Goal: Task Accomplishment & Management: Use online tool/utility

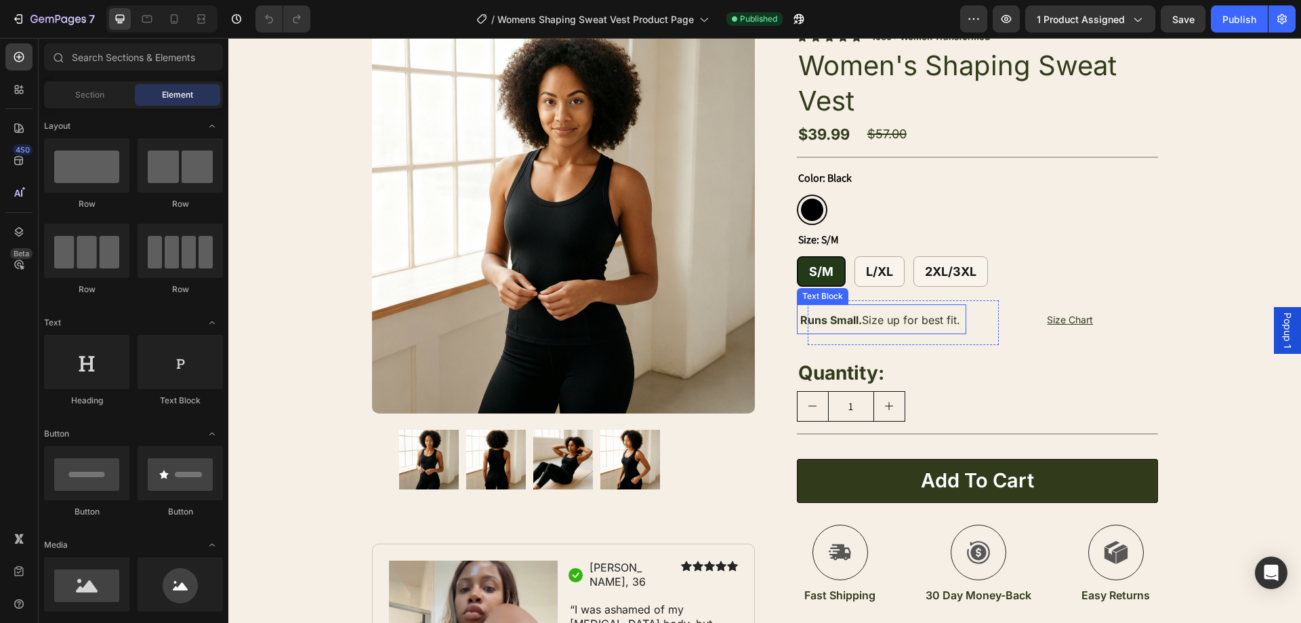
click at [923, 320] on span "Runs Small. Size up for best fit." at bounding box center [880, 320] width 160 height 14
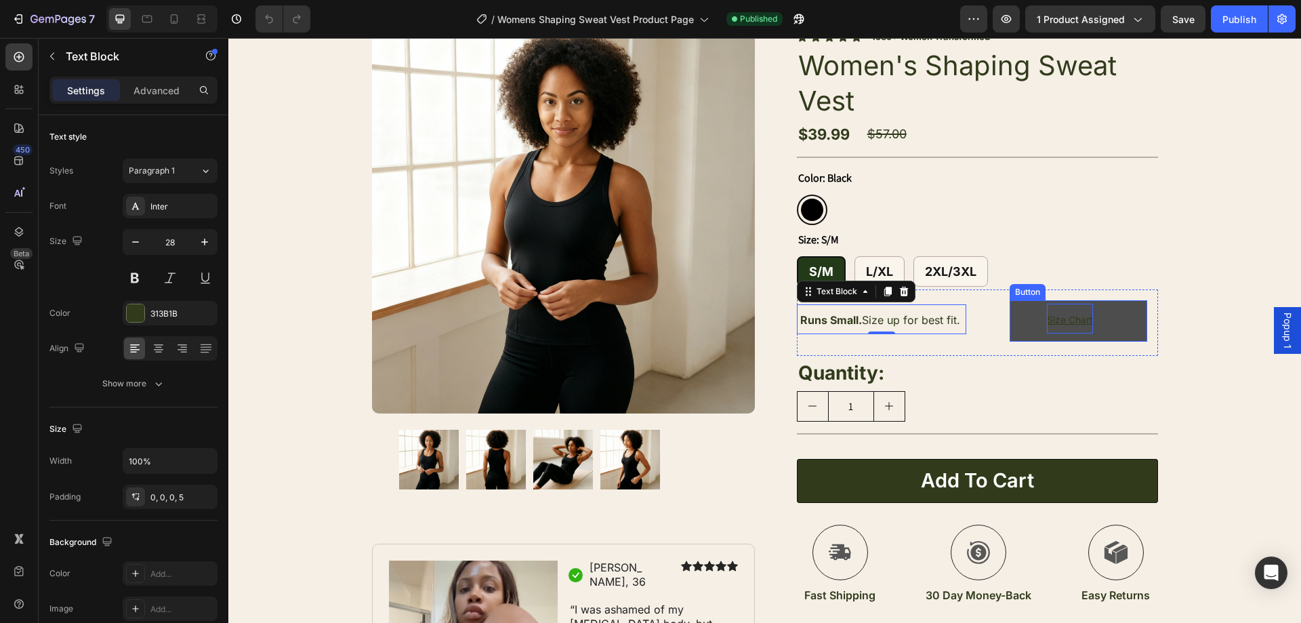
click at [1071, 315] on u "Size Chart" at bounding box center [1070, 320] width 46 height 12
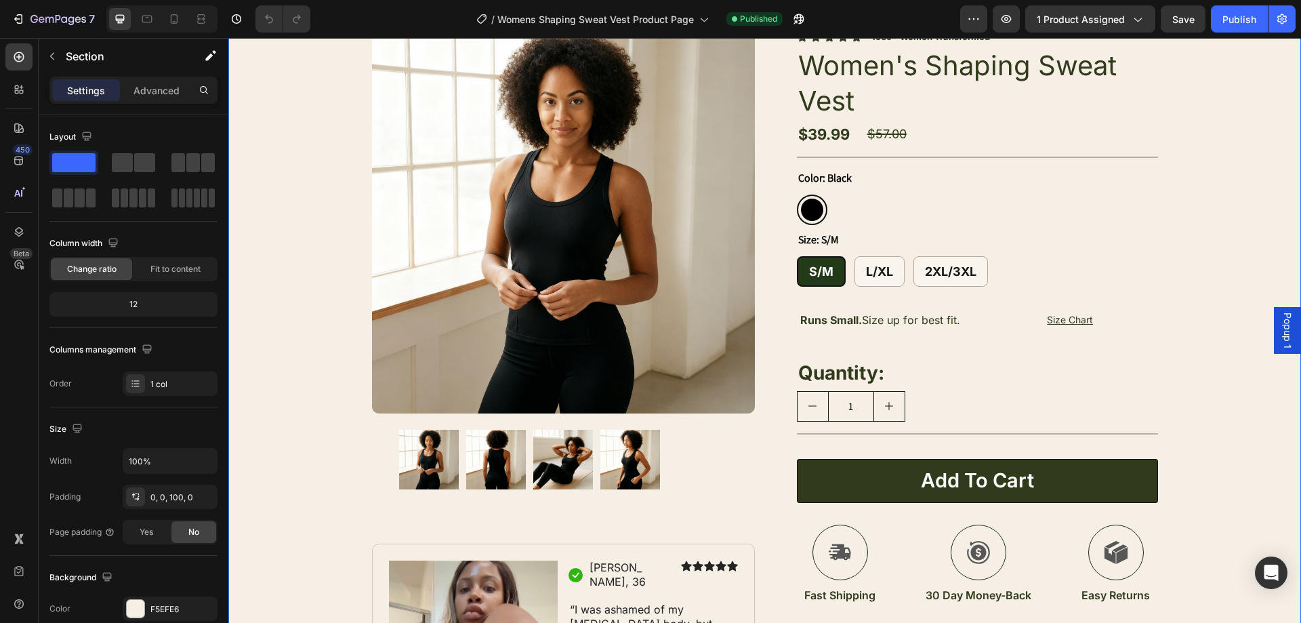
drag, startPoint x: 1207, startPoint y: 255, endPoint x: 1213, endPoint y: 258, distance: 7.0
click at [1208, 254] on div "Product Images Image Icon Jasmine, 36 Text Block Row Icon Icon Icon Icon Icon I…" at bounding box center [764, 409] width 1073 height 823
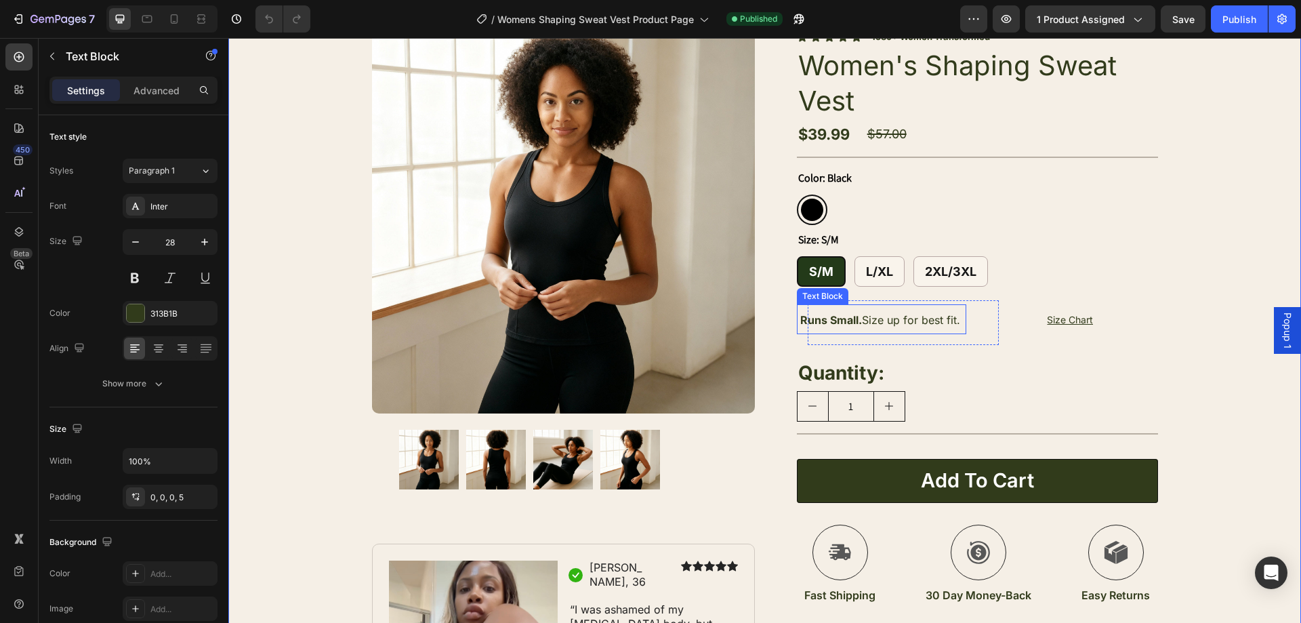
drag, startPoint x: 957, startPoint y: 316, endPoint x: 986, endPoint y: 322, distance: 29.8
click at [959, 316] on p "Runs Small. Size up for best fit." at bounding box center [883, 318] width 167 height 29
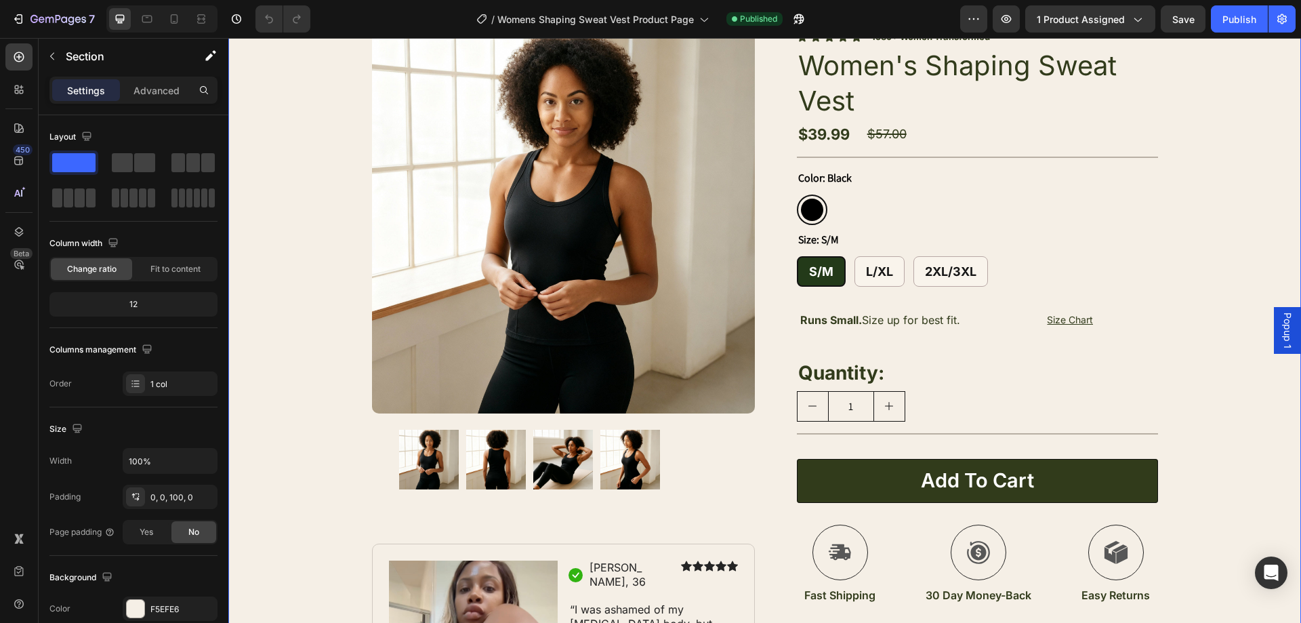
click at [1212, 293] on div "Product Images Image Icon Jasmine, 36 Text Block Row Icon Icon Icon Icon Icon I…" at bounding box center [764, 409] width 1073 height 823
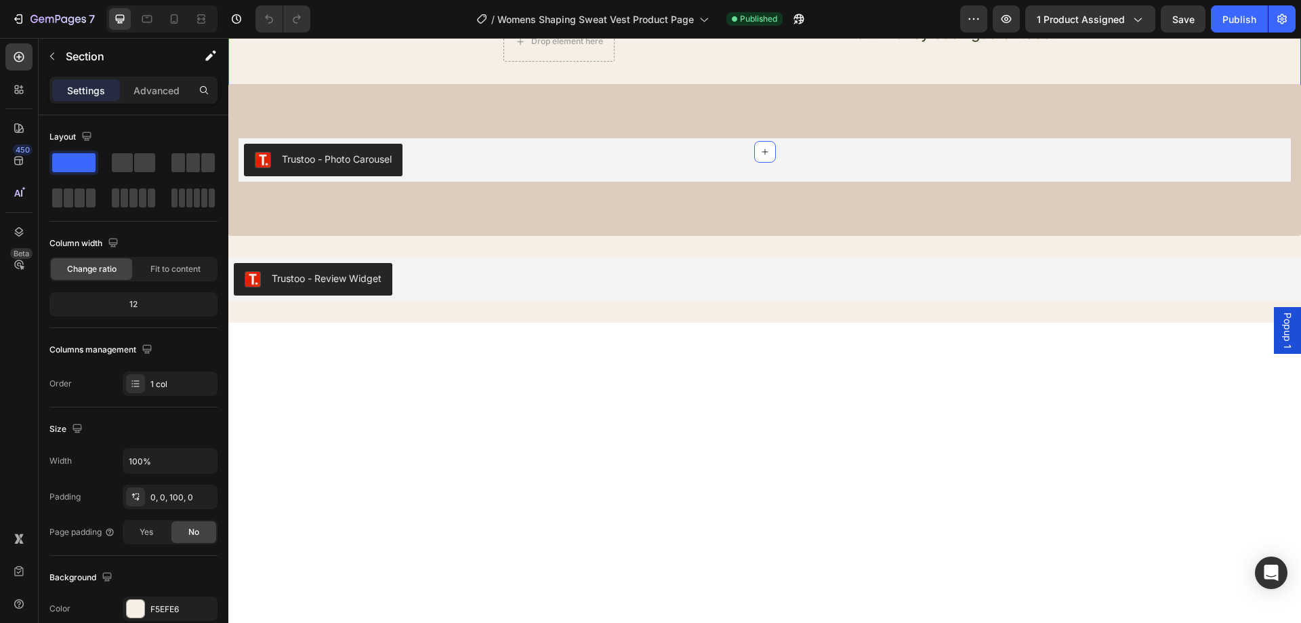
scroll to position [2527, 0]
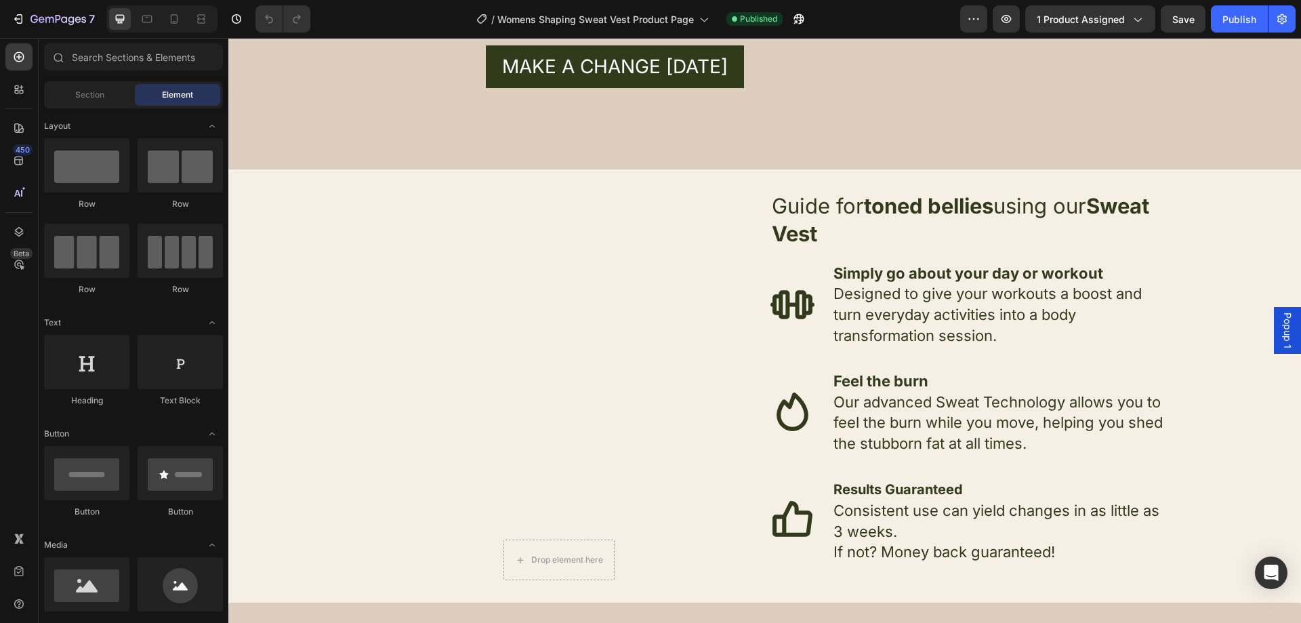
scroll to position [2222, 0]
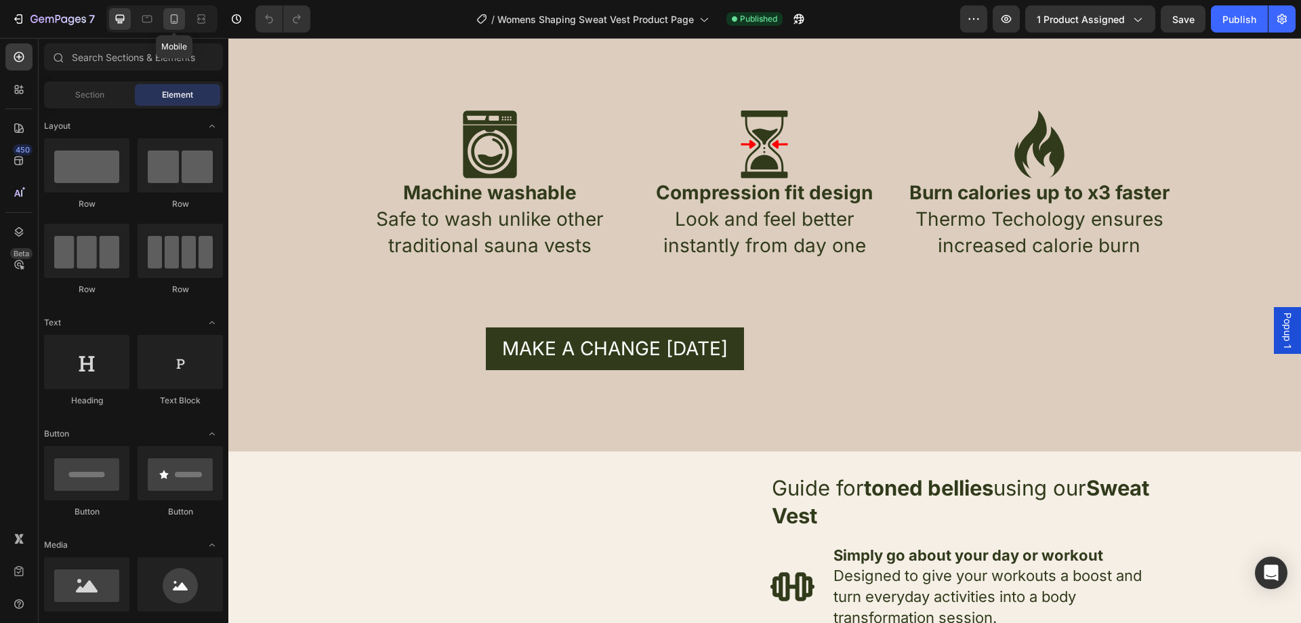
click at [173, 12] on div at bounding box center [174, 19] width 22 height 22
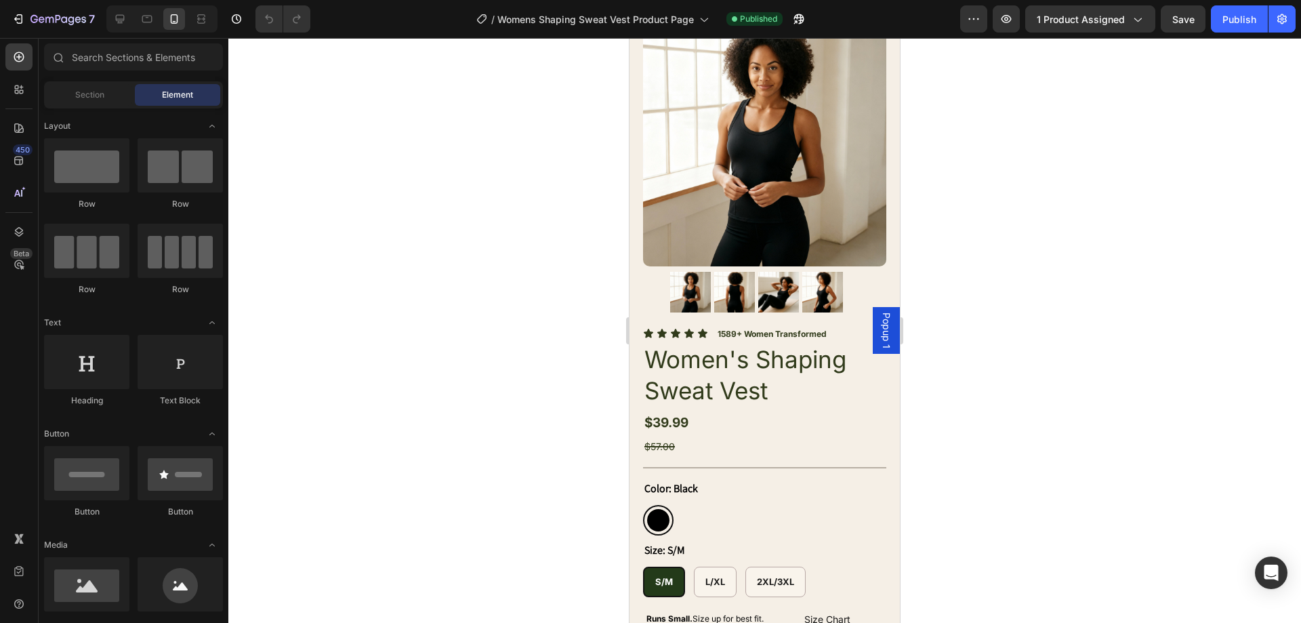
scroll to position [68, 0]
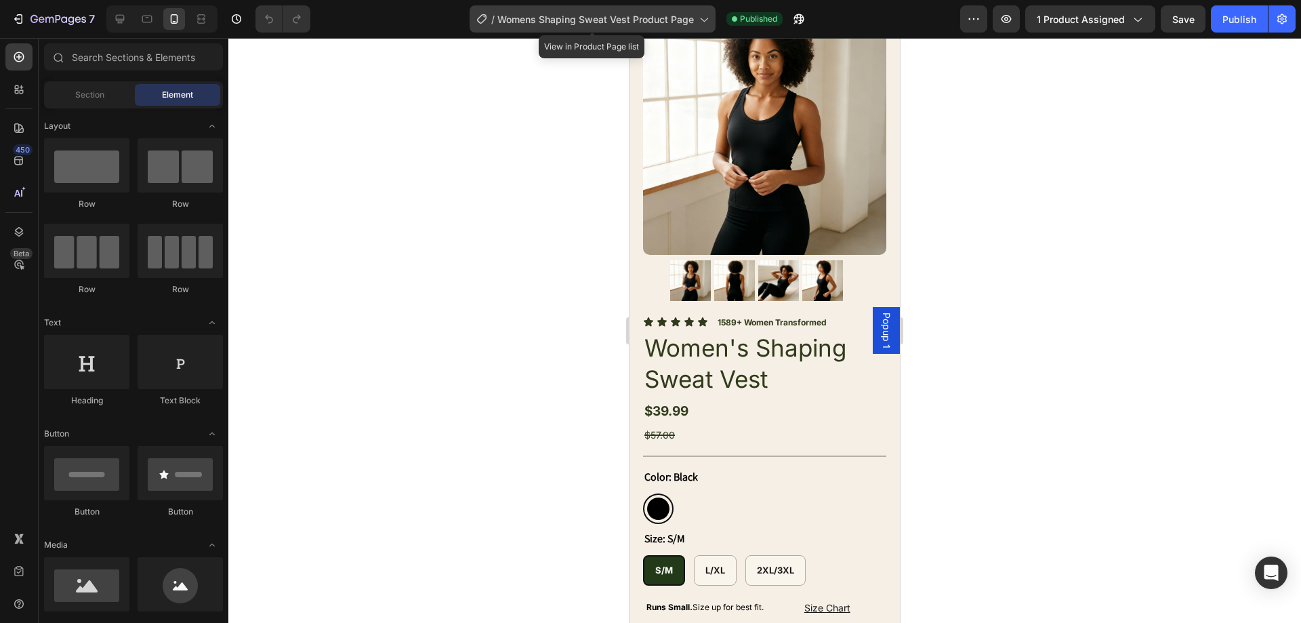
click at [638, 19] on span "Womens Shaping Sweat Vest Product Page" at bounding box center [595, 19] width 197 height 14
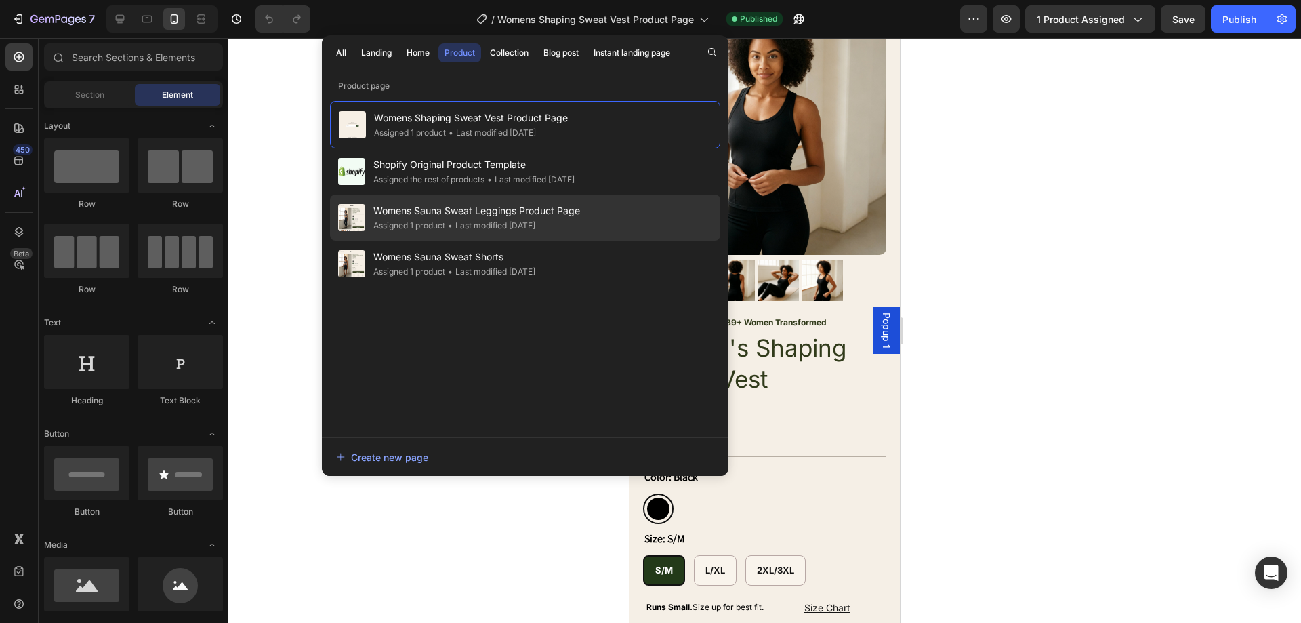
click at [580, 212] on span "Womens Sauna Sweat Leggings Product Page" at bounding box center [476, 211] width 207 height 16
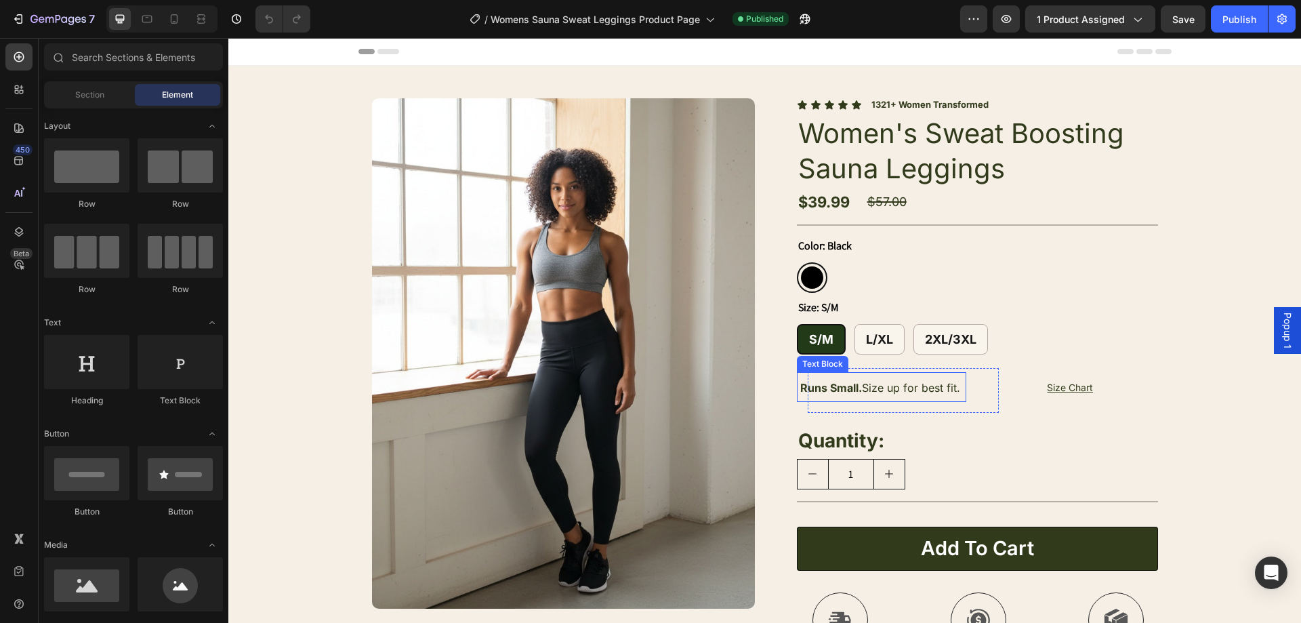
click at [921, 386] on span "Runs Small. Size up for best fit." at bounding box center [880, 388] width 160 height 14
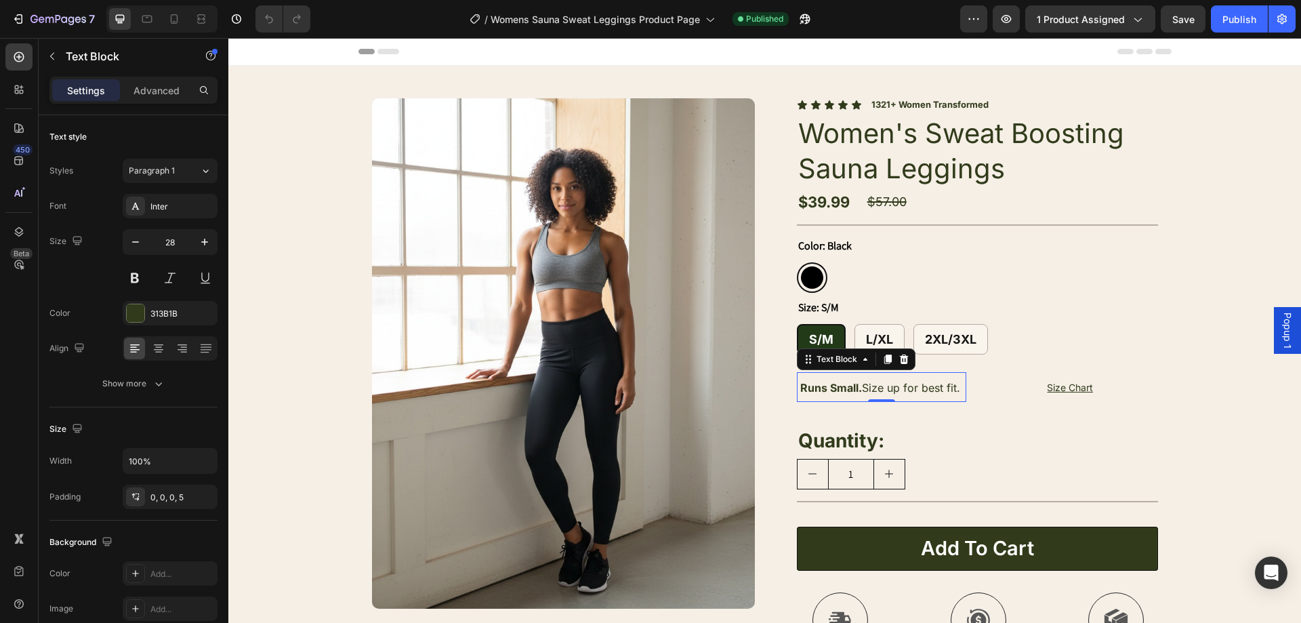
click at [955, 390] on span "Runs Small. Size up for best fit." at bounding box center [880, 388] width 160 height 14
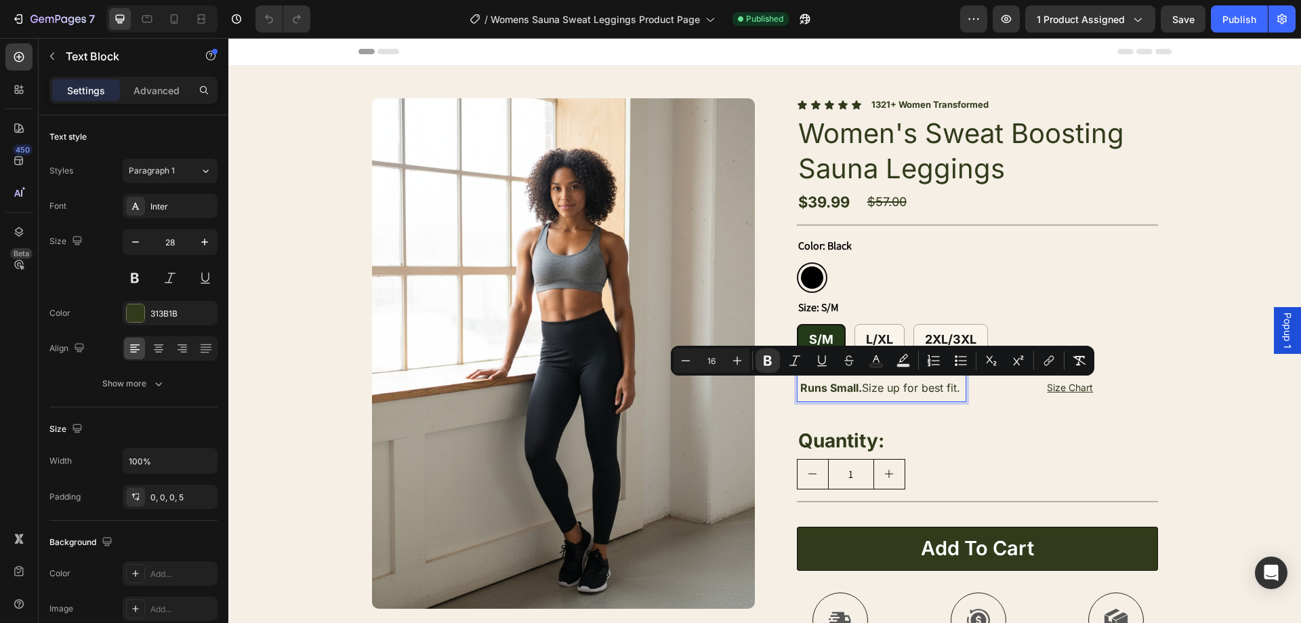
drag, startPoint x: 956, startPoint y: 387, endPoint x: 808, endPoint y: 390, distance: 147.8
click at [808, 390] on span "Runs Small. Size up for best fit." at bounding box center [880, 388] width 160 height 14
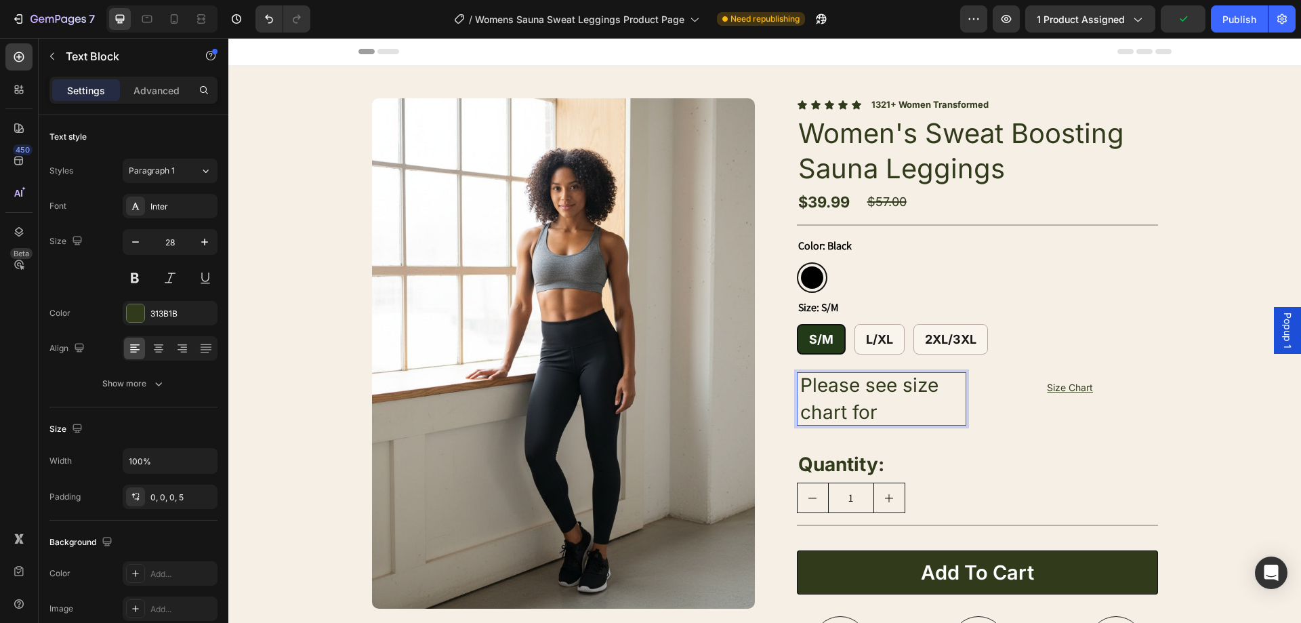
drag, startPoint x: 886, startPoint y: 408, endPoint x: 773, endPoint y: 385, distance: 114.8
click at [800, 382] on p "Please see size chart for" at bounding box center [883, 398] width 167 height 53
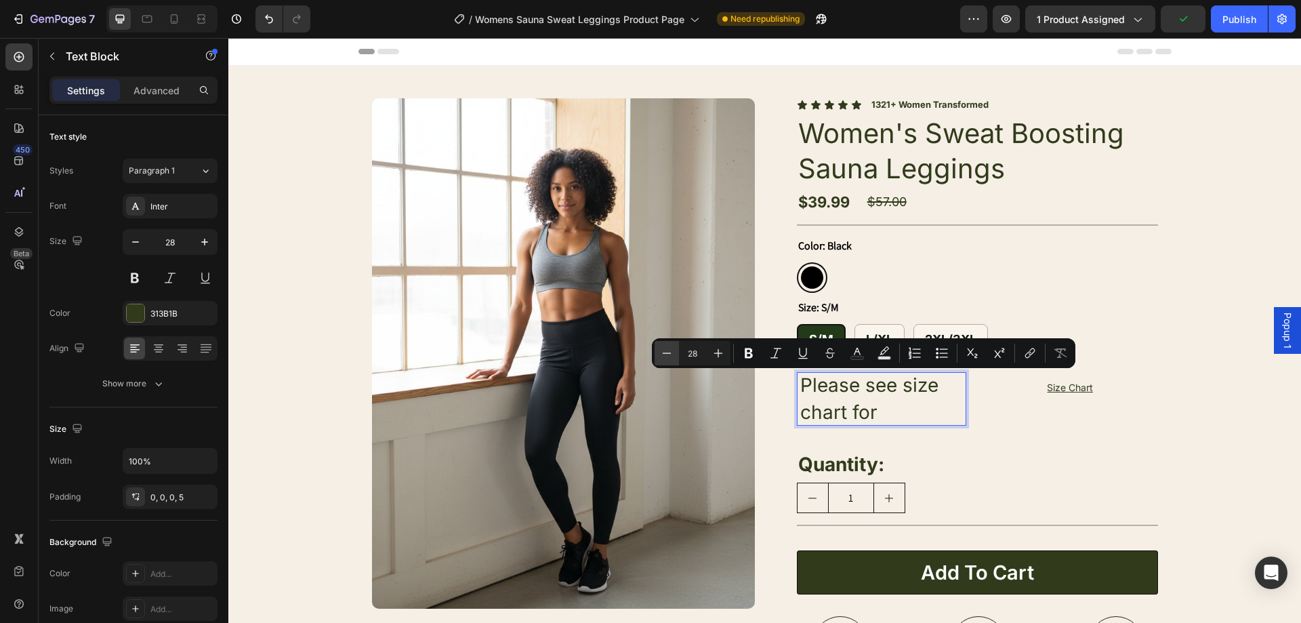
click at [672, 352] on icon "Editor contextual toolbar" at bounding box center [667, 353] width 14 height 14
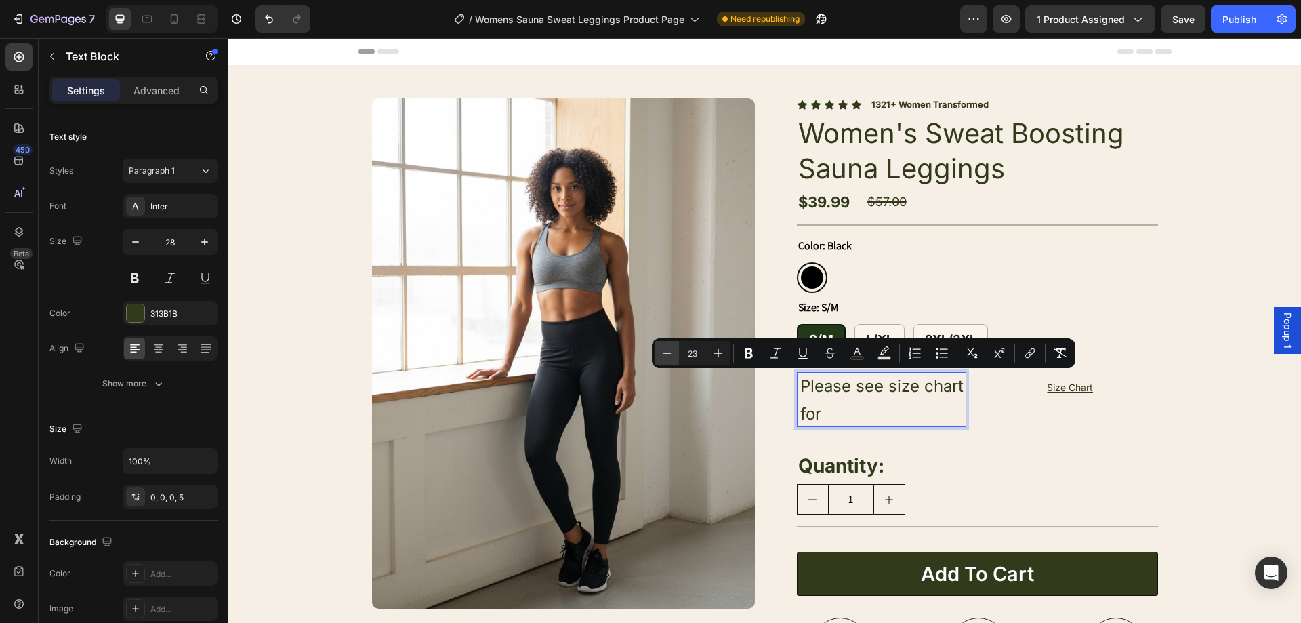
click at [672, 352] on icon "Editor contextual toolbar" at bounding box center [667, 353] width 14 height 14
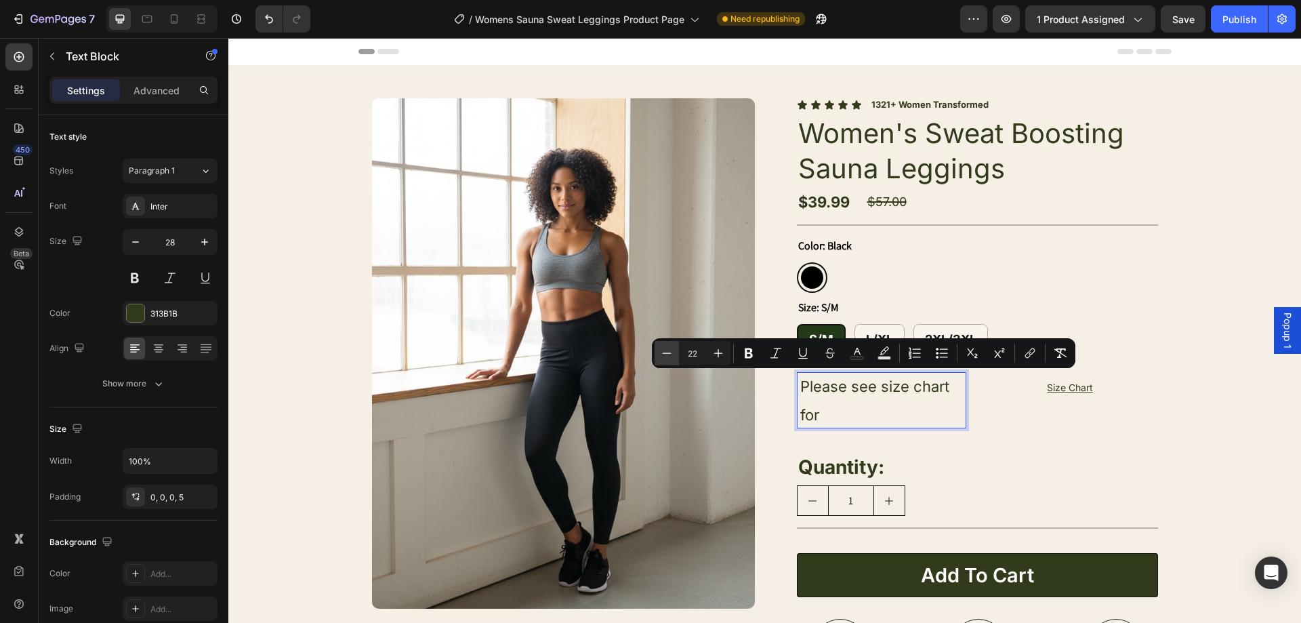
click at [672, 352] on icon "Editor contextual toolbar" at bounding box center [667, 353] width 14 height 14
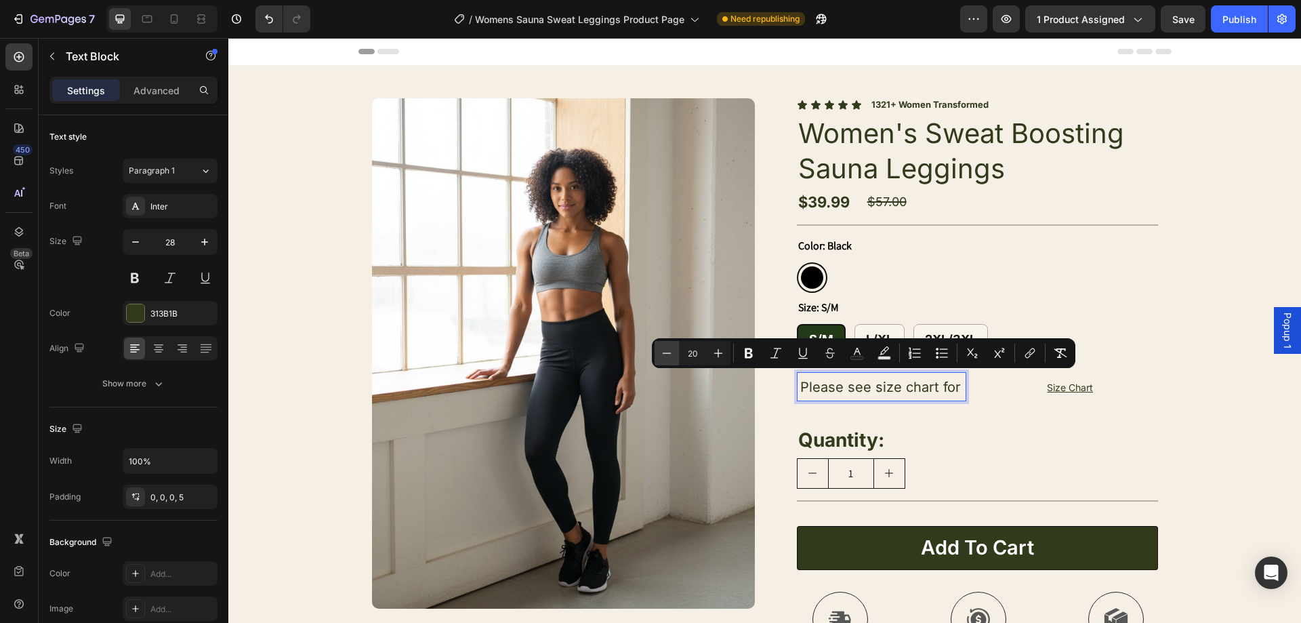
click at [672, 352] on icon "Editor contextual toolbar" at bounding box center [667, 353] width 14 height 14
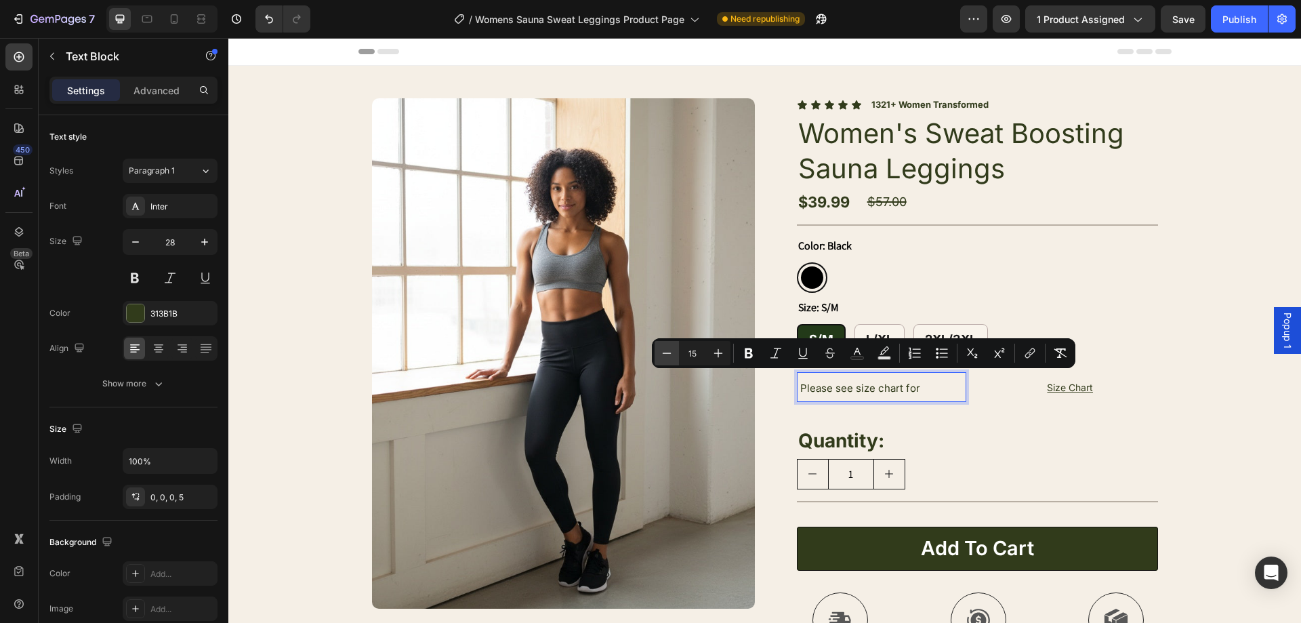
click at [672, 352] on icon "Editor contextual toolbar" at bounding box center [667, 353] width 14 height 14
type input "14"
click at [911, 388] on p "Please see size chart for" at bounding box center [883, 386] width 167 height 29
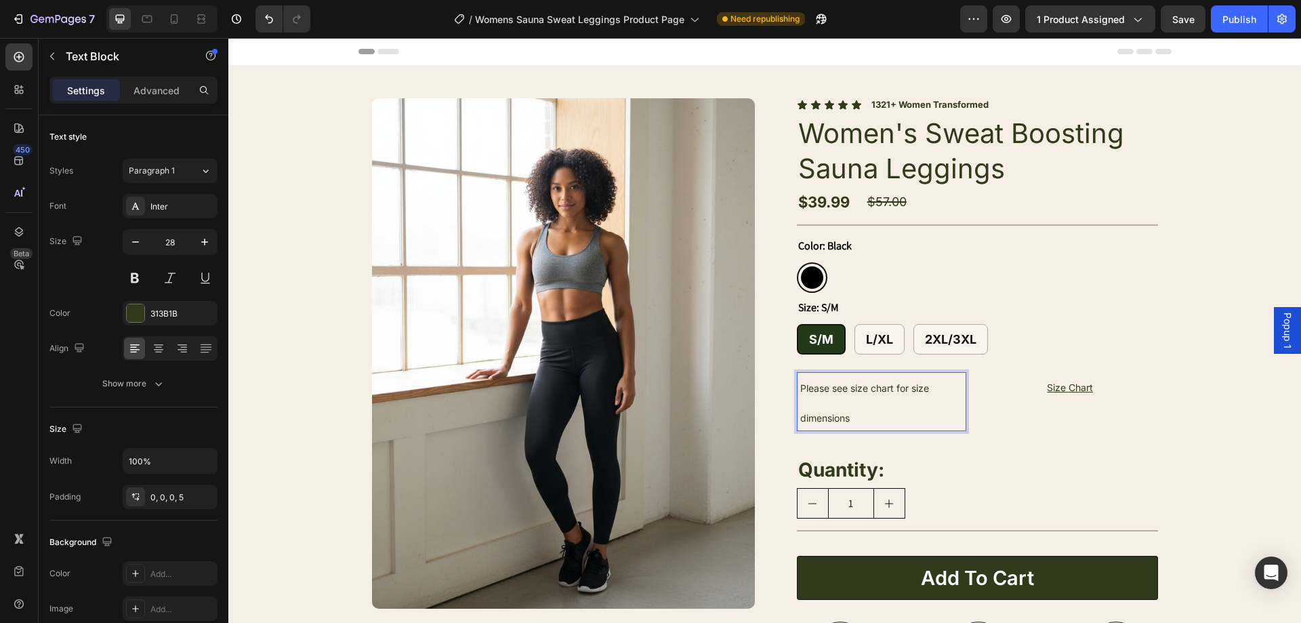
click at [887, 412] on p "Please see size chart for size dimensions" at bounding box center [883, 401] width 167 height 58
drag, startPoint x: 879, startPoint y: 416, endPoint x: 799, endPoint y: 392, distance: 83.6
click at [800, 392] on p "Please see size chart for size dimensions" at bounding box center [883, 401] width 167 height 58
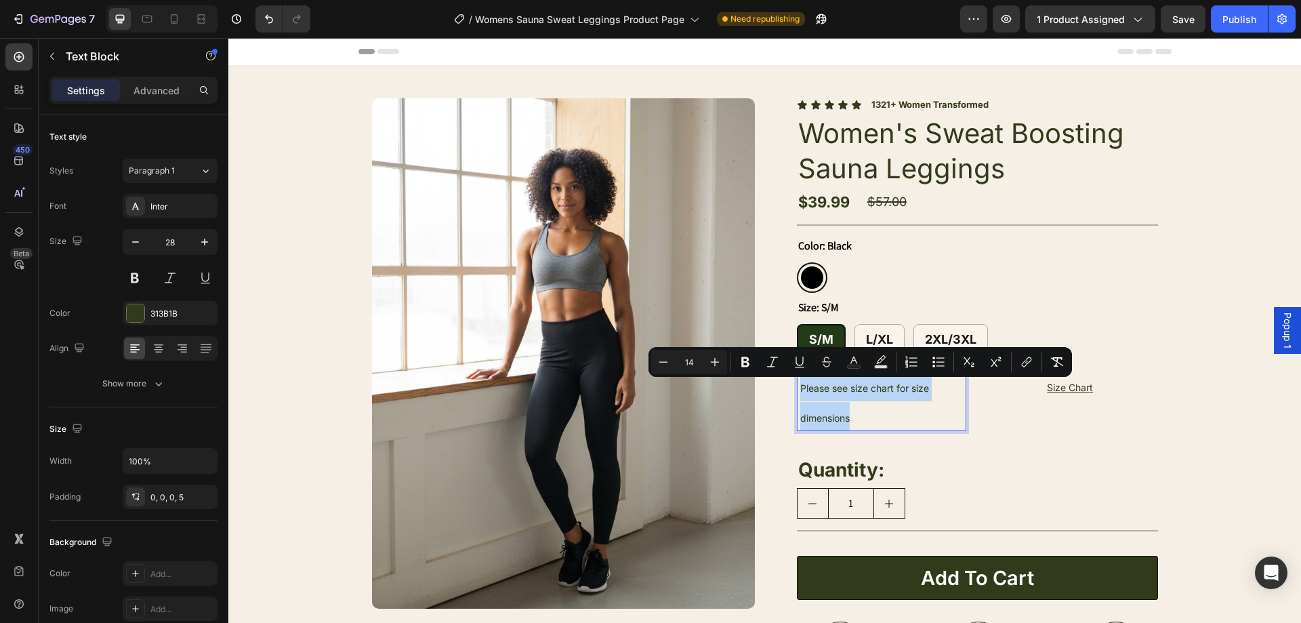
drag, startPoint x: 940, startPoint y: 411, endPoint x: 958, endPoint y: 407, distance: 18.1
click at [943, 410] on p "Please see size chart for size dimensions" at bounding box center [883, 401] width 167 height 58
click at [962, 405] on div "Runs Small. Size up for best fit. Text Block Please see size chart for size dim…" at bounding box center [904, 405] width 170 height 52
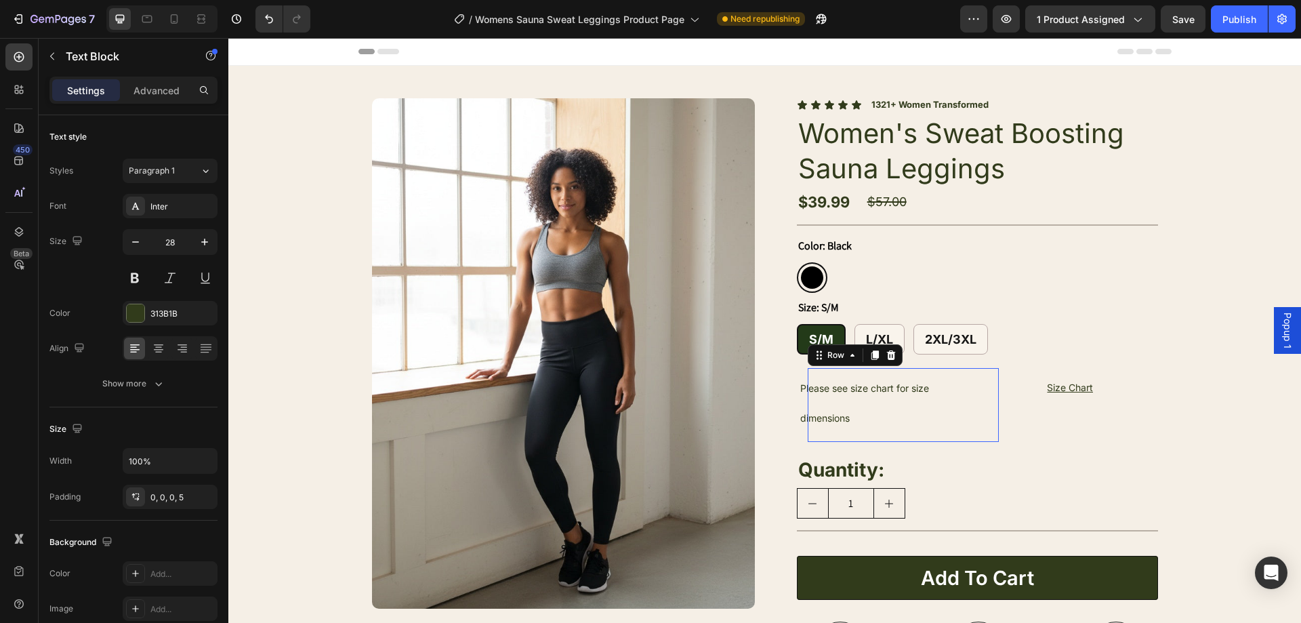
click at [968, 401] on div "Runs Small. Size up for best fit. Text Block Please see size chart for size dim…" at bounding box center [904, 405] width 170 height 52
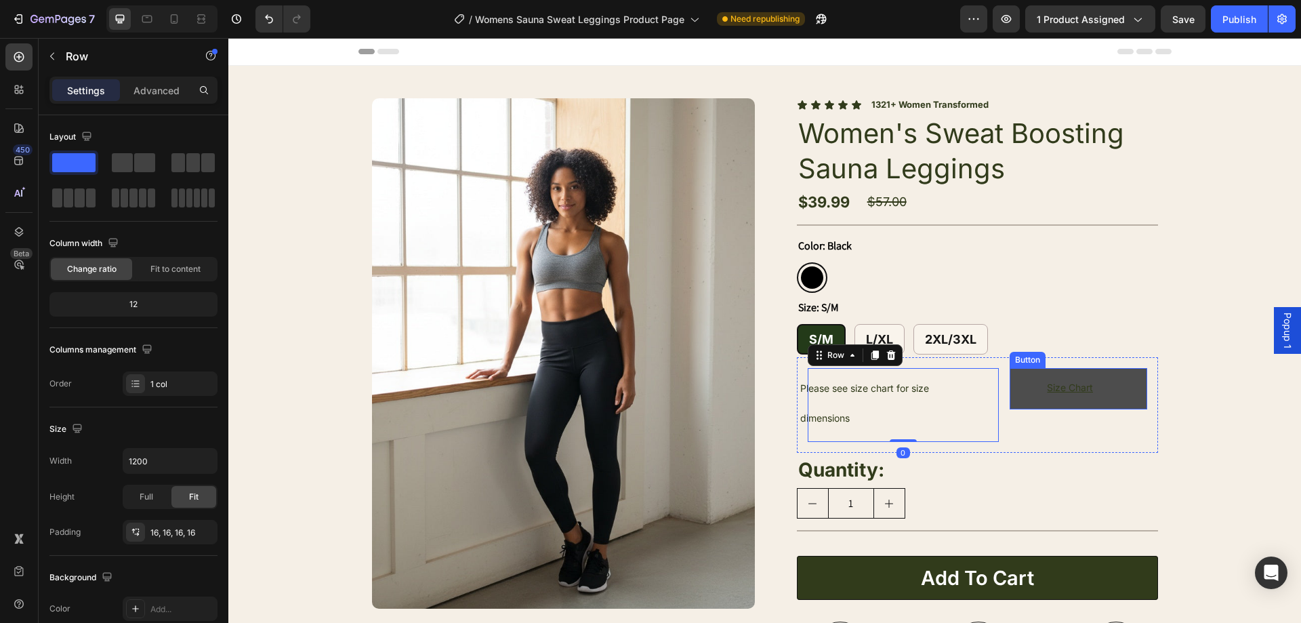
click at [1015, 399] on link "Size Chart" at bounding box center [1078, 388] width 137 height 41
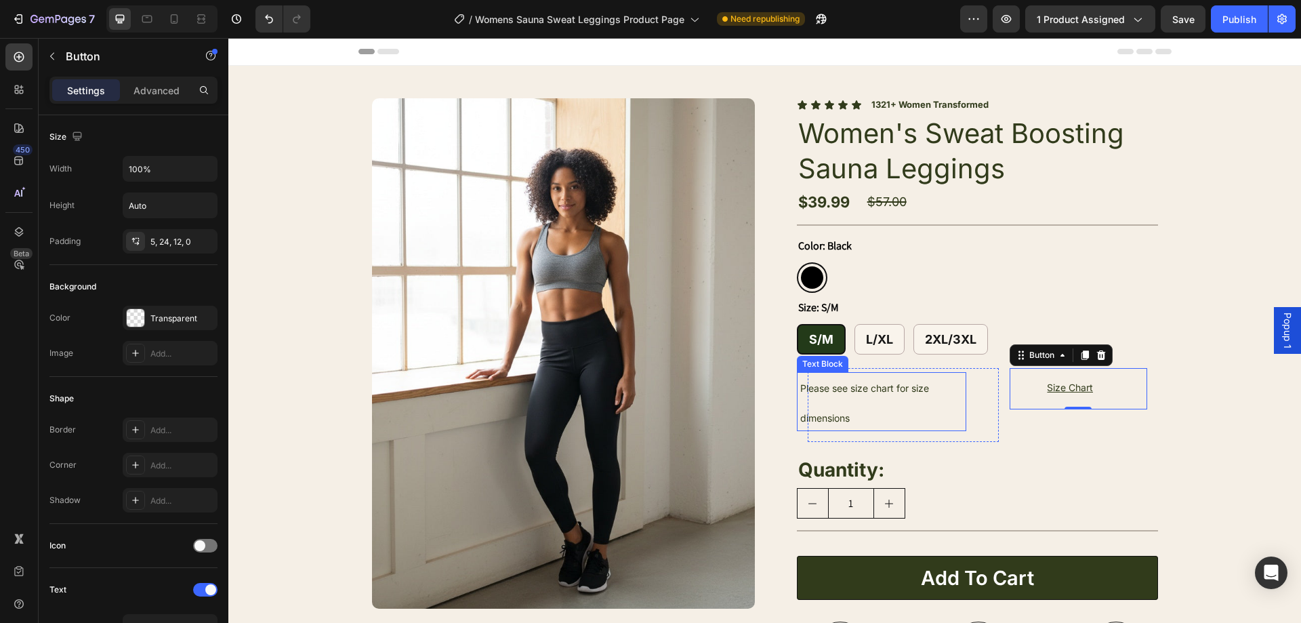
click at [946, 397] on p "Please see size chart for size dimensions" at bounding box center [883, 401] width 167 height 58
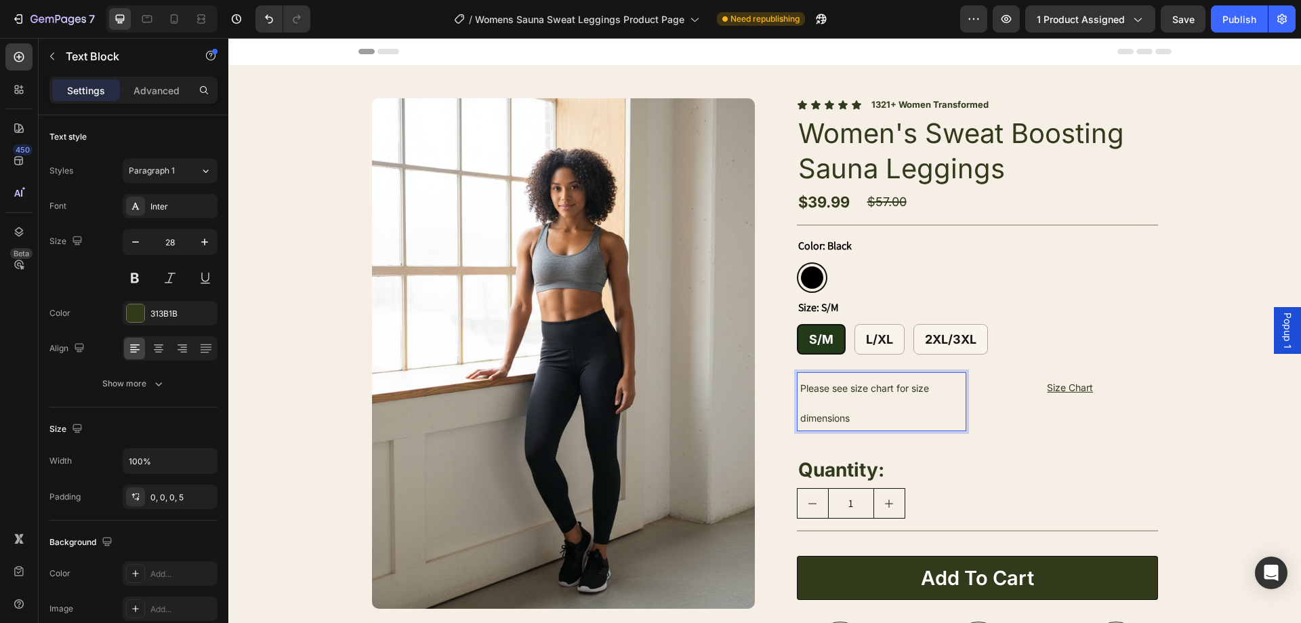
drag, startPoint x: 933, startPoint y: 391, endPoint x: 941, endPoint y: 394, distance: 8.2
click at [935, 391] on p "Please see size chart for size dimensions" at bounding box center [883, 401] width 167 height 58
click at [876, 415] on p "Please see size chart for size dimensions" at bounding box center [883, 401] width 167 height 58
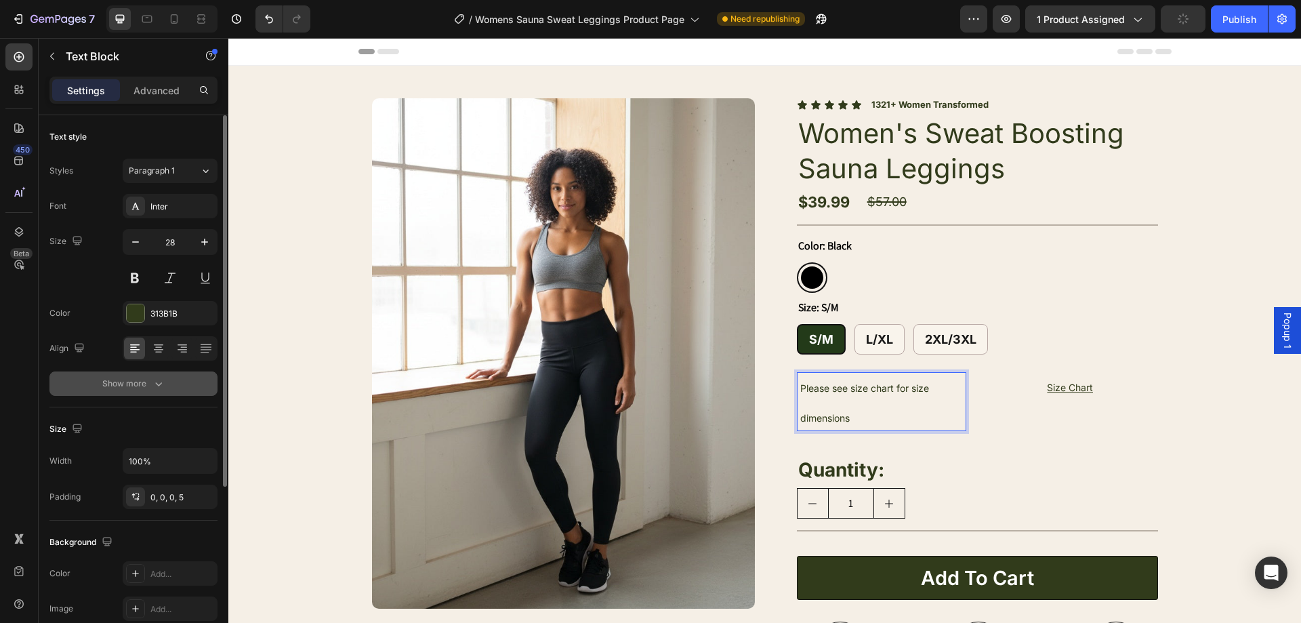
click at [190, 382] on button "Show more" at bounding box center [133, 383] width 168 height 24
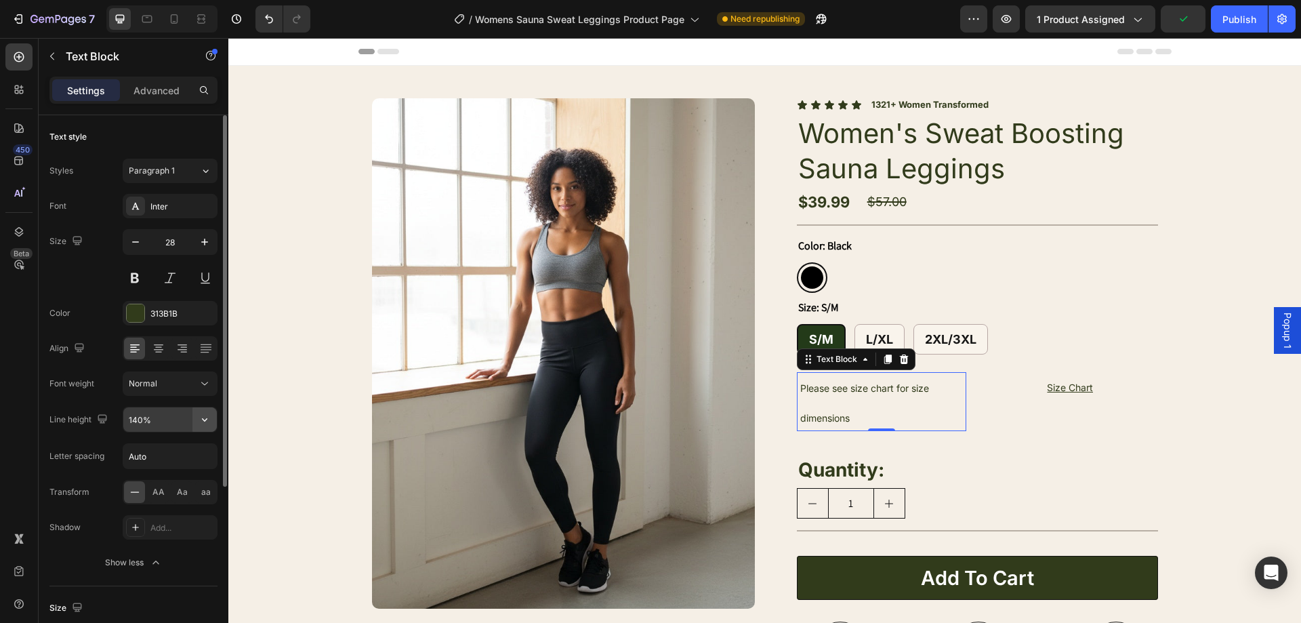
click at [208, 421] on icon "button" at bounding box center [205, 420] width 14 height 14
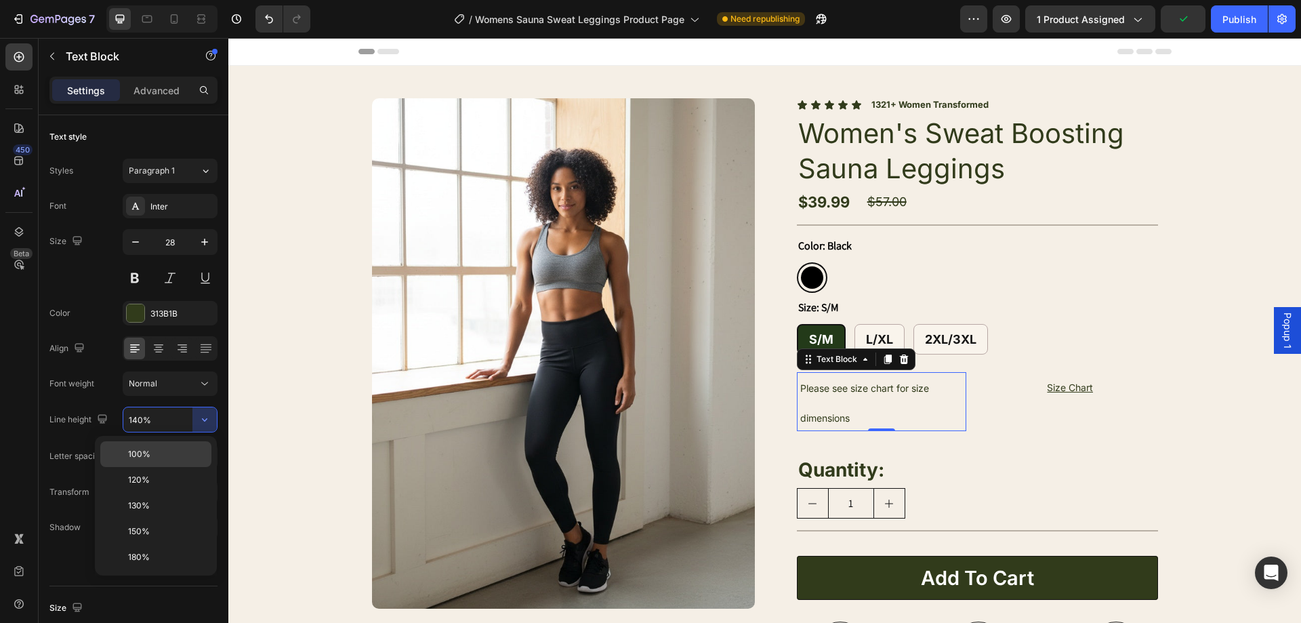
click at [184, 453] on p "100%" at bounding box center [166, 454] width 77 height 12
type input "100%"
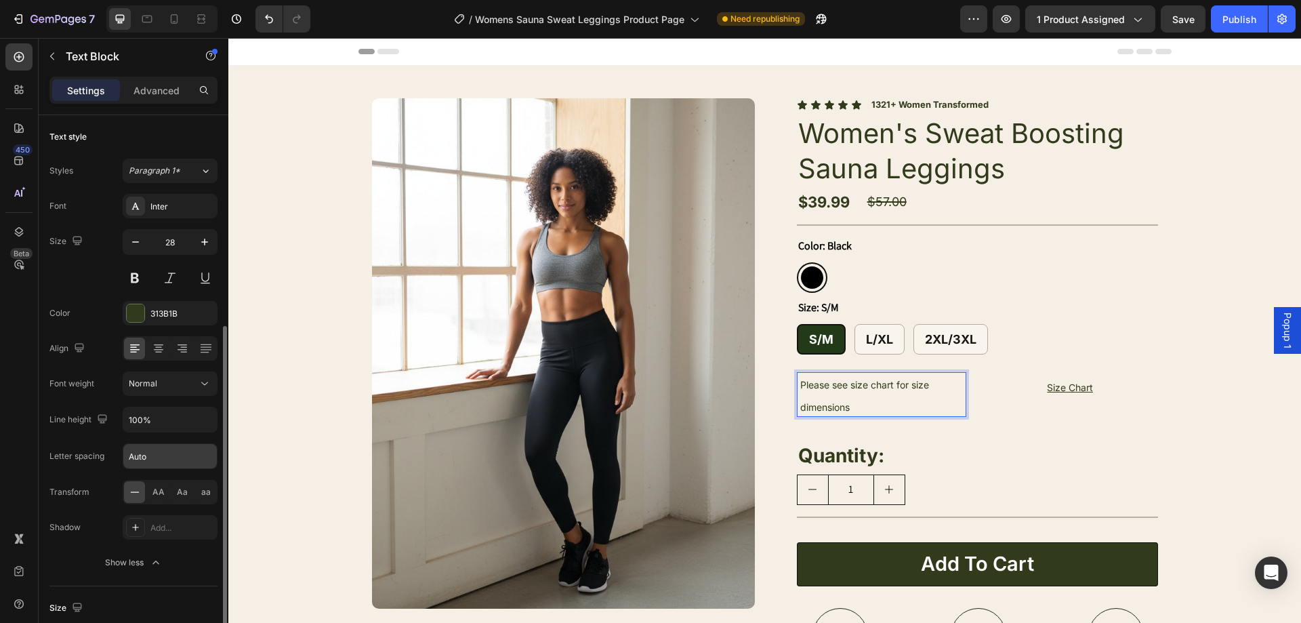
scroll to position [136, 0]
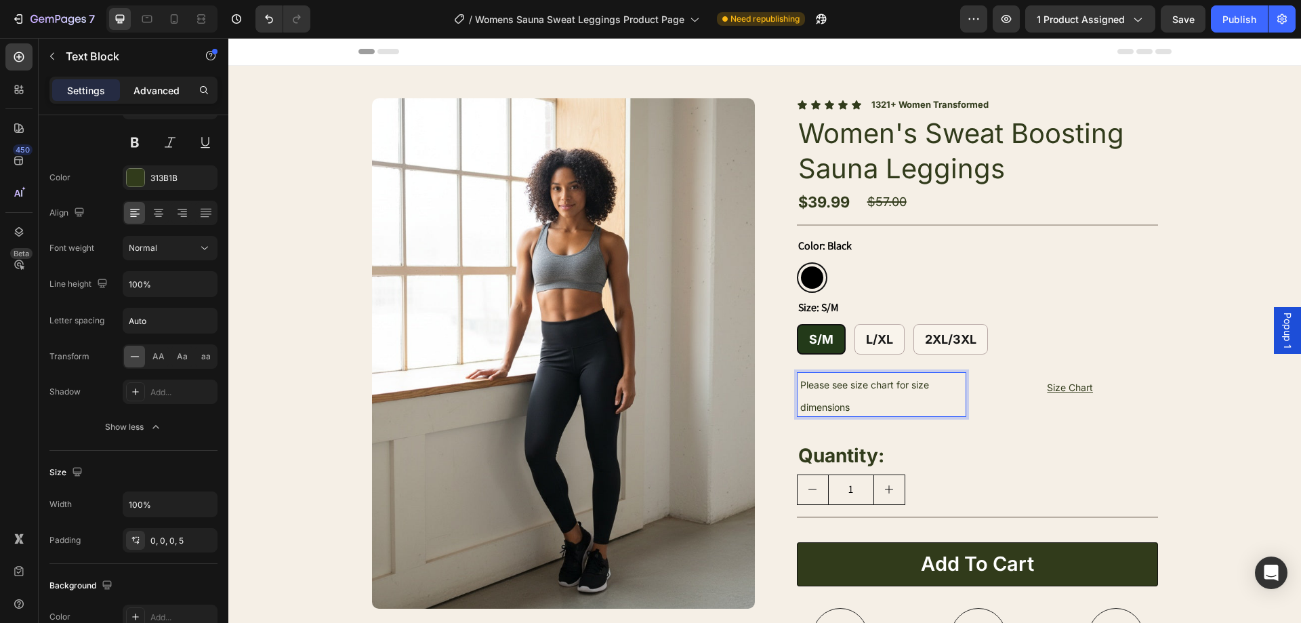
click at [172, 96] on p "Advanced" at bounding box center [156, 90] width 46 height 14
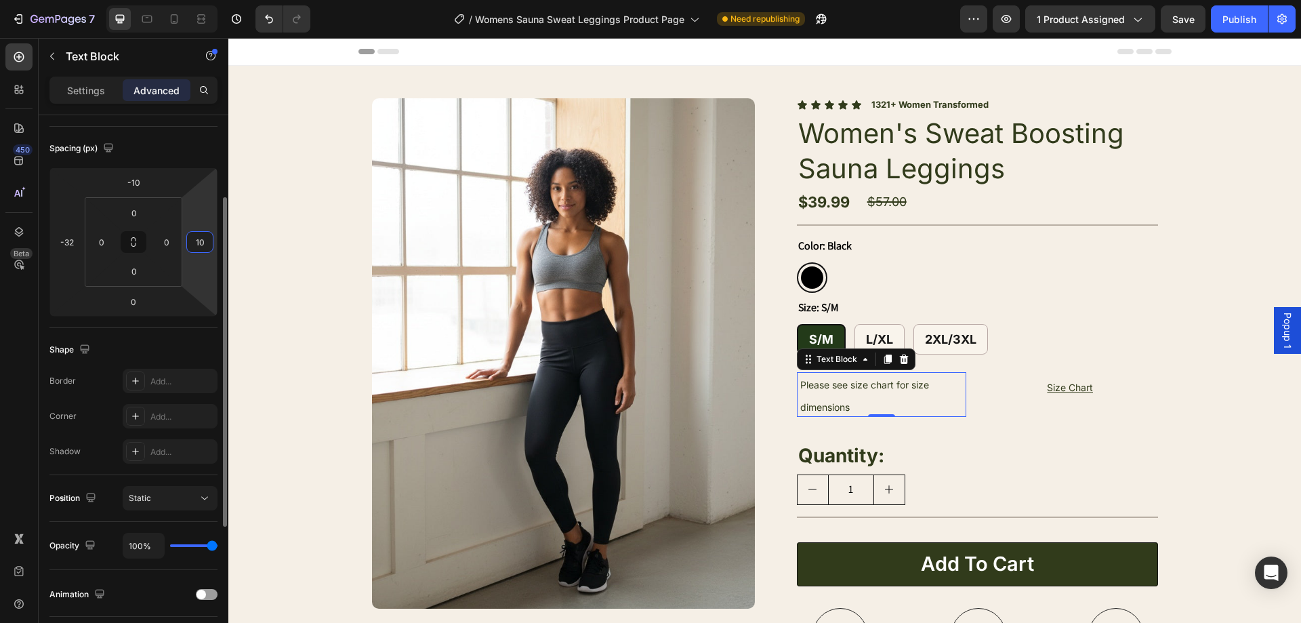
click at [205, 239] on input "10" at bounding box center [200, 242] width 20 height 20
click at [190, 0] on html "7 Version history / Womens Sauna Sweat Leggings Product Page Need republishing …" at bounding box center [650, 0] width 1301 height 0
type input "-4"
click at [182, 318] on div "Spacing (px) -10 -32 0 -4 0 0 0 0" at bounding box center [133, 227] width 168 height 201
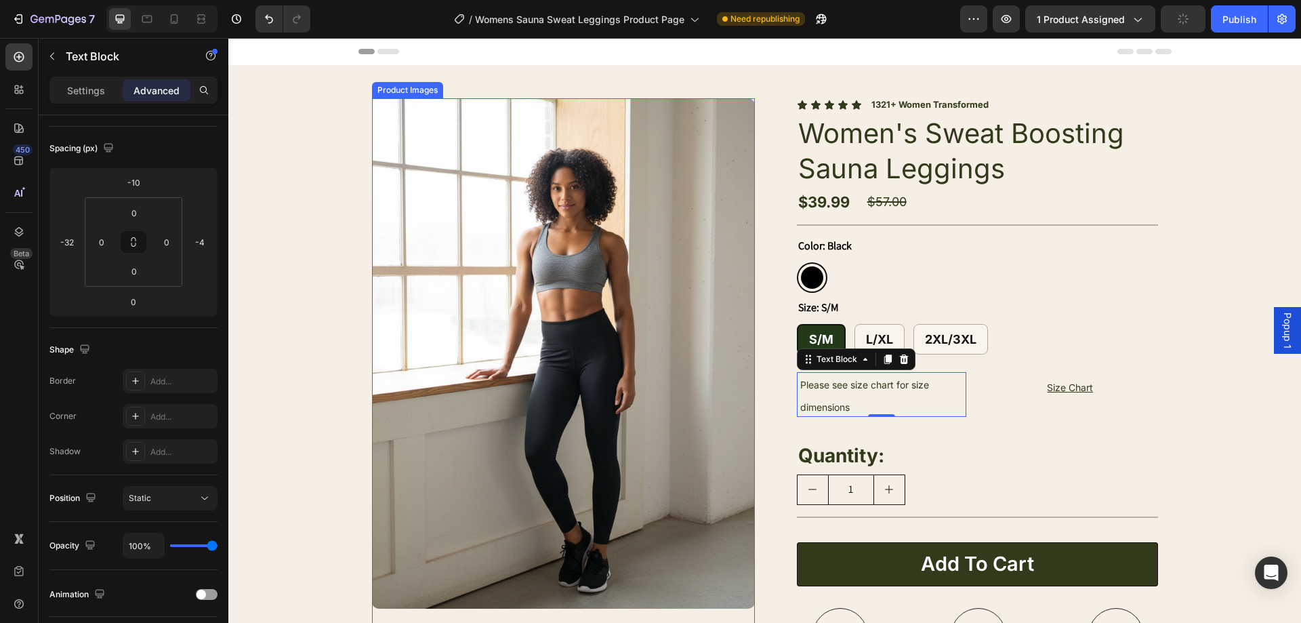
click at [968, 476] on div "1" at bounding box center [977, 489] width 361 height 30
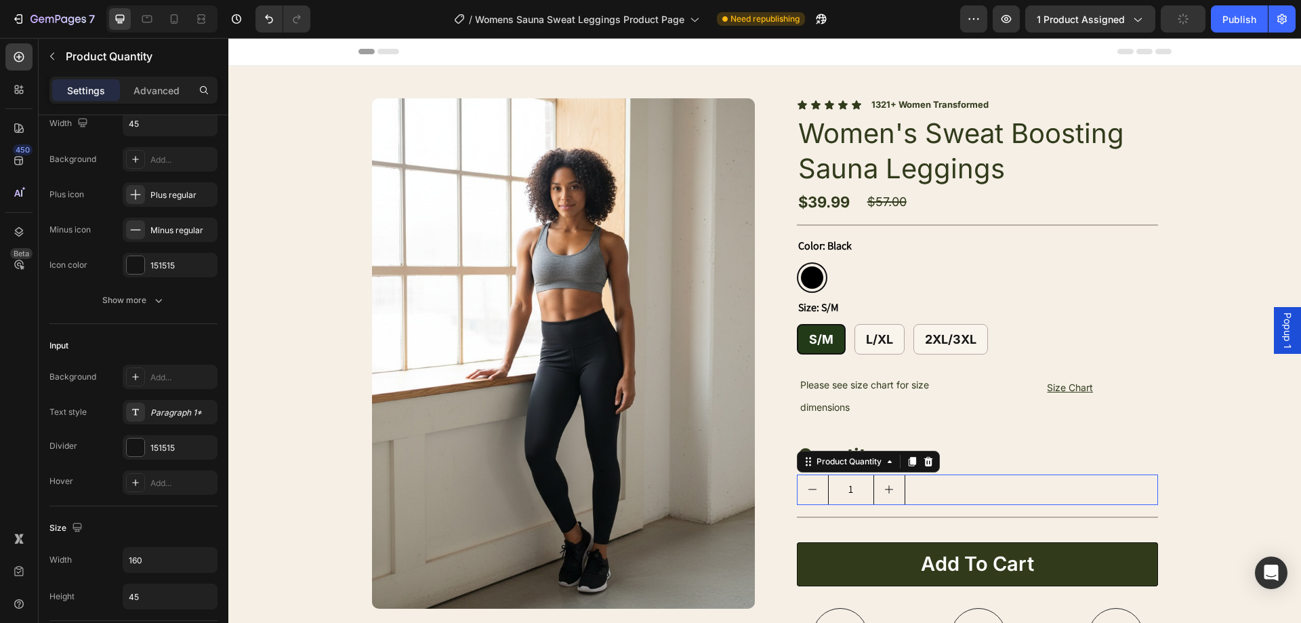
scroll to position [0, 0]
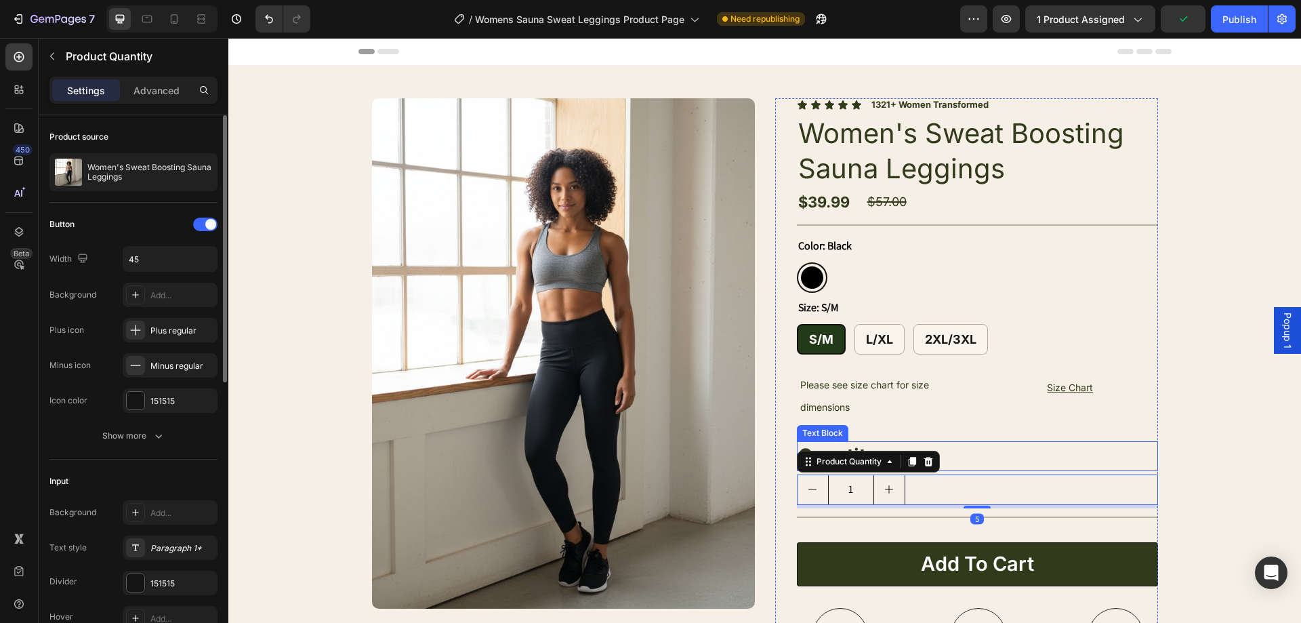
click at [948, 413] on p "Please see size chart for size dimensions" at bounding box center [883, 394] width 167 height 45
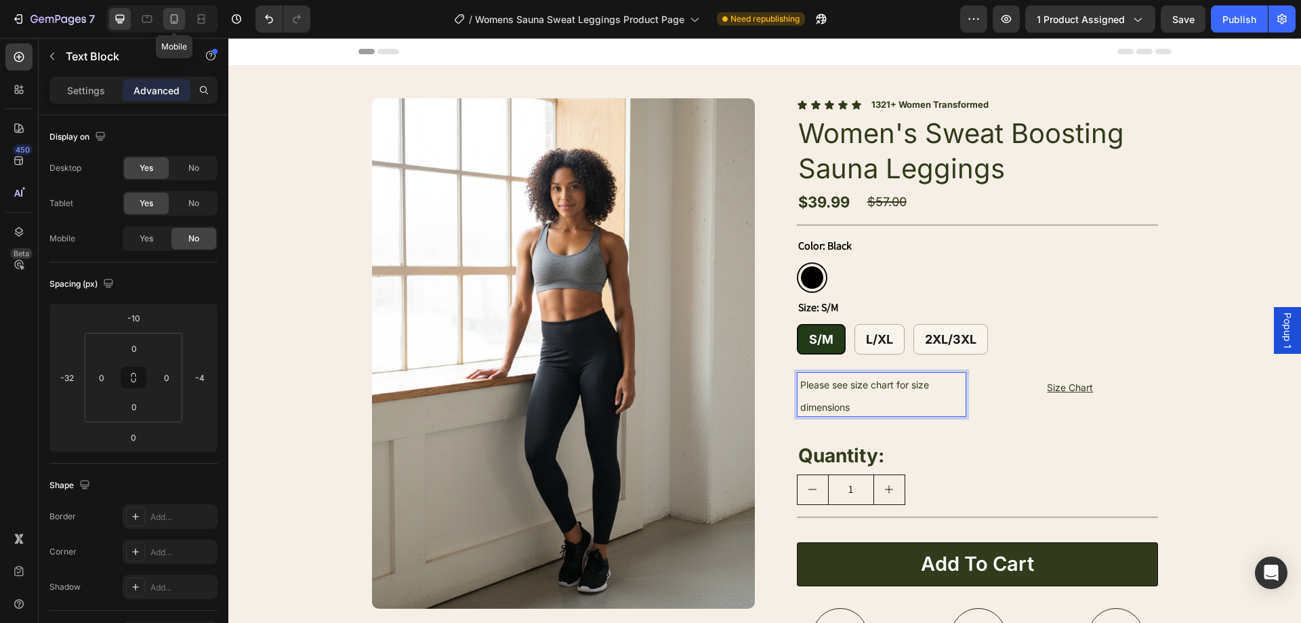
click at [174, 11] on div at bounding box center [174, 19] width 22 height 22
type input "-16"
type input "0"
type input "10"
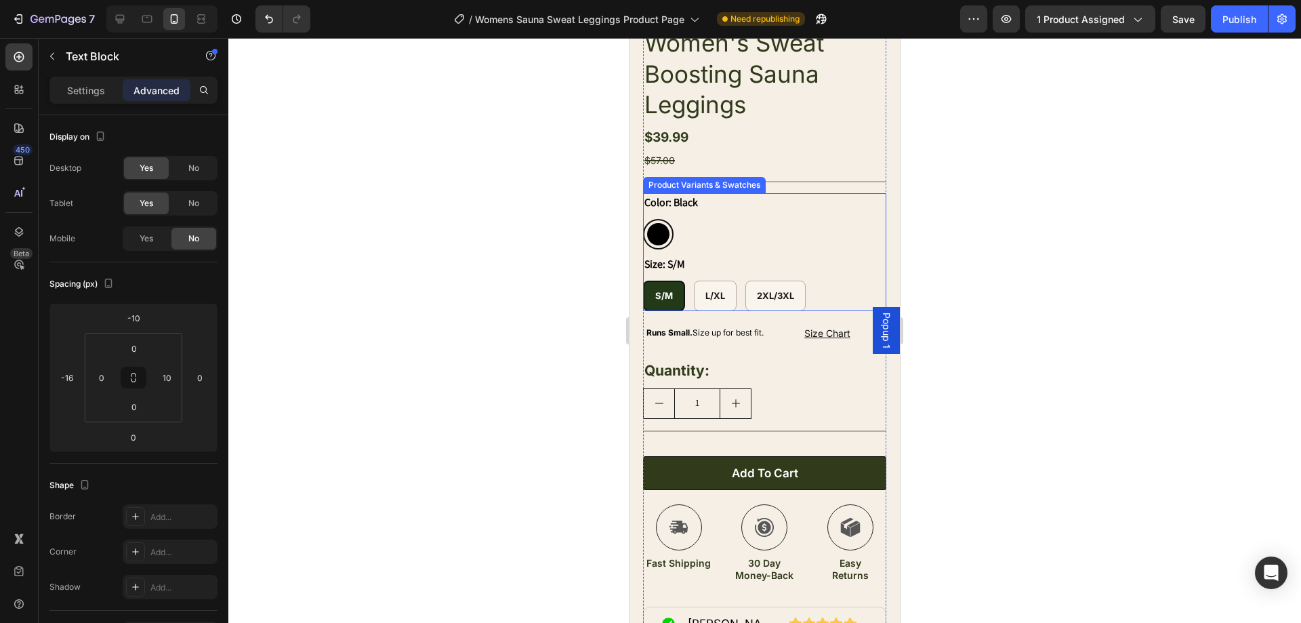
scroll to position [474, 0]
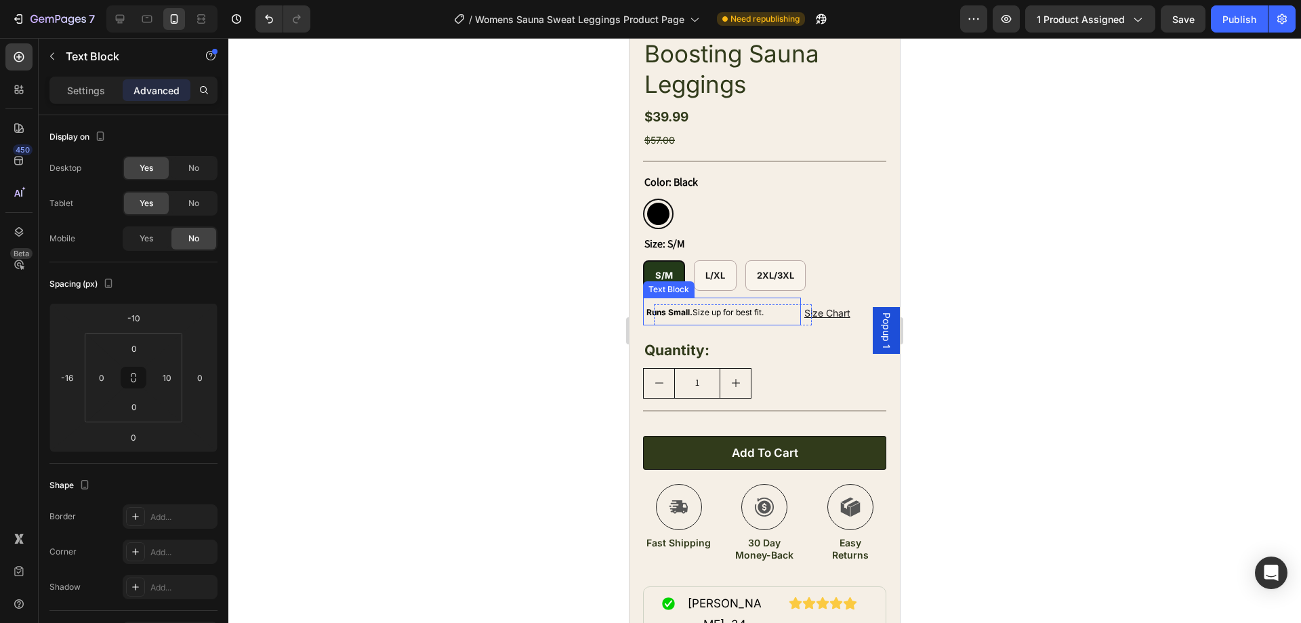
click at [754, 307] on span "Runs Small. Size up for best fit." at bounding box center [704, 312] width 117 height 10
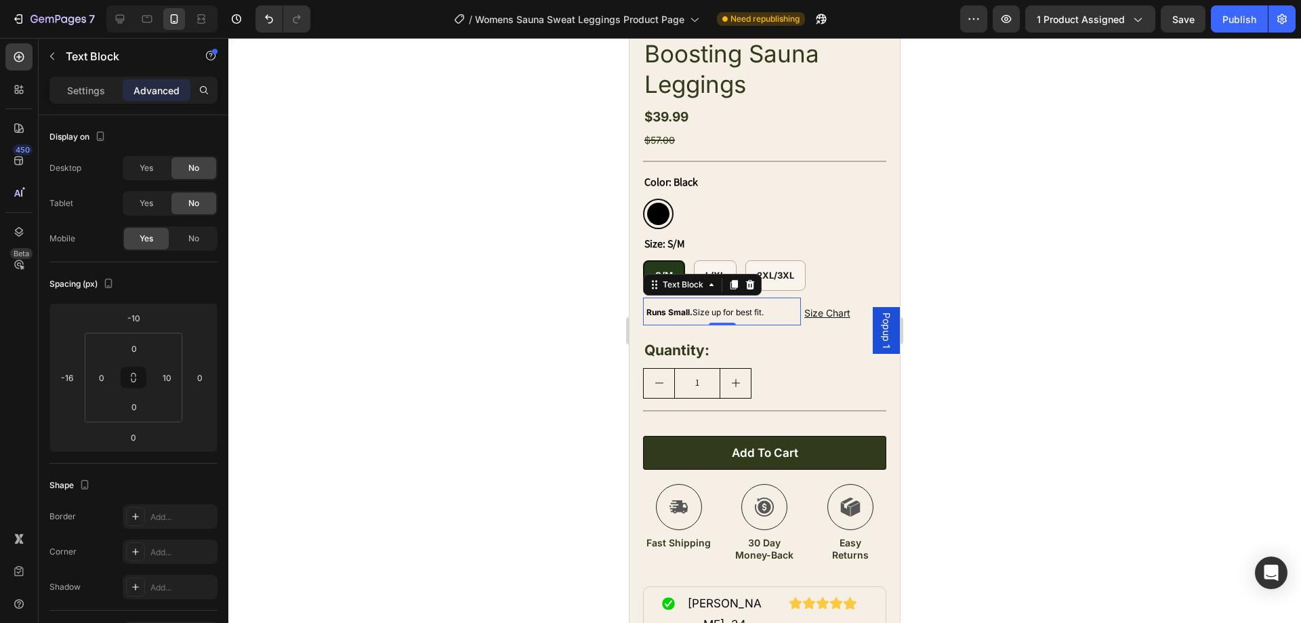
click at [774, 299] on p "Runs Small. Size up for best fit." at bounding box center [720, 311] width 148 height 28
drag, startPoint x: 773, startPoint y: 299, endPoint x: 663, endPoint y: 304, distance: 109.9
click at [663, 304] on p "Runs Small. Size up for best fit." at bounding box center [720, 311] width 148 height 28
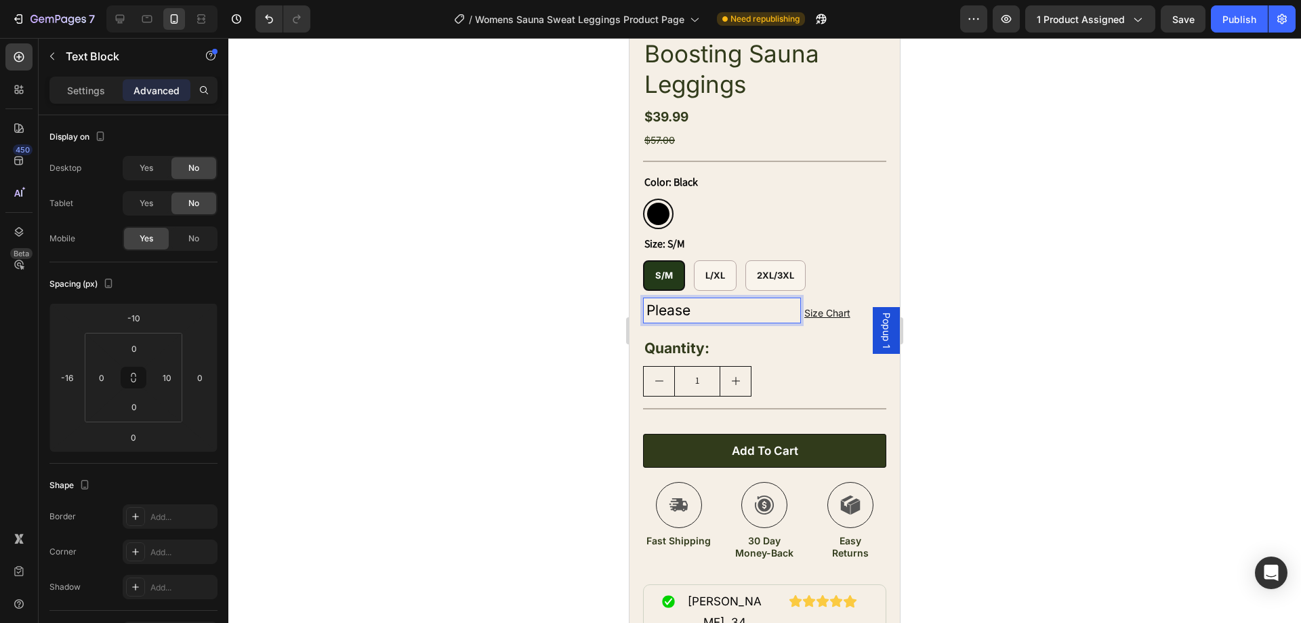
click at [701, 297] on p "Please" at bounding box center [720, 310] width 148 height 26
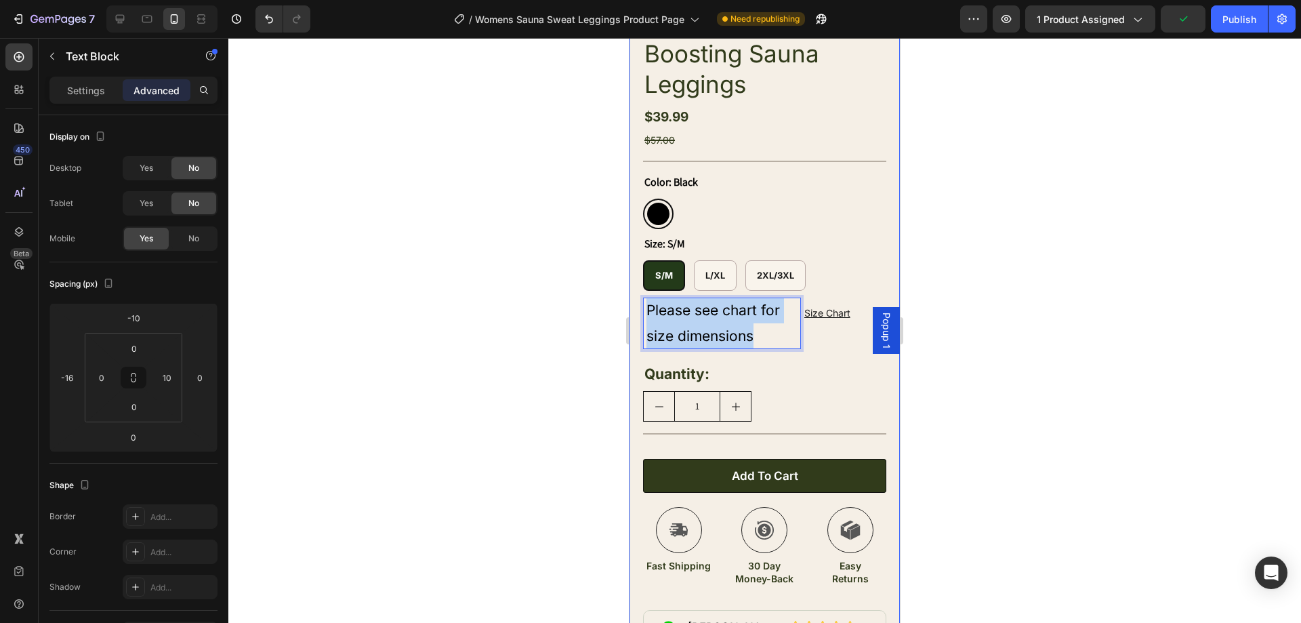
drag, startPoint x: 764, startPoint y: 327, endPoint x: 607, endPoint y: 299, distance: 159.0
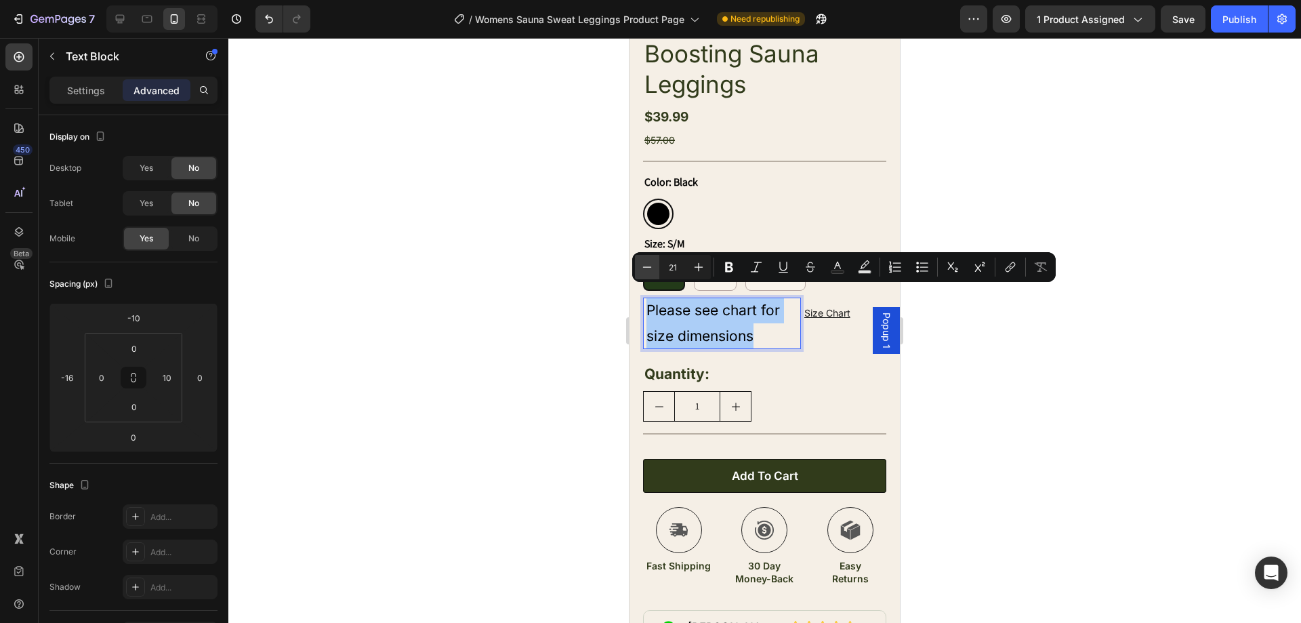
click at [639, 260] on button "Minus" at bounding box center [647, 267] width 24 height 24
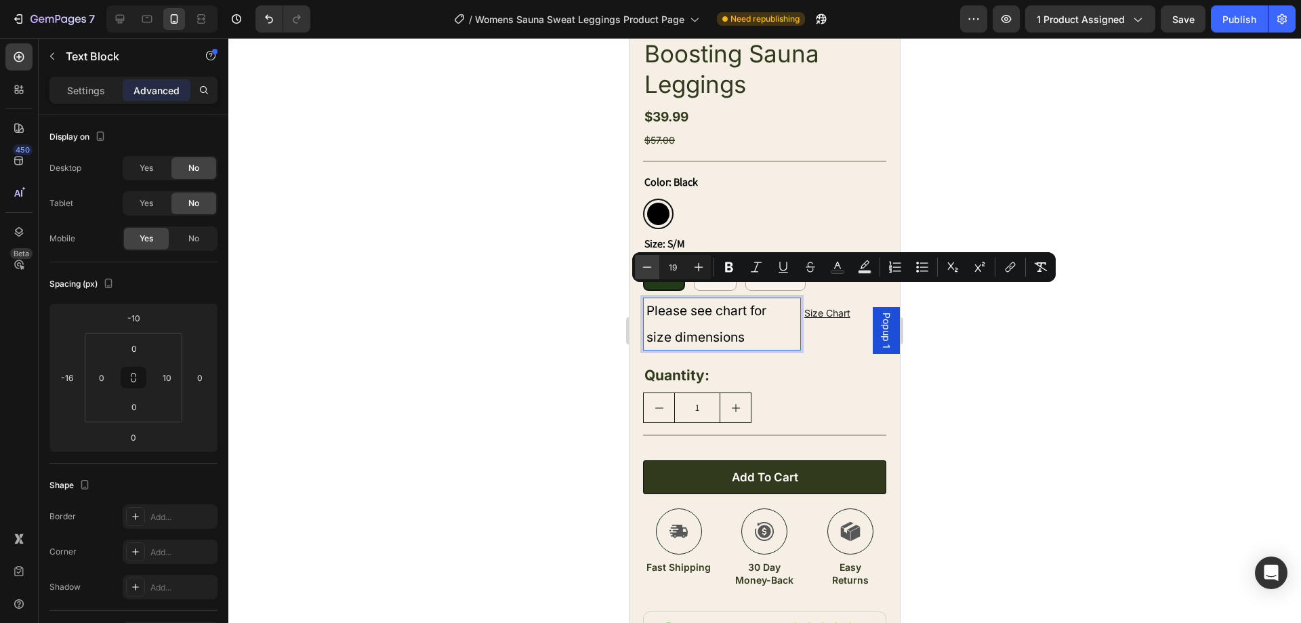
click at [639, 260] on button "Minus" at bounding box center [647, 267] width 24 height 24
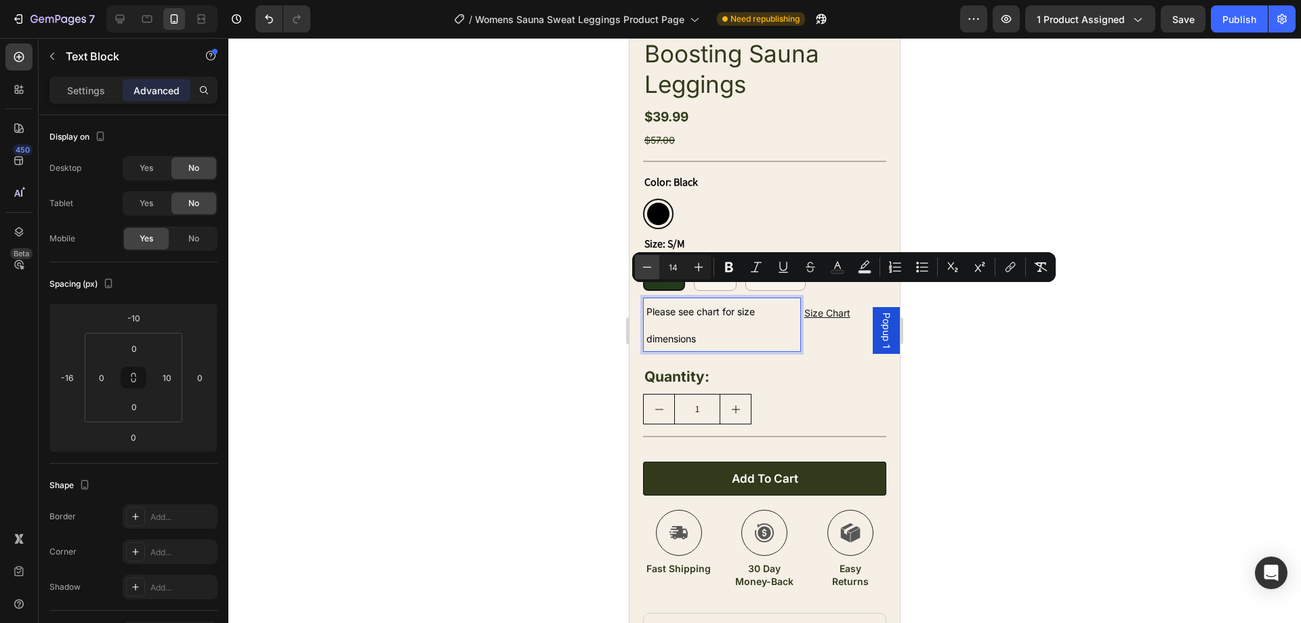
click at [639, 260] on button "Minus" at bounding box center [647, 267] width 24 height 24
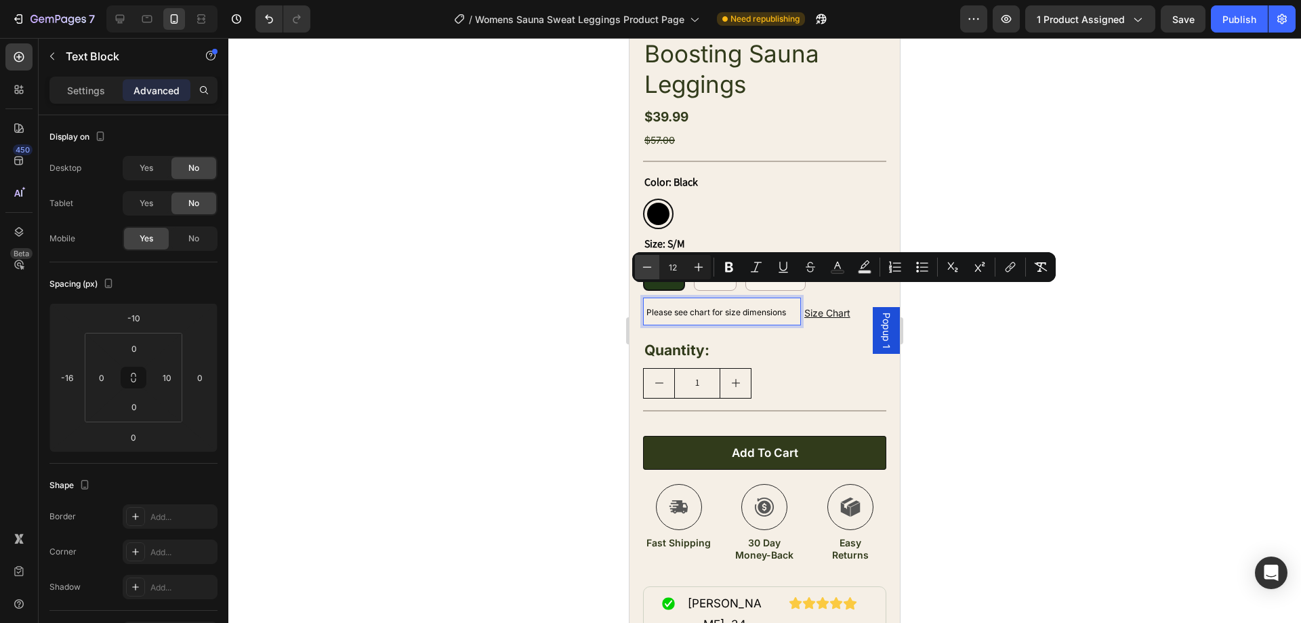
click at [639, 260] on button "Minus" at bounding box center [647, 267] width 24 height 24
type input "11"
click at [783, 350] on div "Quantity:" at bounding box center [764, 351] width 243 height 28
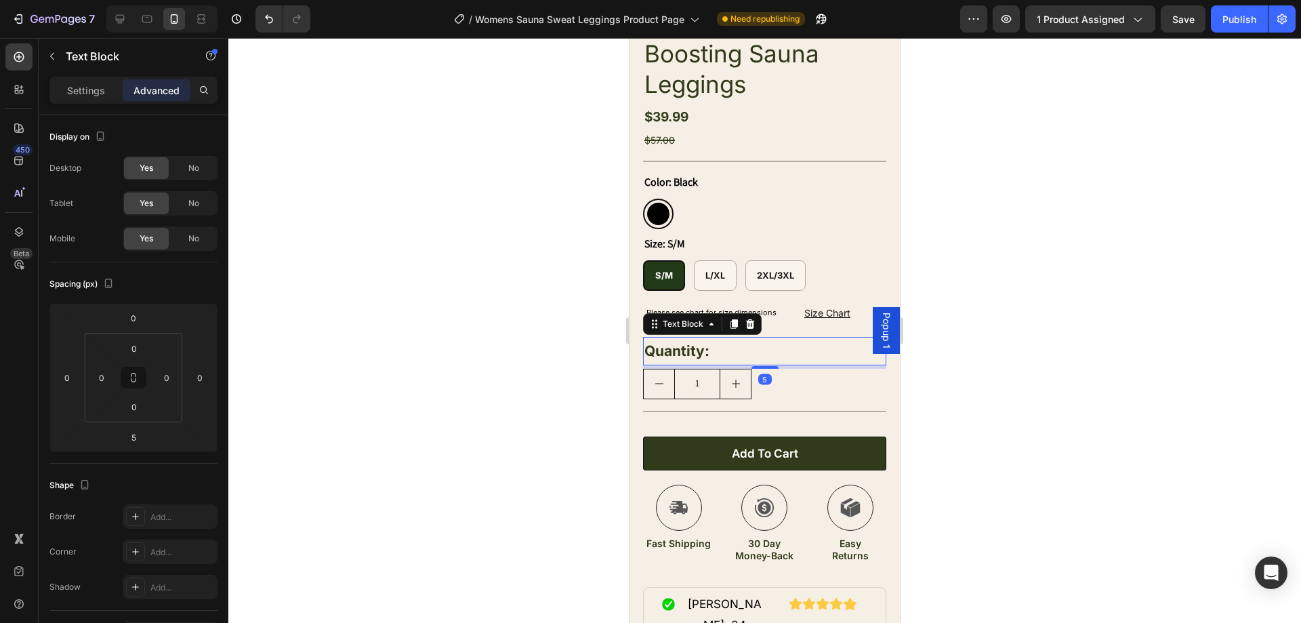
click at [1000, 234] on div at bounding box center [764, 330] width 1073 height 585
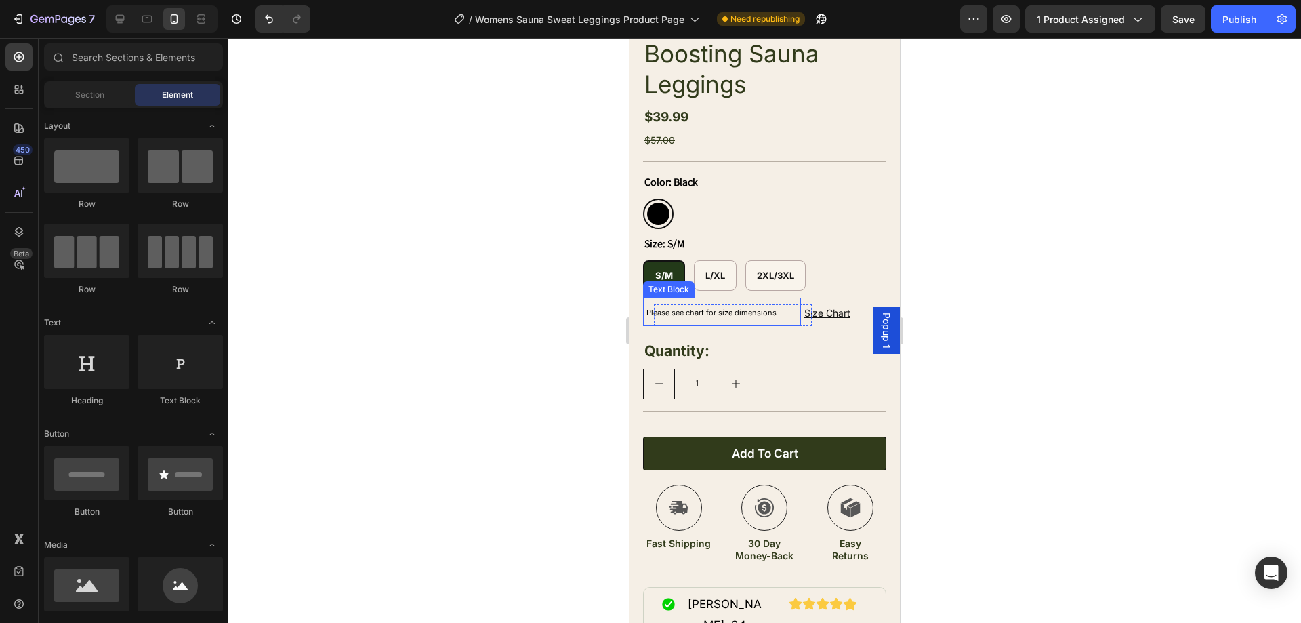
click at [777, 300] on p "Please see chart for size dimensions" at bounding box center [720, 311] width 148 height 28
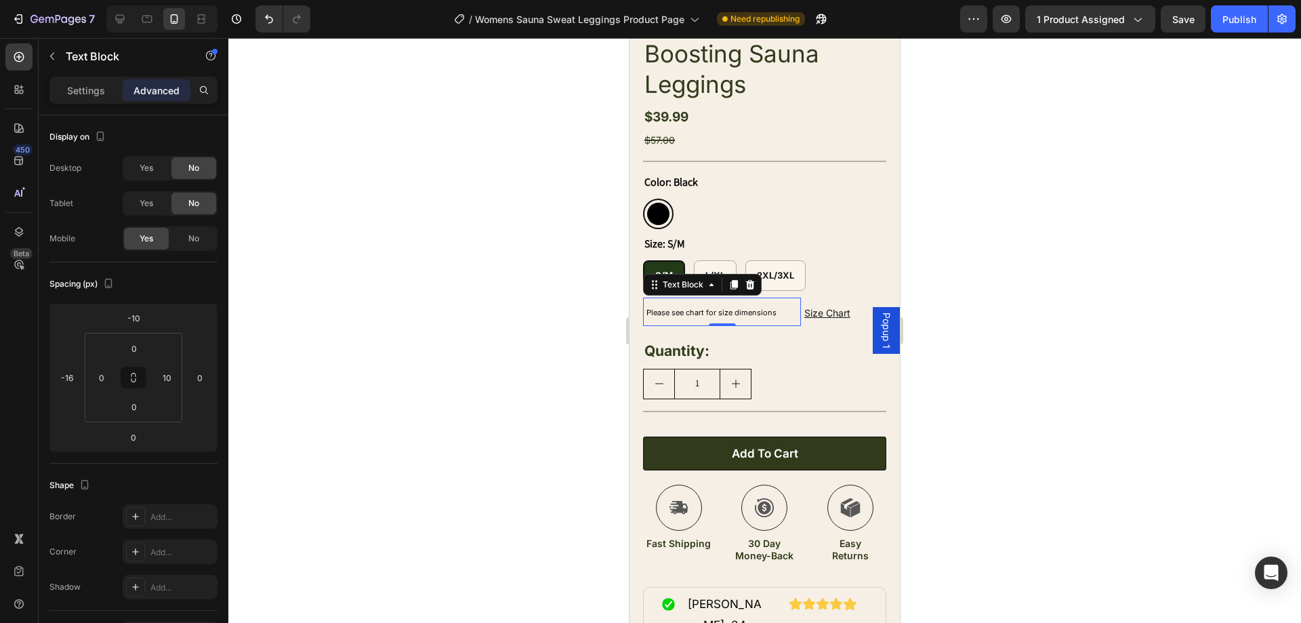
drag, startPoint x: 770, startPoint y: 293, endPoint x: 779, endPoint y: 300, distance: 10.7
click at [779, 300] on p "Please see chart for size dimensions" at bounding box center [720, 311] width 148 height 28
drag, startPoint x: 779, startPoint y: 300, endPoint x: 639, endPoint y: 291, distance: 140.6
click at [639, 291] on div "Product Images Image Icon Sarah, 34 Text Block Row Icon Icon Icon Icon Icon Ico…" at bounding box center [765, 176] width 270 height 1171
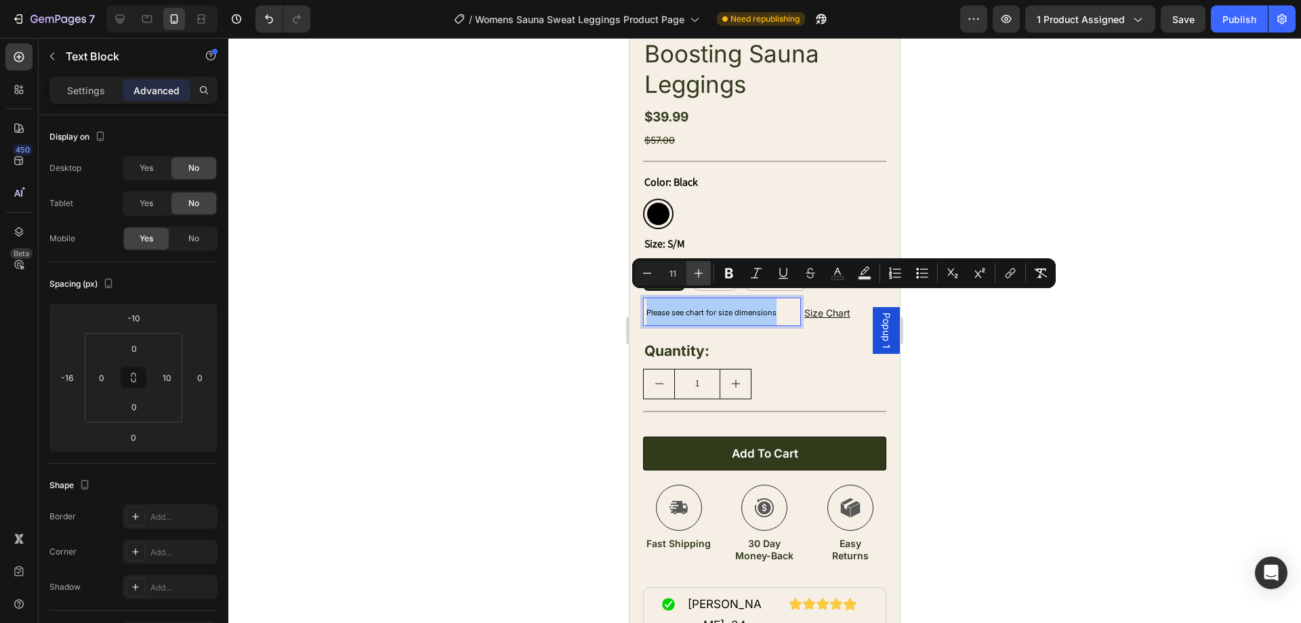
click at [698, 276] on icon "Editor contextual toolbar" at bounding box center [699, 273] width 14 height 14
type input "12"
click at [784, 325] on p "Please see chart for size dimensions" at bounding box center [720, 311] width 148 height 28
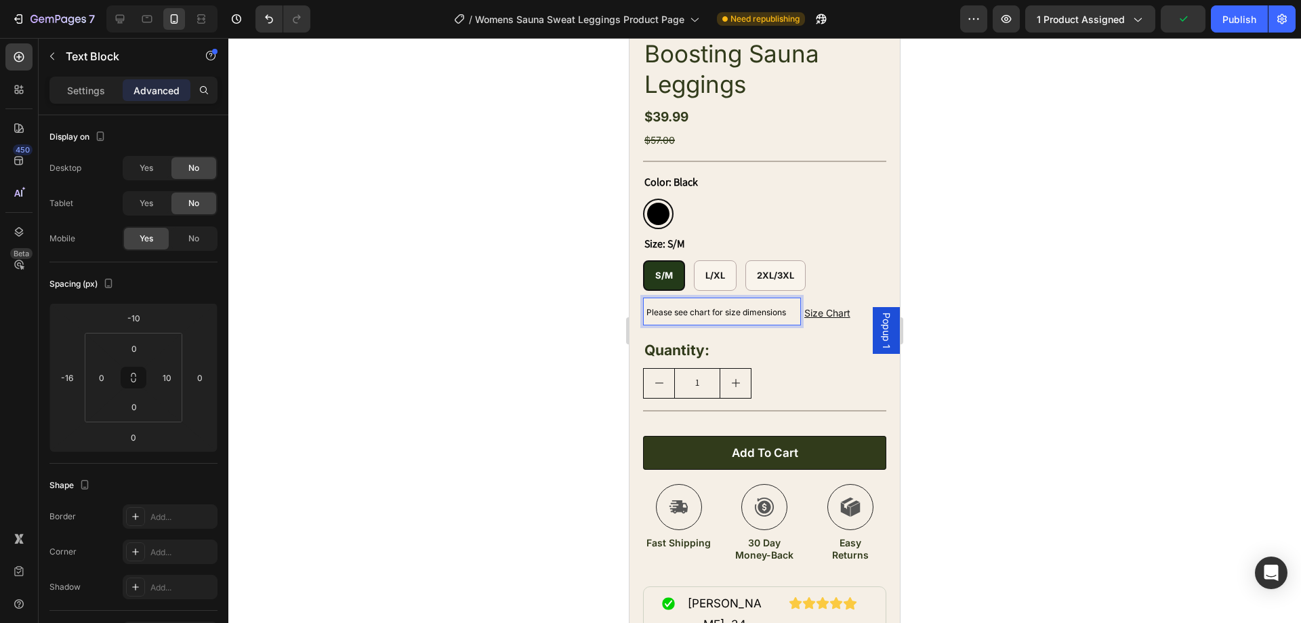
click at [750, 316] on p "Please see chart for size dimensions" at bounding box center [720, 311] width 148 height 28
click at [77, 87] on p "Settings" at bounding box center [86, 90] width 38 height 14
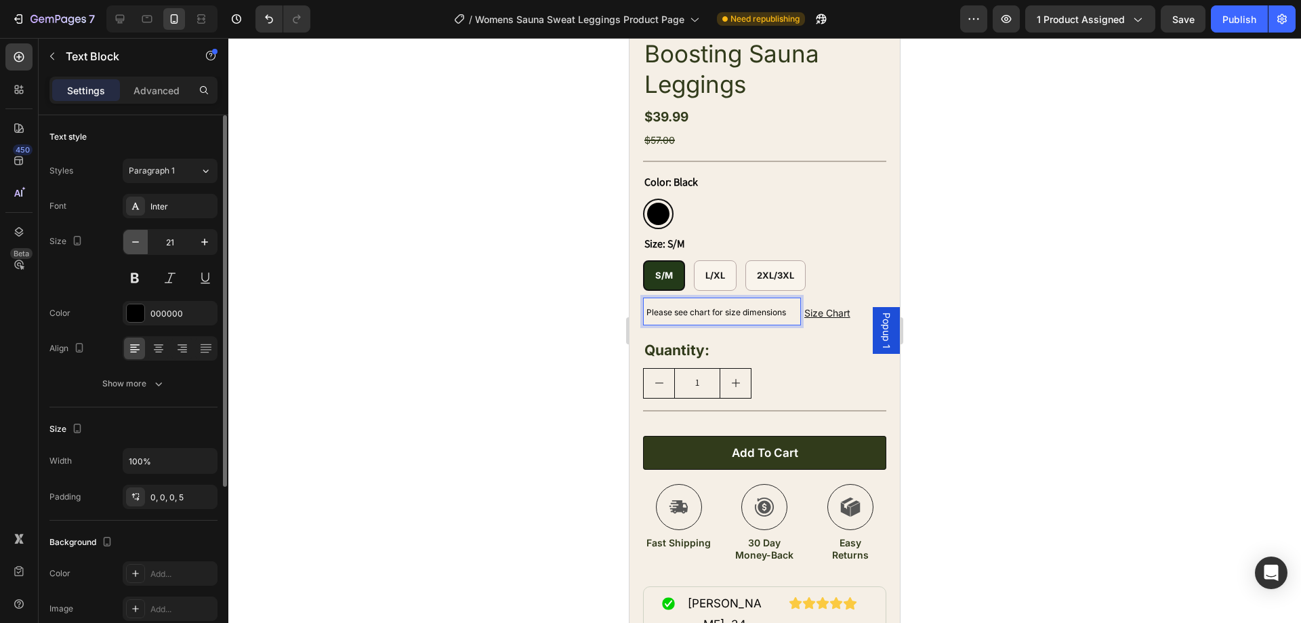
click at [131, 237] on icon "button" at bounding box center [136, 242] width 14 height 14
type input "20"
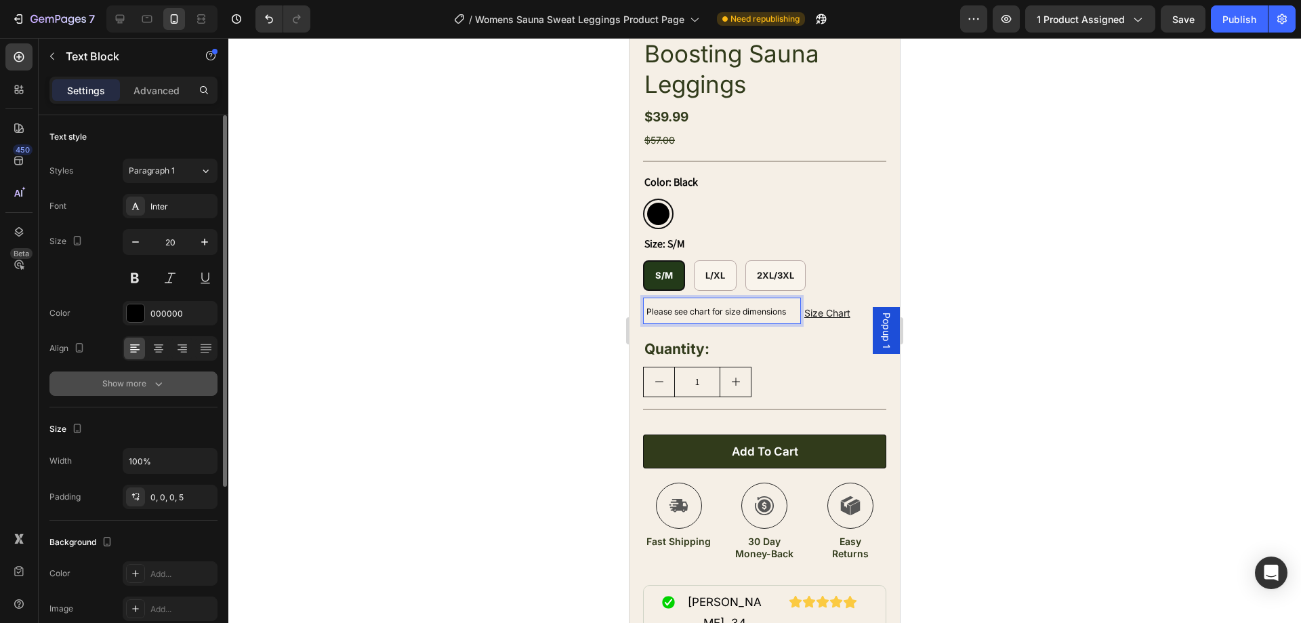
click at [178, 390] on button "Show more" at bounding box center [133, 383] width 168 height 24
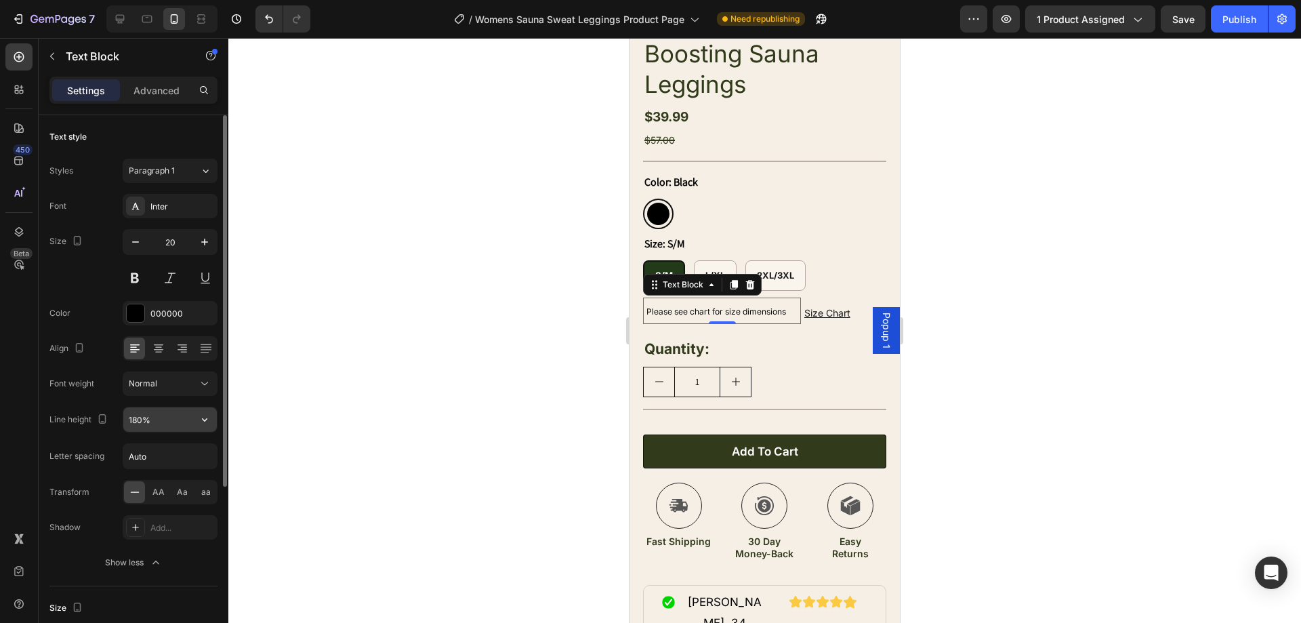
click at [180, 422] on input "180%" at bounding box center [170, 419] width 94 height 24
click at [212, 424] on button "button" at bounding box center [204, 419] width 24 height 24
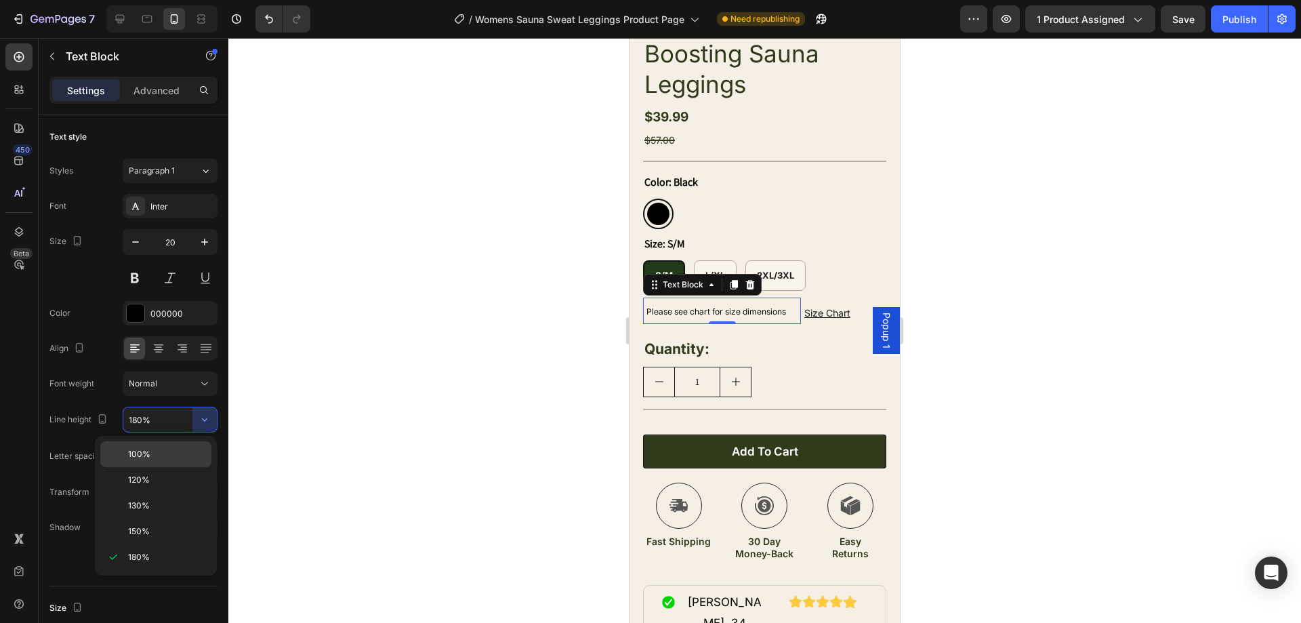
click at [186, 454] on p "100%" at bounding box center [166, 454] width 77 height 12
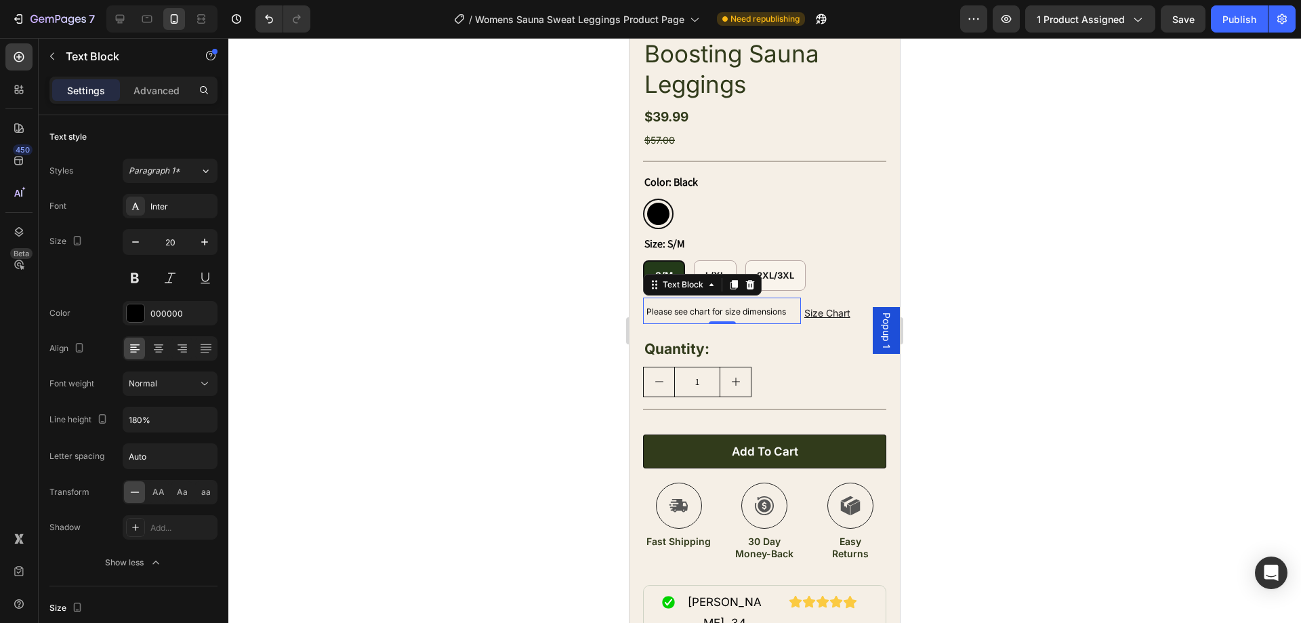
type input "100%"
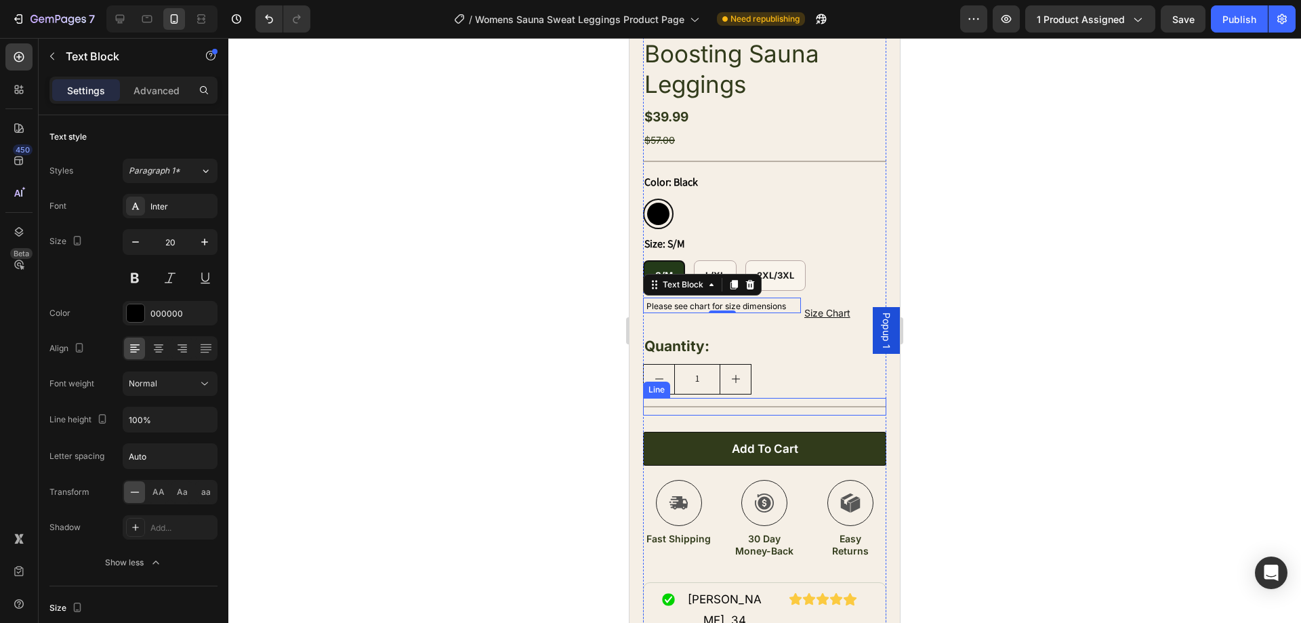
click at [759, 406] on div at bounding box center [764, 406] width 243 height 1
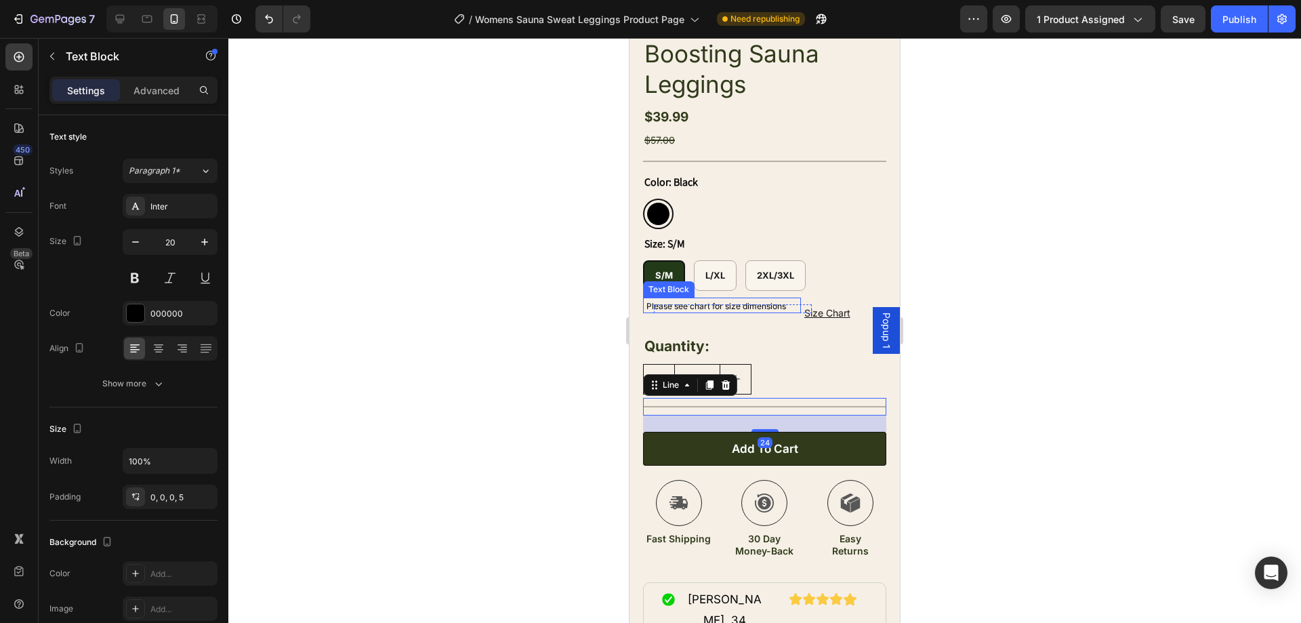
click at [740, 302] on p "Please see chart for size dimensions" at bounding box center [720, 305] width 148 height 16
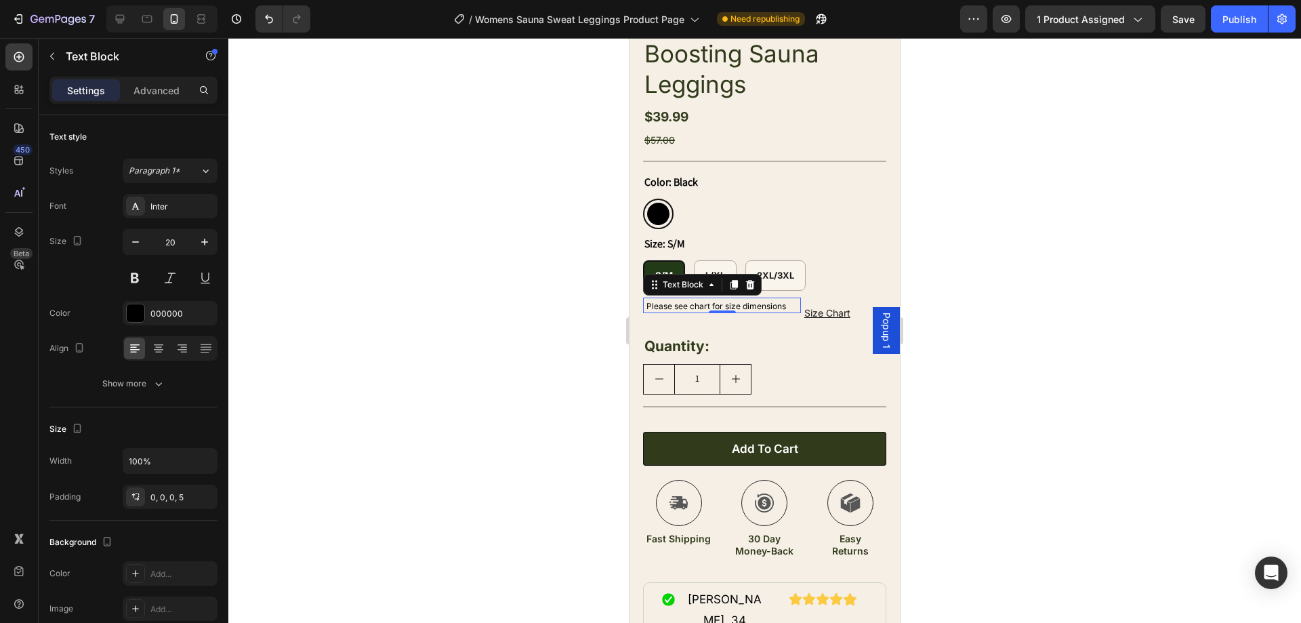
click at [682, 304] on span "Please see chart for size dimensions" at bounding box center [716, 306] width 140 height 10
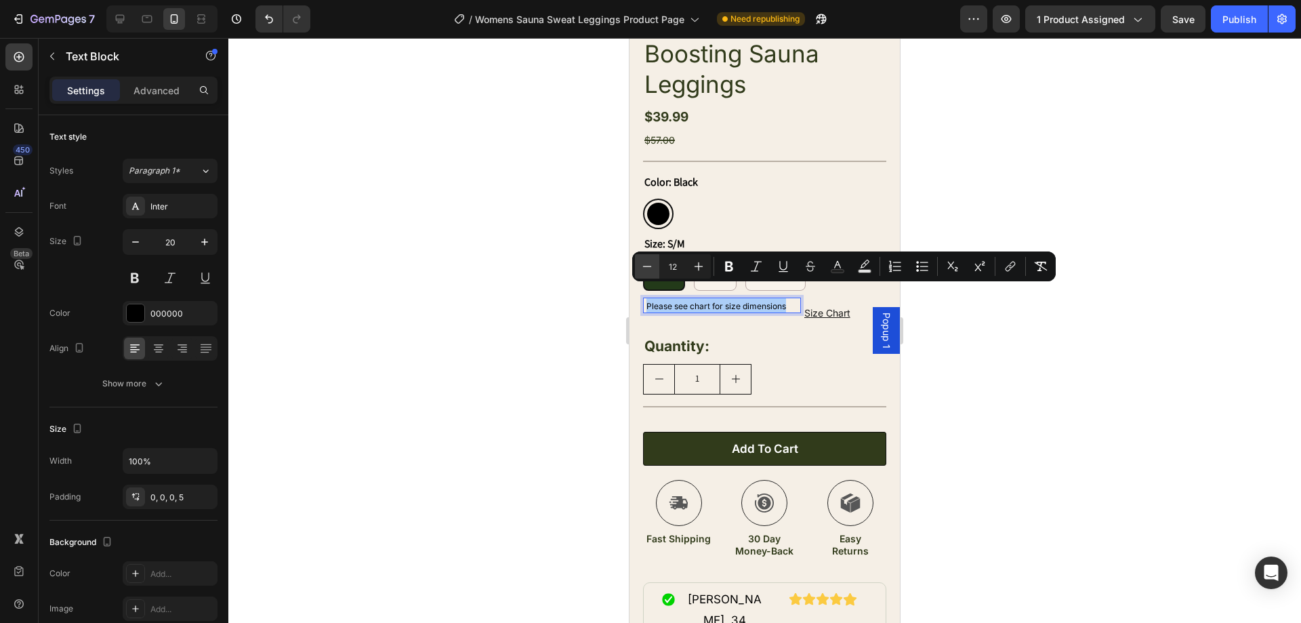
click at [648, 272] on icon "Editor contextual toolbar" at bounding box center [647, 267] width 14 height 14
type input "11"
click at [434, 259] on div at bounding box center [764, 330] width 1073 height 585
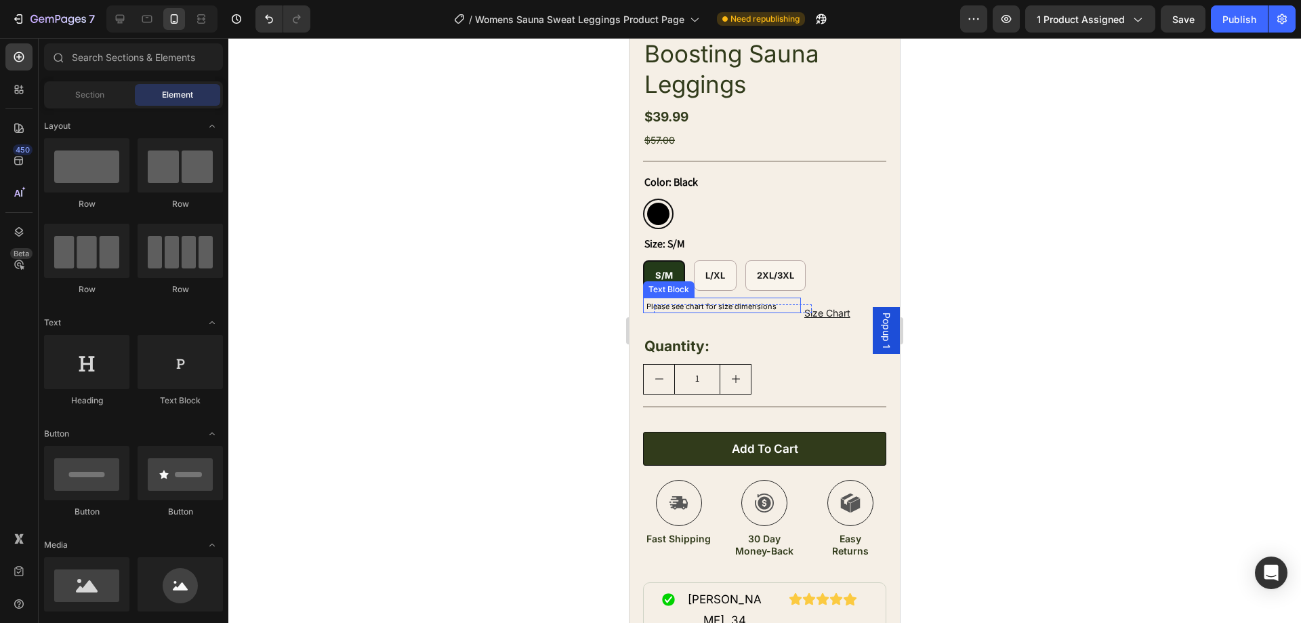
click at [782, 297] on p "Please see chart for size dimensions" at bounding box center [720, 305] width 148 height 16
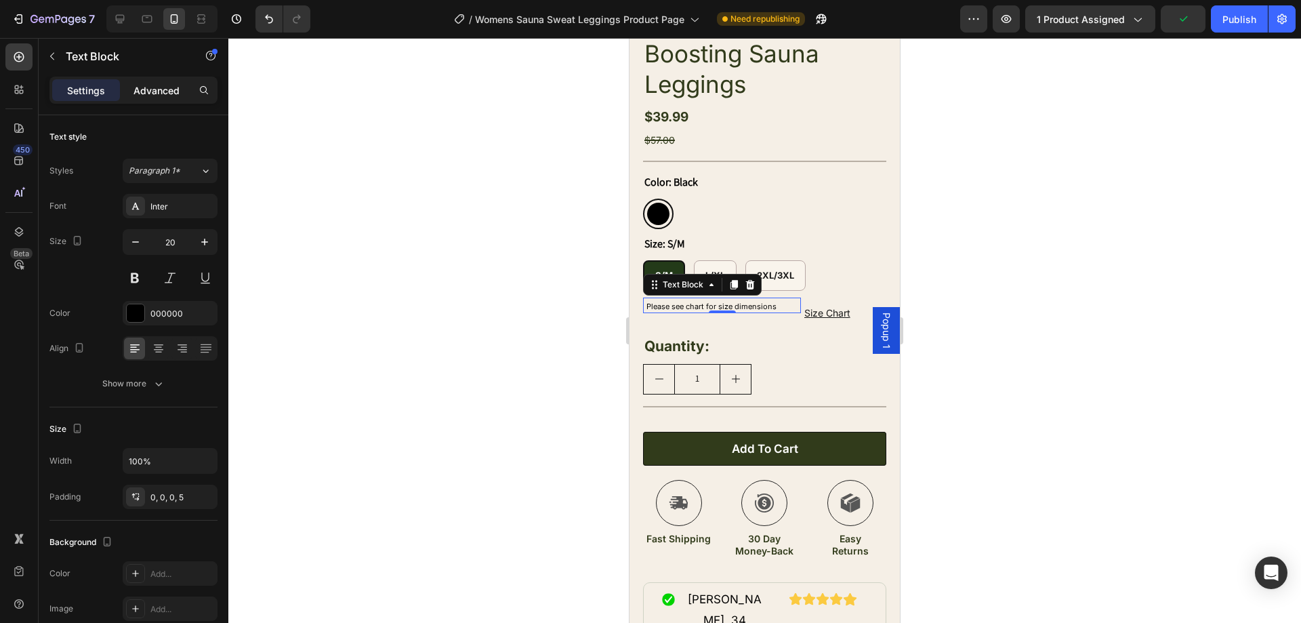
click at [163, 94] on p "Advanced" at bounding box center [156, 90] width 46 height 14
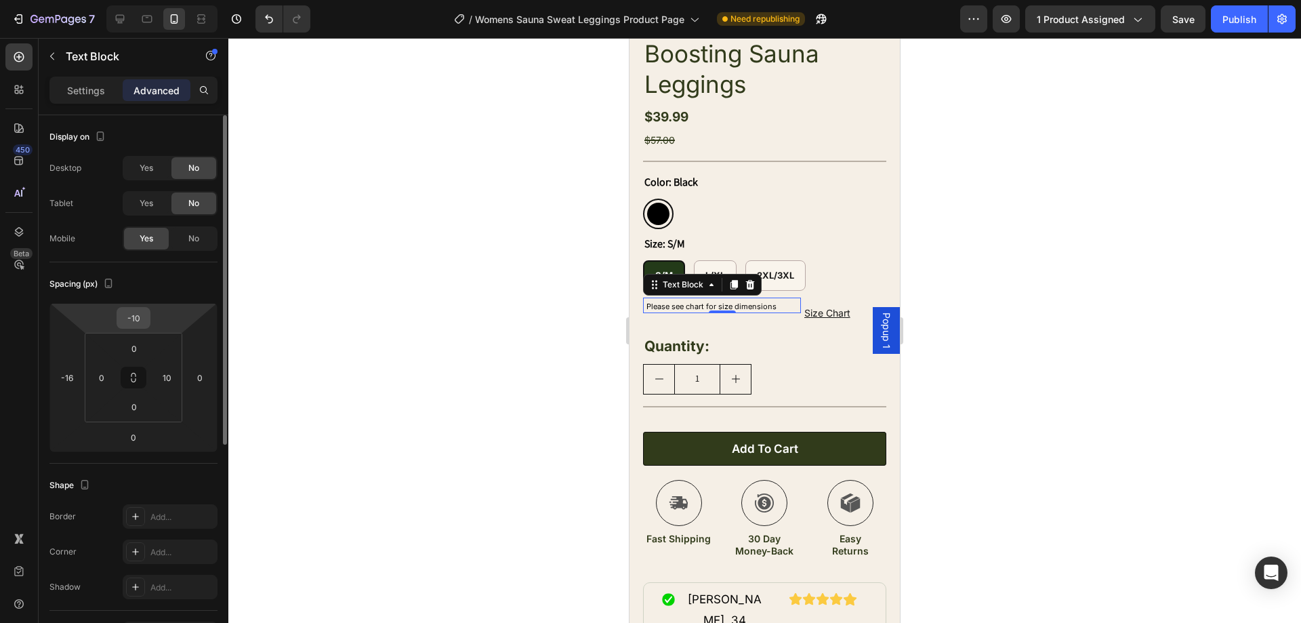
click at [140, 318] on input "-10" at bounding box center [133, 318] width 27 height 20
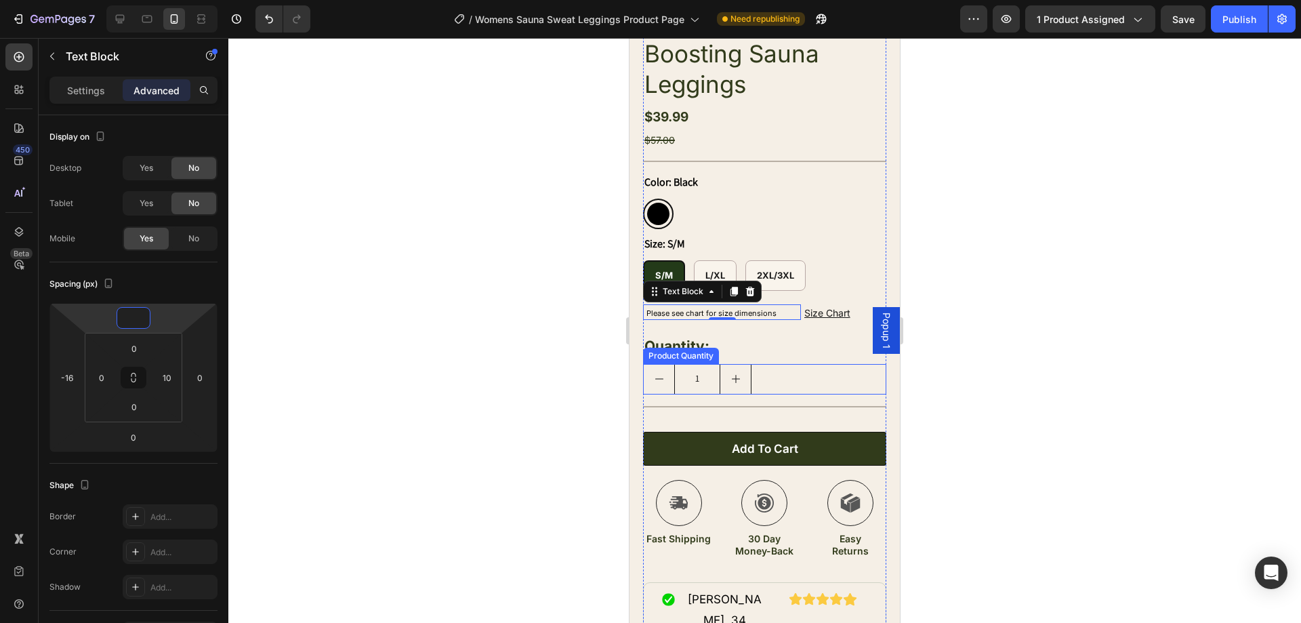
click at [788, 364] on div "1" at bounding box center [764, 379] width 243 height 30
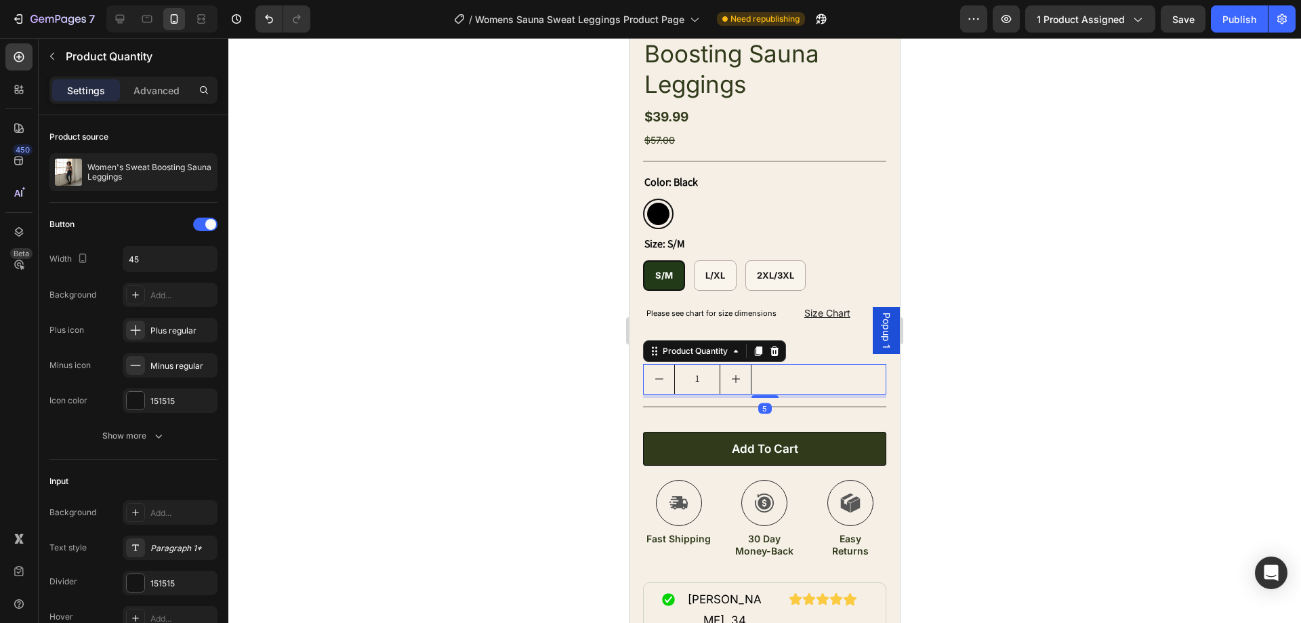
click at [1081, 283] on div at bounding box center [764, 330] width 1073 height 585
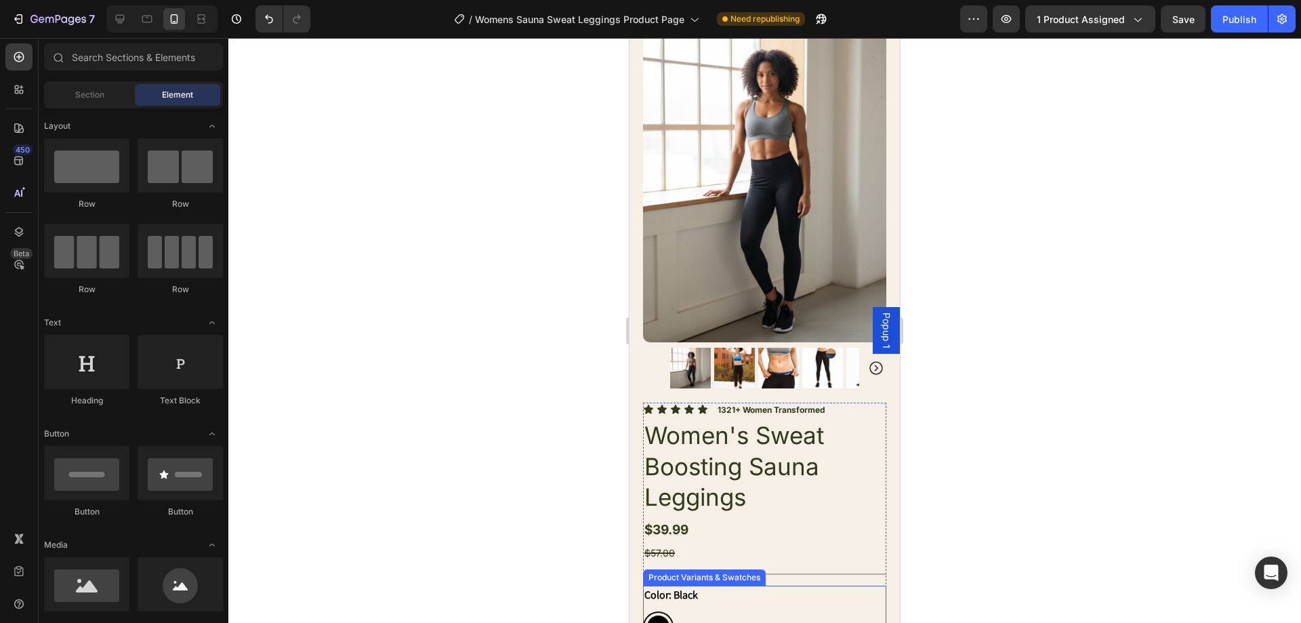
scroll to position [68, 0]
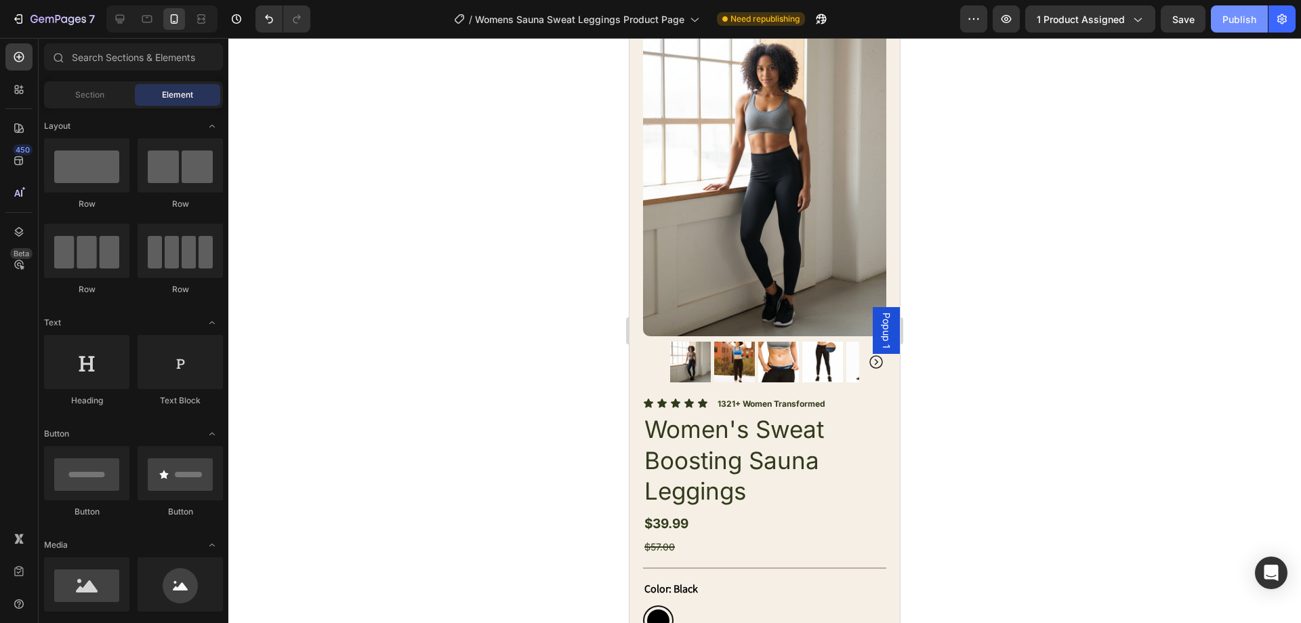
click at [1248, 22] on div "Publish" at bounding box center [1240, 19] width 34 height 14
click at [119, 12] on div at bounding box center [120, 19] width 22 height 22
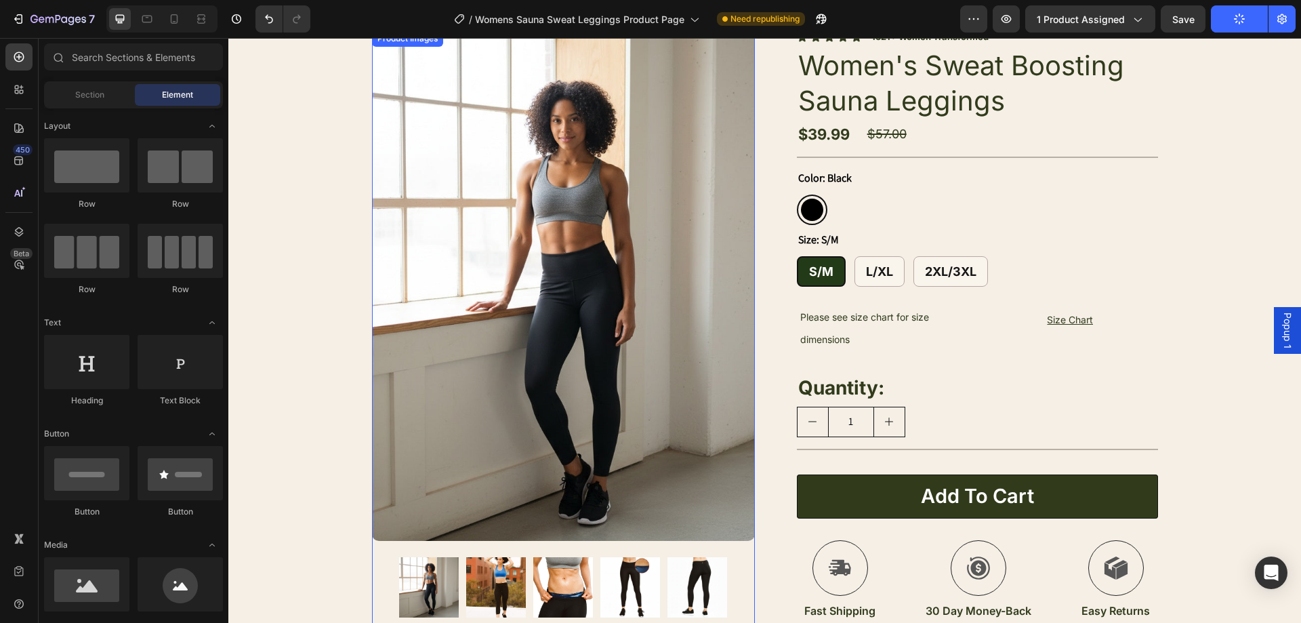
click at [511, 579] on img at bounding box center [496, 587] width 60 height 60
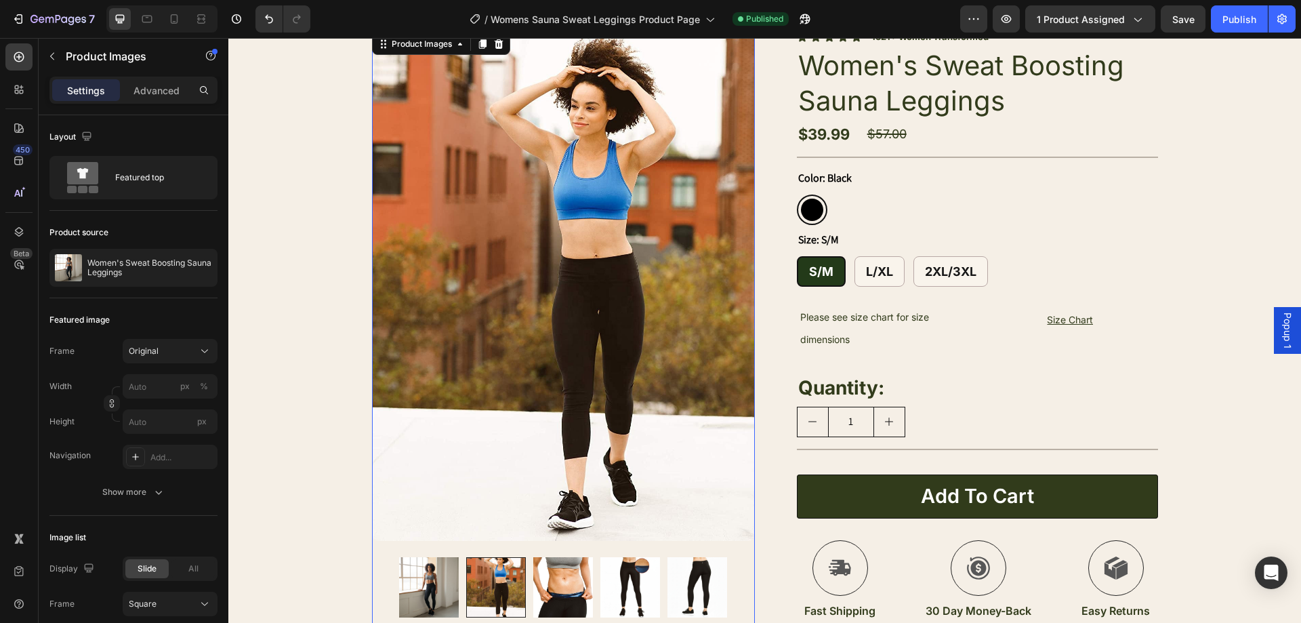
click at [566, 590] on img at bounding box center [563, 587] width 60 height 60
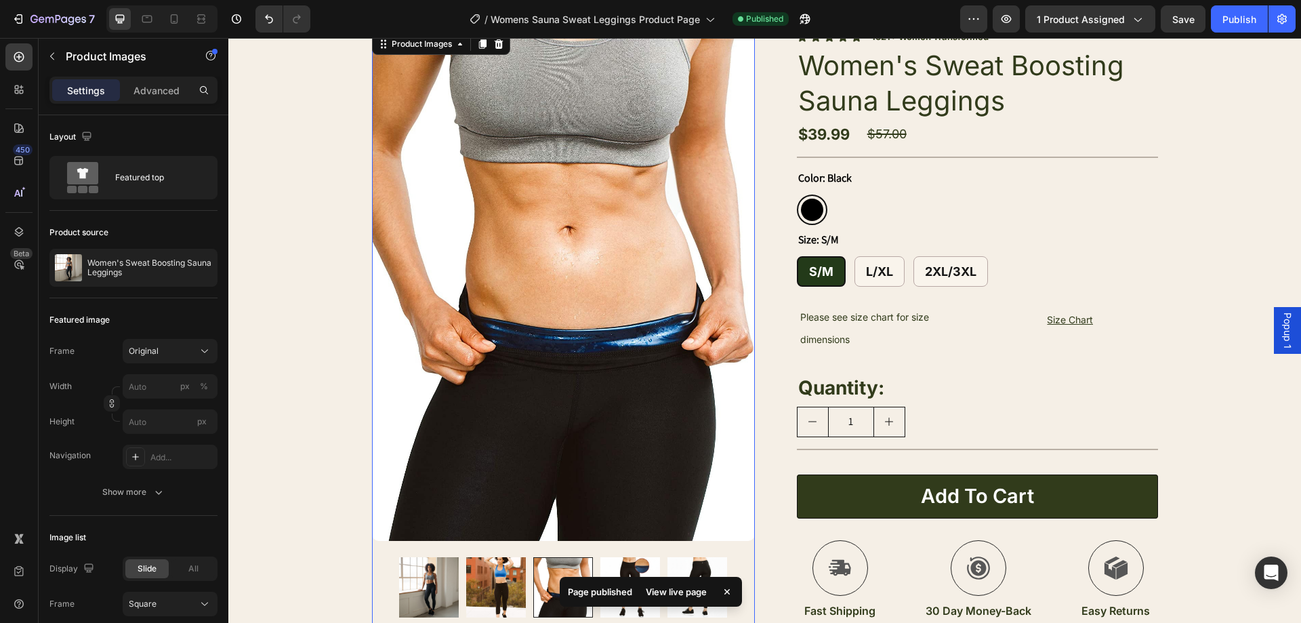
click at [636, 588] on div "Page published View live page" at bounding box center [651, 592] width 182 height 30
click at [725, 585] on icon at bounding box center [727, 592] width 14 height 14
click at [632, 581] on img at bounding box center [630, 587] width 60 height 60
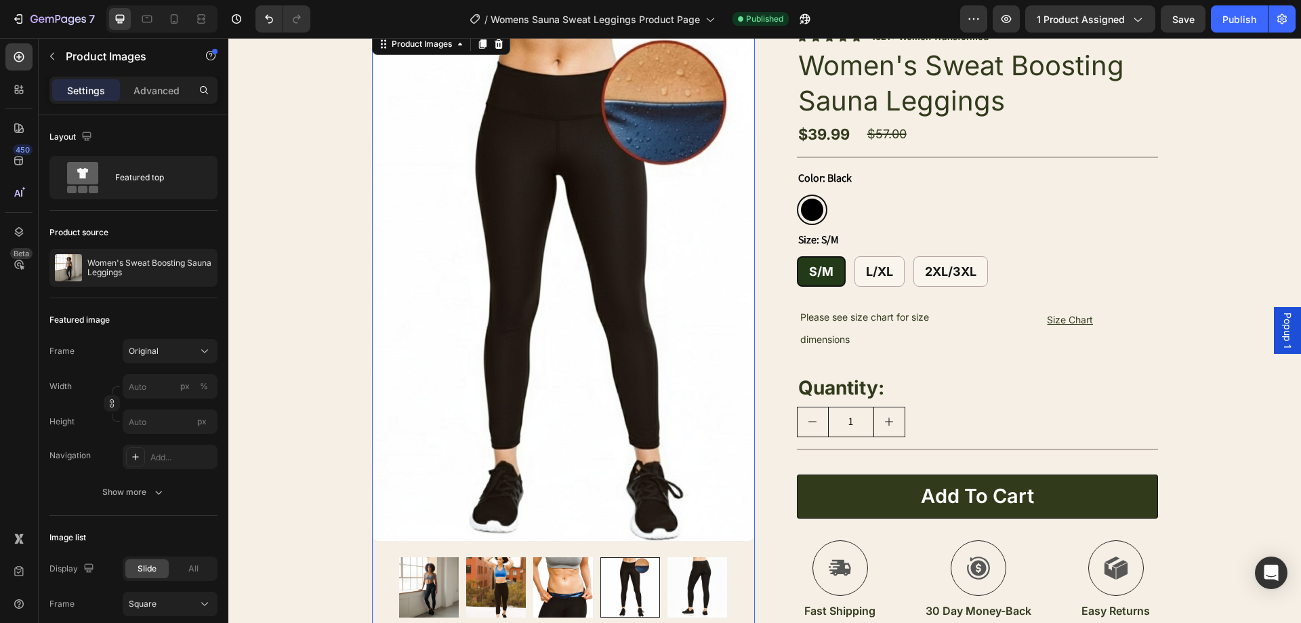
click at [697, 583] on img at bounding box center [697, 587] width 60 height 60
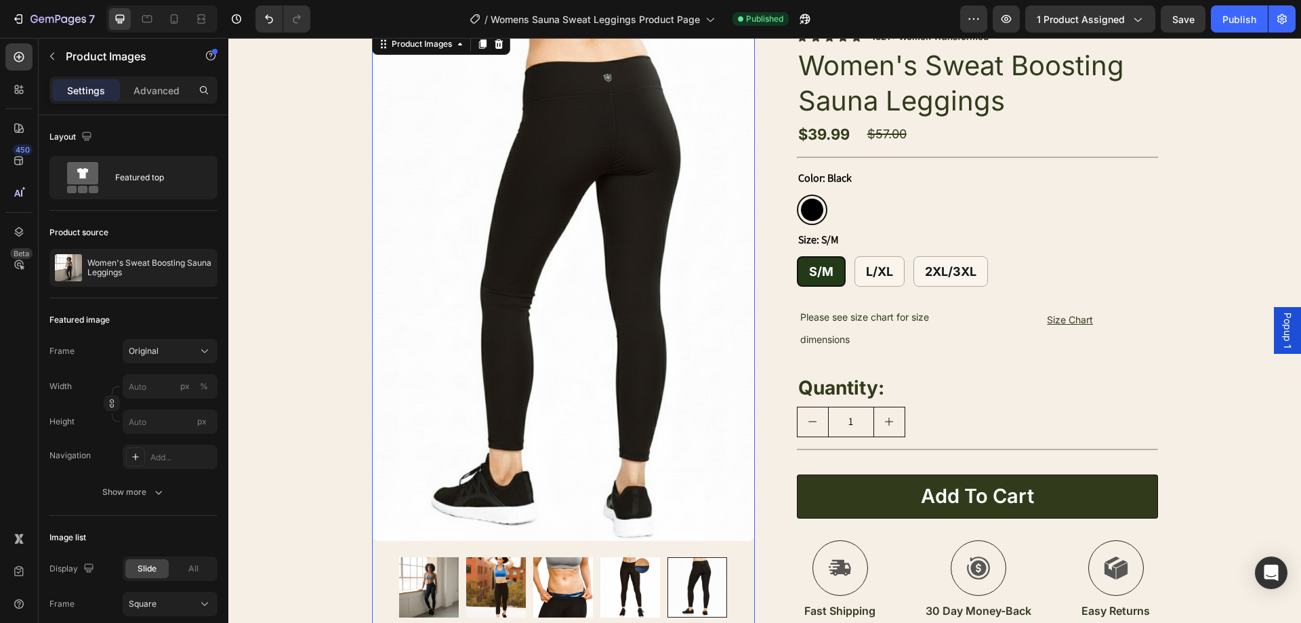
click at [613, 585] on img at bounding box center [630, 587] width 60 height 60
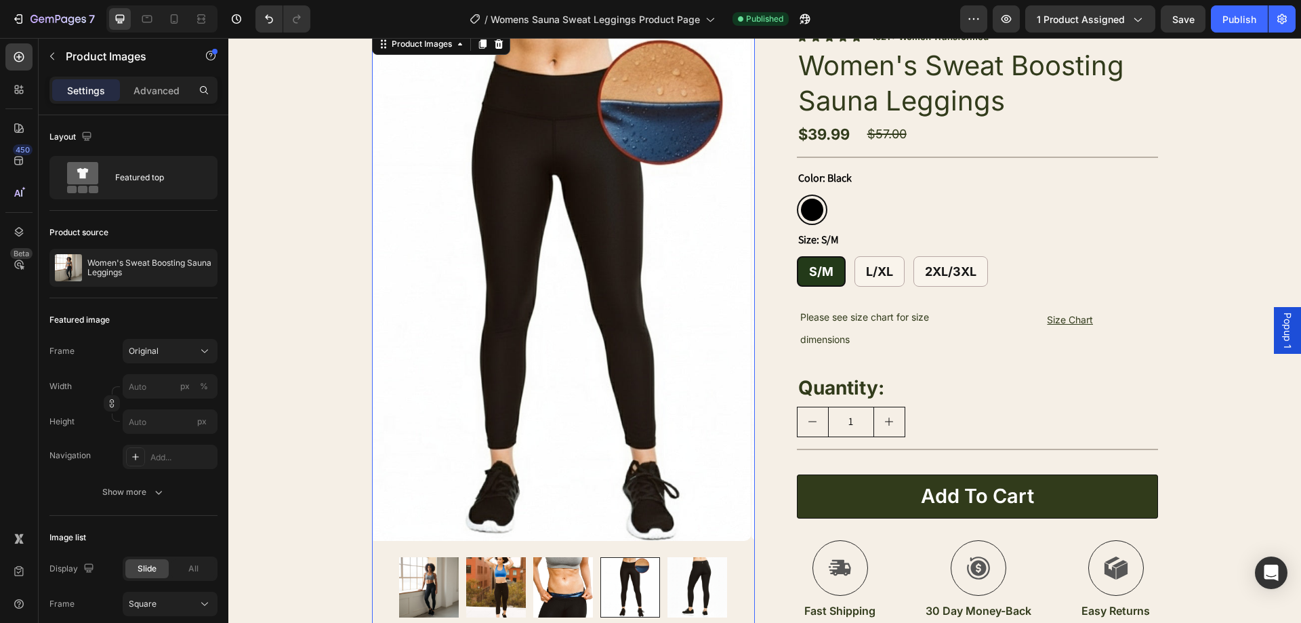
click at [534, 579] on img at bounding box center [563, 587] width 60 height 60
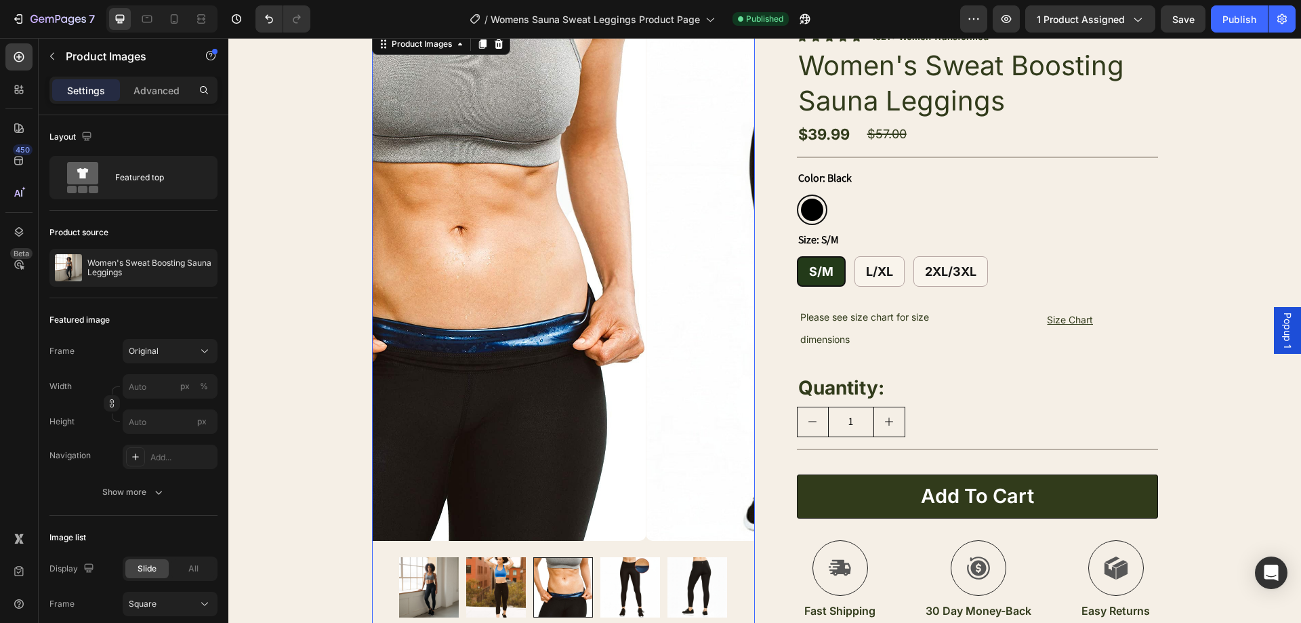
click at [466, 575] on img at bounding box center [496, 587] width 60 height 60
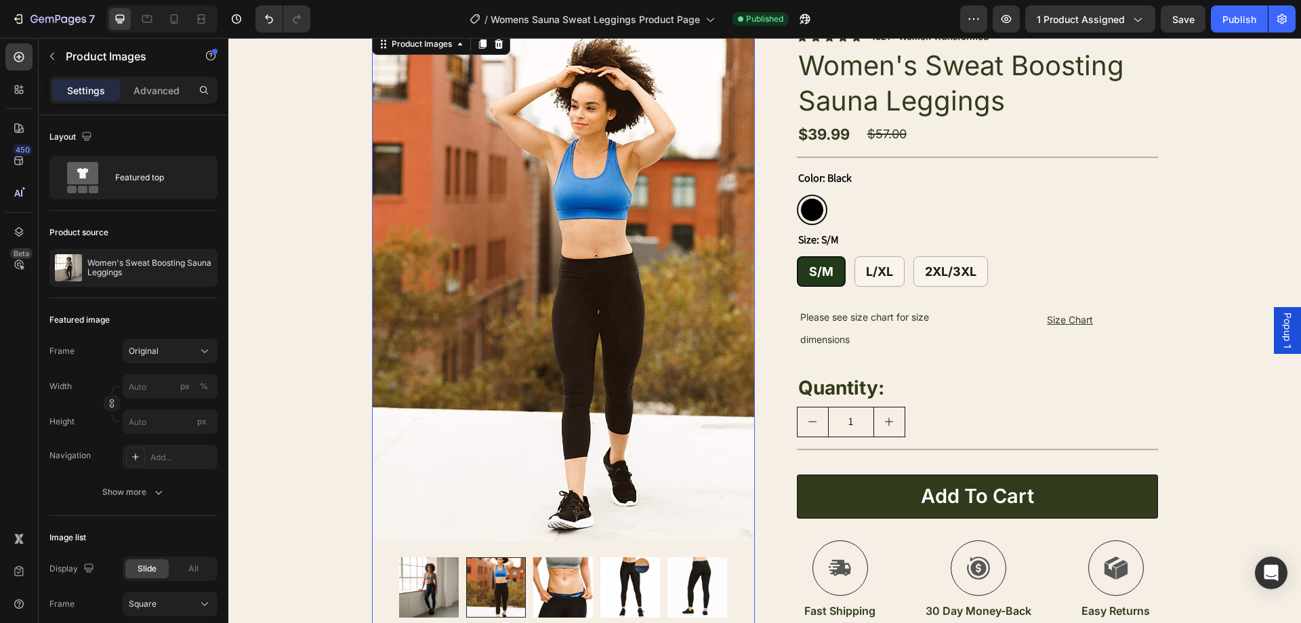
click at [423, 574] on img at bounding box center [429, 587] width 60 height 60
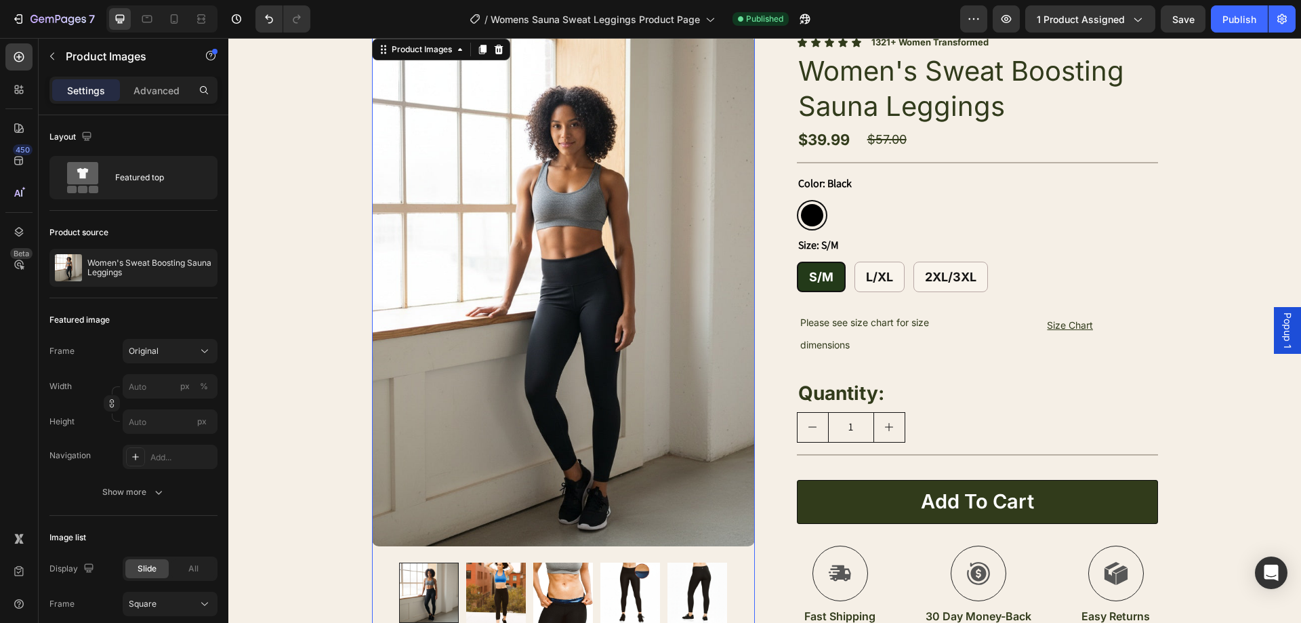
scroll to position [68, 0]
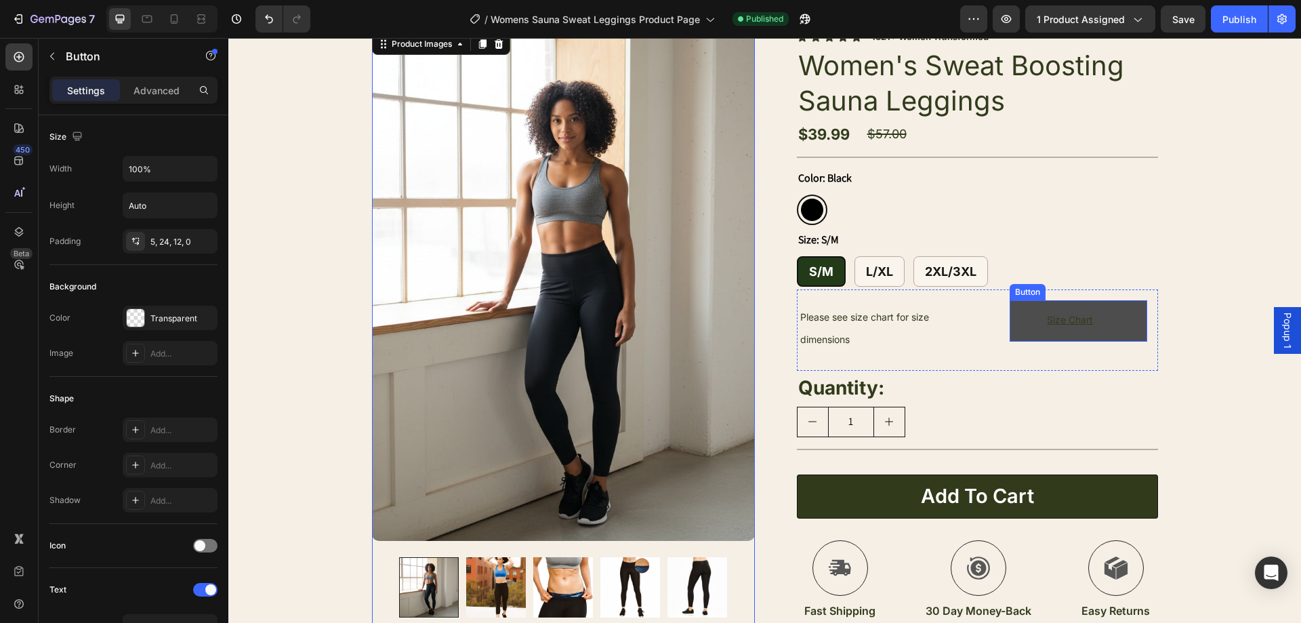
click at [1119, 318] on link "Size Chart" at bounding box center [1078, 320] width 137 height 41
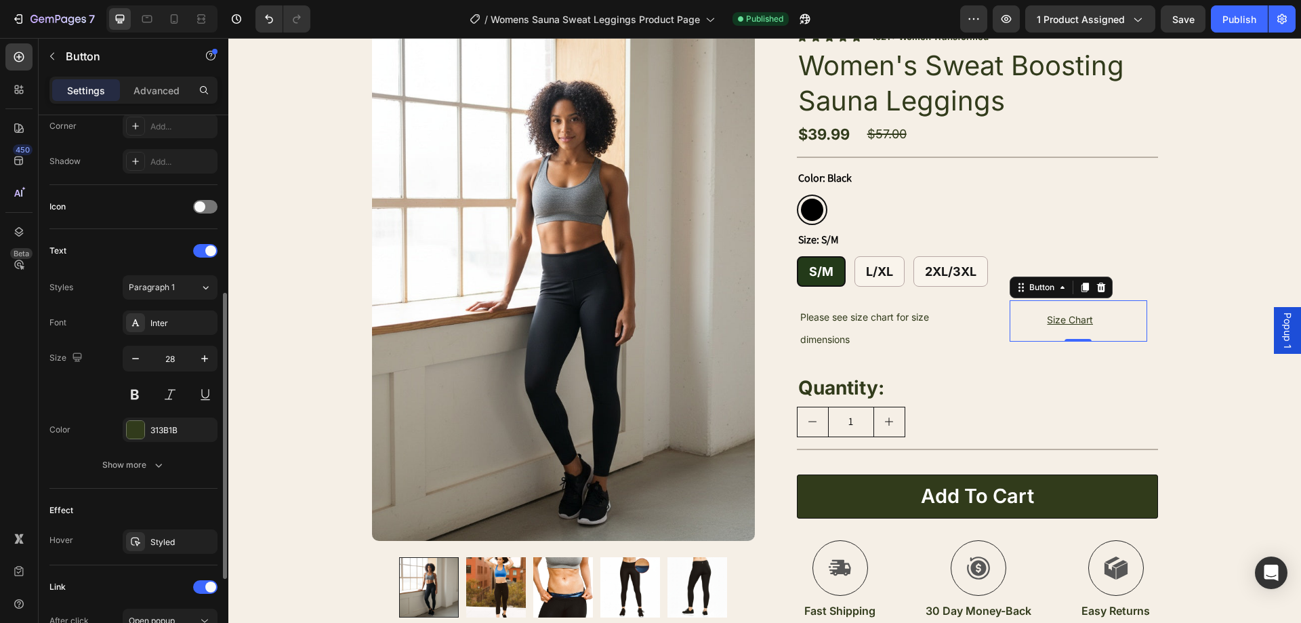
scroll to position [496, 0]
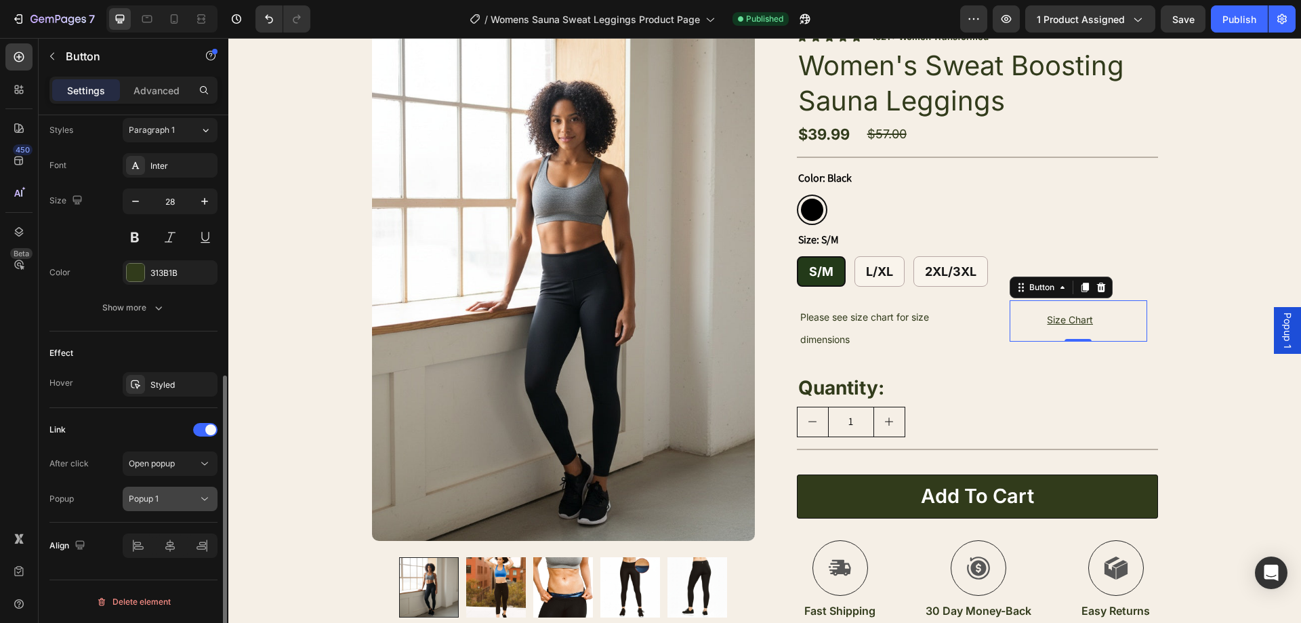
click at [176, 494] on div "Popup 1" at bounding box center [163, 499] width 69 height 12
click at [1281, 321] on span "Popup 1" at bounding box center [1288, 330] width 14 height 36
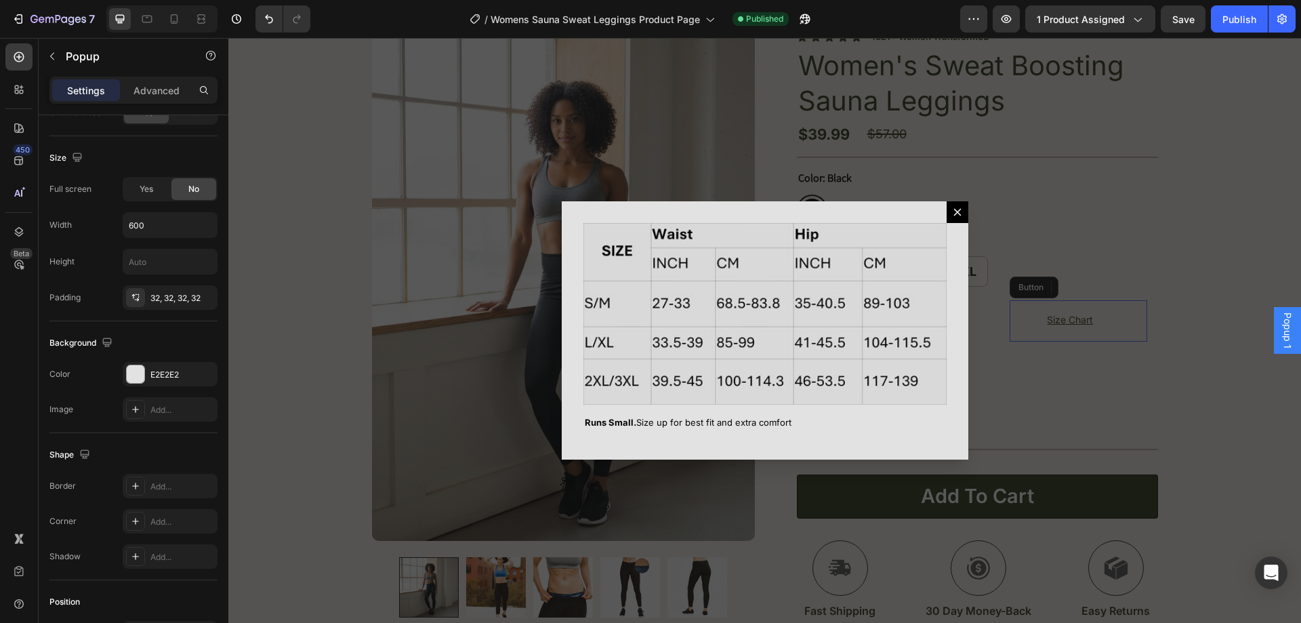
scroll to position [0, 0]
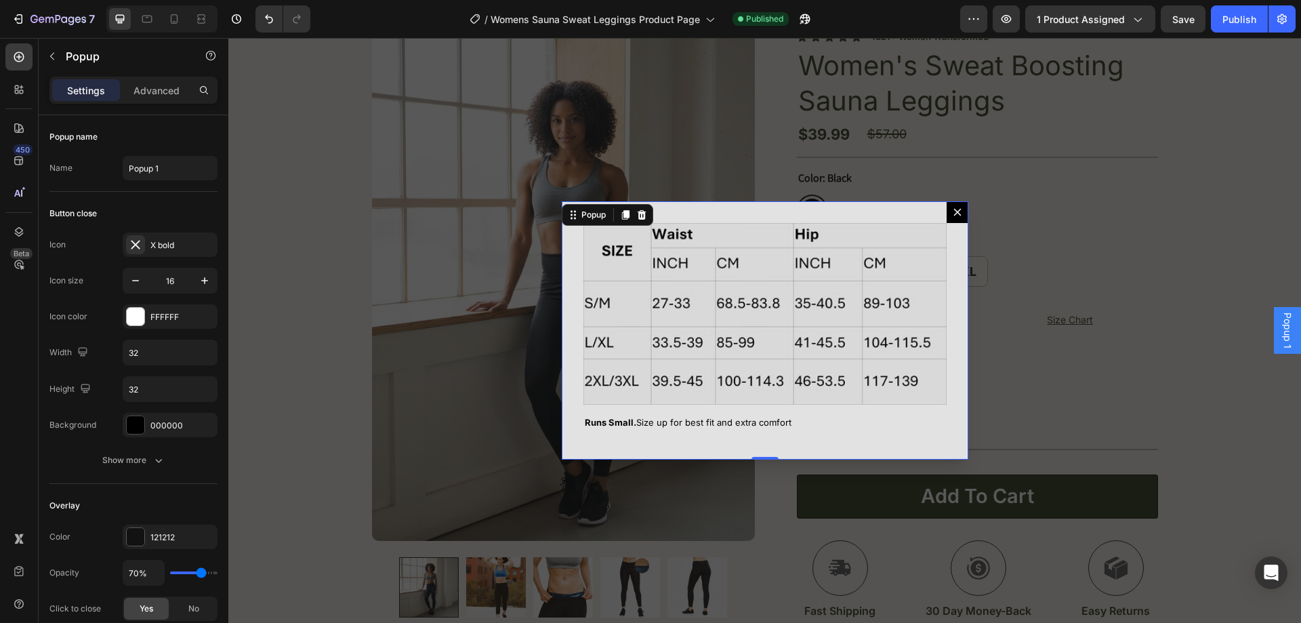
click at [955, 212] on icon "Dialog content" at bounding box center [957, 212] width 11 height 11
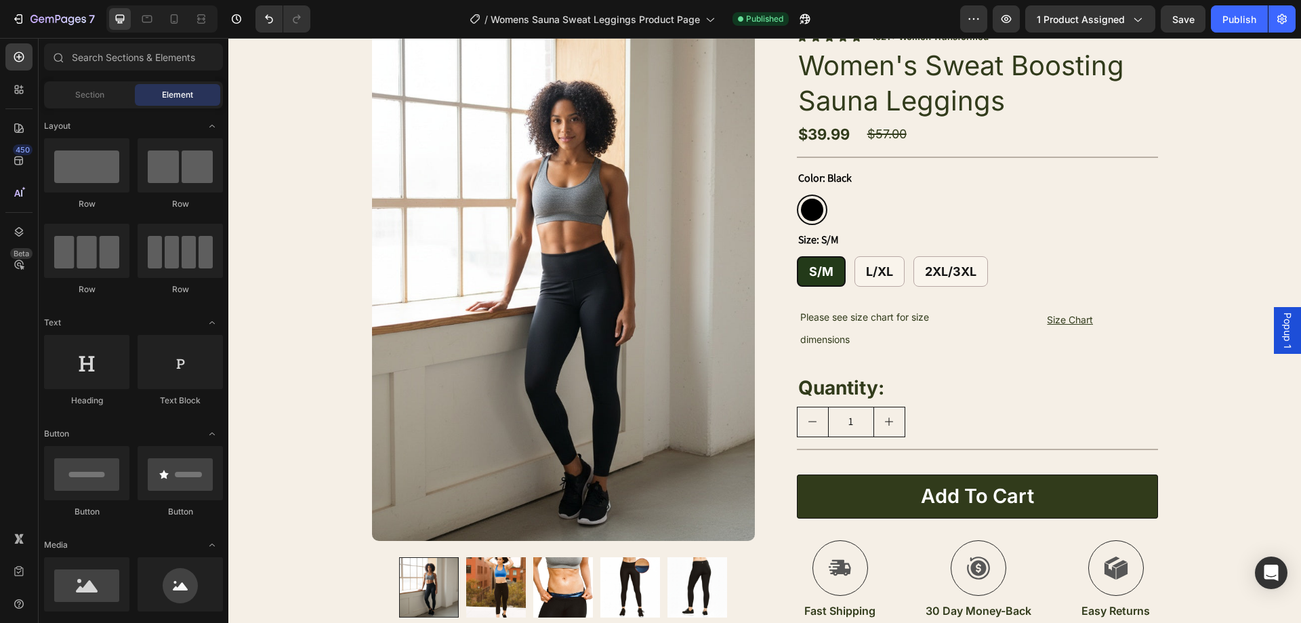
click at [1281, 323] on span "Popup 1" at bounding box center [1288, 330] width 14 height 36
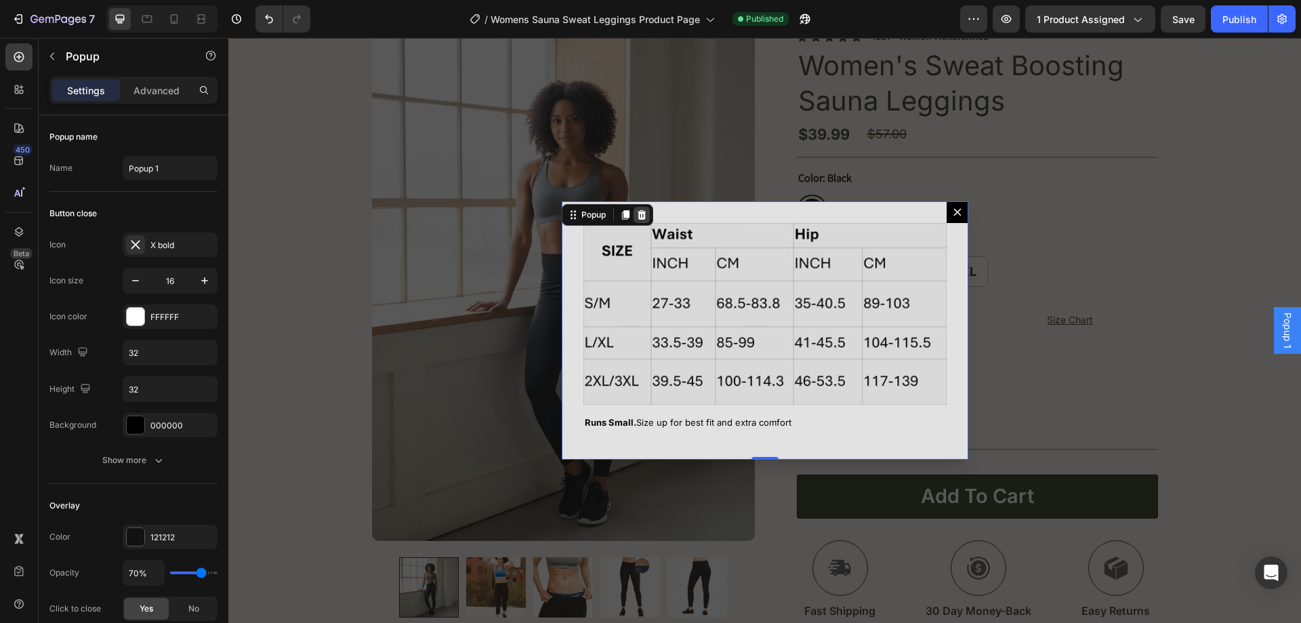
click at [638, 217] on icon "Dialog content" at bounding box center [641, 214] width 11 height 11
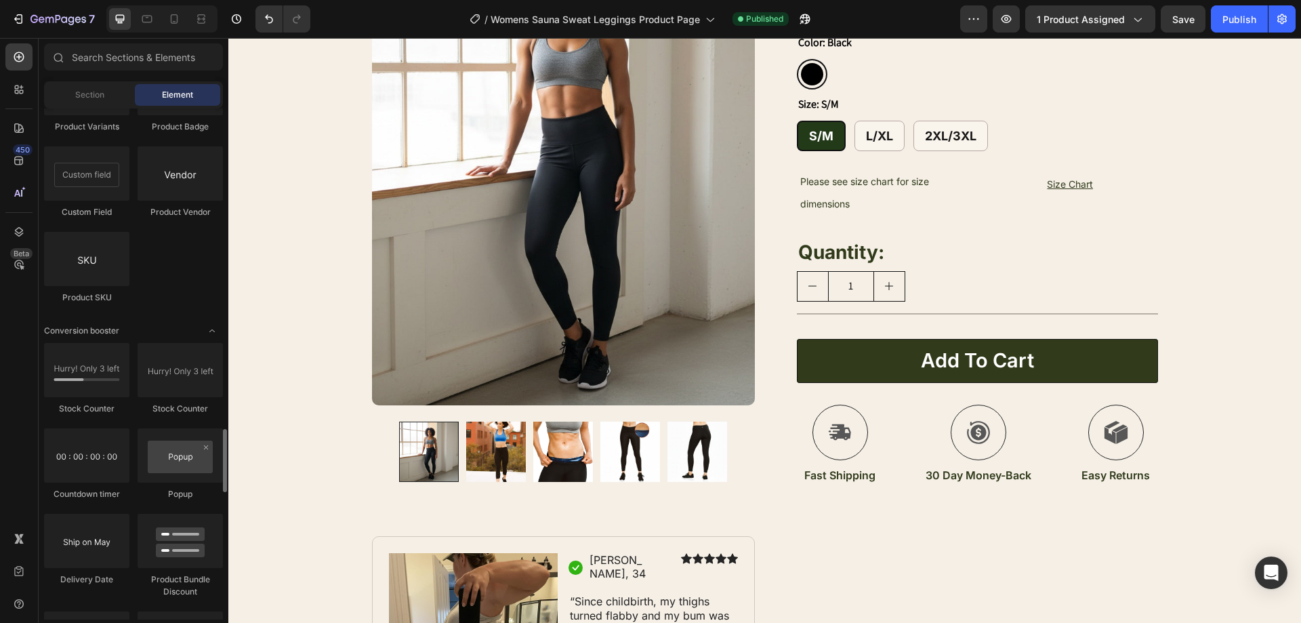
scroll to position [2846, 0]
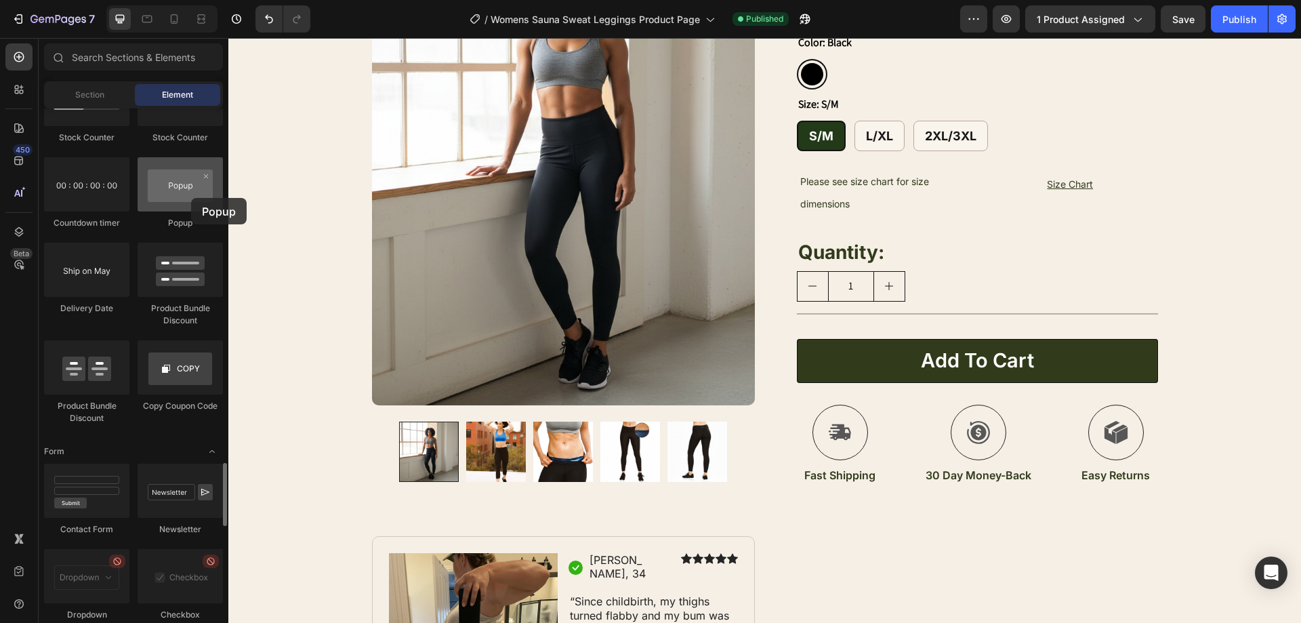
click at [191, 198] on div at bounding box center [180, 184] width 85 height 54
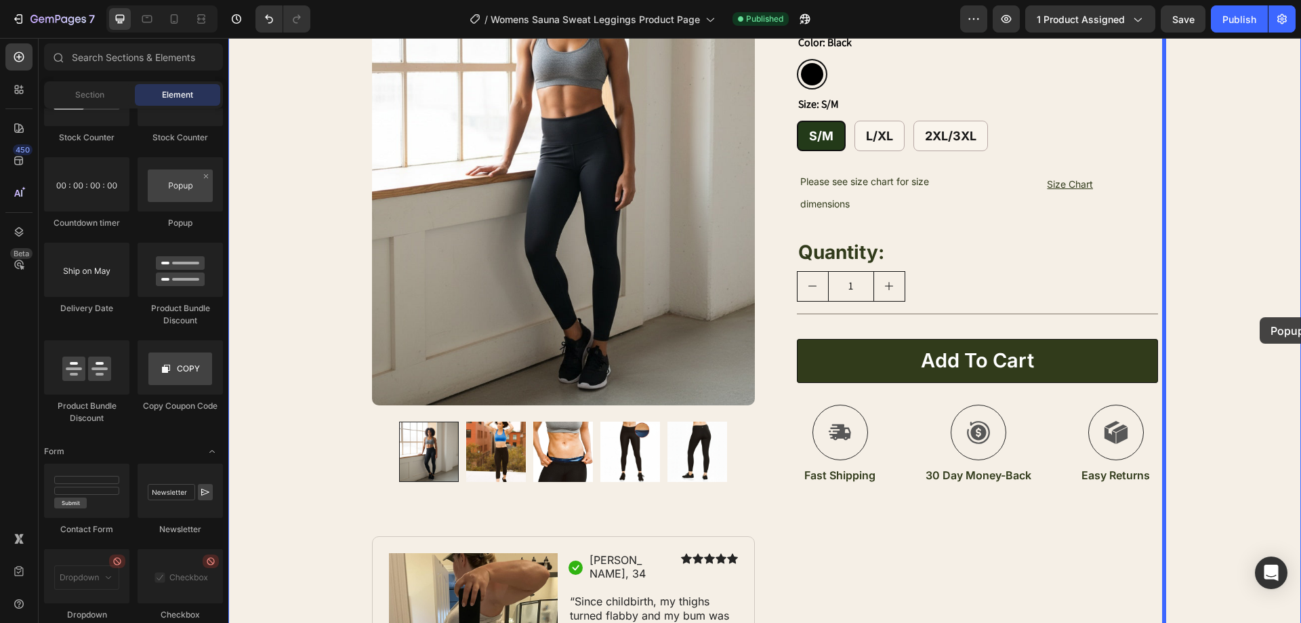
drag, startPoint x: 403, startPoint y: 240, endPoint x: 1260, endPoint y: 317, distance: 860.7
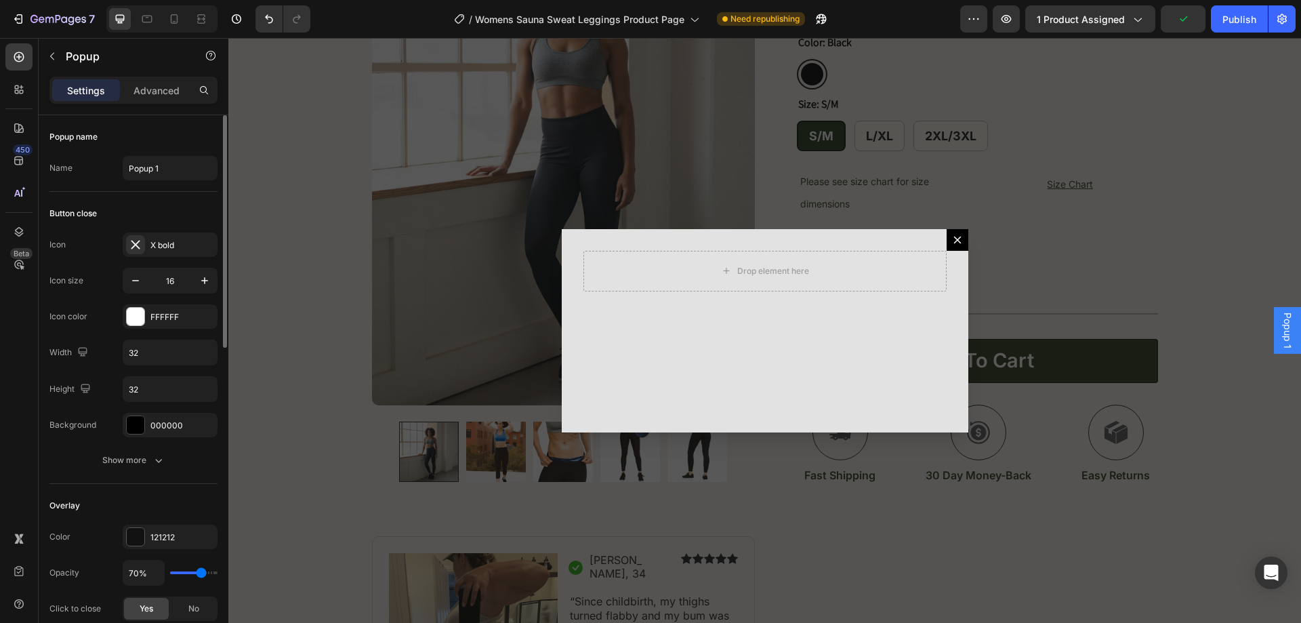
scroll to position [0, 0]
click at [54, 55] on icon "button" at bounding box center [52, 56] width 11 height 11
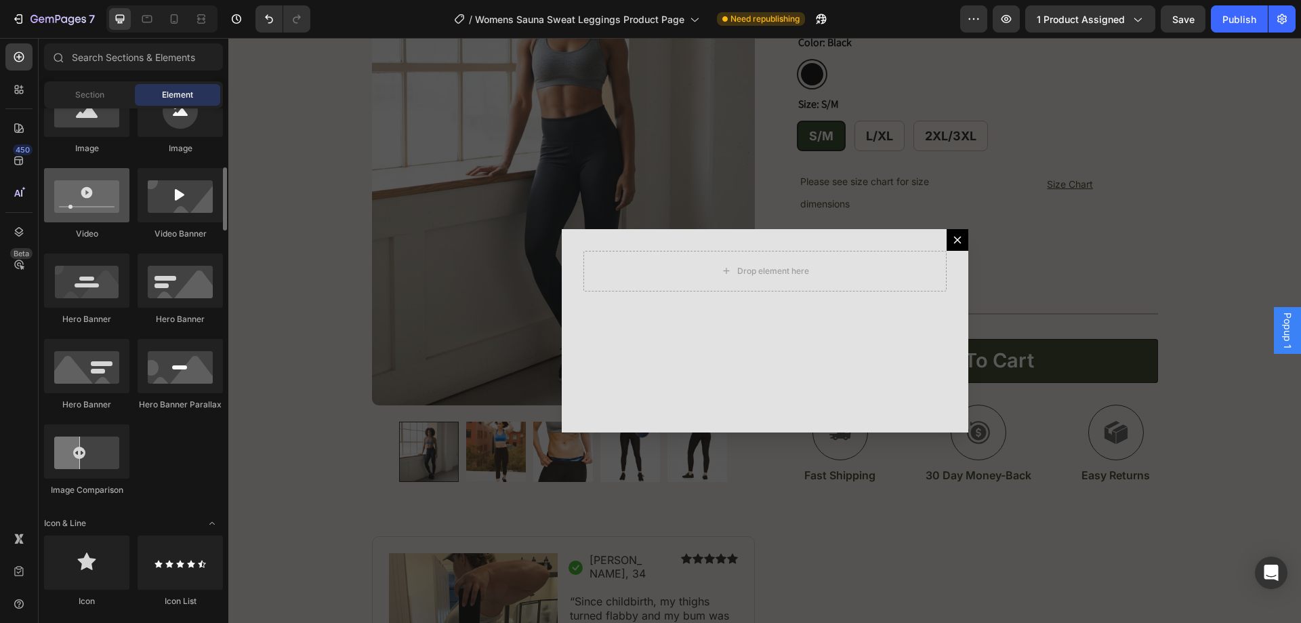
scroll to position [407, 0]
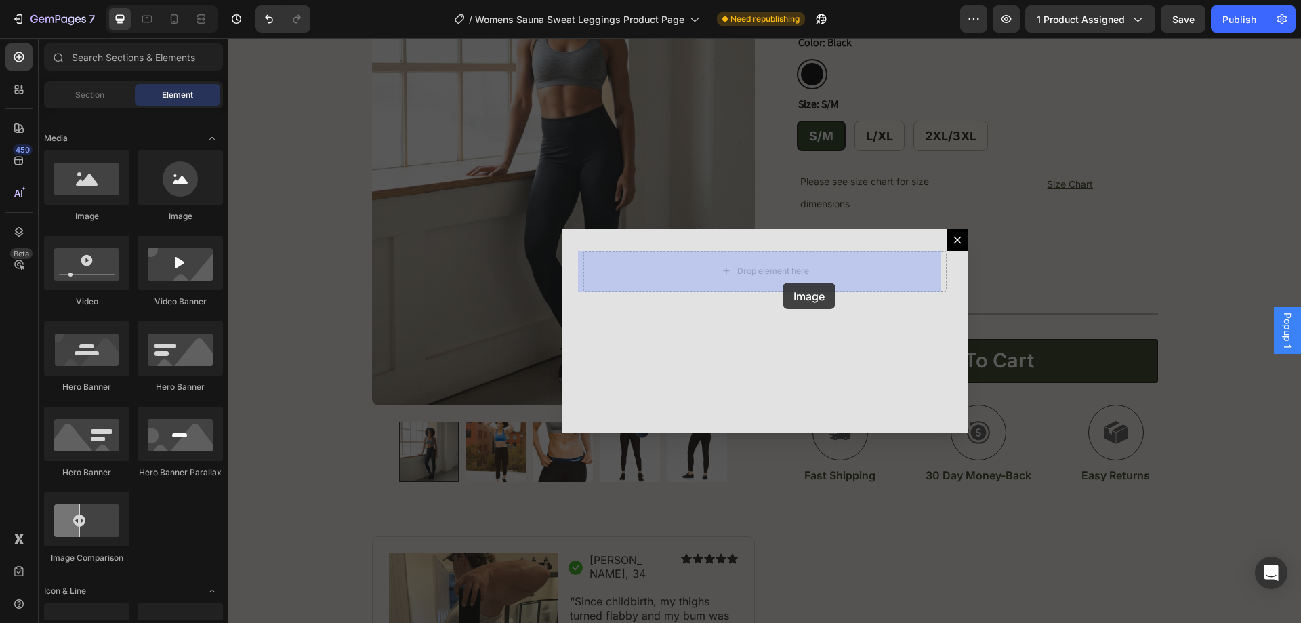
drag, startPoint x: 320, startPoint y: 224, endPoint x: 783, endPoint y: 283, distance: 466.6
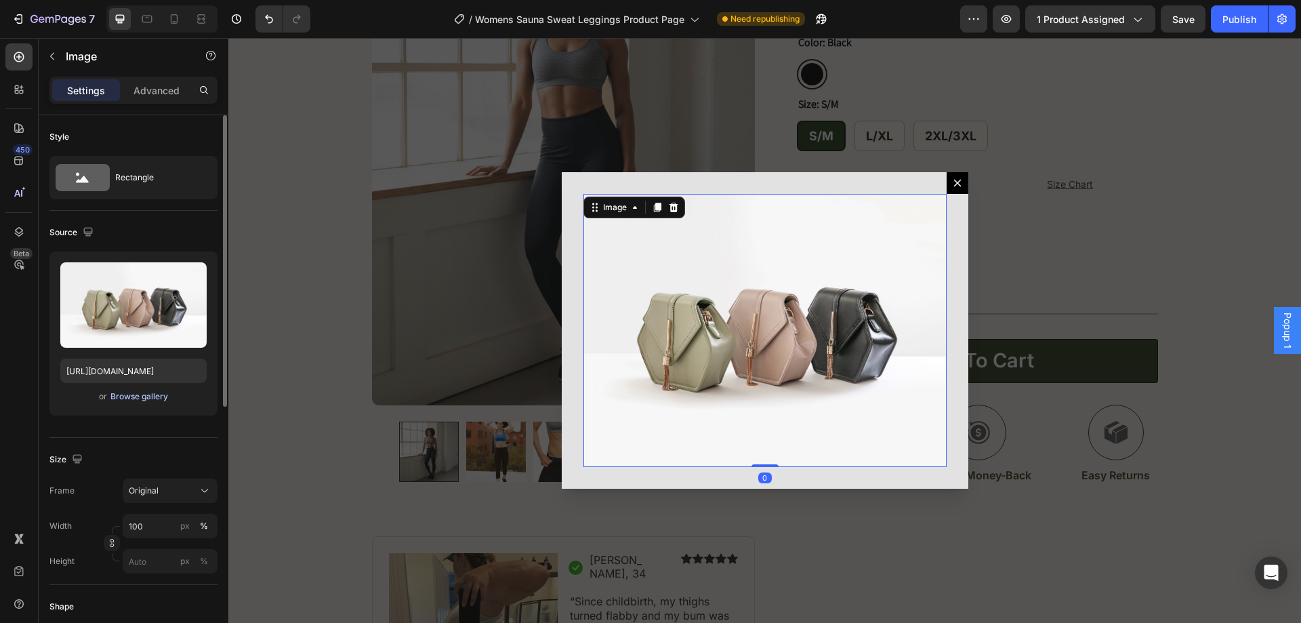
click at [137, 400] on div "Browse gallery" at bounding box center [139, 396] width 58 height 12
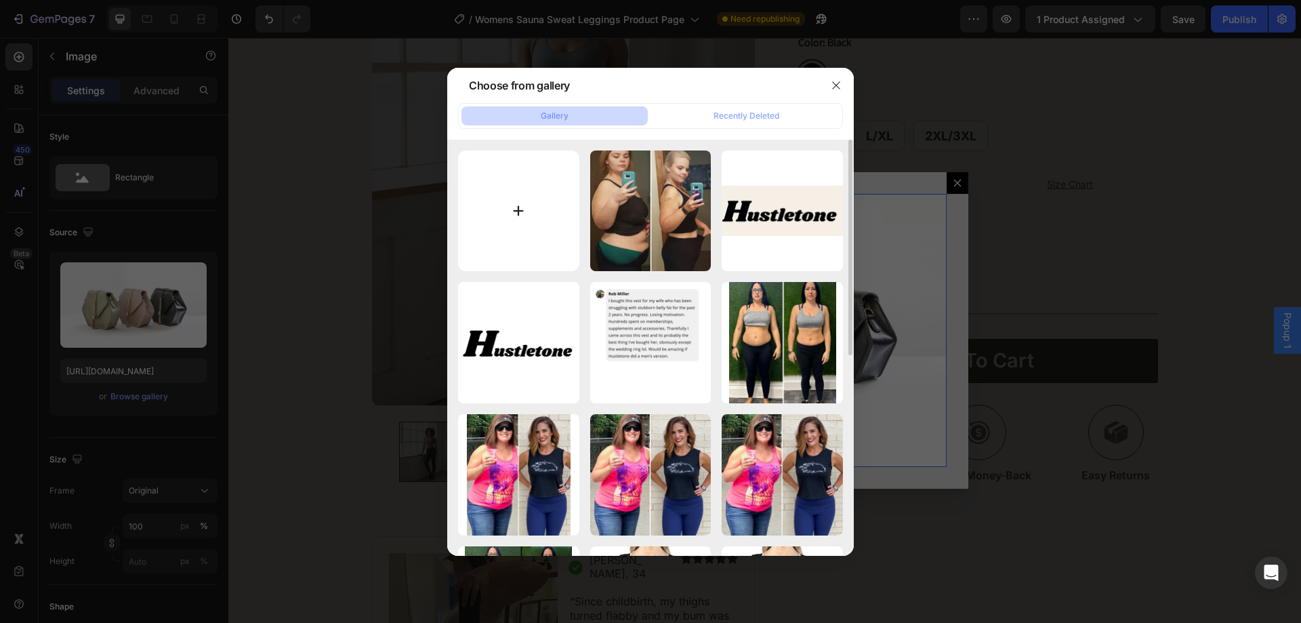
click at [525, 218] on input "file" at bounding box center [518, 210] width 121 height 121
type input "C:\fakepath\leggings size chart.png"
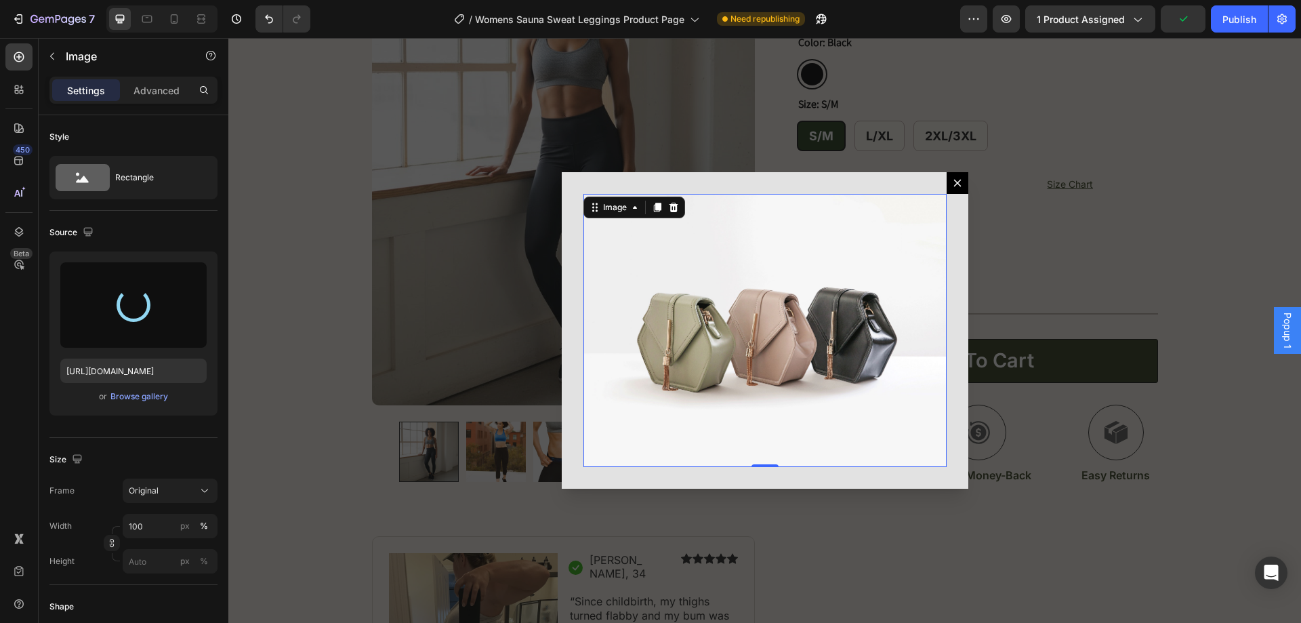
type input "https://cdn.shopify.com/s/files/1/0957/1159/2830/files/gempages_583634832253256…"
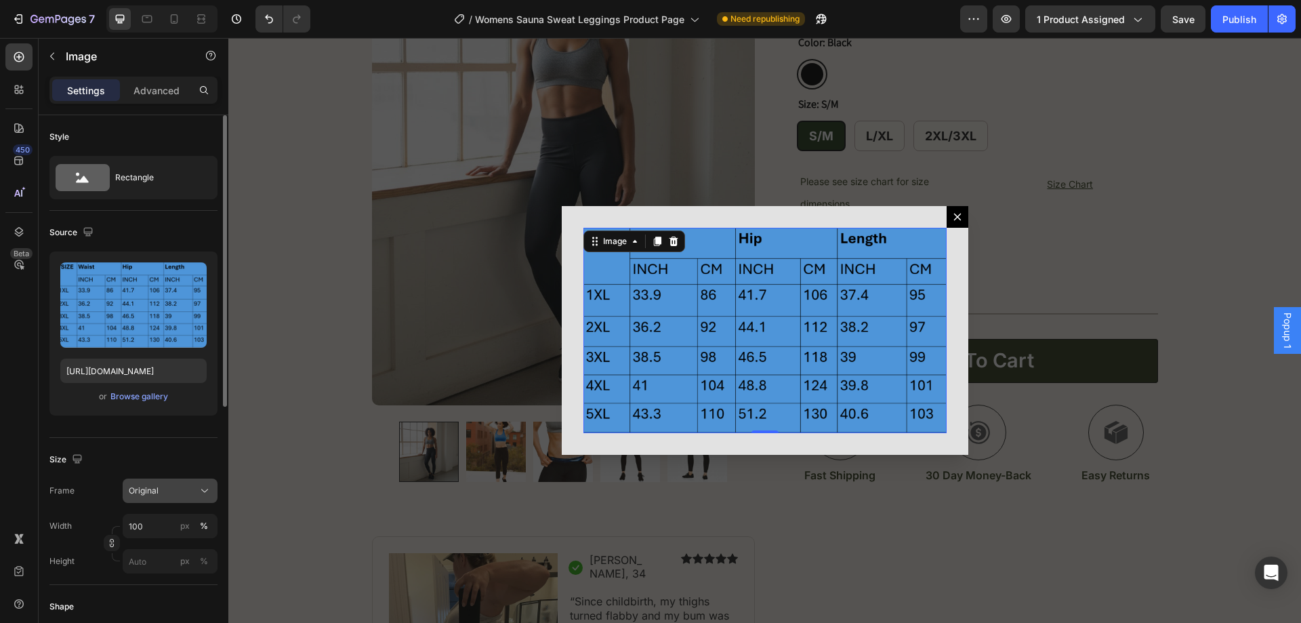
click at [186, 488] on div "Original" at bounding box center [162, 491] width 66 height 12
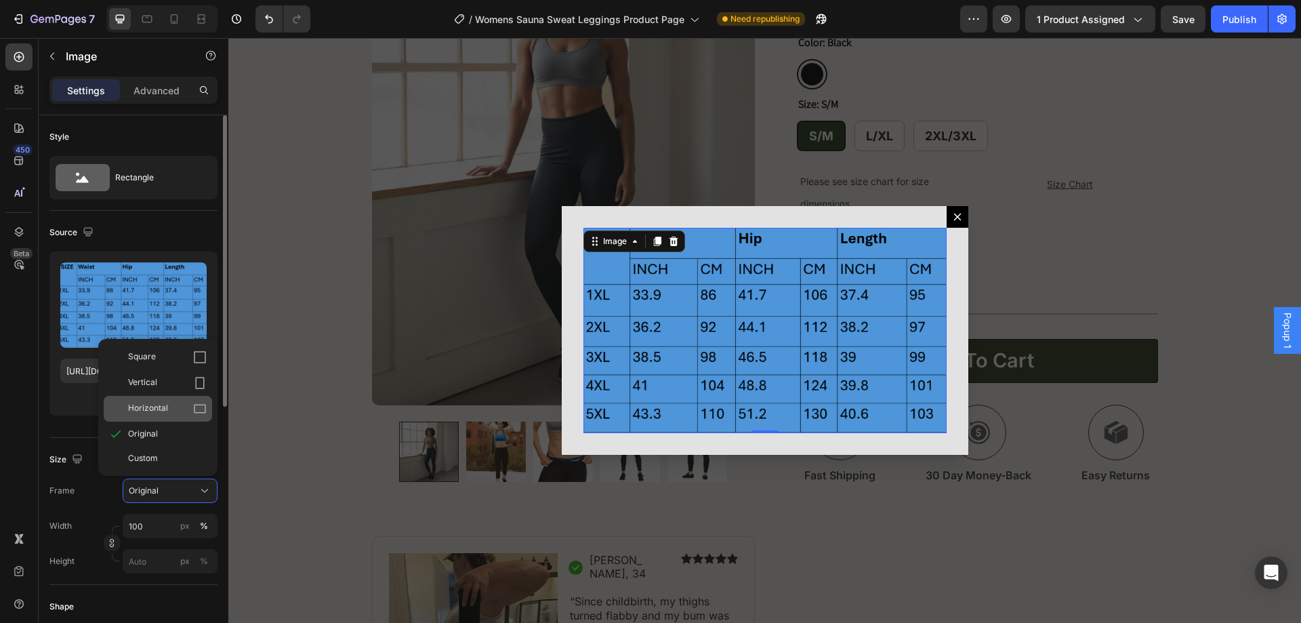
click at [165, 403] on span "Horizontal" at bounding box center [148, 409] width 40 height 14
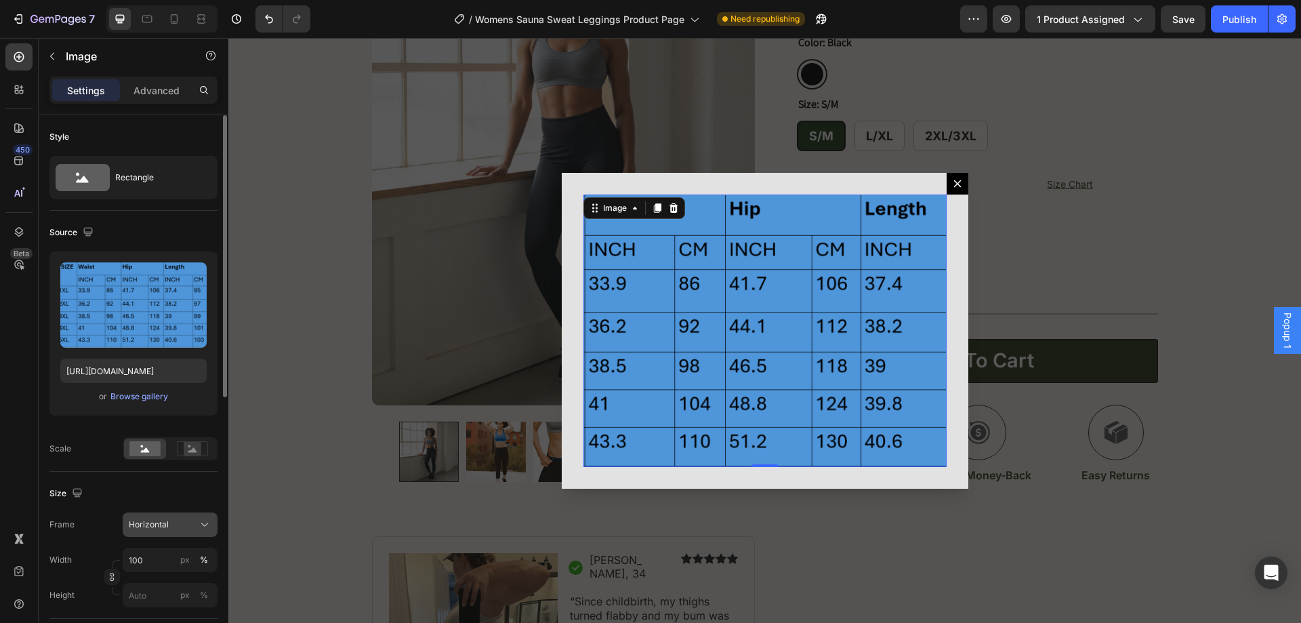
click at [175, 531] on div "Horizontal" at bounding box center [170, 525] width 83 height 14
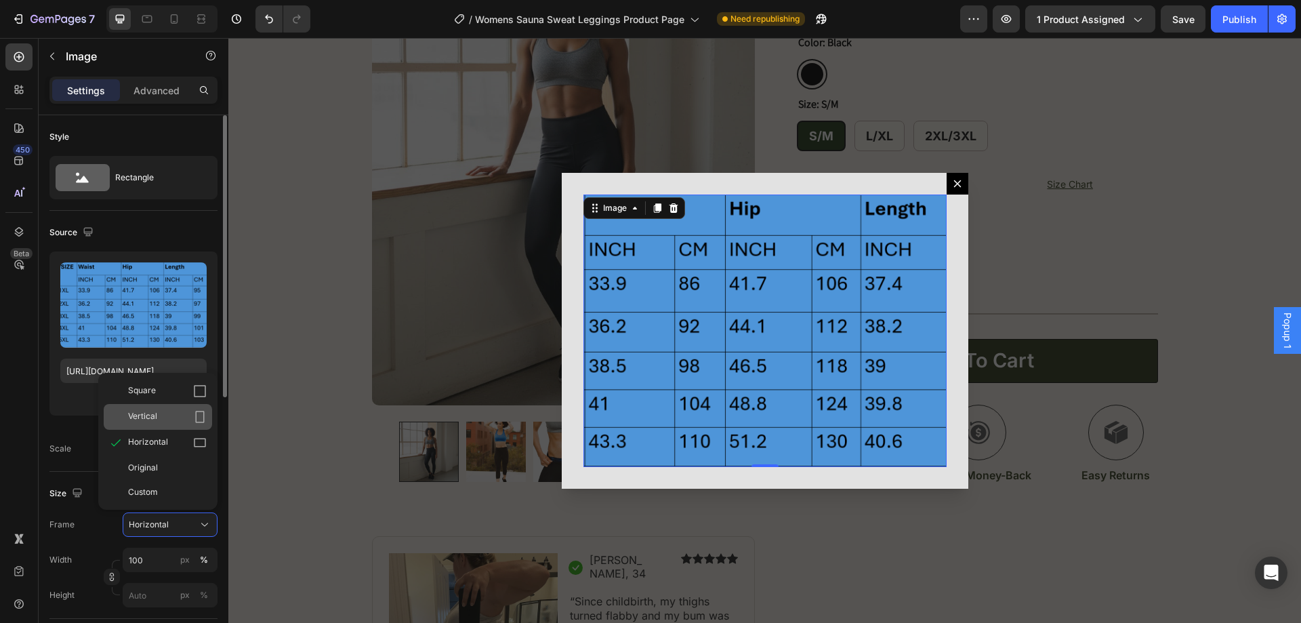
click at [165, 415] on div "Vertical" at bounding box center [167, 417] width 79 height 14
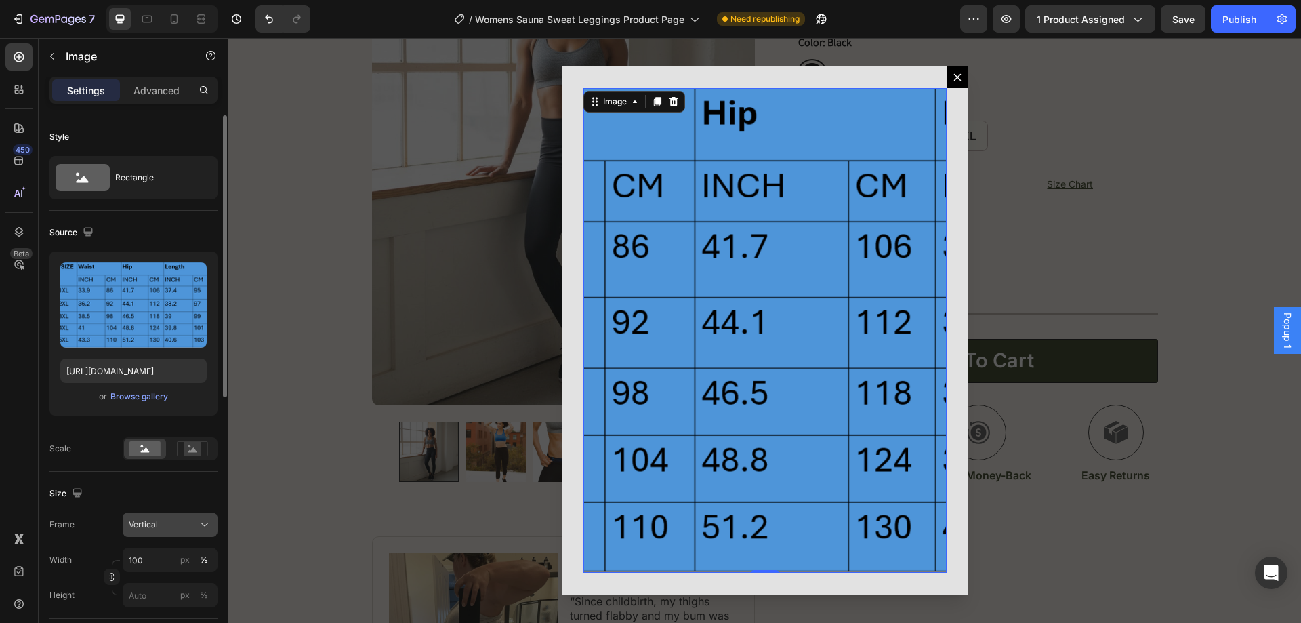
click at [152, 524] on span "Vertical" at bounding box center [143, 524] width 29 height 12
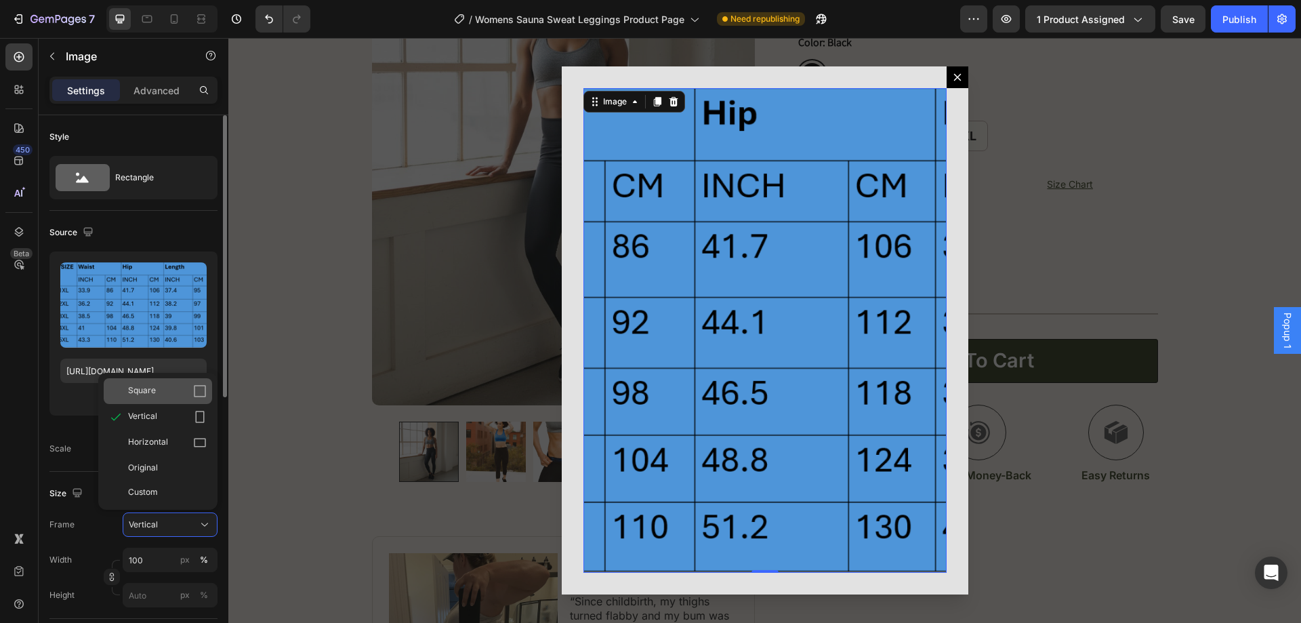
click at [155, 396] on span "Square" at bounding box center [142, 391] width 28 height 14
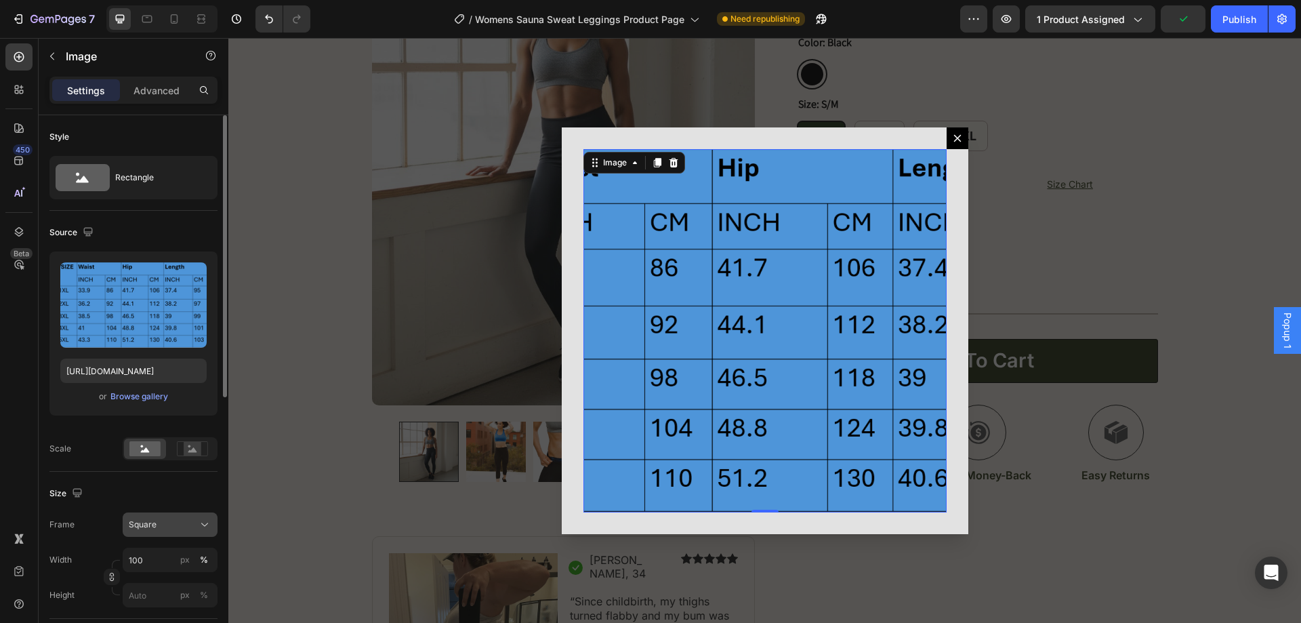
click at [154, 529] on span "Square" at bounding box center [143, 524] width 28 height 12
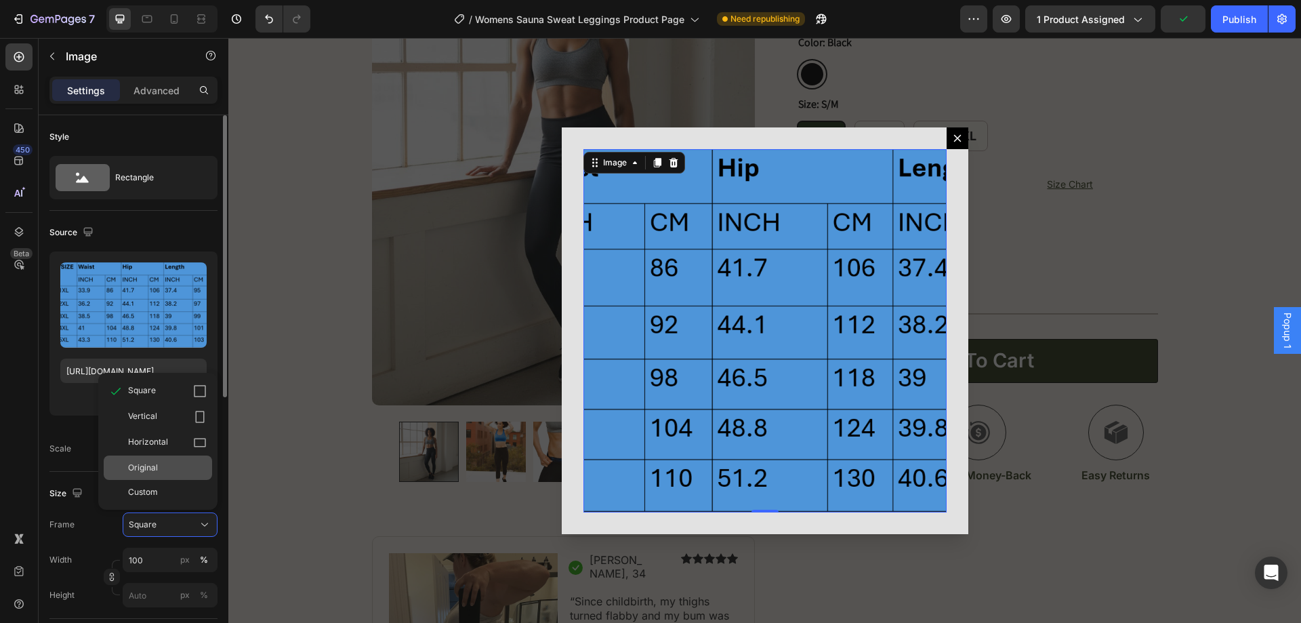
click at [165, 465] on div "Original" at bounding box center [167, 467] width 79 height 12
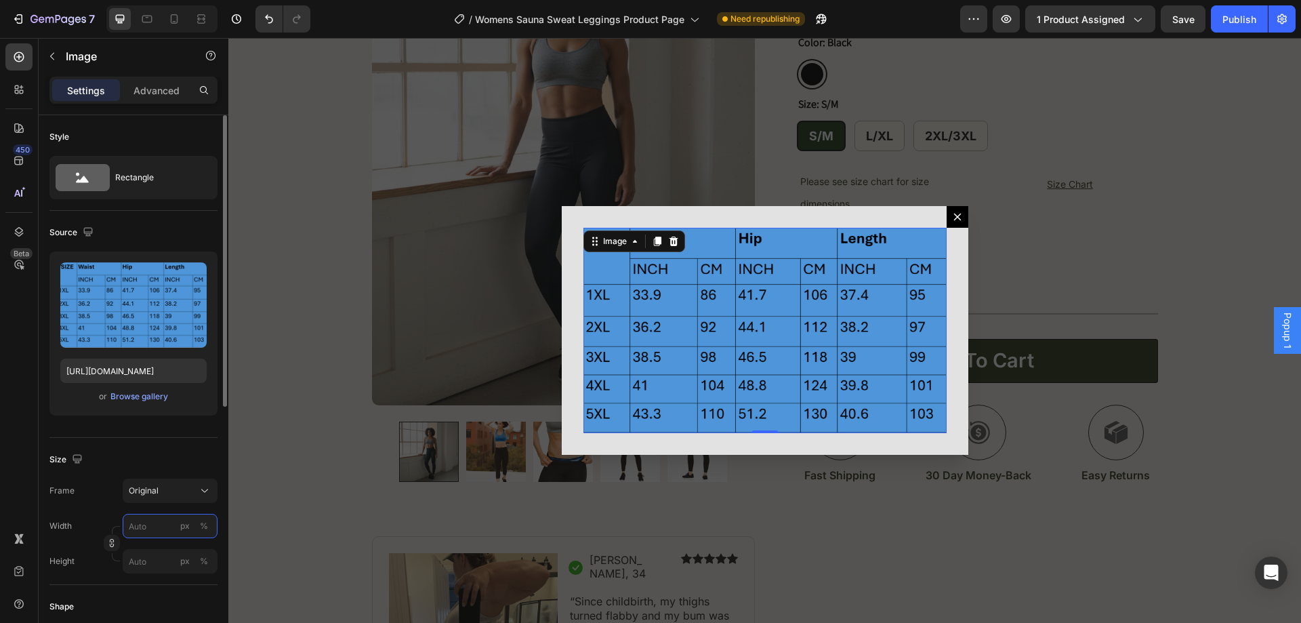
click at [164, 516] on input "px %" at bounding box center [170, 526] width 95 height 24
click at [164, 548] on div "Full 100%" at bounding box center [156, 558] width 111 height 24
type input "100"
click at [159, 567] on input "px %" at bounding box center [170, 561] width 95 height 24
click at [156, 595] on p "Full 100%" at bounding box center [167, 594] width 79 height 12
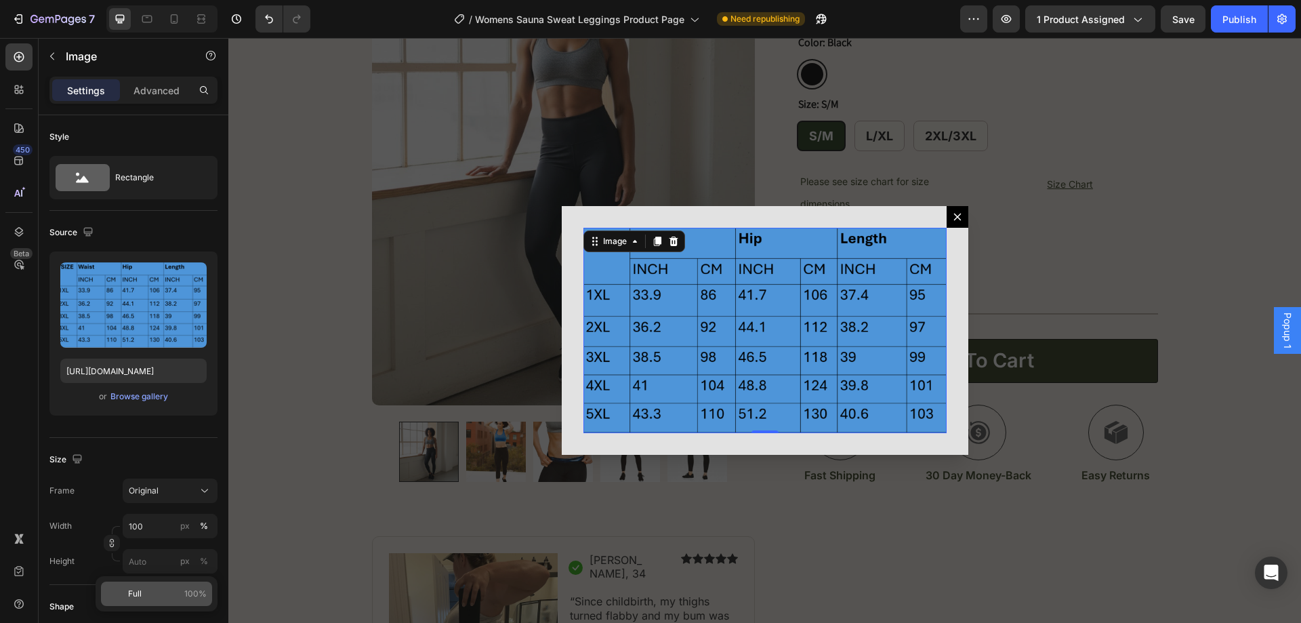
type input "100"
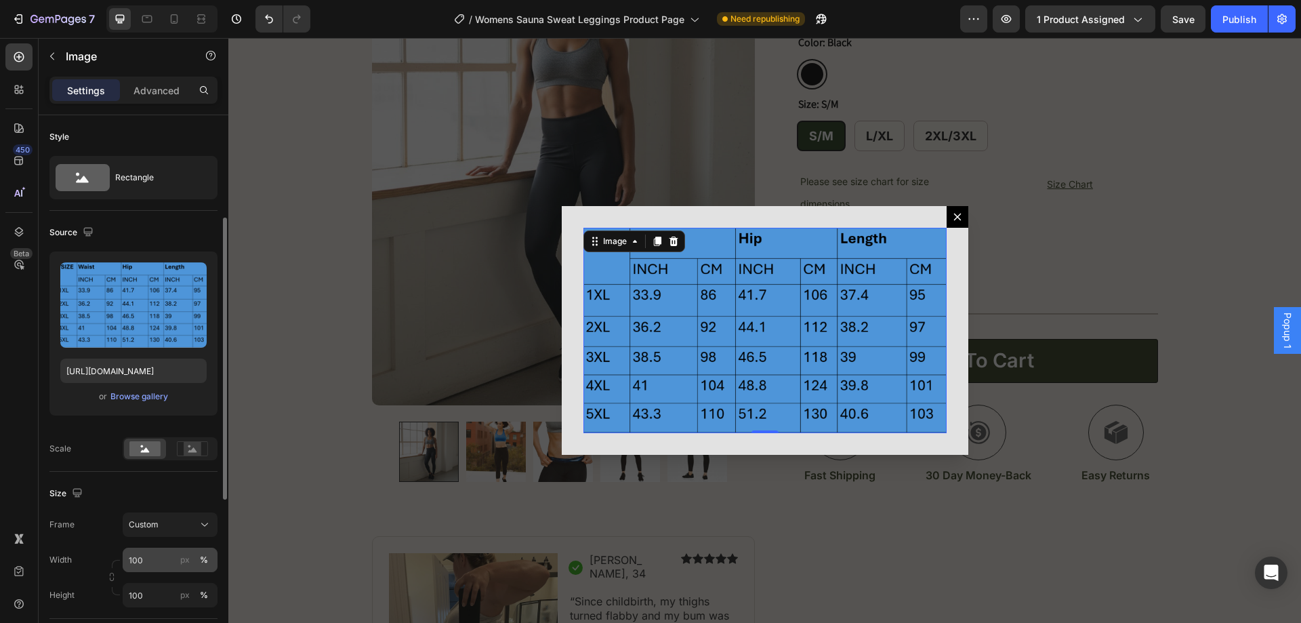
scroll to position [68, 0]
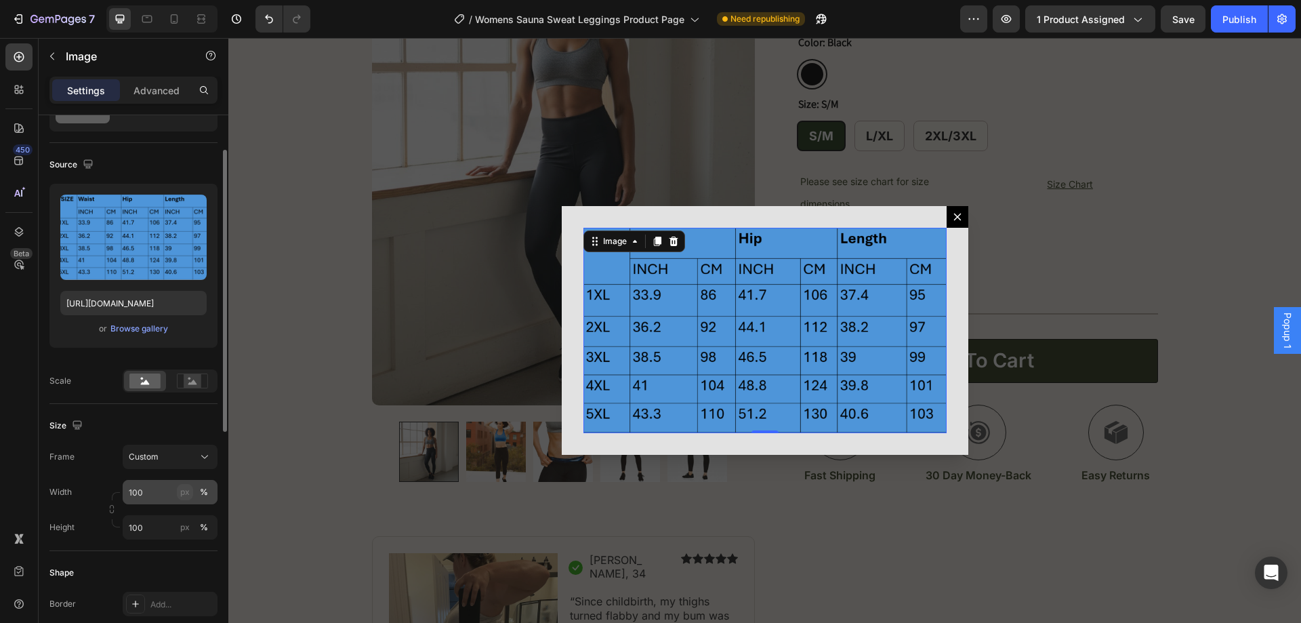
click at [185, 490] on div "px" at bounding box center [184, 492] width 9 height 12
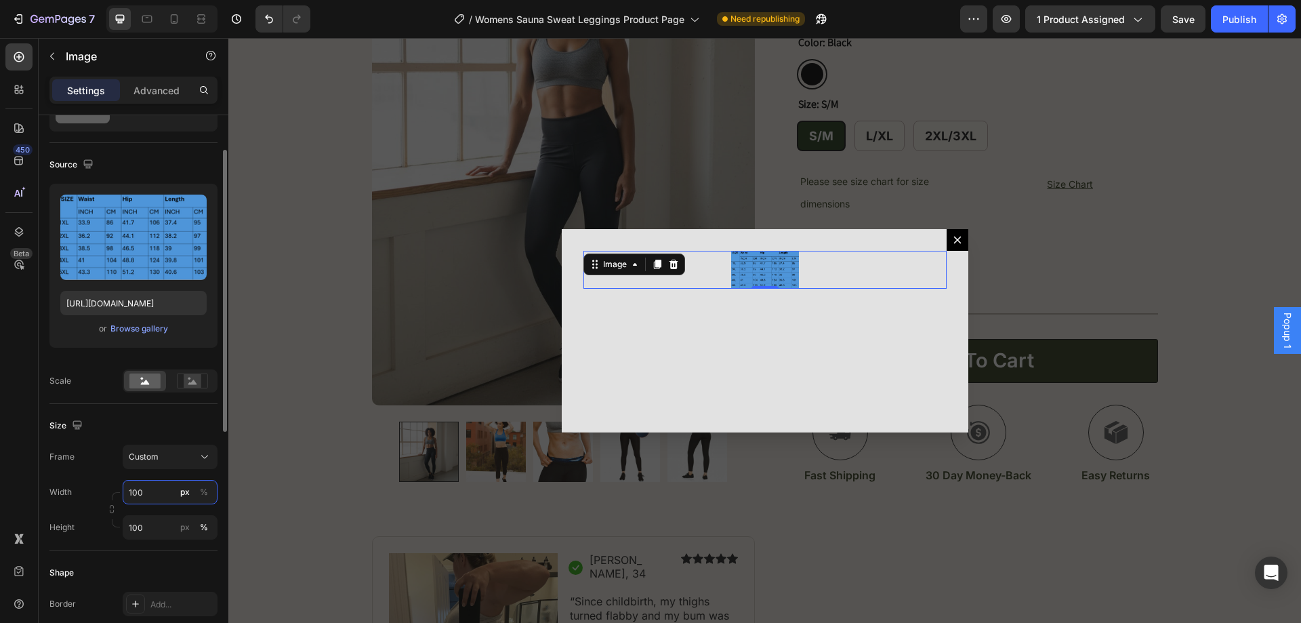
click at [159, 497] on input "100" at bounding box center [170, 492] width 95 height 24
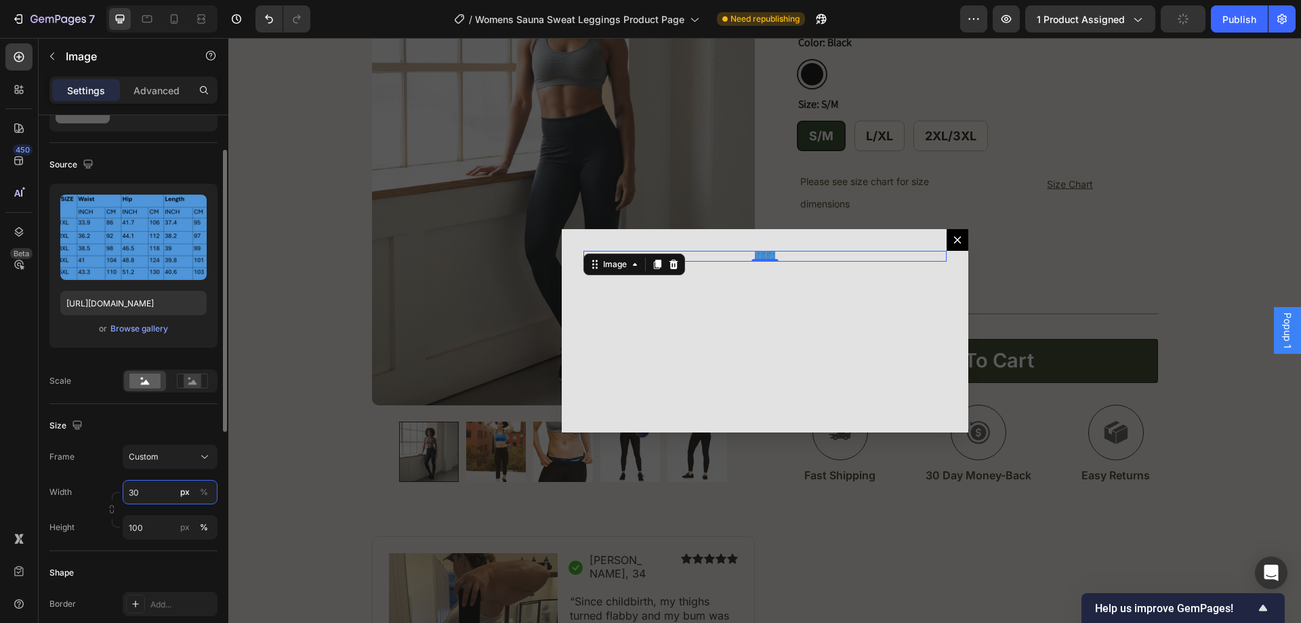
type input "3"
type input "5"
type input "6"
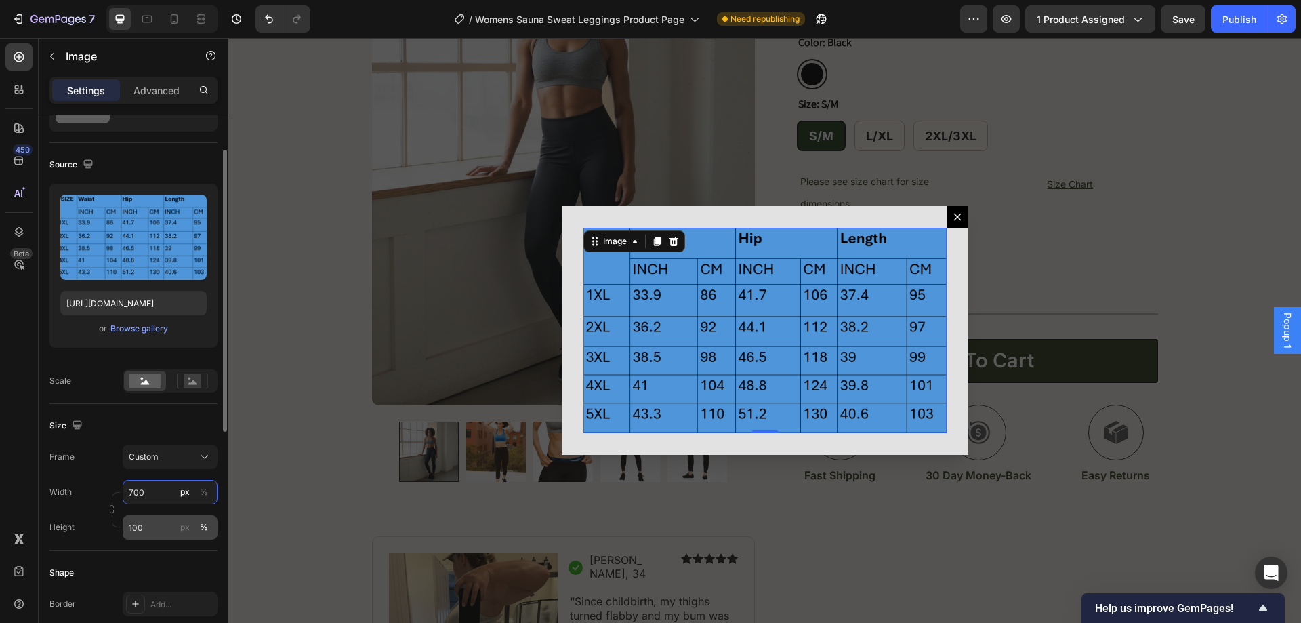
type input "700"
click at [157, 527] on input "100" at bounding box center [170, 527] width 95 height 24
click at [188, 531] on div "px" at bounding box center [184, 527] width 9 height 12
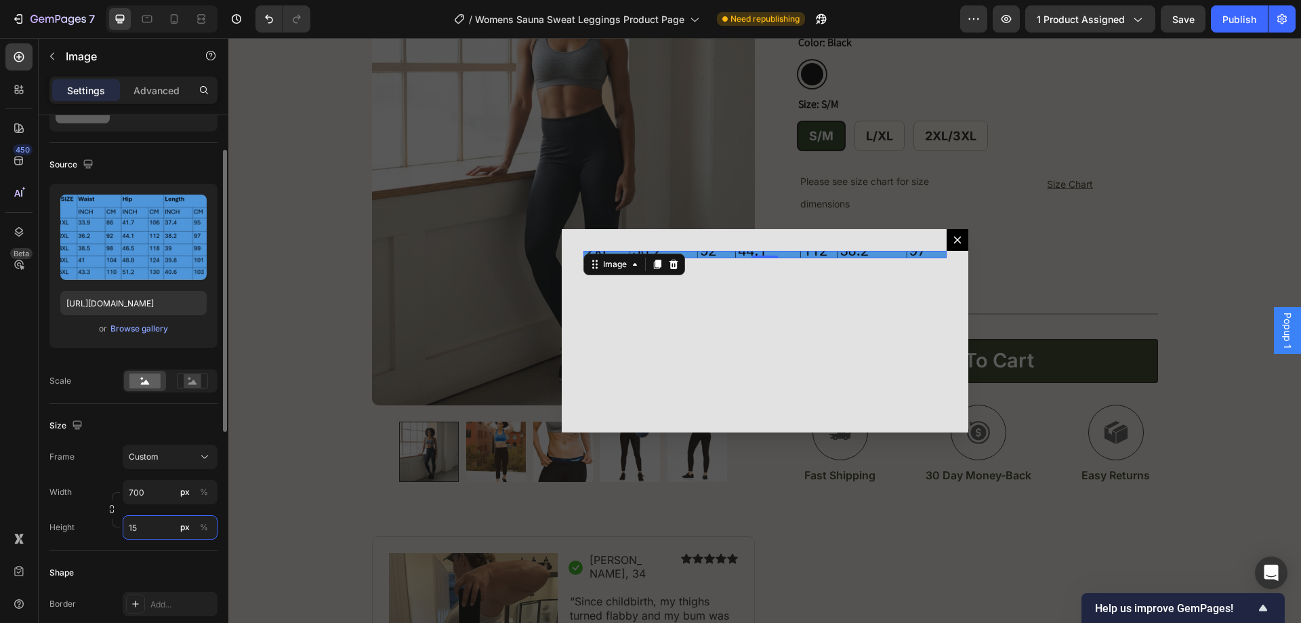
type input "1"
type input "3"
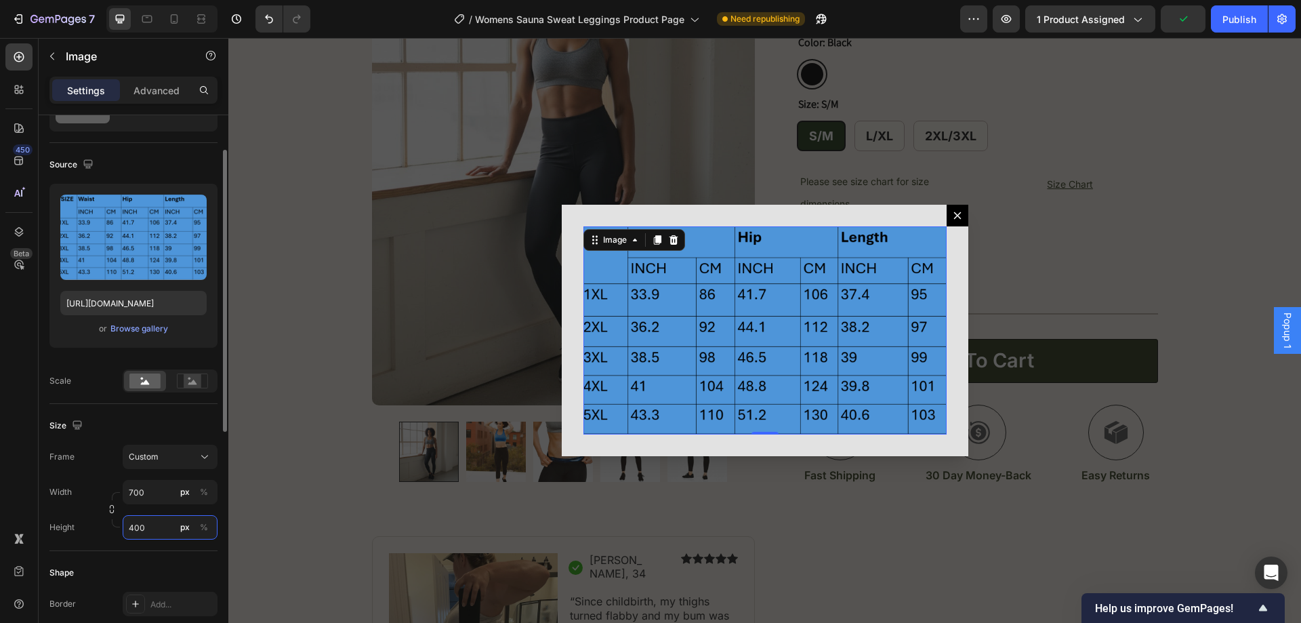
type input "400"
click at [165, 427] on div "Size" at bounding box center [133, 426] width 168 height 22
click at [1004, 158] on div "Backdrop" at bounding box center [764, 330] width 1073 height 585
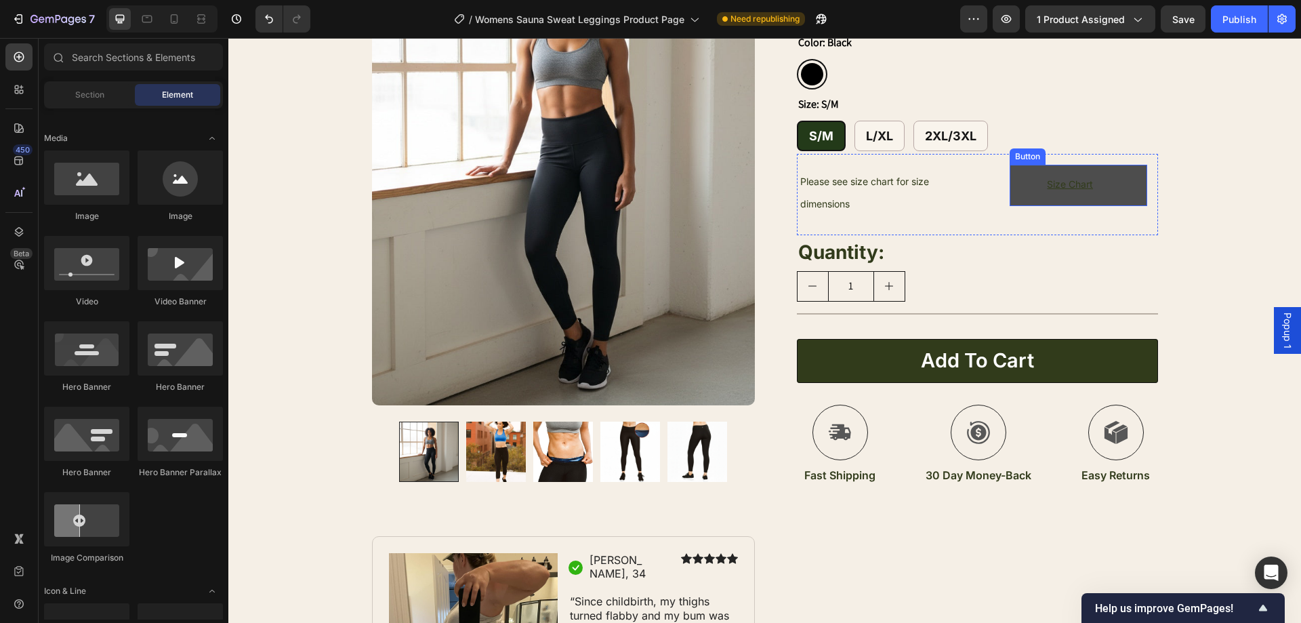
click at [1109, 192] on link "Size Chart" at bounding box center [1078, 185] width 137 height 41
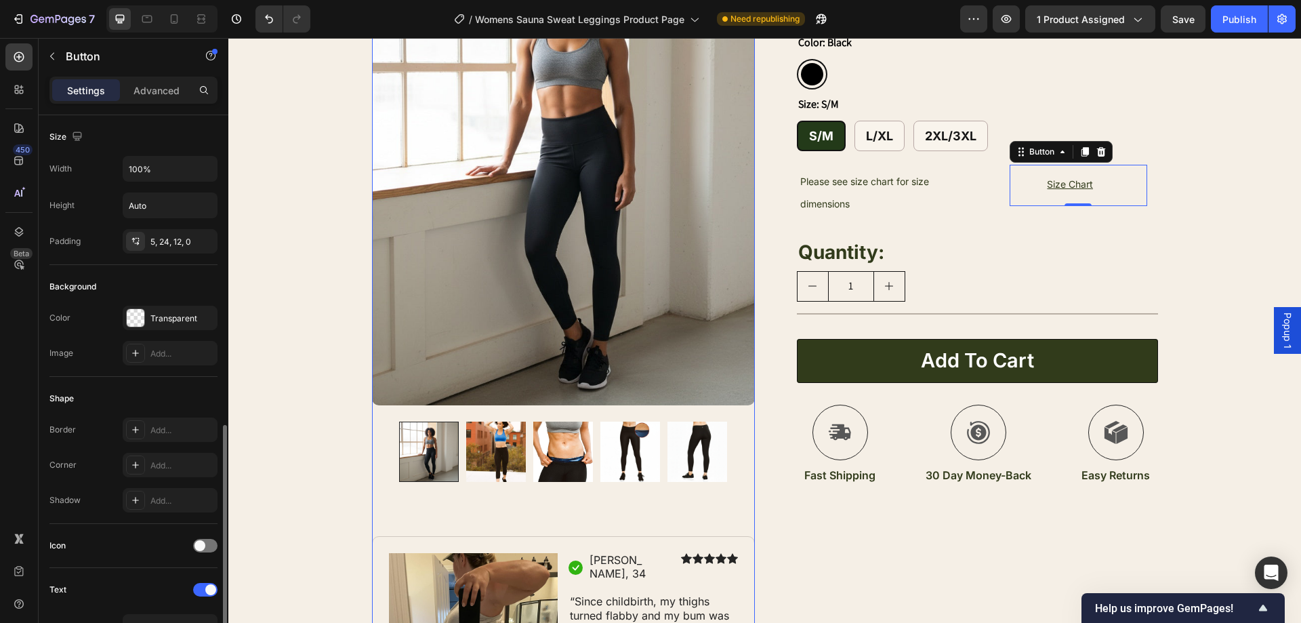
scroll to position [496, 0]
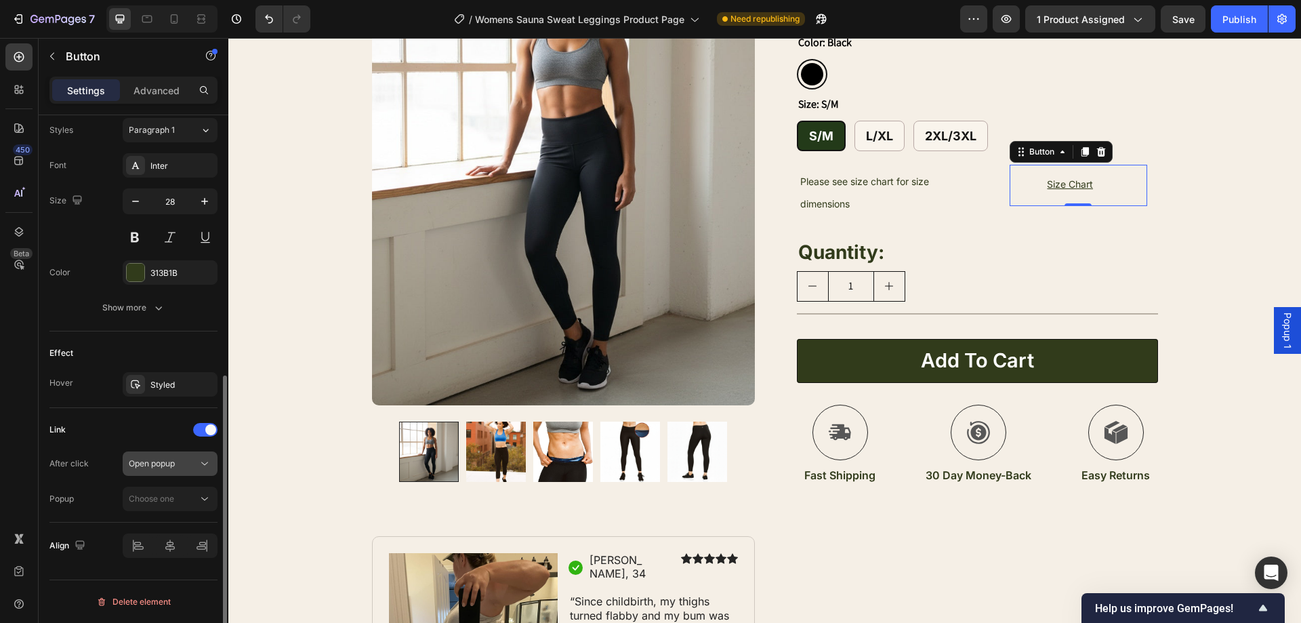
click at [184, 464] on div "Open popup" at bounding box center [163, 463] width 69 height 12
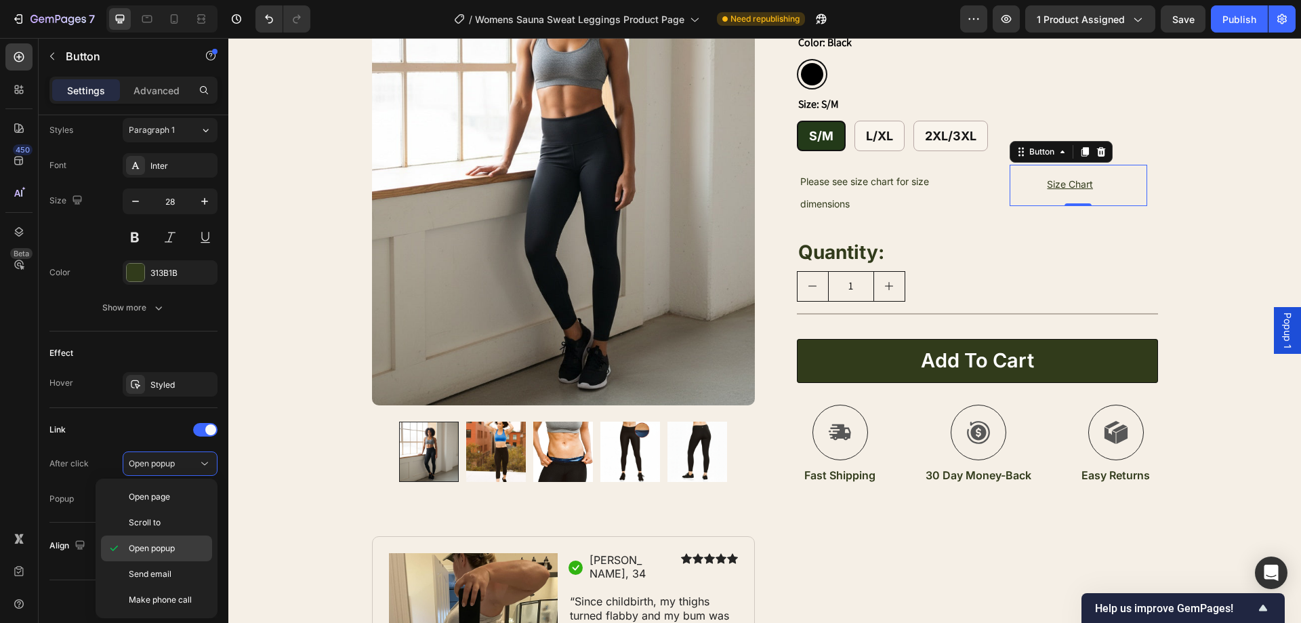
click at [146, 542] on span "Open popup" at bounding box center [152, 548] width 46 height 12
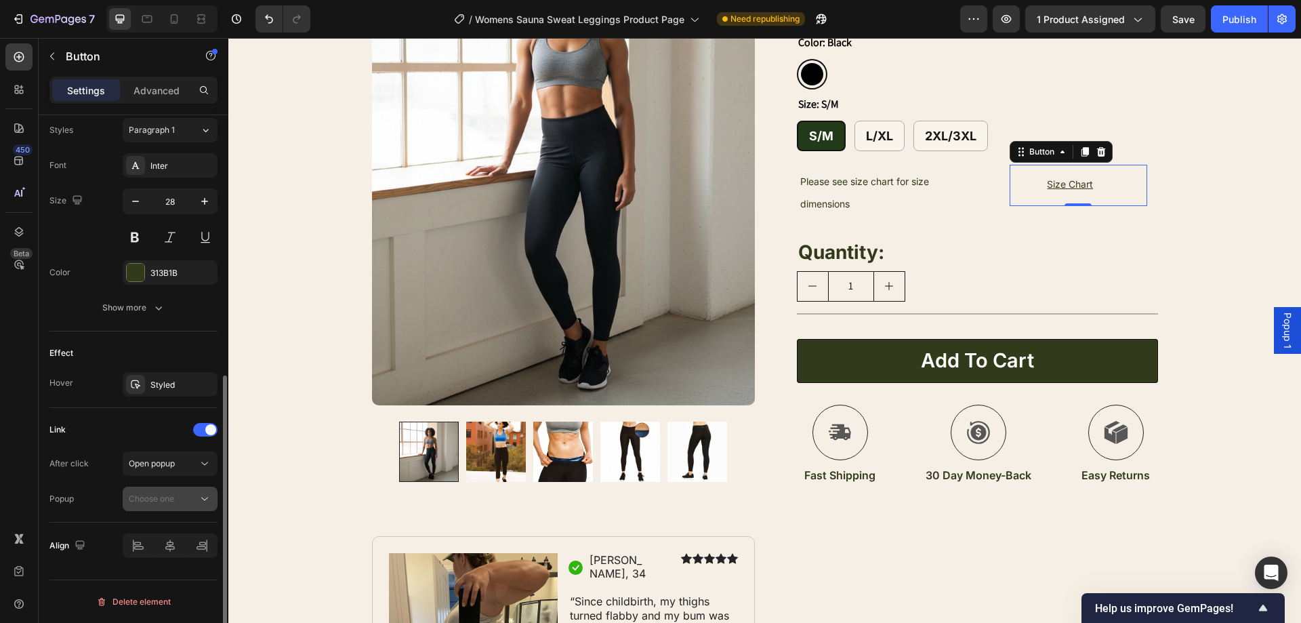
click at [178, 498] on div "Choose one" at bounding box center [163, 499] width 69 height 12
click at [159, 530] on p "Popup 1" at bounding box center [167, 532] width 77 height 12
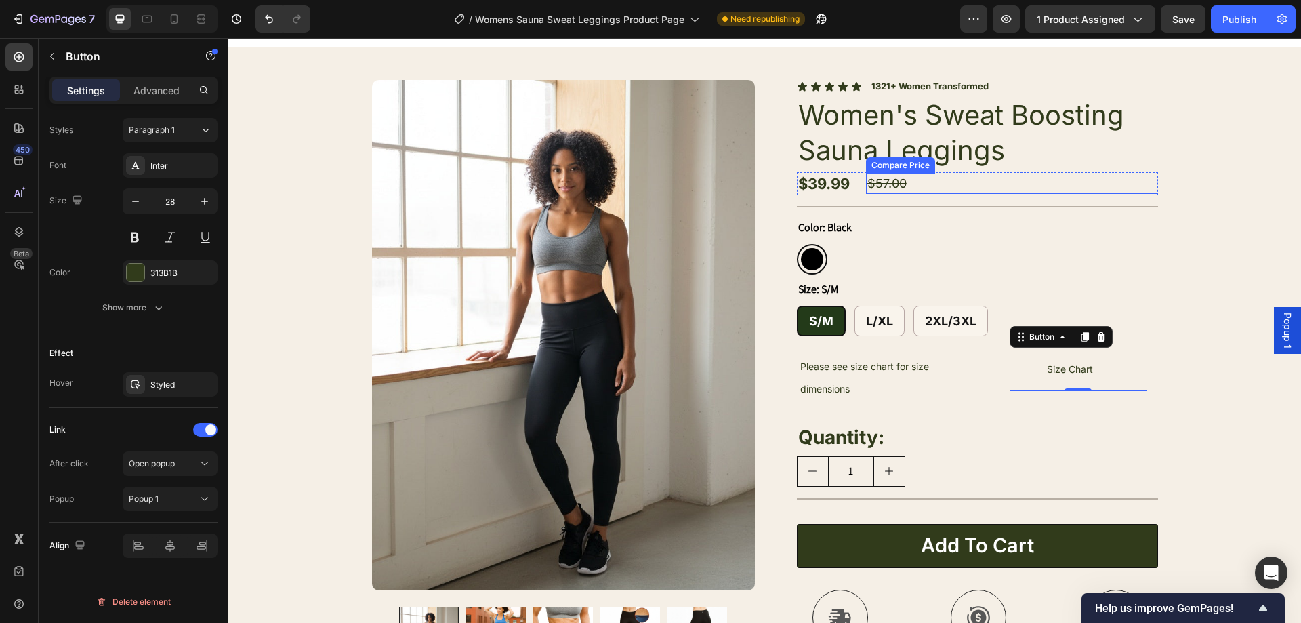
scroll to position [0, 0]
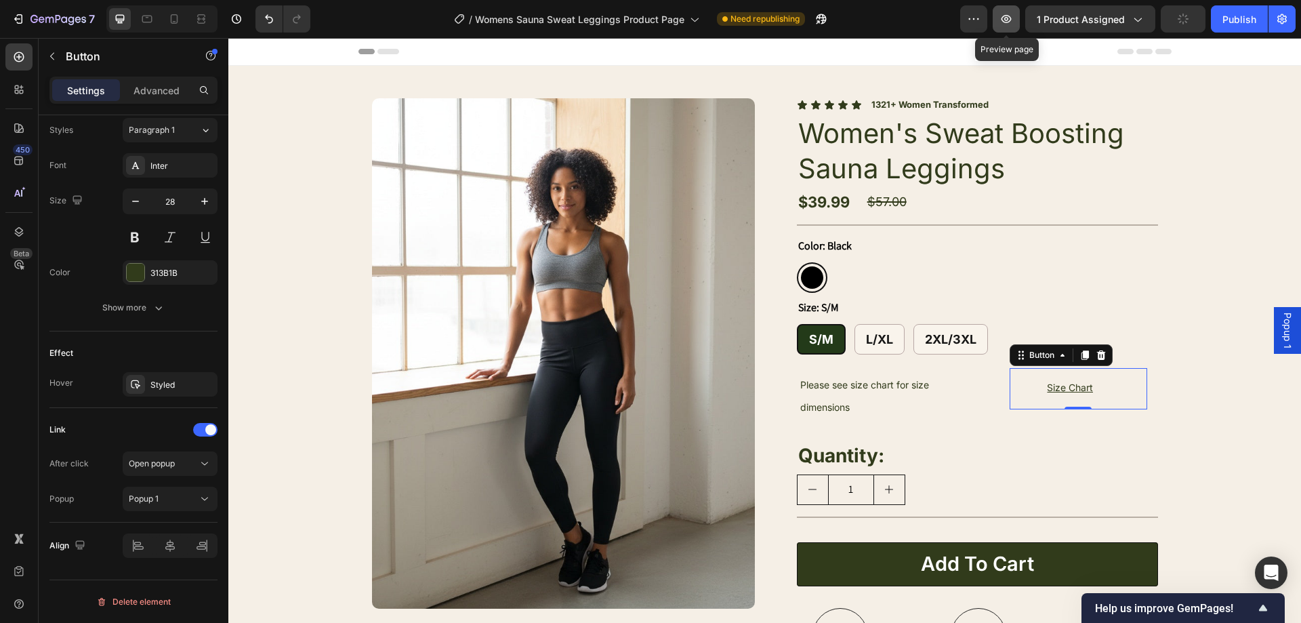
click at [1003, 16] on icon "button" at bounding box center [1007, 19] width 14 height 14
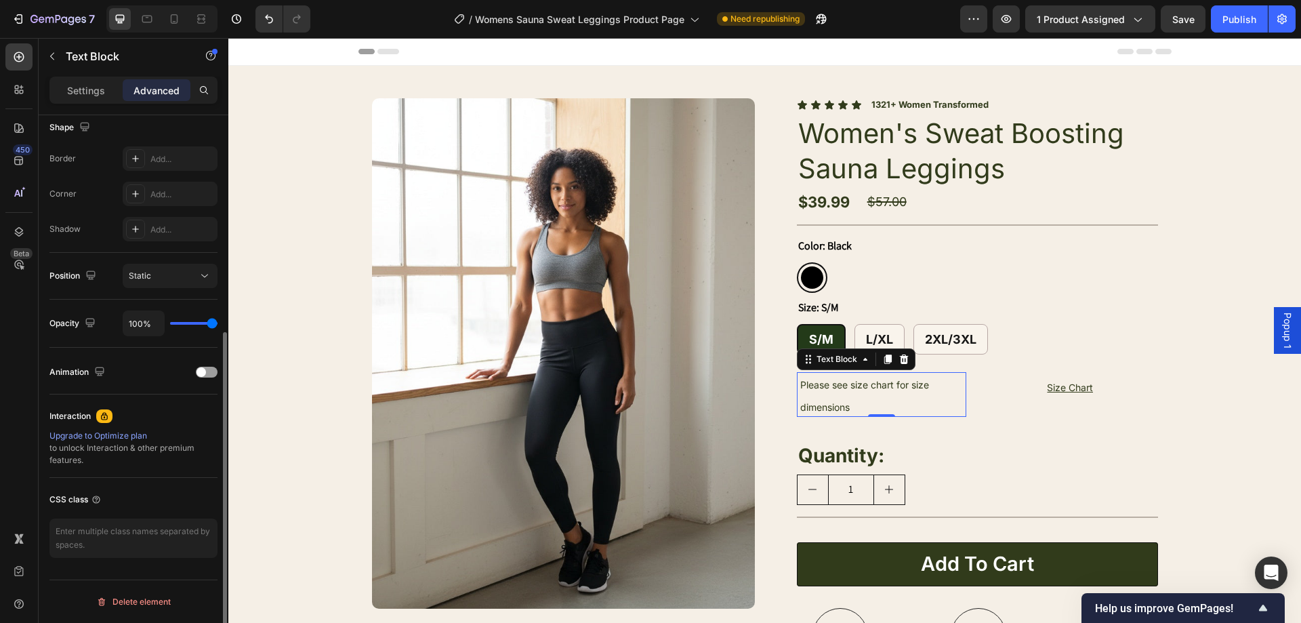
click at [860, 394] on p "Please see size chart for size dimensions" at bounding box center [883, 394] width 167 height 45
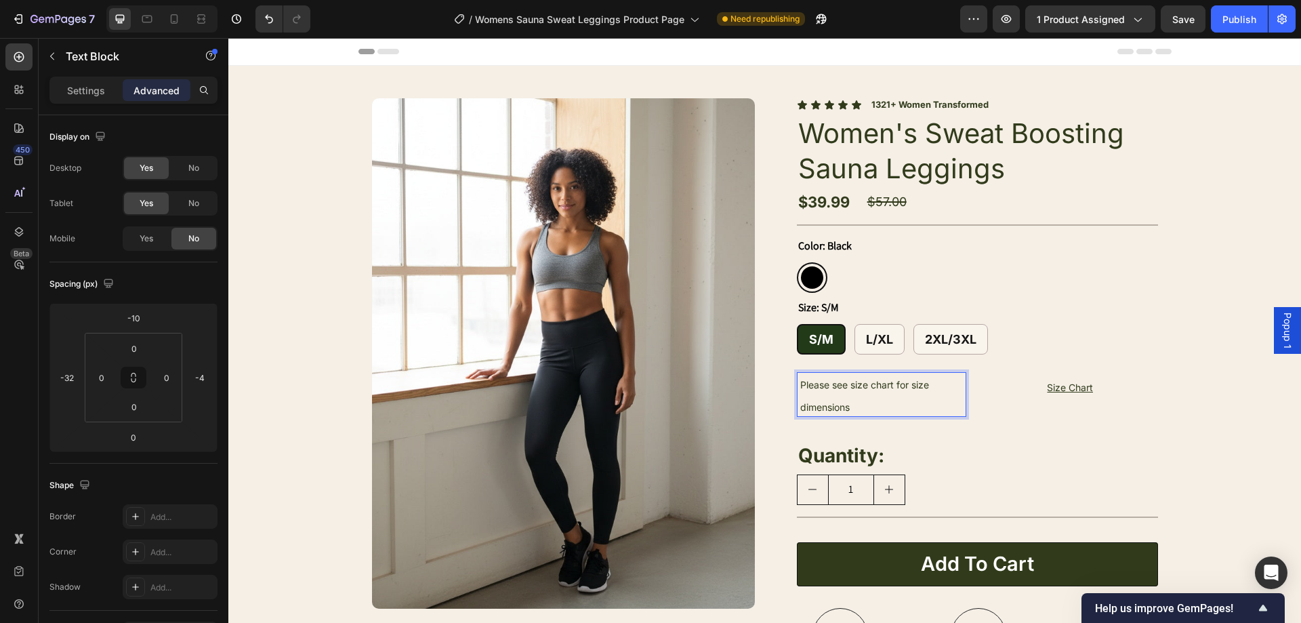
click at [869, 386] on span "Please see size chart for size dimensions" at bounding box center [864, 396] width 129 height 34
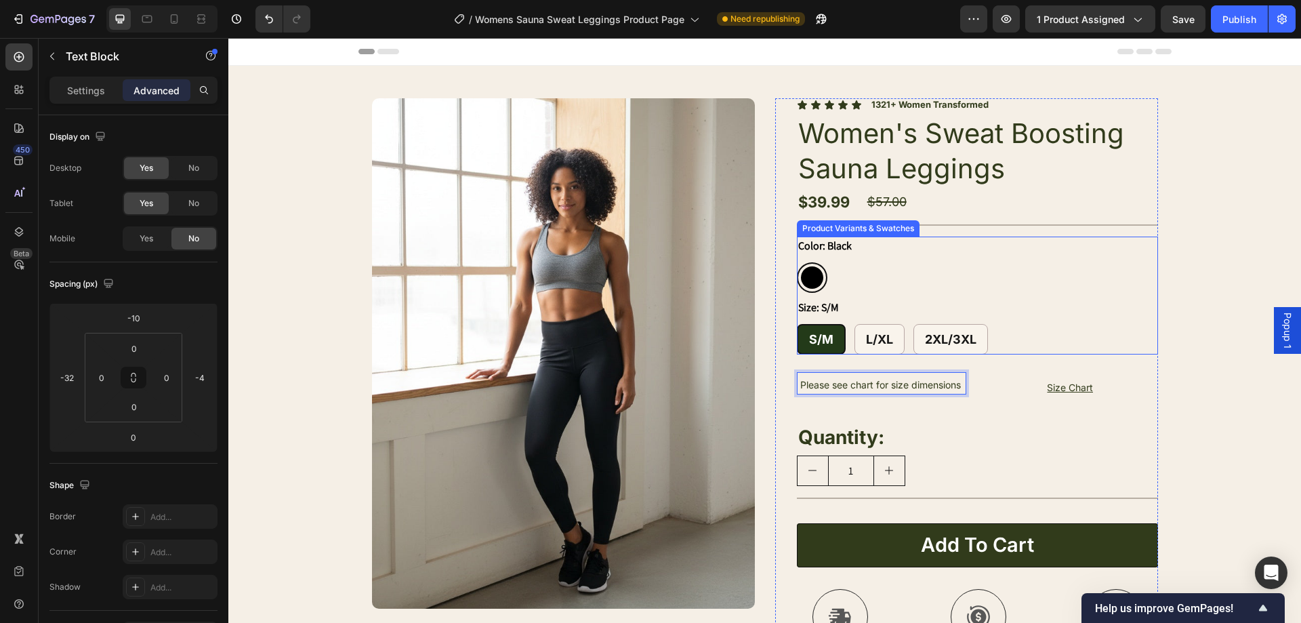
click at [1118, 317] on div "Size: S/M S/M S/M S/M L/XL L/XL L/XL 2XL/3XL 2XL/3XL 2XL/3XL" at bounding box center [977, 326] width 361 height 56
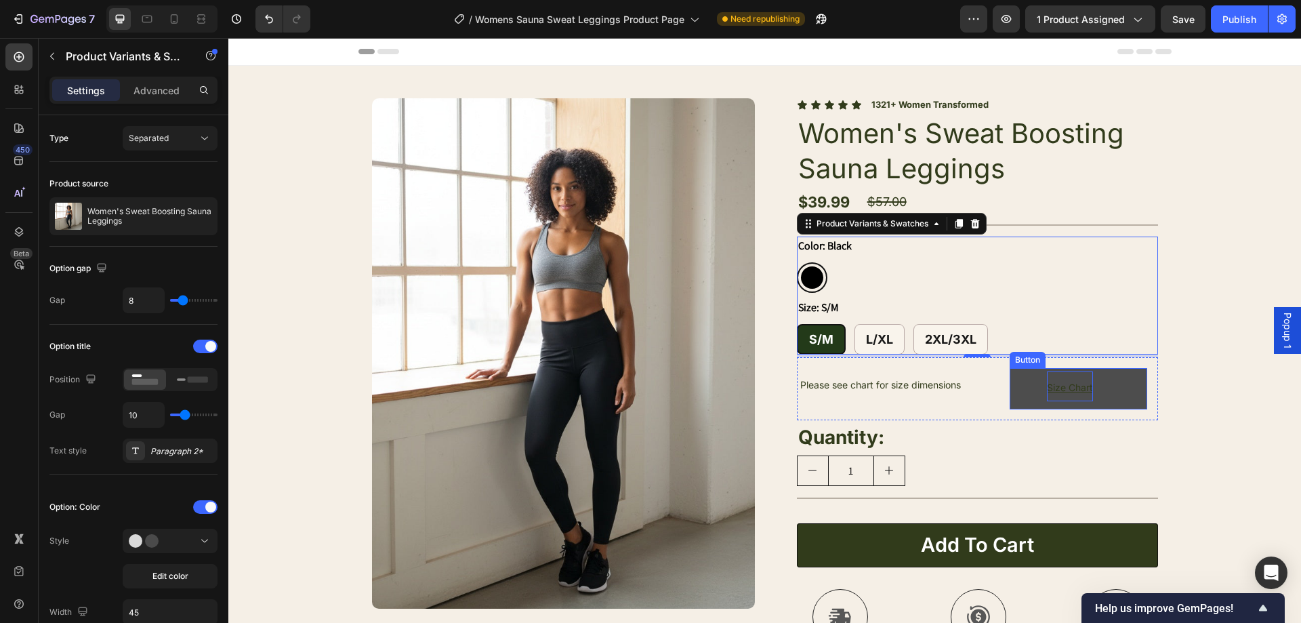
click at [1087, 399] on p "Size Chart" at bounding box center [1070, 385] width 46 height 29
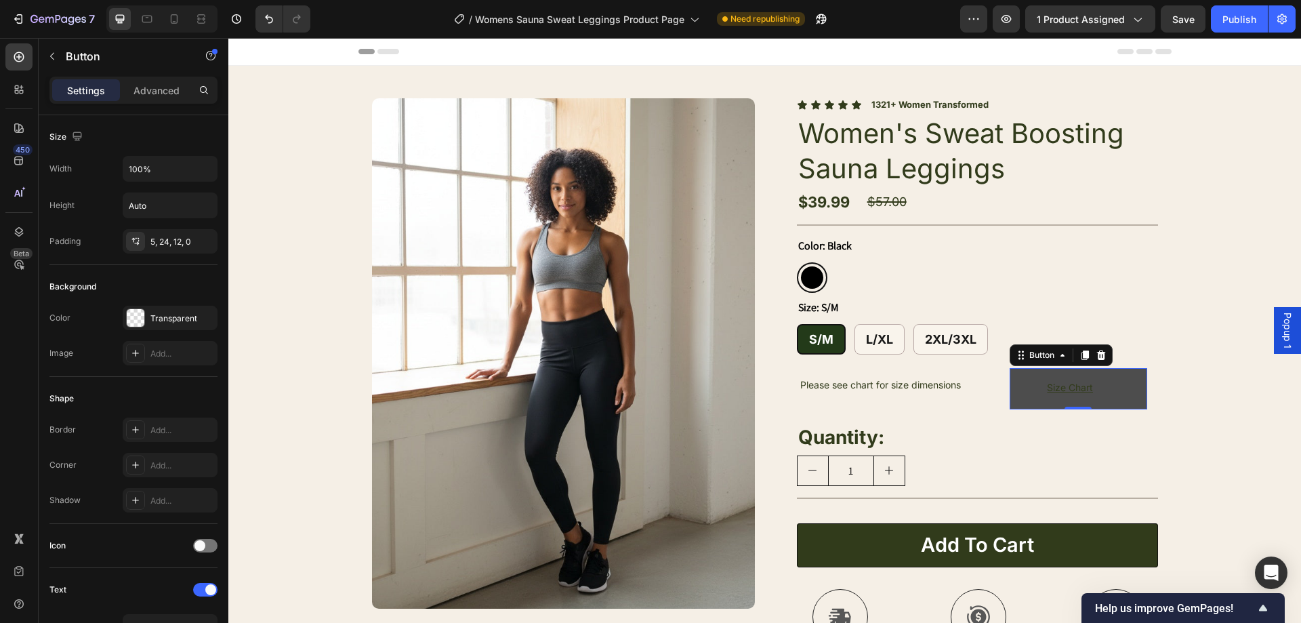
click at [1094, 394] on link "Size Chart" at bounding box center [1078, 388] width 137 height 41
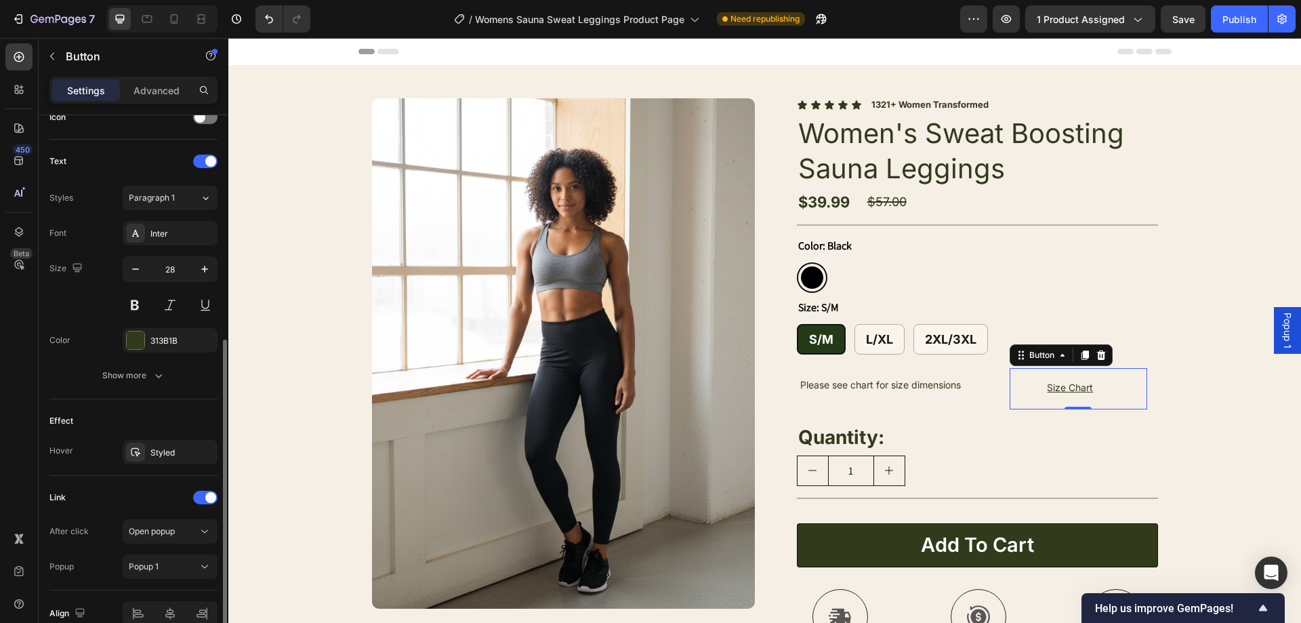
scroll to position [496, 0]
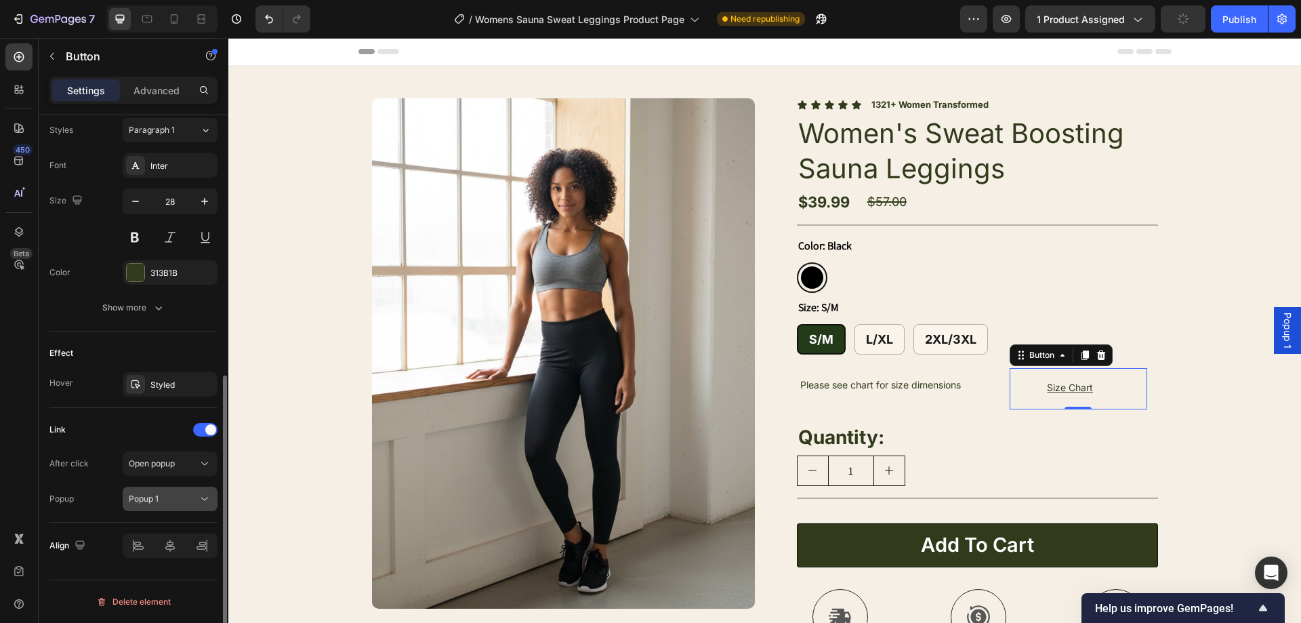
click at [182, 501] on div "Popup 1" at bounding box center [163, 499] width 69 height 12
click at [1274, 320] on div "Popup 1" at bounding box center [1287, 330] width 27 height 47
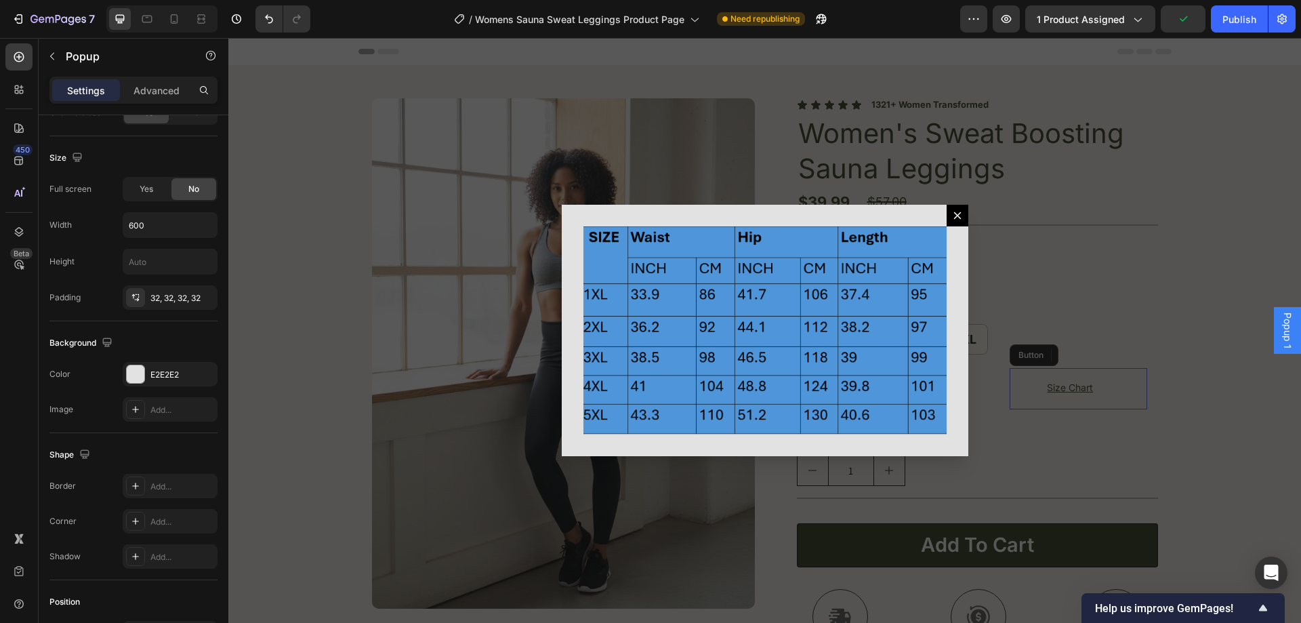
scroll to position [0, 0]
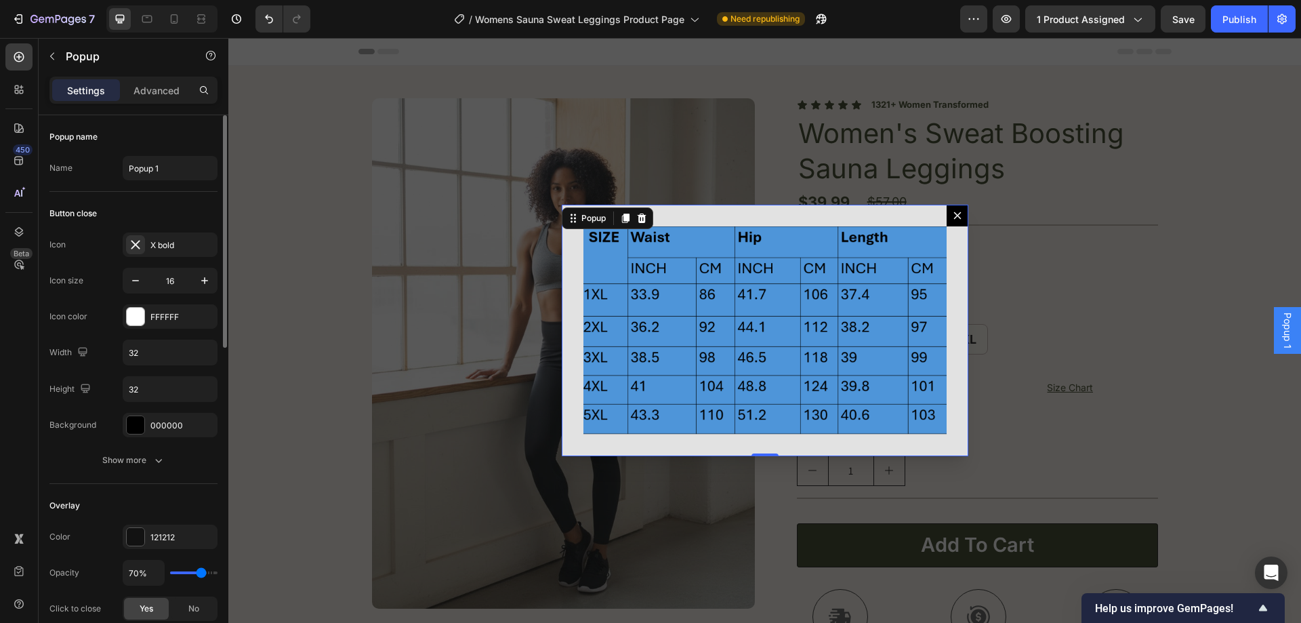
click at [959, 218] on button "Dialog content" at bounding box center [958, 216] width 22 height 22
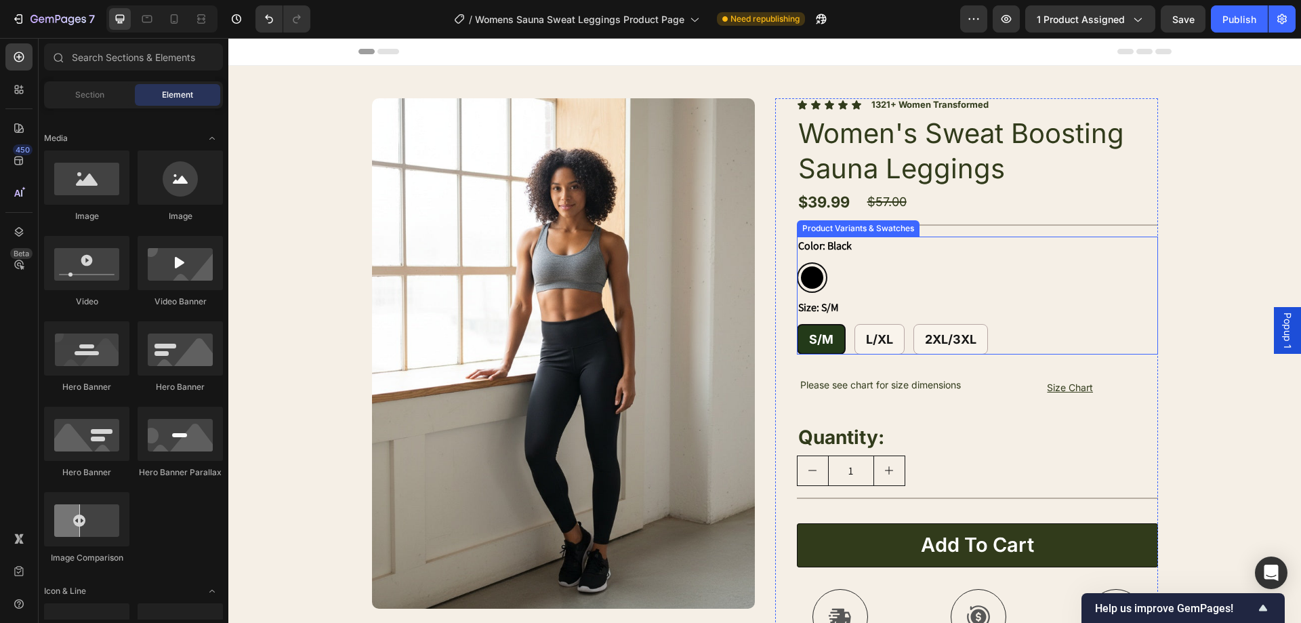
click at [1143, 278] on div "Black Black" at bounding box center [977, 277] width 361 height 30
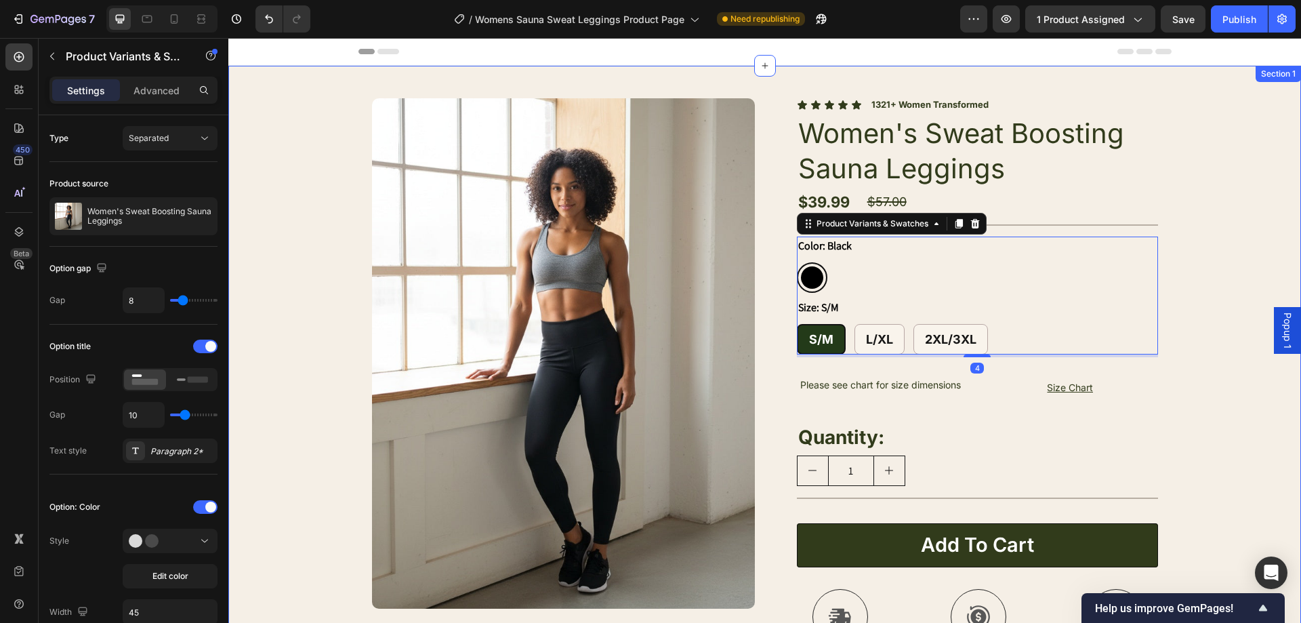
drag, startPoint x: 1201, startPoint y: 285, endPoint x: 890, endPoint y: 59, distance: 384.8
click at [1201, 284] on div "Product Images Image Icon Sarah, 34 Text Block Row Icon Icon Icon Icon Icon Ico…" at bounding box center [764, 532] width 1073 height 932
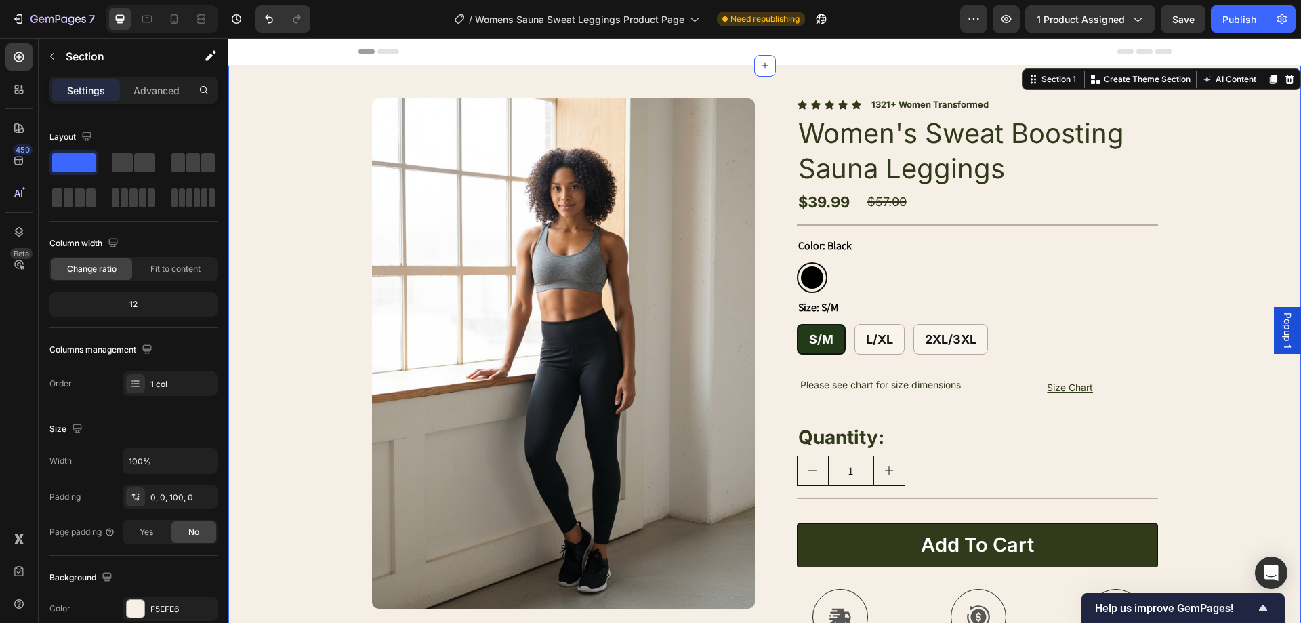
click at [1281, 332] on span "Popup 1" at bounding box center [1288, 330] width 14 height 36
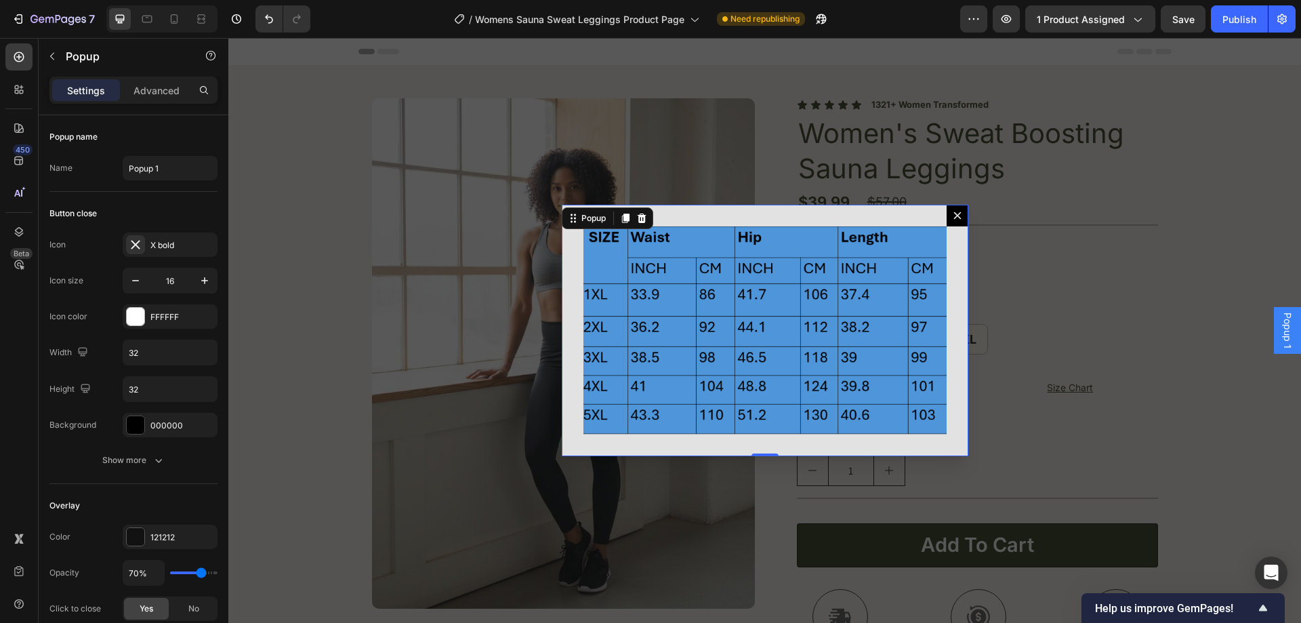
click at [947, 214] on button "Dialog content" at bounding box center [958, 216] width 22 height 22
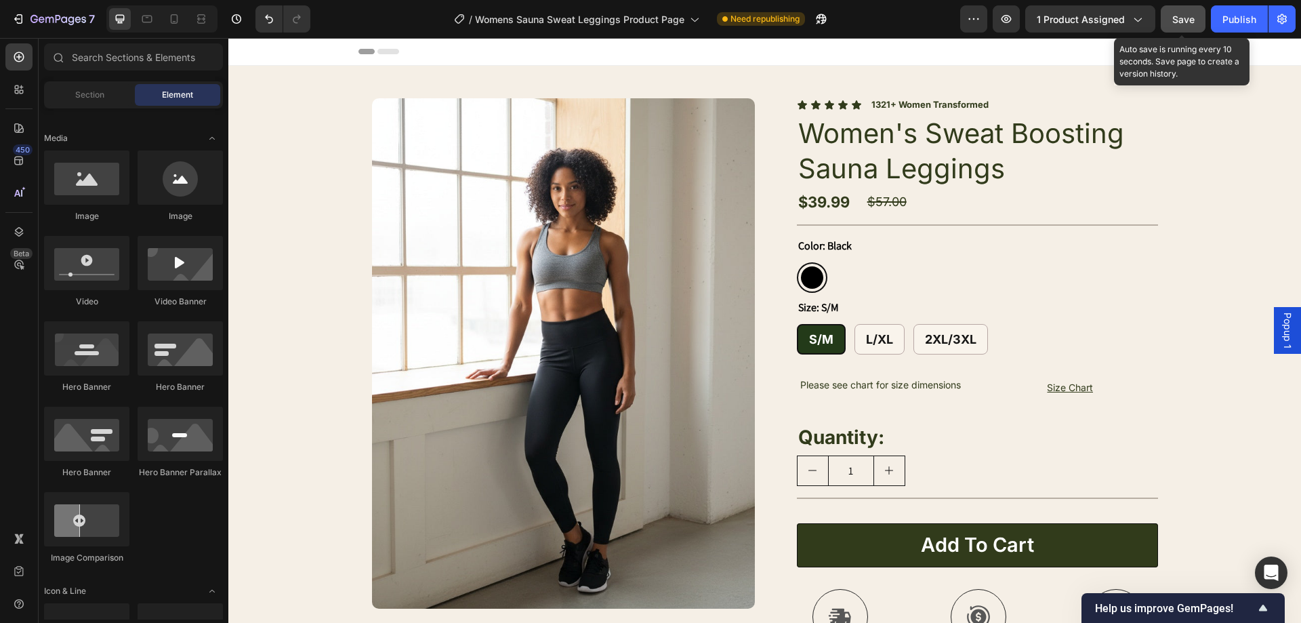
click at [1179, 14] on span "Save" at bounding box center [1183, 20] width 22 height 12
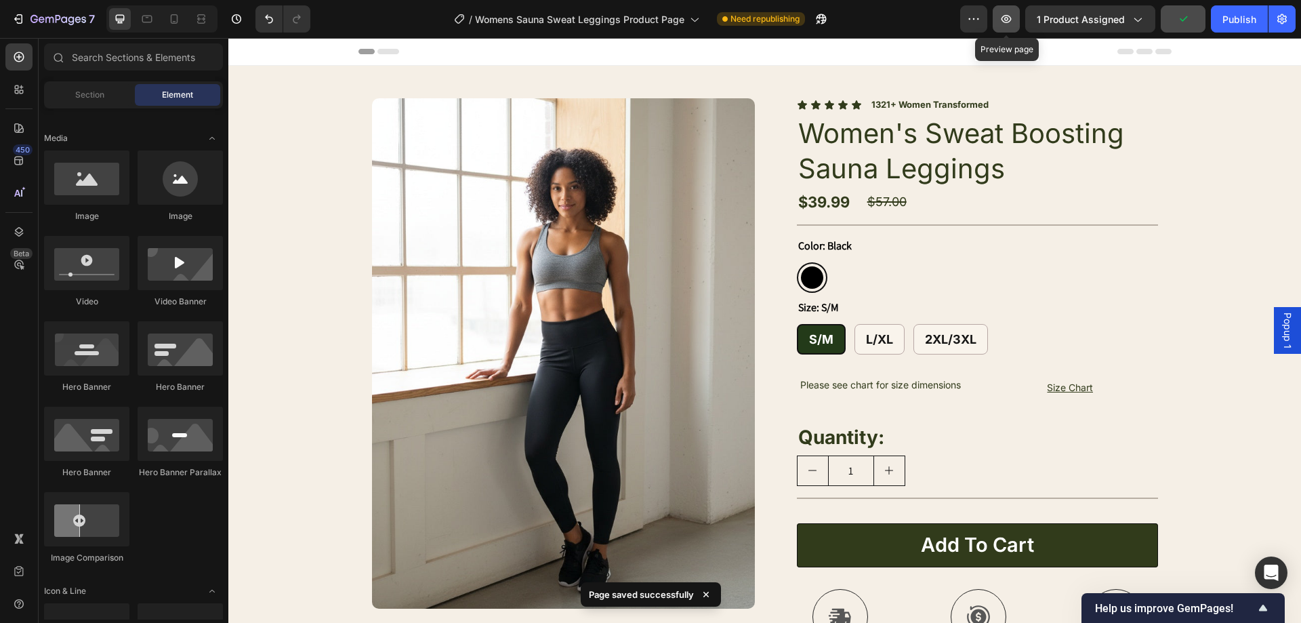
click at [1013, 12] on icon "button" at bounding box center [1007, 19] width 14 height 14
click at [173, 15] on icon at bounding box center [174, 18] width 7 height 9
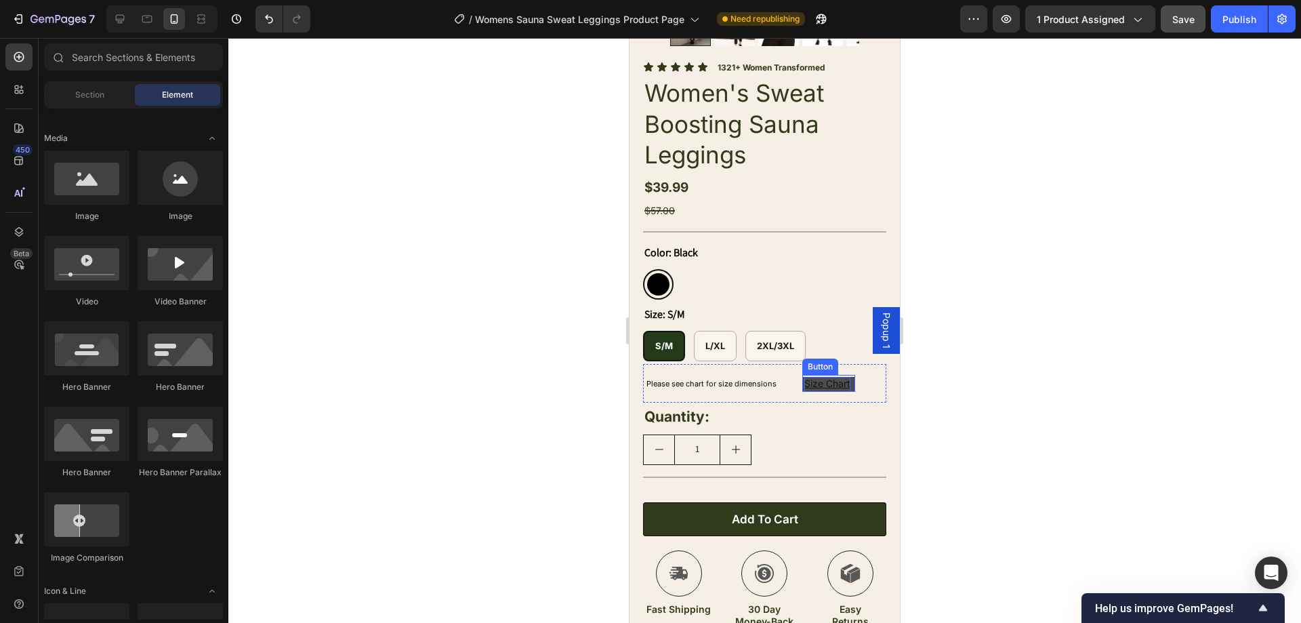
scroll to position [407, 0]
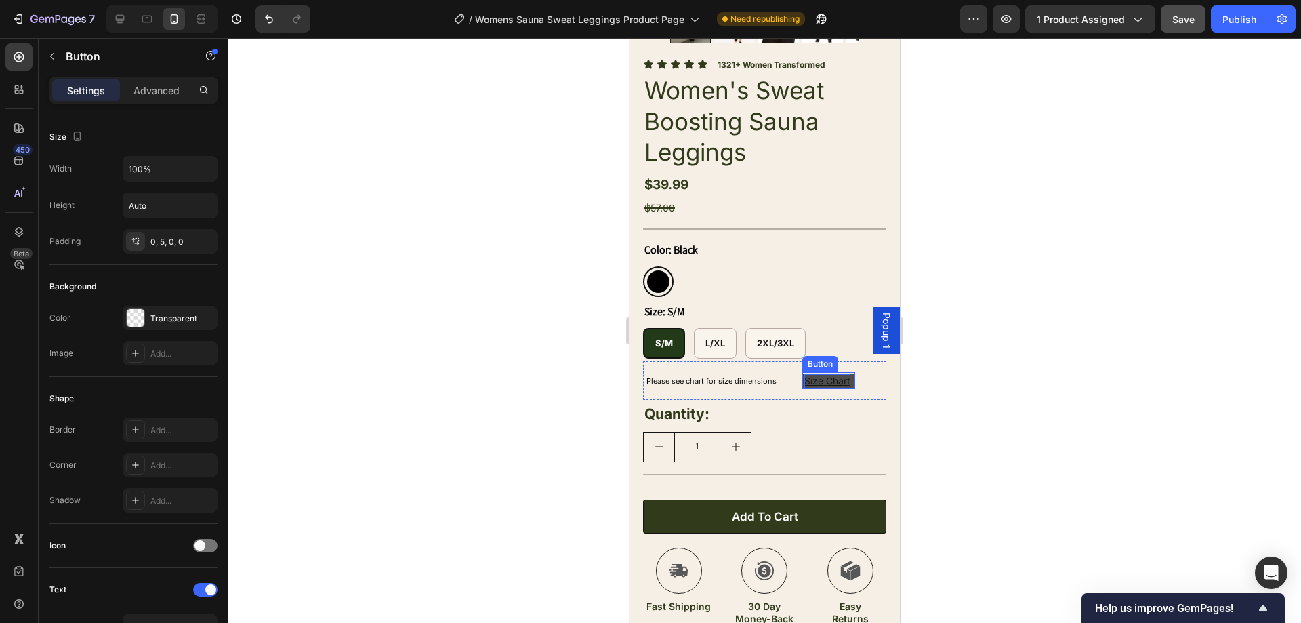
click at [818, 375] on u "Size Chart" at bounding box center [827, 381] width 46 height 12
click at [883, 326] on div "Popup 1" at bounding box center [886, 330] width 27 height 47
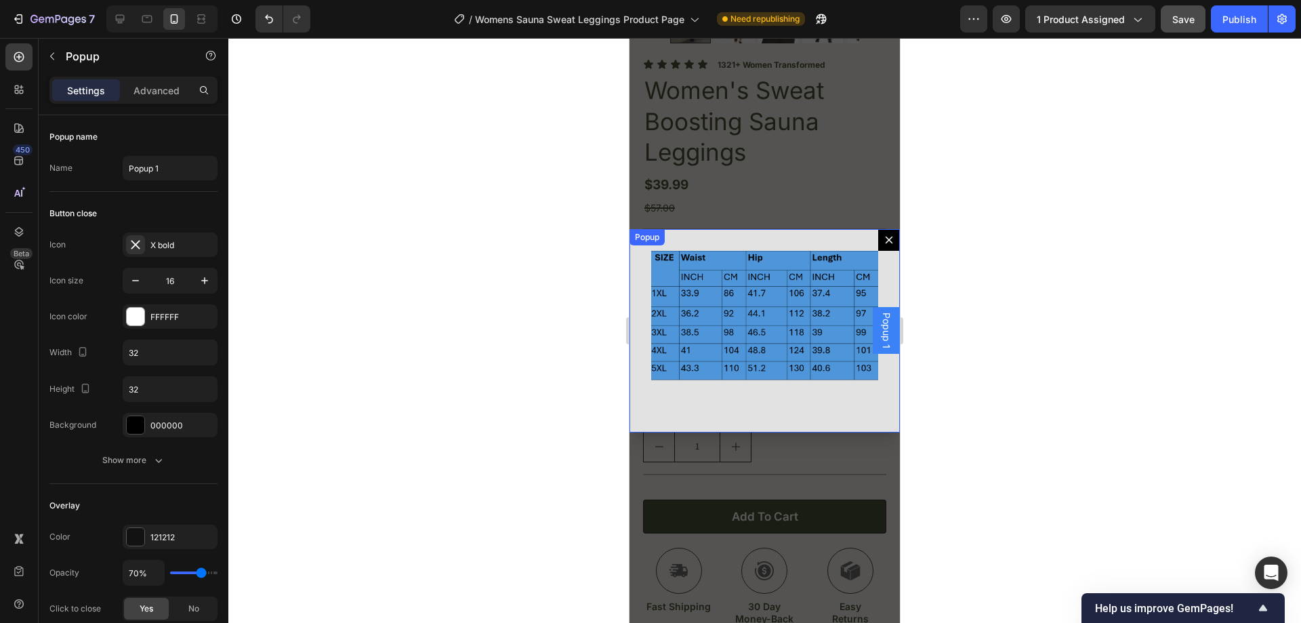
click at [884, 241] on icon "Dialog content" at bounding box center [889, 239] width 11 height 11
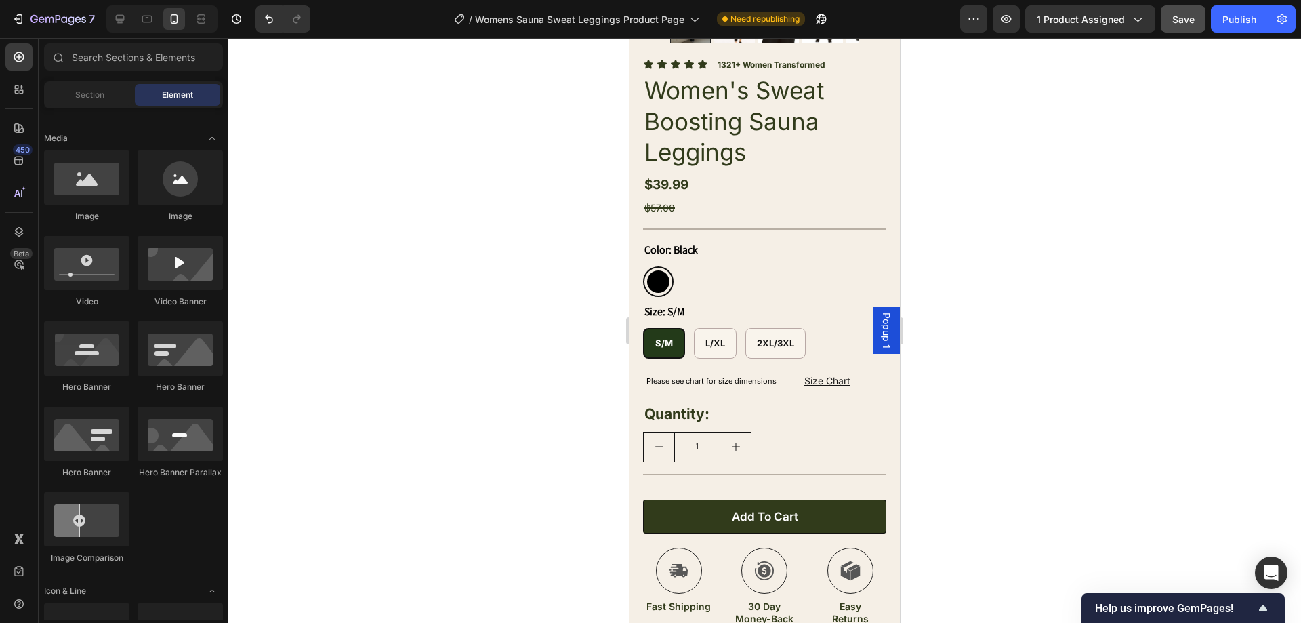
click at [882, 341] on span "Popup 1" at bounding box center [887, 330] width 14 height 36
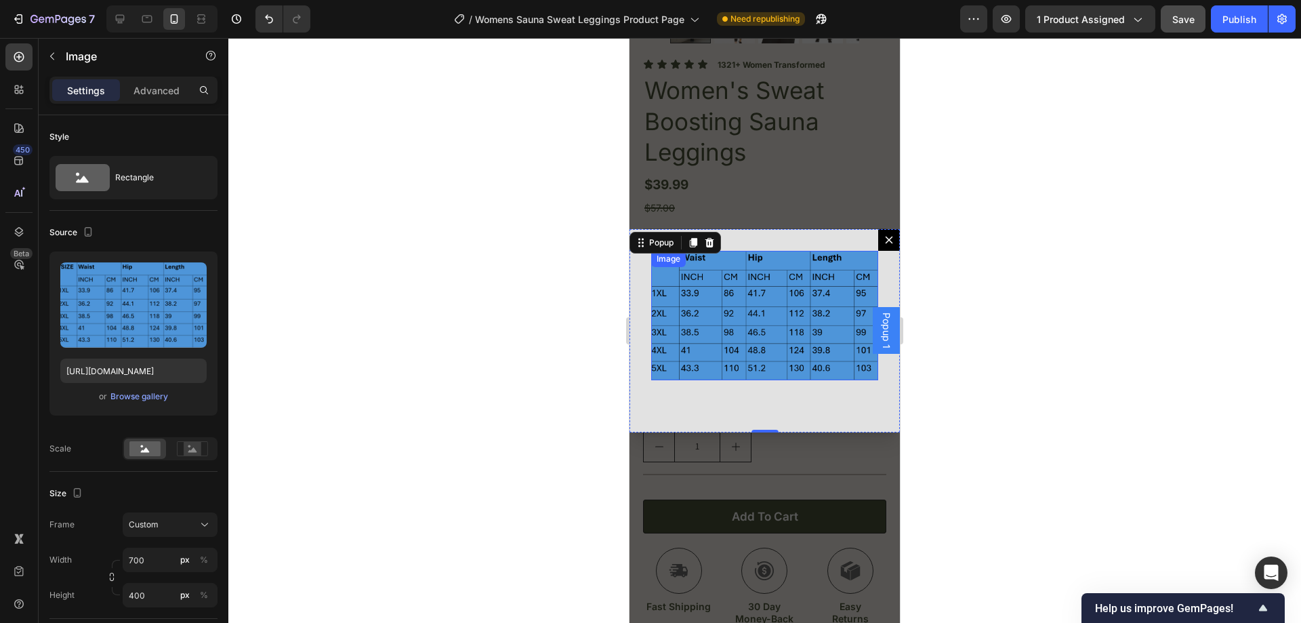
click at [787, 321] on img "Dialog body" at bounding box center [764, 315] width 227 height 129
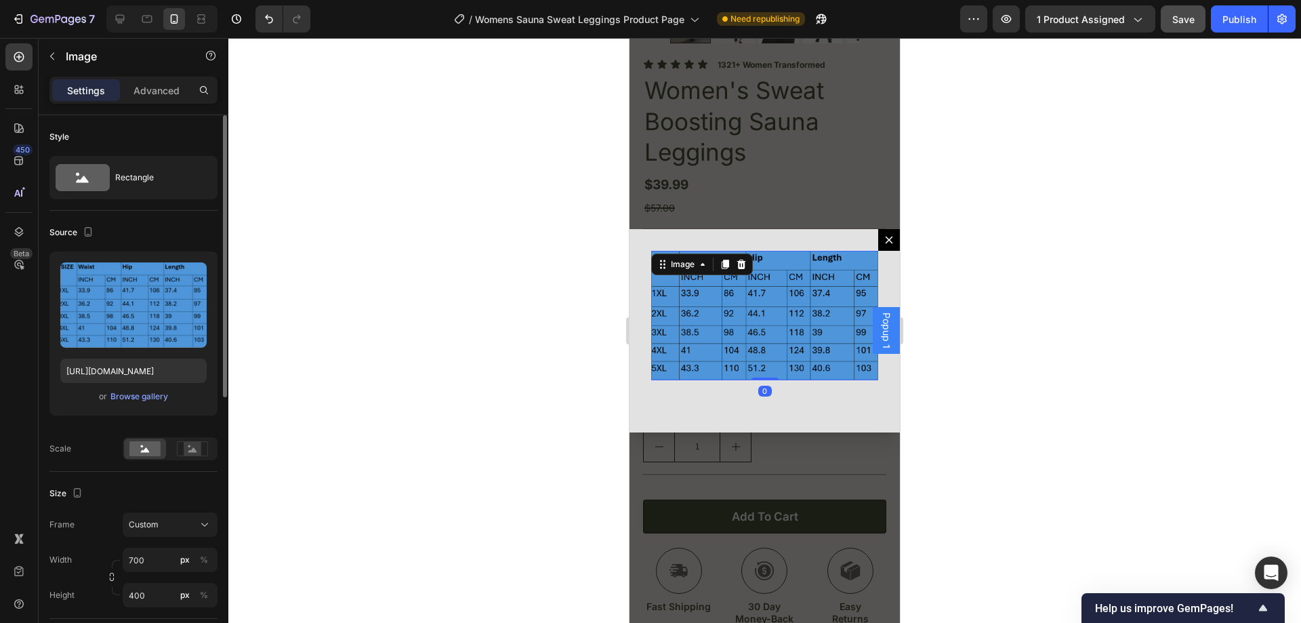
scroll to position [136, 0]
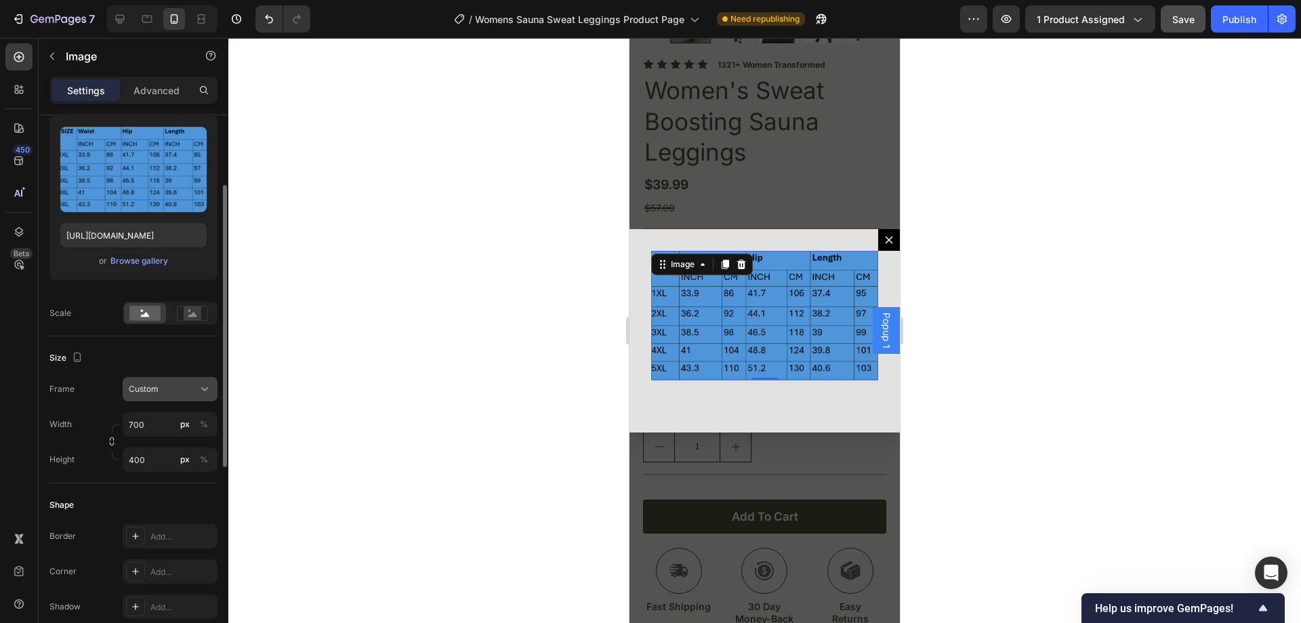
click at [180, 396] on div "Custom" at bounding box center [170, 389] width 83 height 14
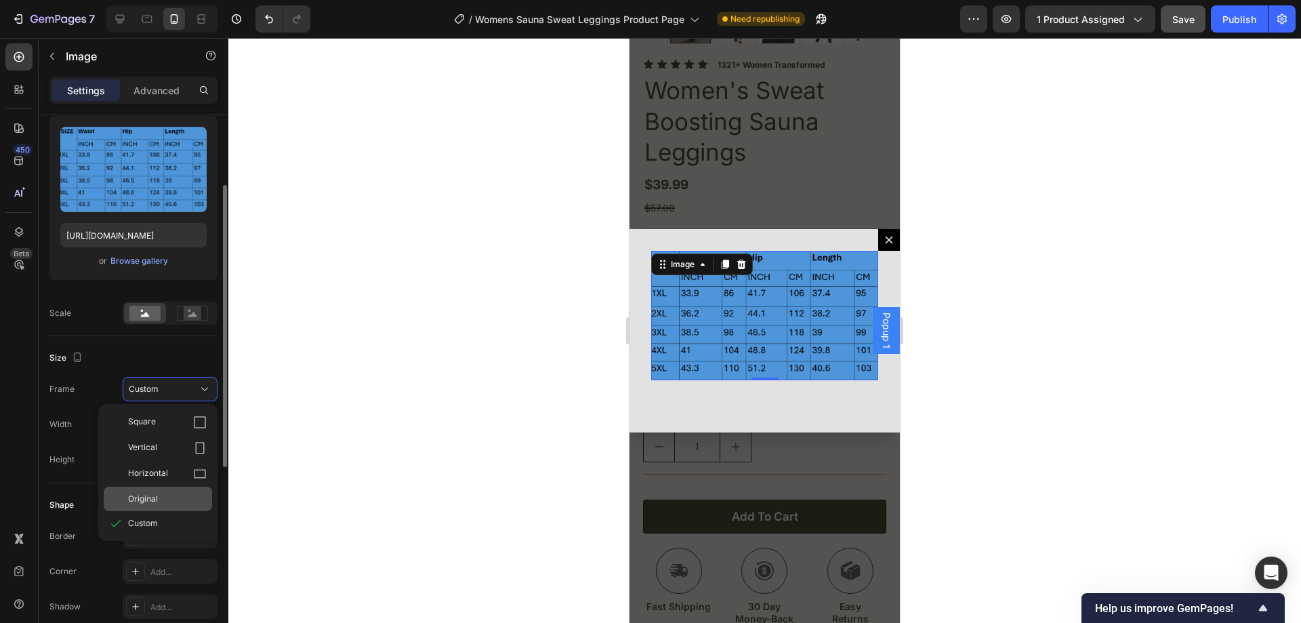
click at [152, 492] on div "Original" at bounding box center [158, 499] width 108 height 24
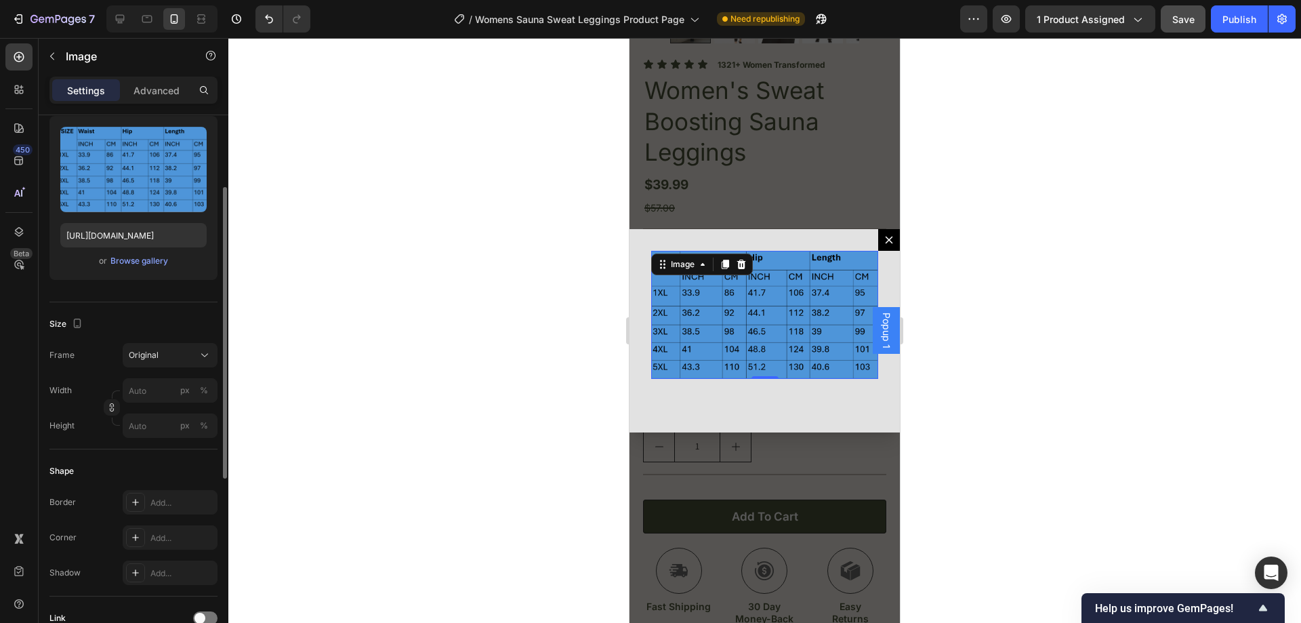
click at [555, 373] on div at bounding box center [764, 330] width 1073 height 585
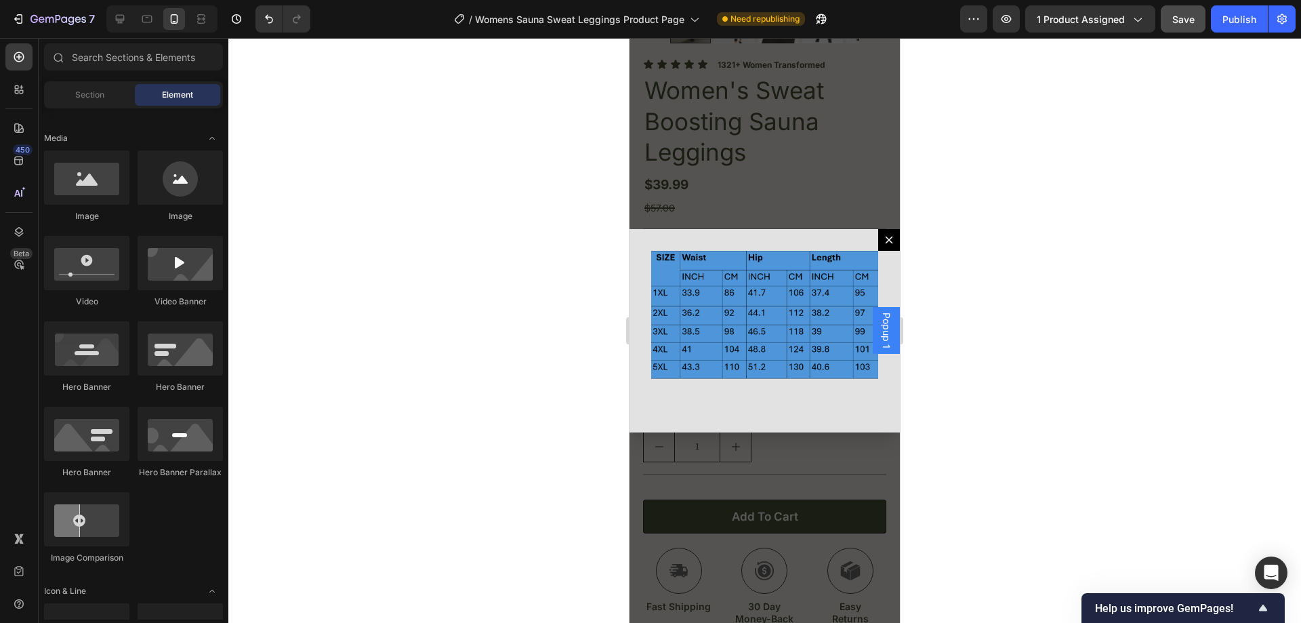
drag, startPoint x: 445, startPoint y: 138, endPoint x: 613, endPoint y: 125, distance: 167.9
click at [459, 136] on div at bounding box center [764, 330] width 1073 height 585
click at [884, 234] on icon "Dialog content" at bounding box center [889, 239] width 11 height 11
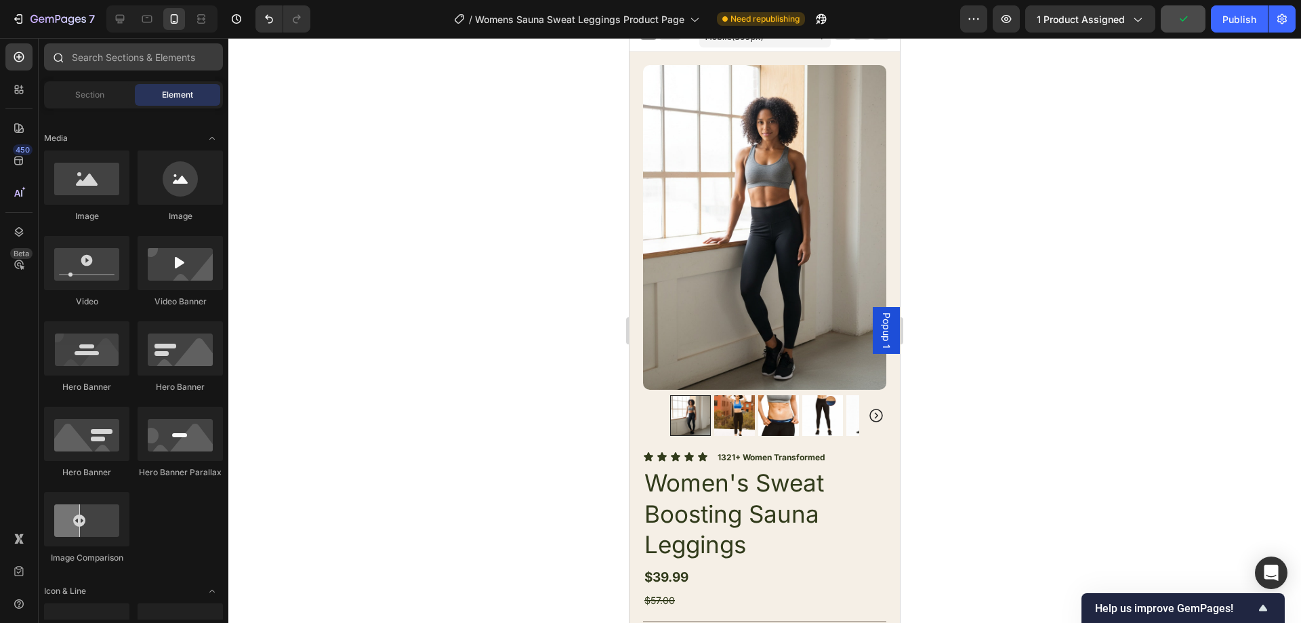
scroll to position [0, 0]
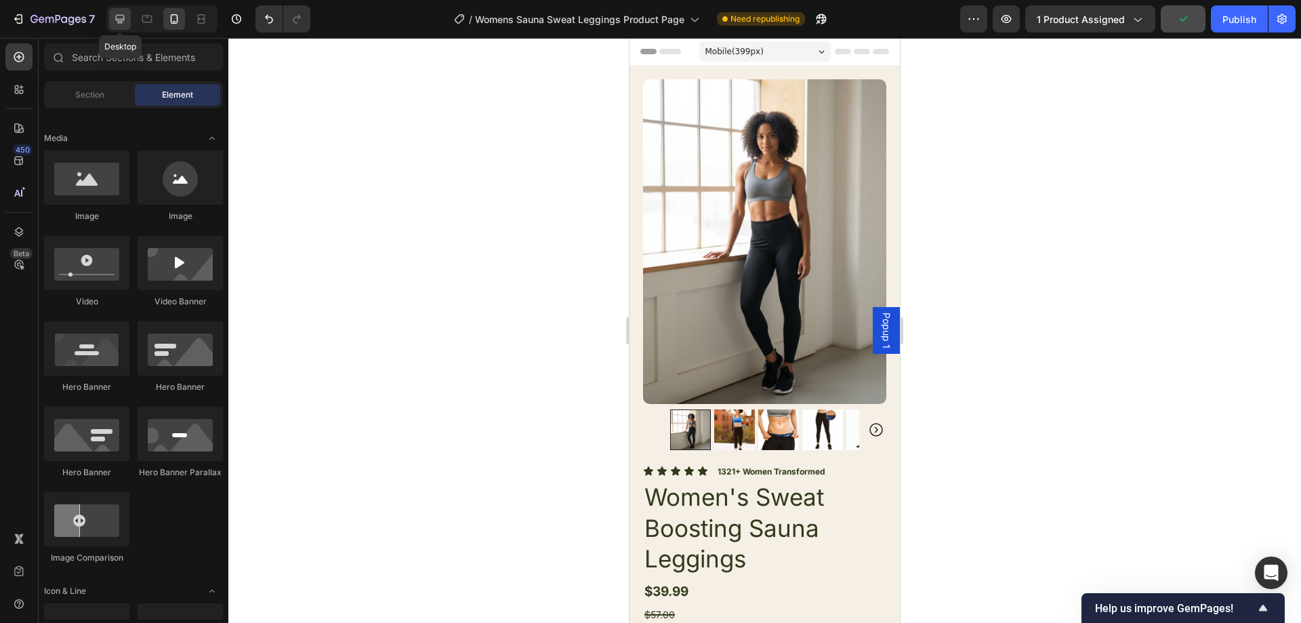
click at [115, 16] on icon at bounding box center [120, 19] width 14 height 14
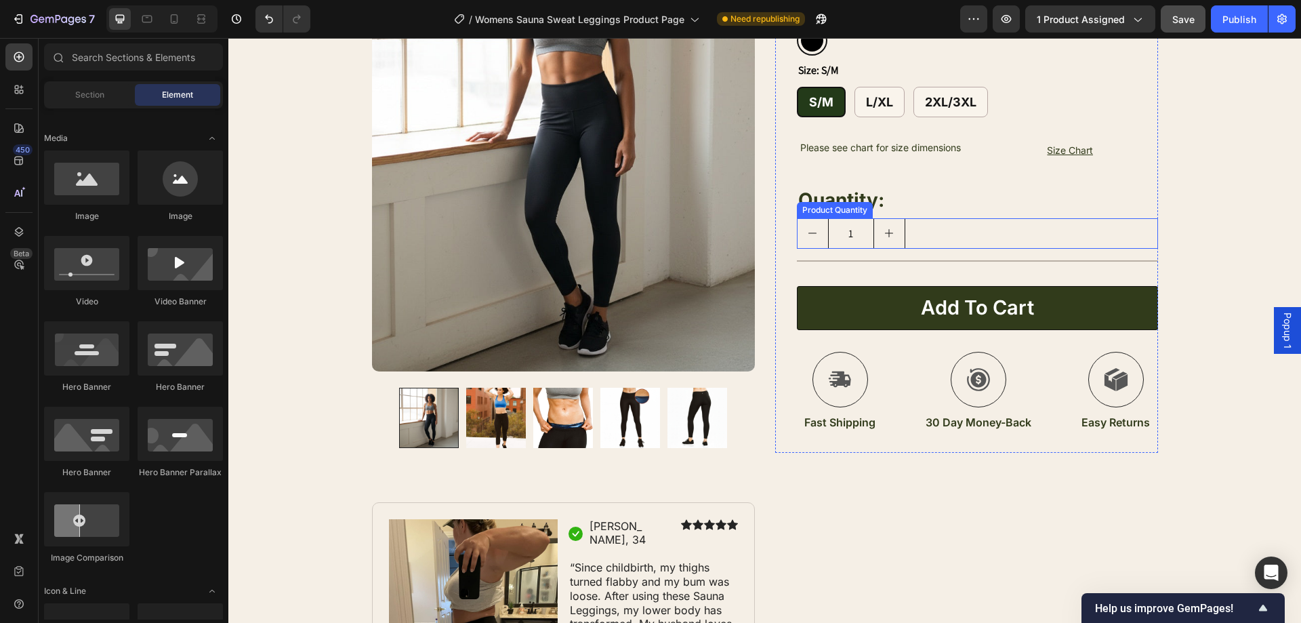
scroll to position [136, 0]
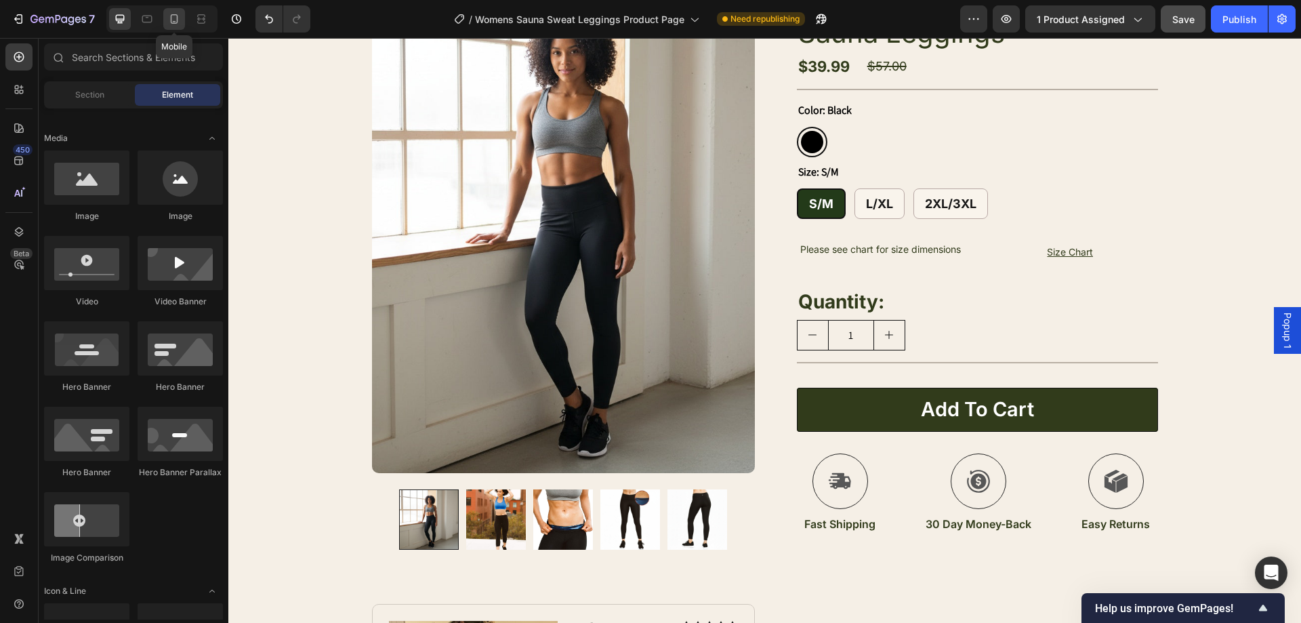
click at [167, 19] on div at bounding box center [174, 19] width 22 height 22
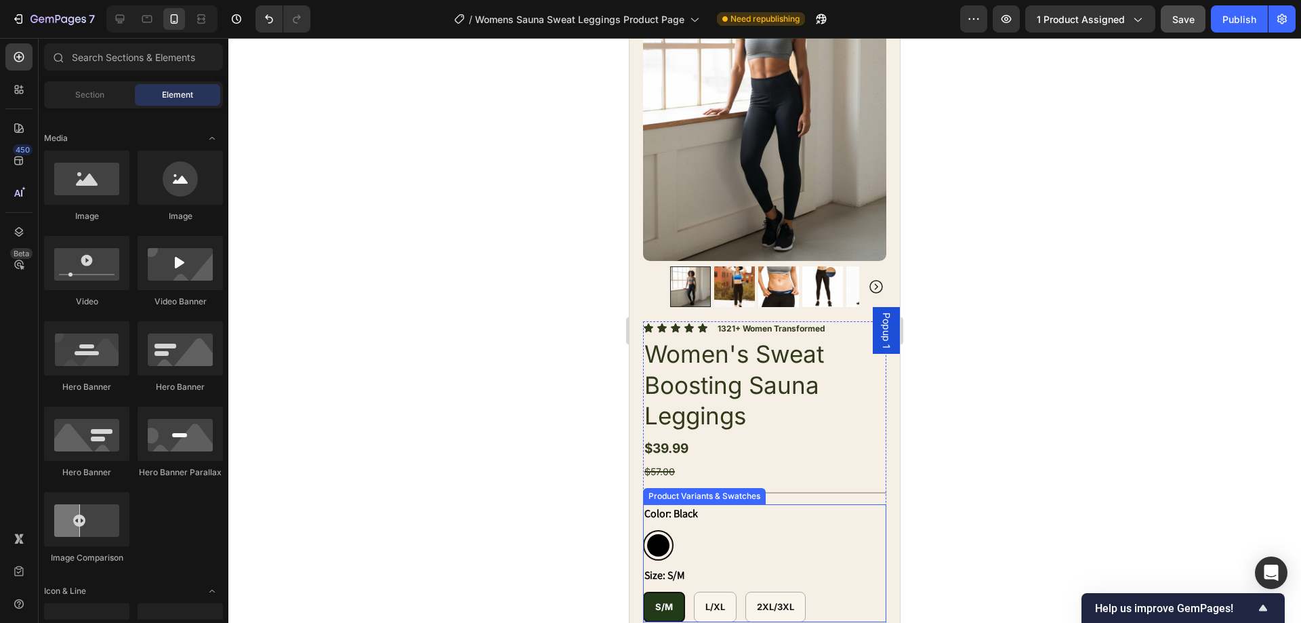
scroll to position [136, 0]
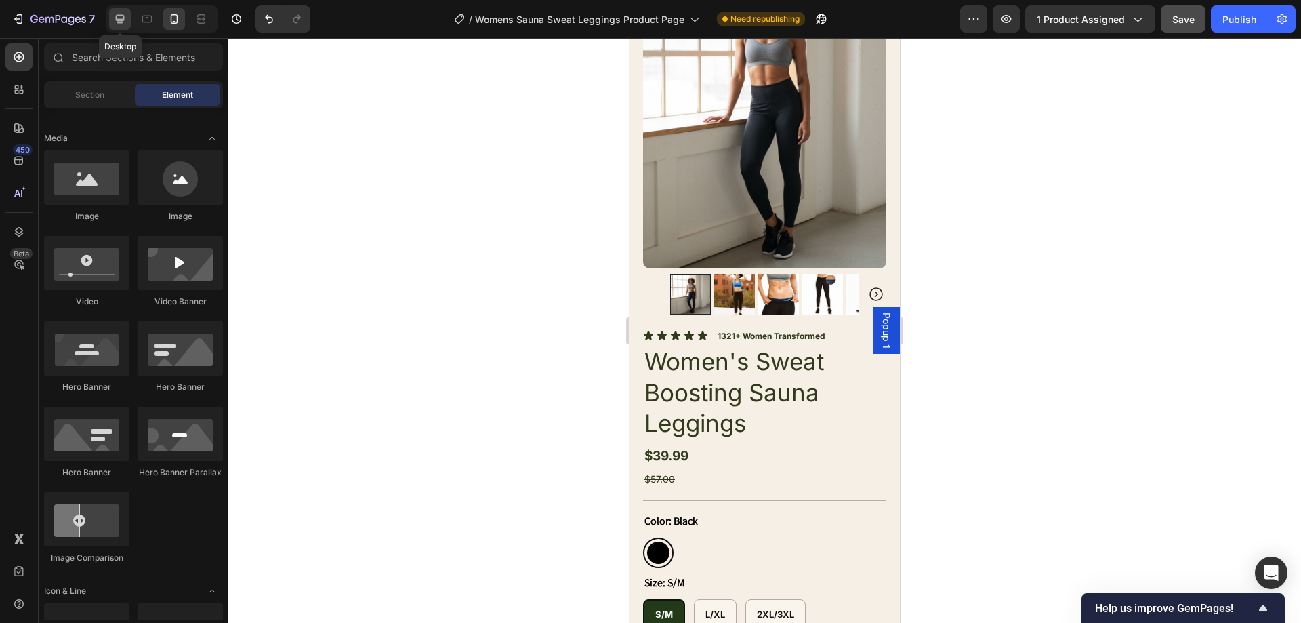
click at [128, 24] on div at bounding box center [120, 19] width 22 height 22
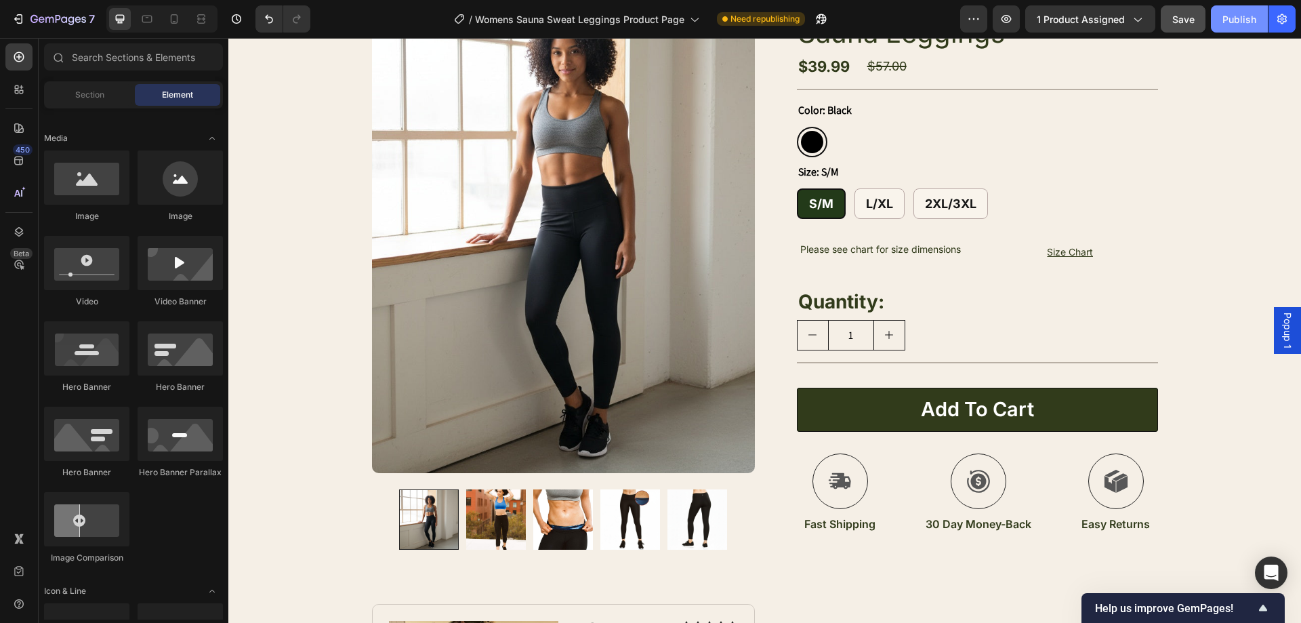
click at [1237, 18] on div "Publish" at bounding box center [1240, 19] width 34 height 14
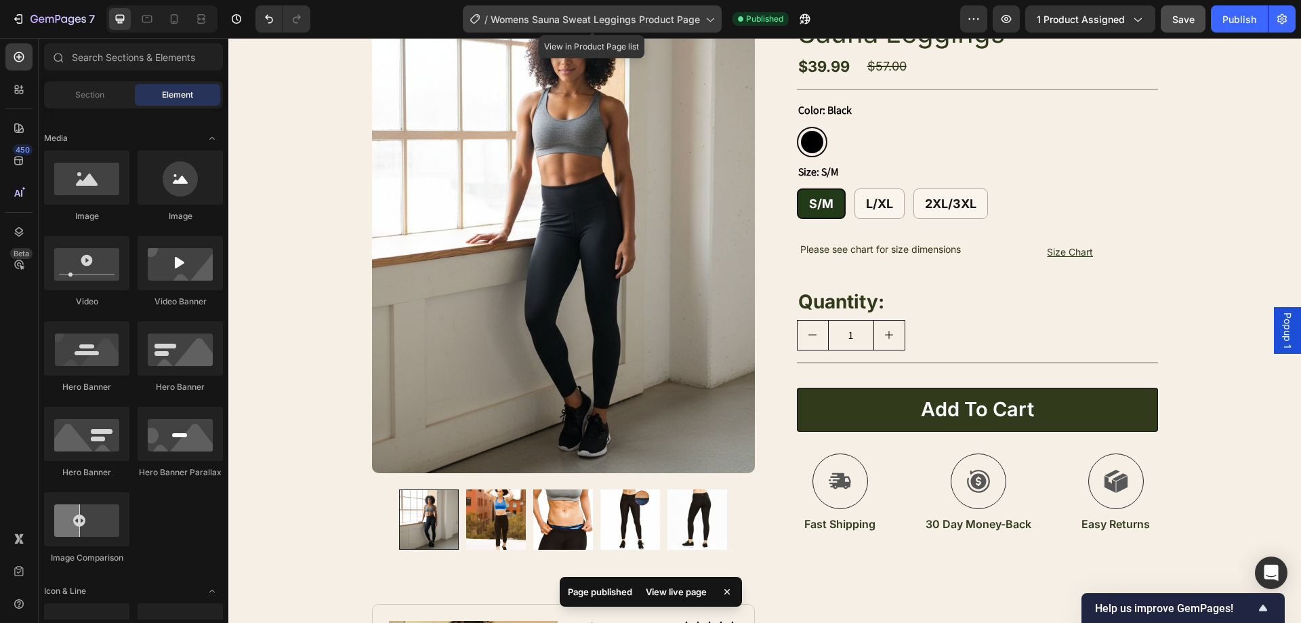
click at [679, 18] on span "Womens Sauna Sweat Leggings Product Page" at bounding box center [595, 19] width 209 height 14
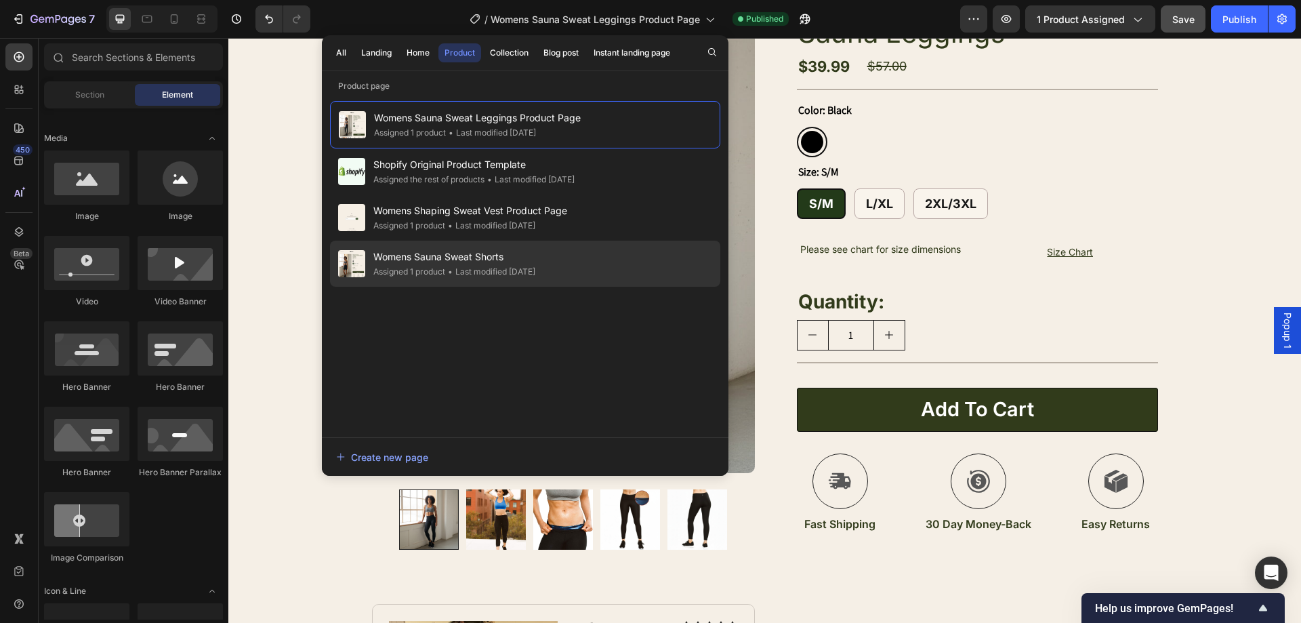
click at [550, 243] on div "Womens Sauna Sweat Shorts Assigned 1 product • Last modified 4 days ago" at bounding box center [525, 264] width 390 height 46
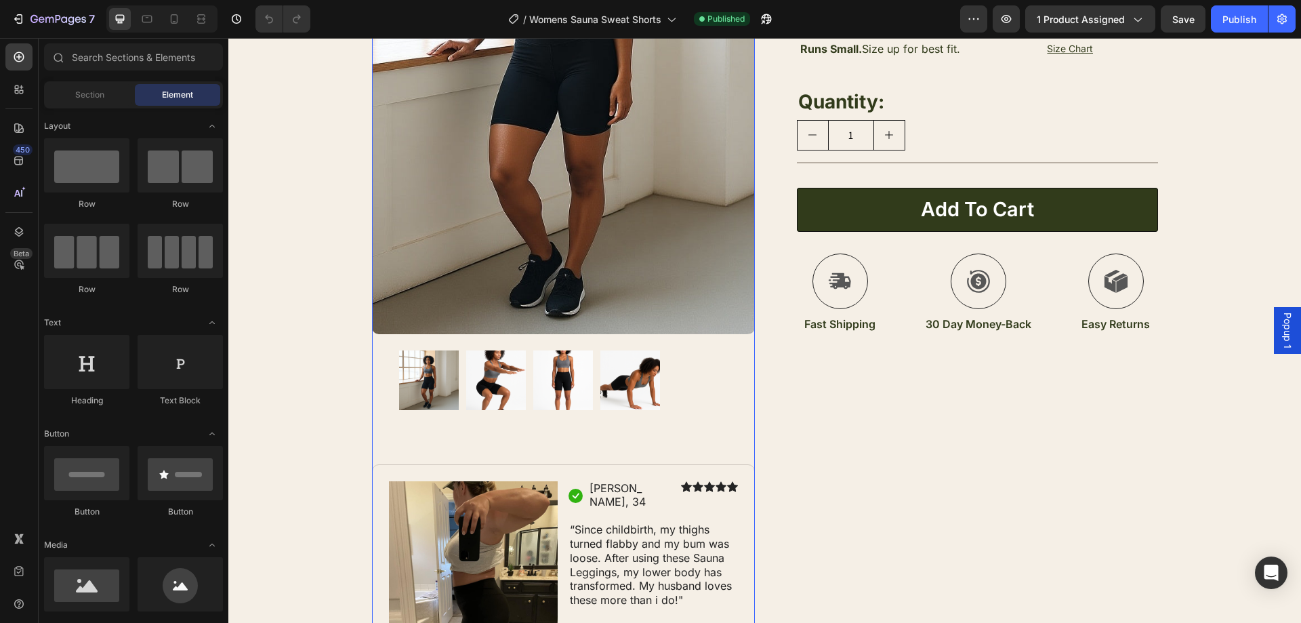
click at [634, 403] on img at bounding box center [630, 380] width 60 height 60
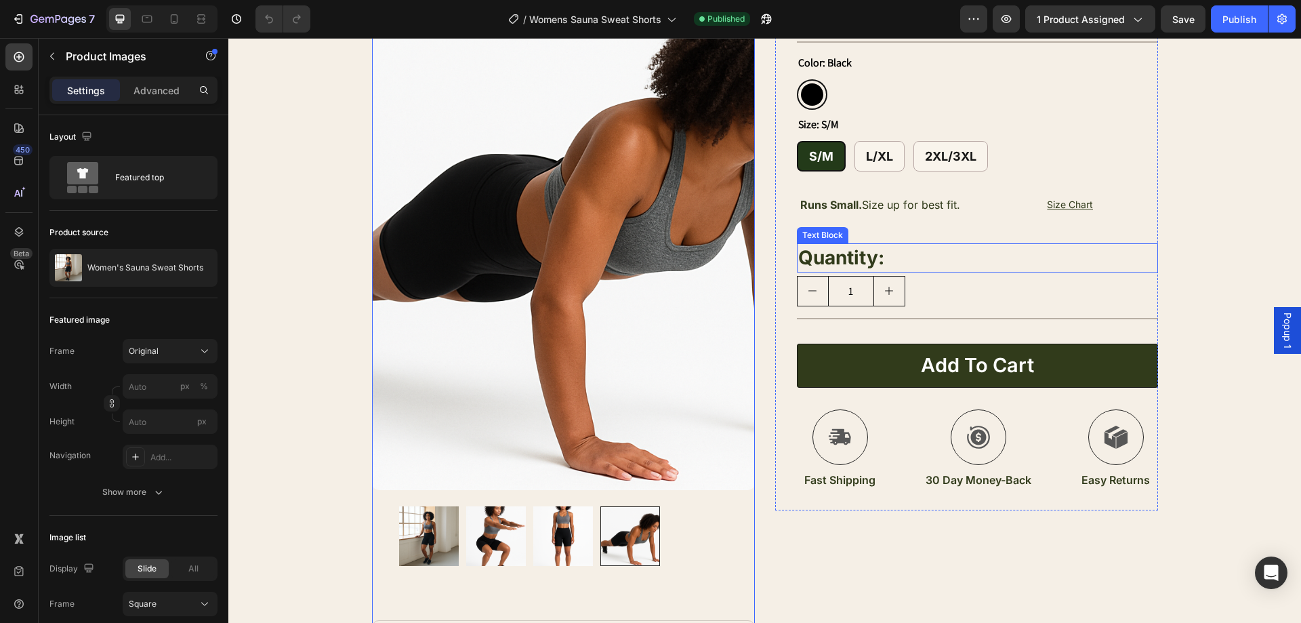
scroll to position [203, 0]
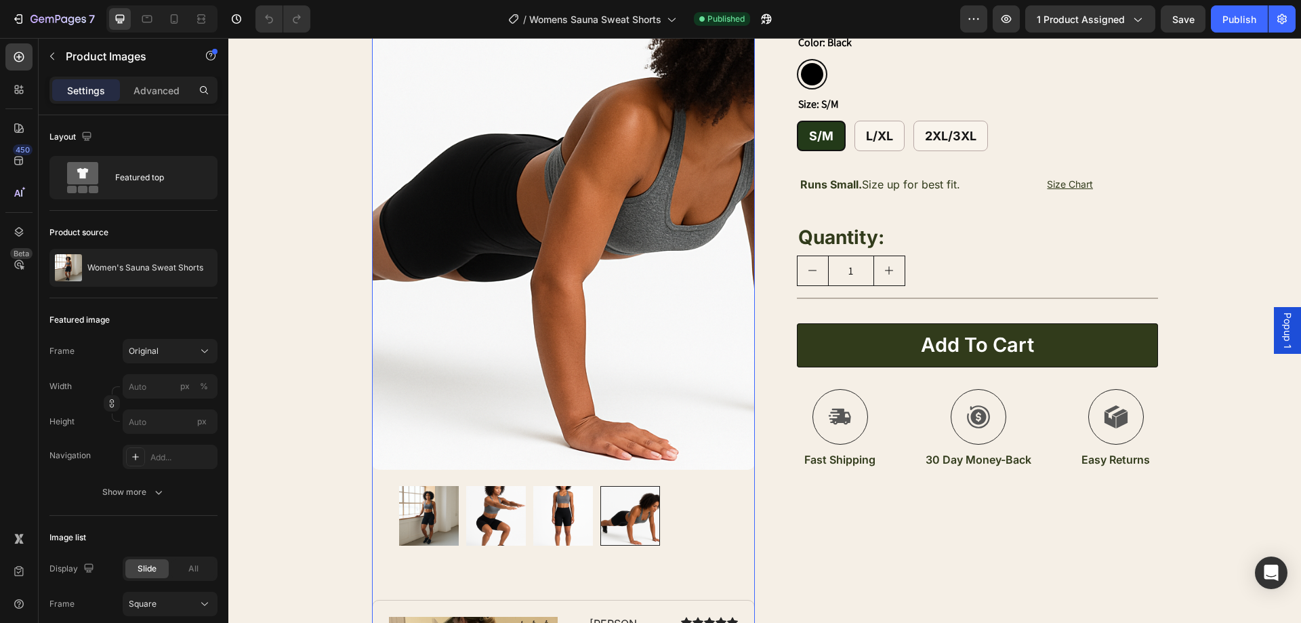
click at [570, 522] on img at bounding box center [563, 516] width 60 height 60
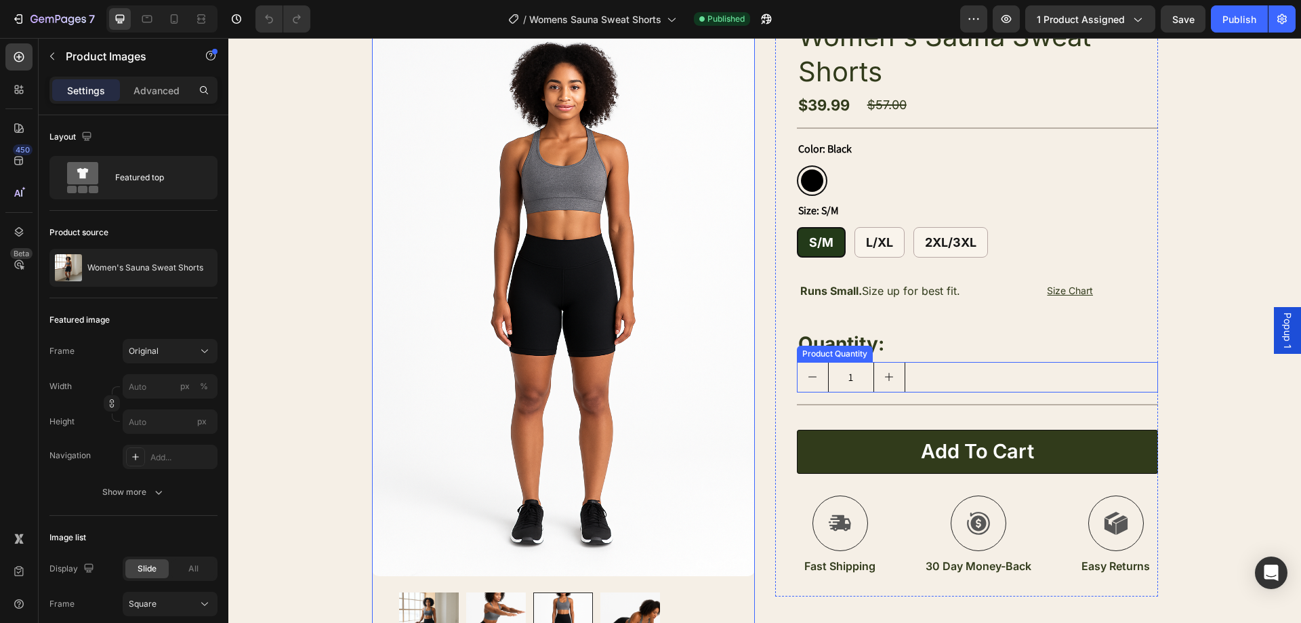
scroll to position [136, 0]
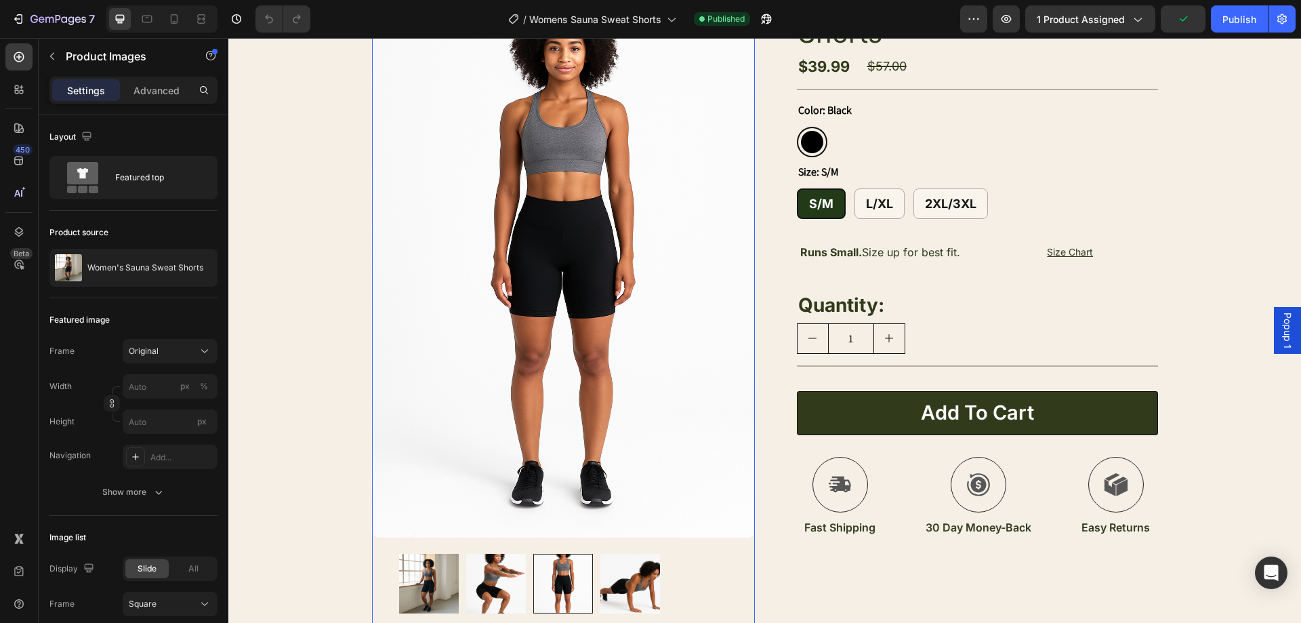
click at [493, 577] on img at bounding box center [496, 584] width 60 height 60
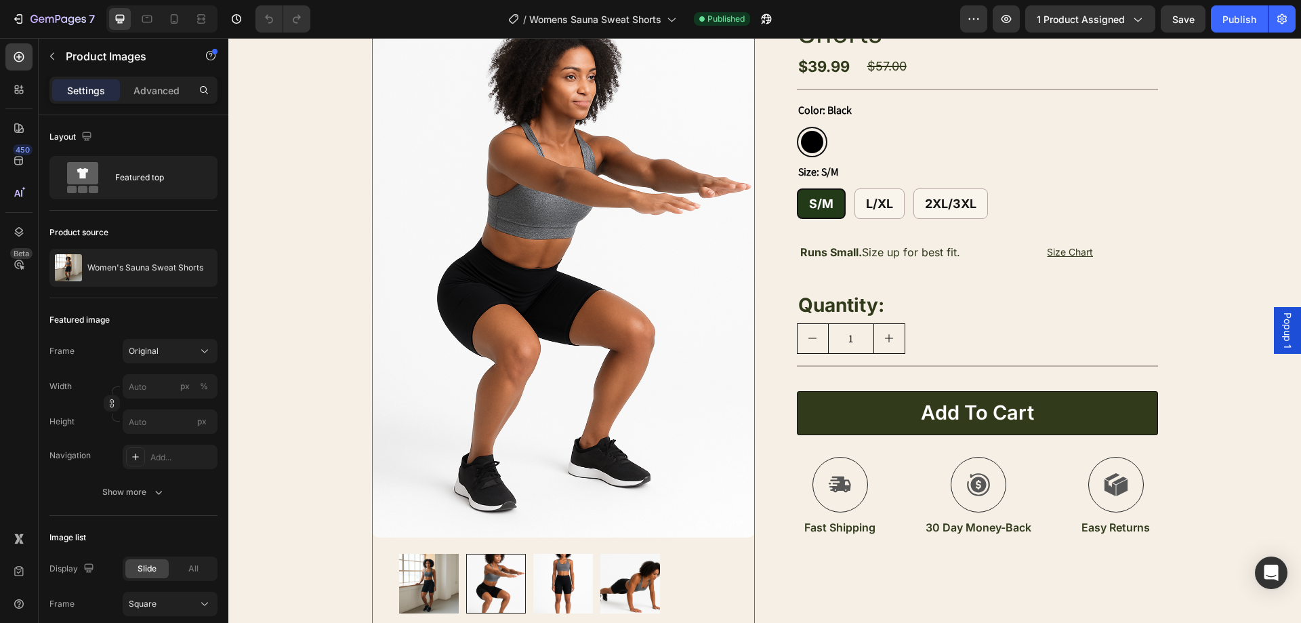
click at [424, 581] on img at bounding box center [429, 584] width 60 height 60
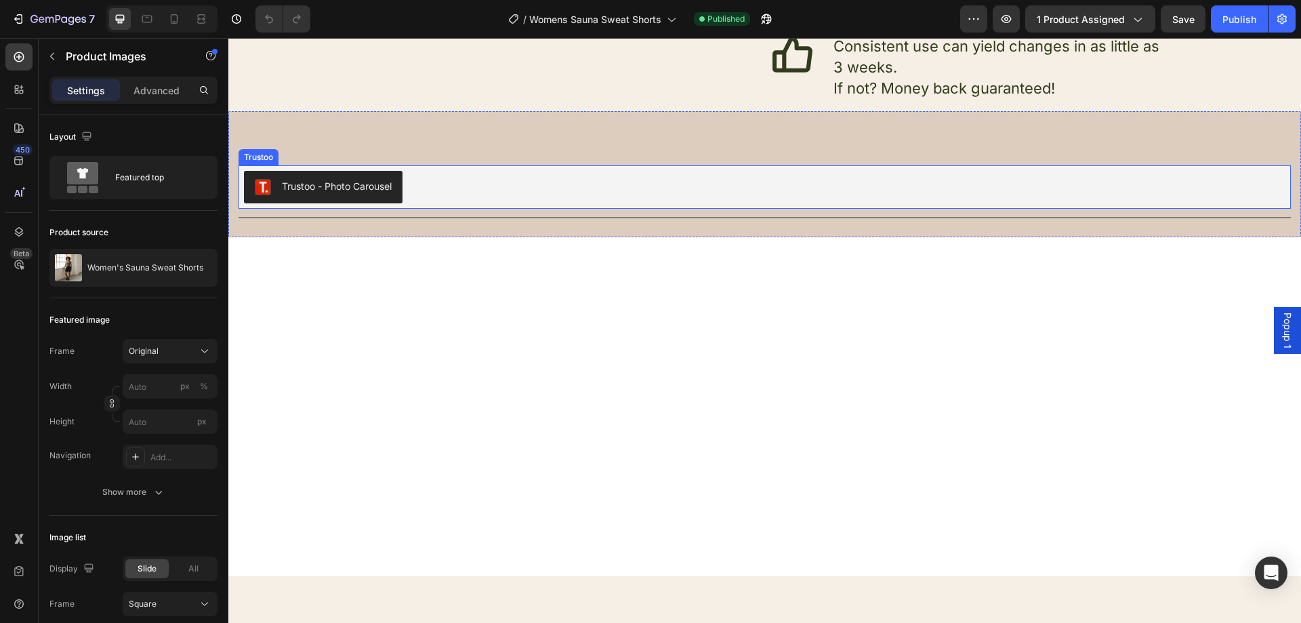
scroll to position [3185, 0]
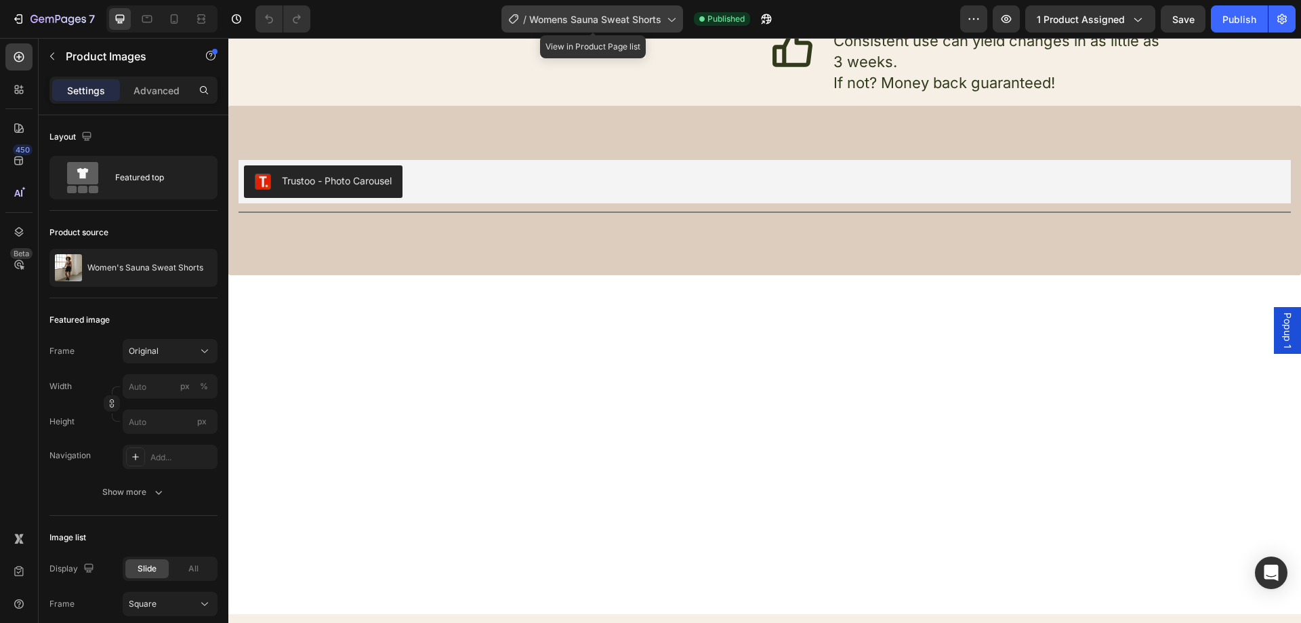
click at [634, 12] on span "Womens Sauna Sweat Shorts" at bounding box center [595, 19] width 132 height 14
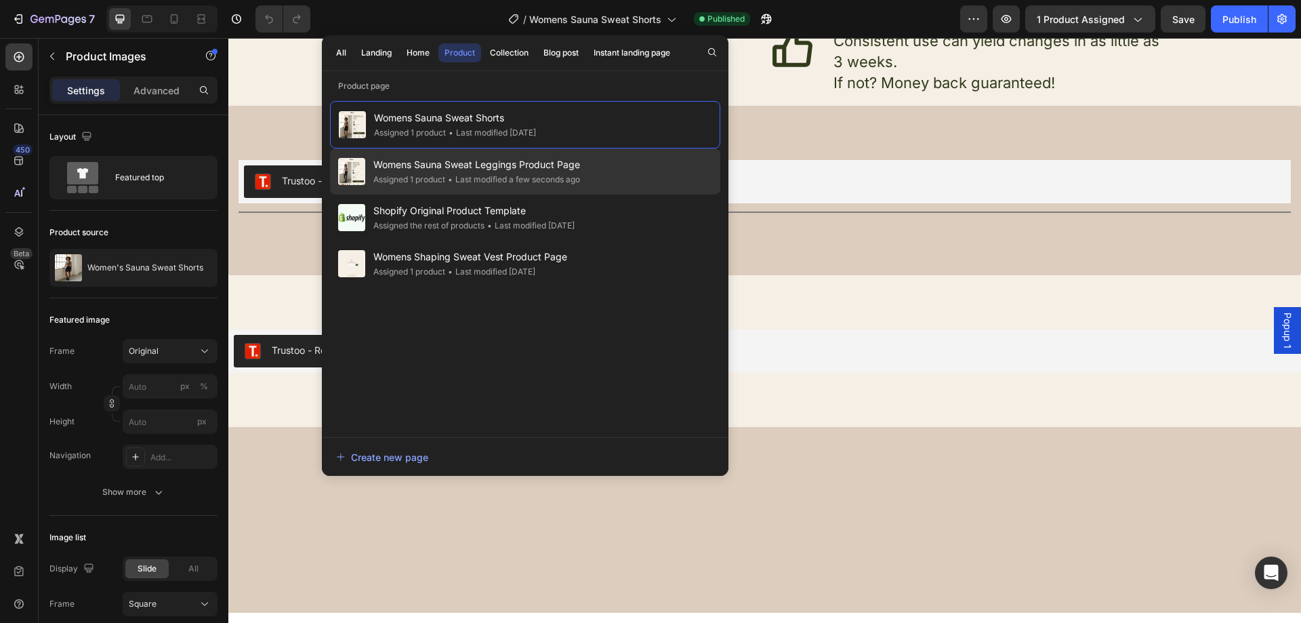
click at [598, 174] on div "Womens Sauna Sweat Leggings Product Page Assigned 1 product • Last modified a f…" at bounding box center [525, 171] width 390 height 46
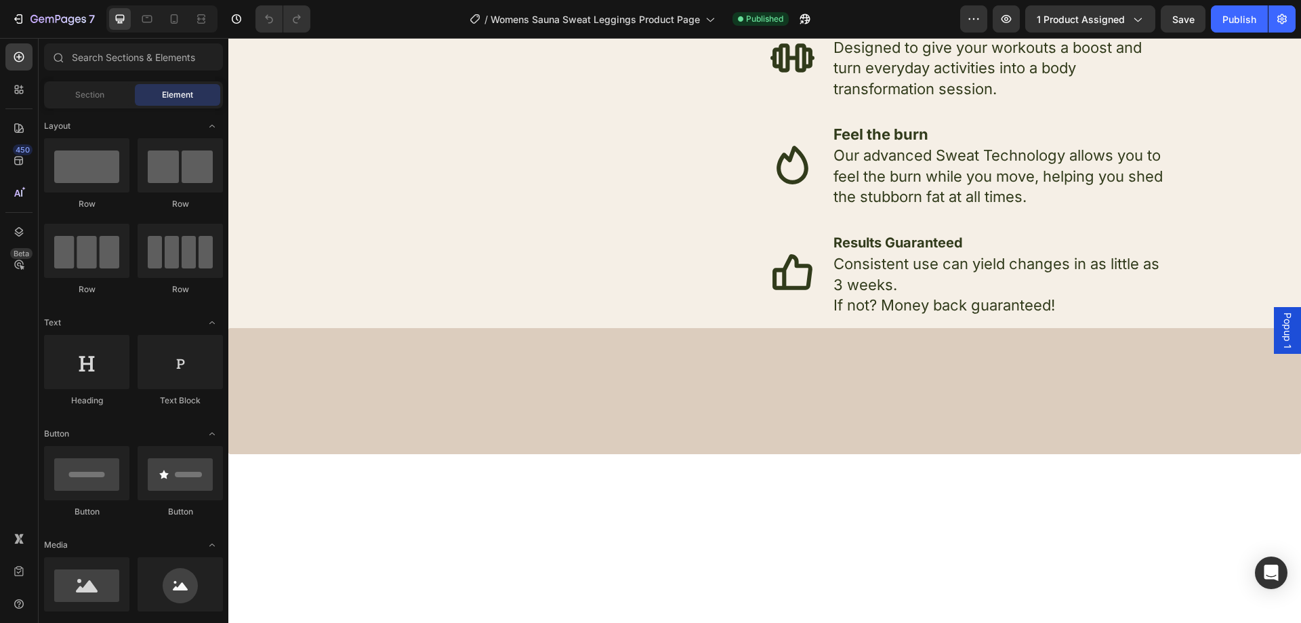
scroll to position [2372, 0]
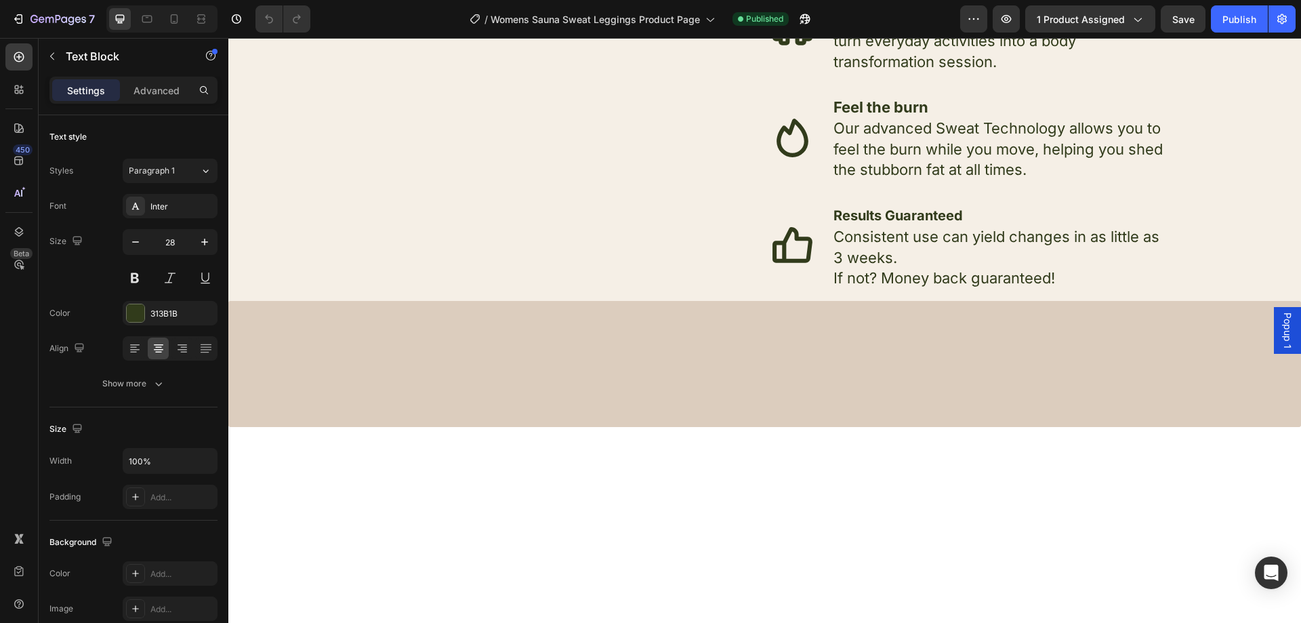
drag, startPoint x: 571, startPoint y: 253, endPoint x: 592, endPoint y: 249, distance: 21.4
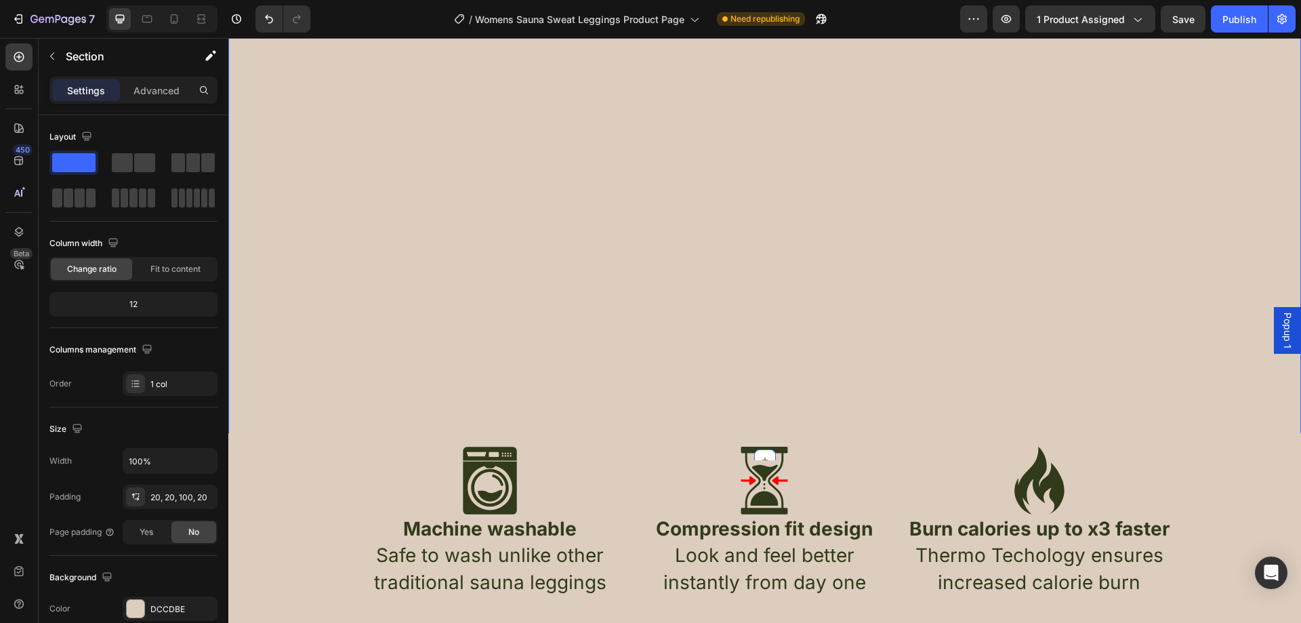
scroll to position [1916, 0]
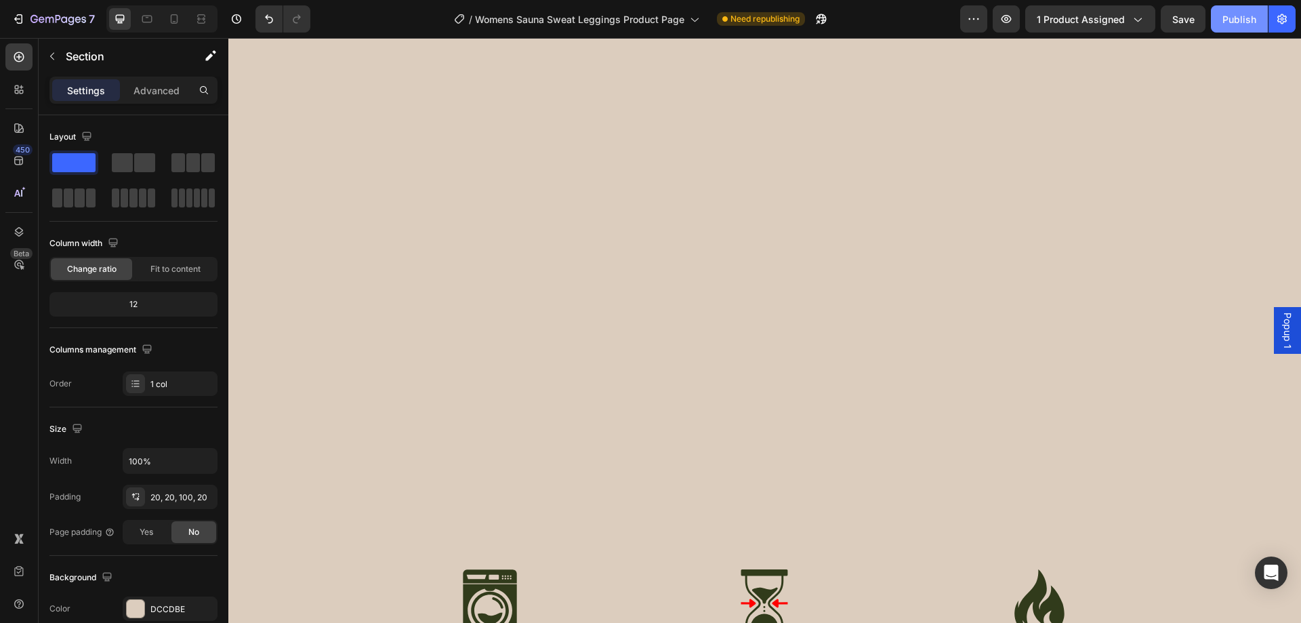
click at [1232, 20] on div "Publish" at bounding box center [1240, 19] width 34 height 14
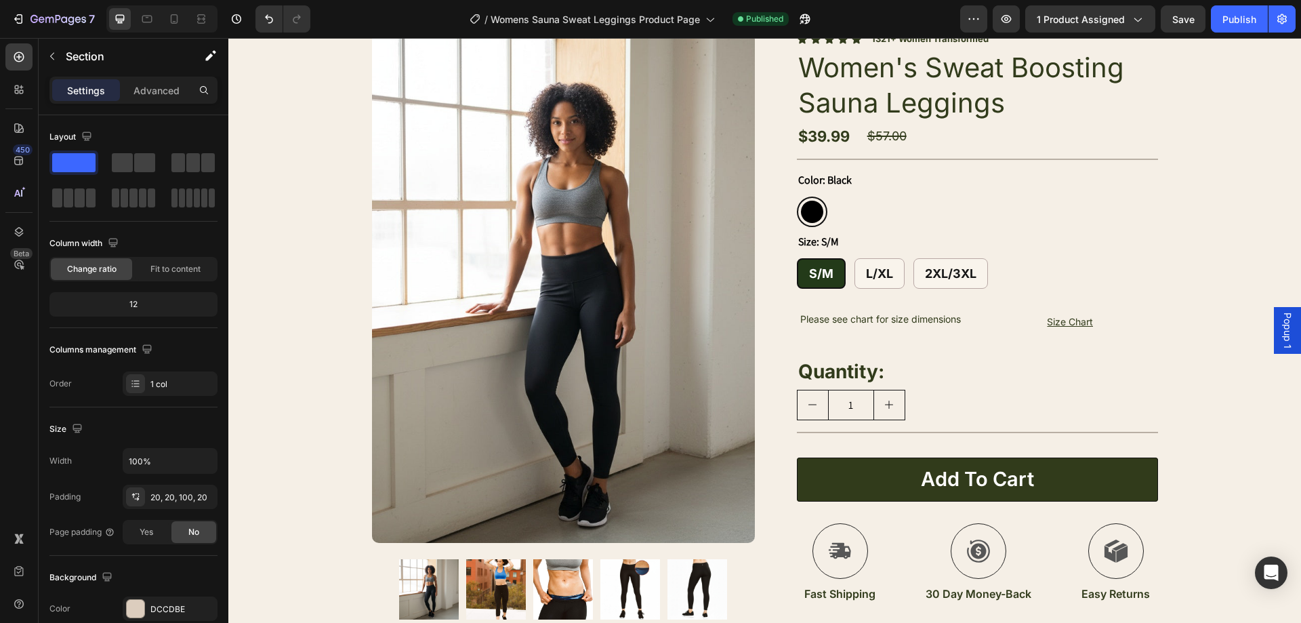
scroll to position [0, 0]
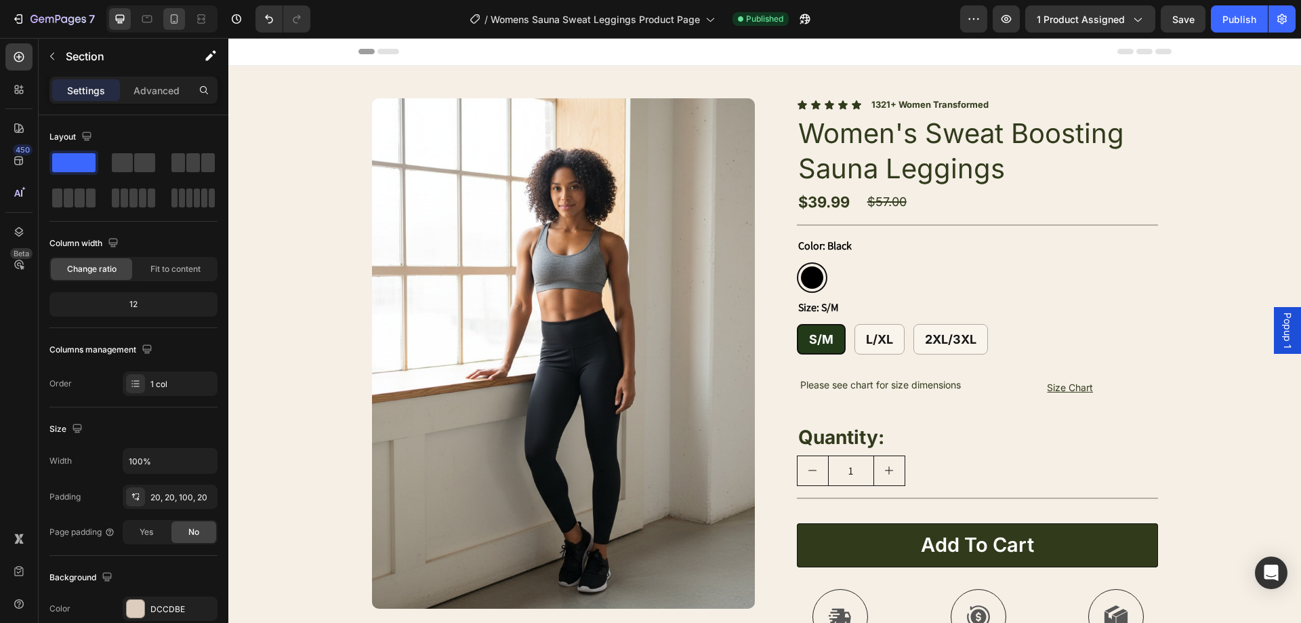
click at [165, 10] on div at bounding box center [161, 18] width 111 height 27
click at [168, 12] on icon at bounding box center [174, 19] width 14 height 14
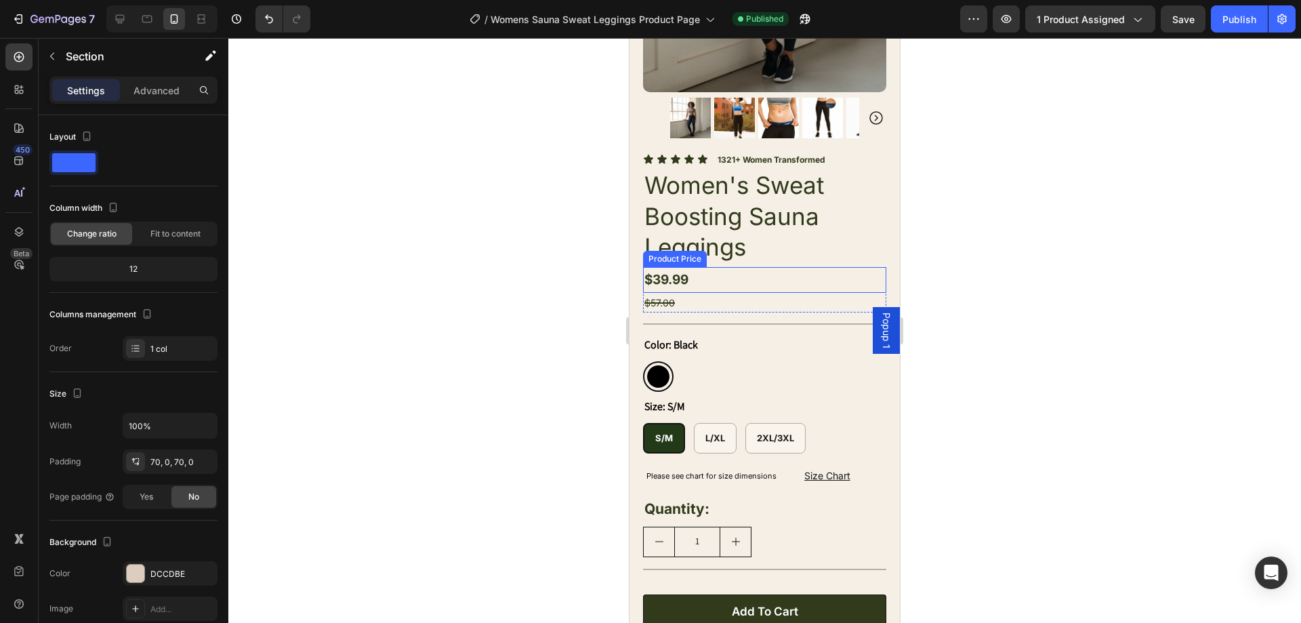
scroll to position [339, 0]
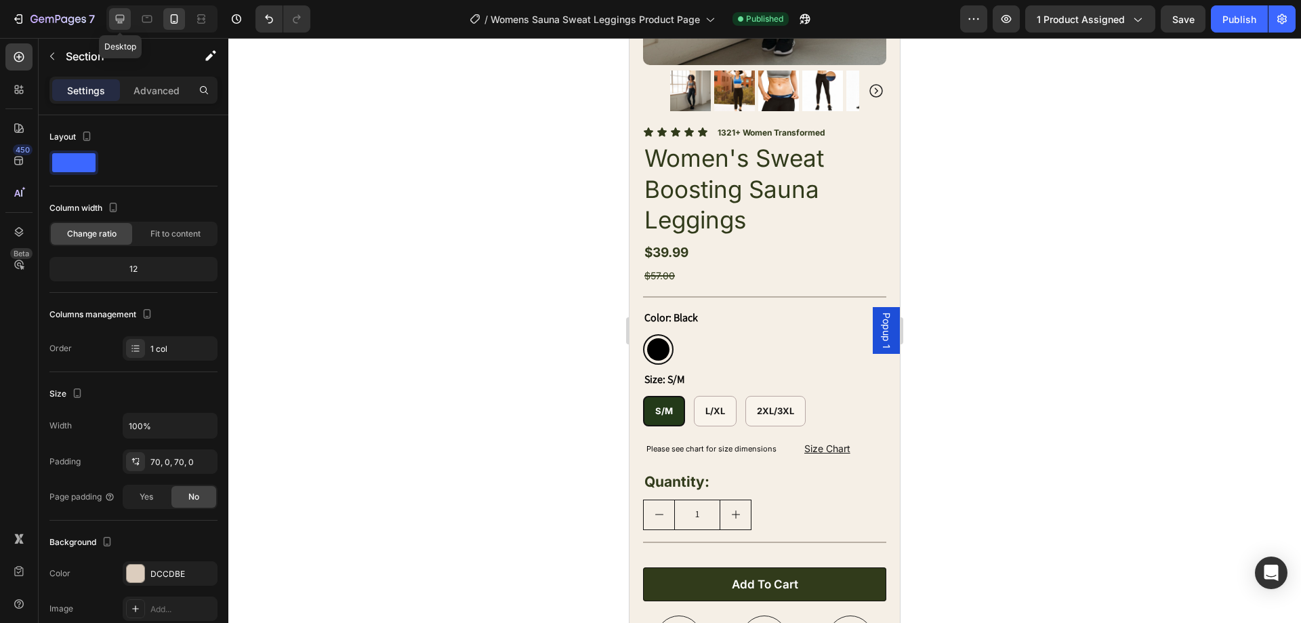
click at [126, 23] on icon at bounding box center [120, 19] width 14 height 14
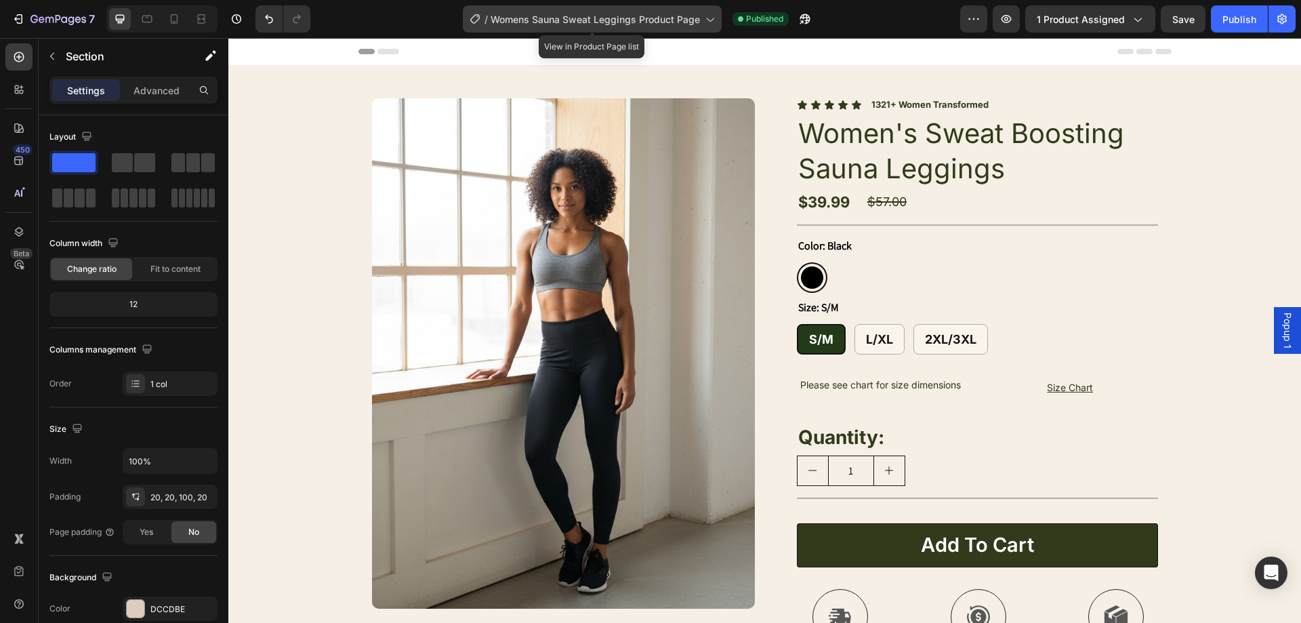
click at [695, 22] on span "Womens Sauna Sweat Leggings Product Page" at bounding box center [595, 19] width 209 height 14
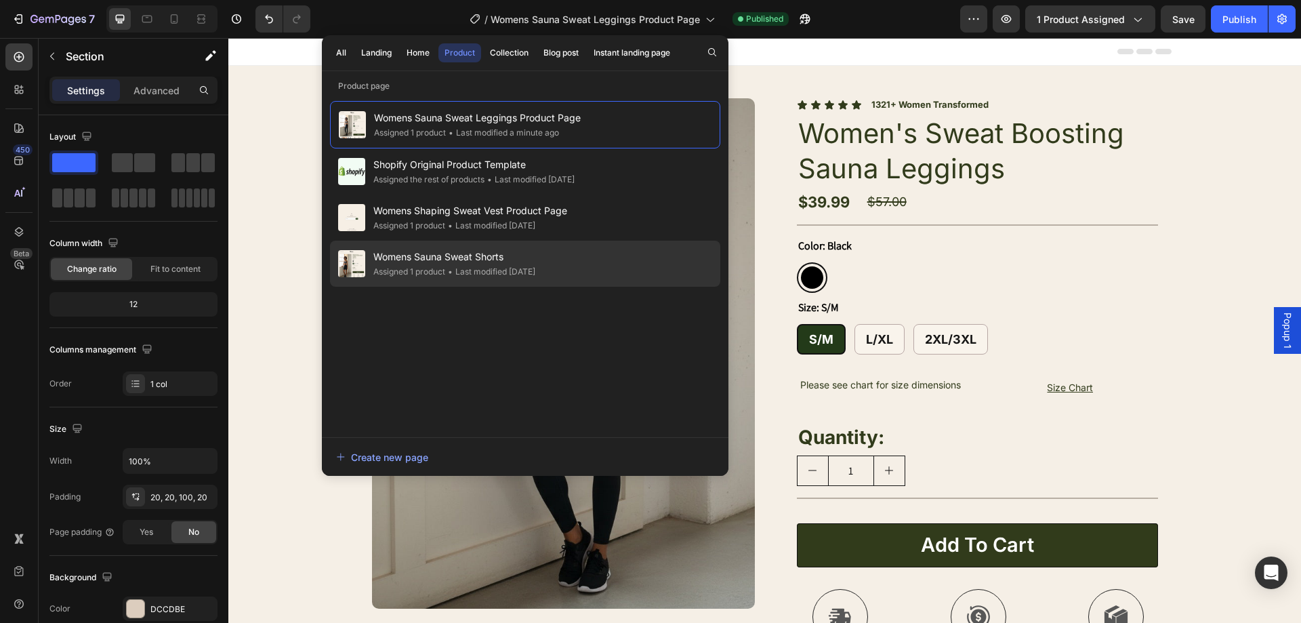
click at [476, 266] on div "• Last modified 4 days ago" at bounding box center [490, 272] width 90 height 14
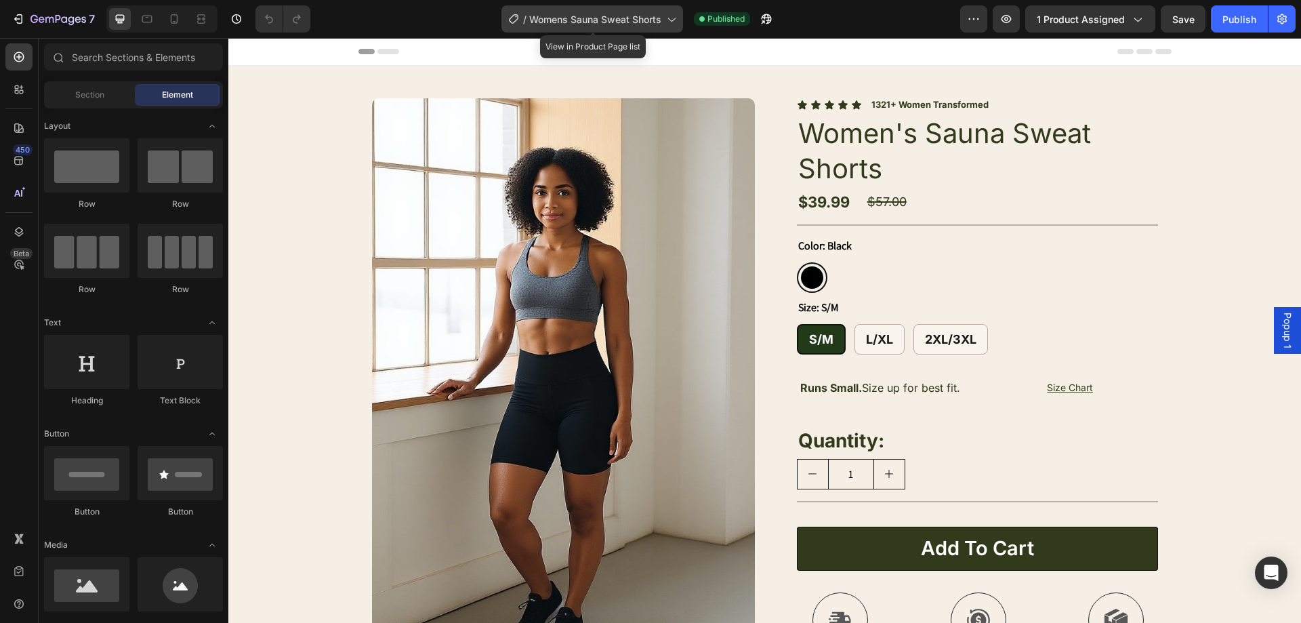
click at [661, 20] on span "Womens Sauna Sweat Shorts" at bounding box center [595, 19] width 132 height 14
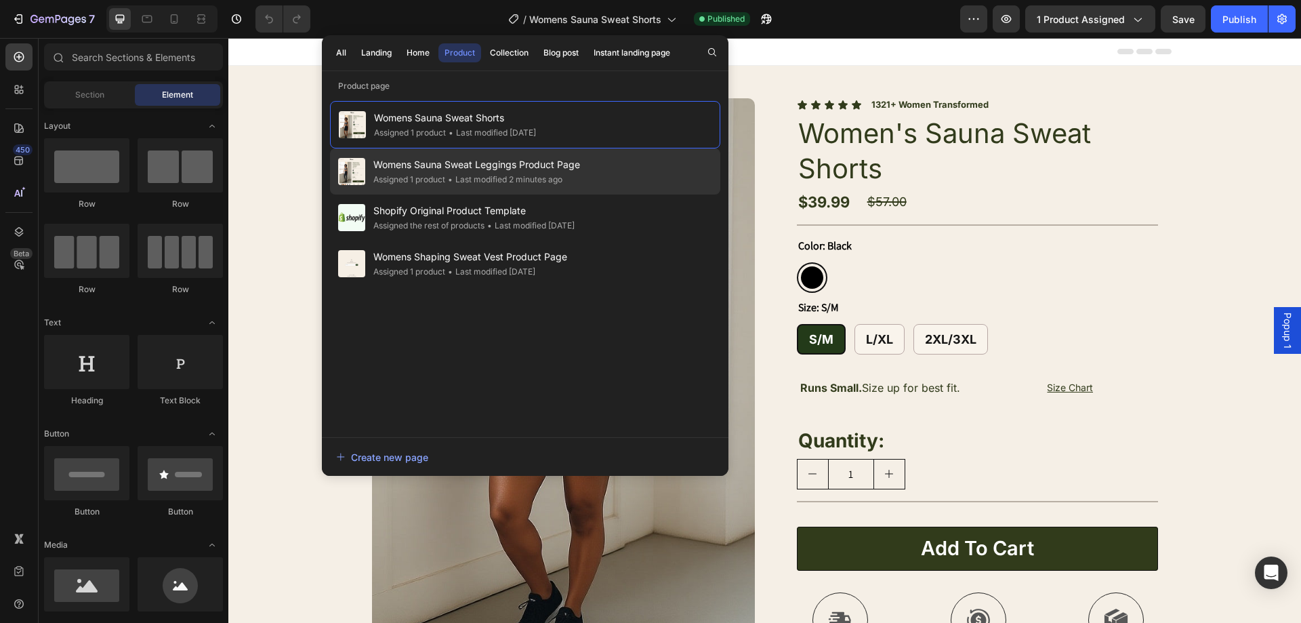
click at [567, 180] on div "Assigned 1 product • Last modified 2 minutes ago" at bounding box center [476, 180] width 207 height 14
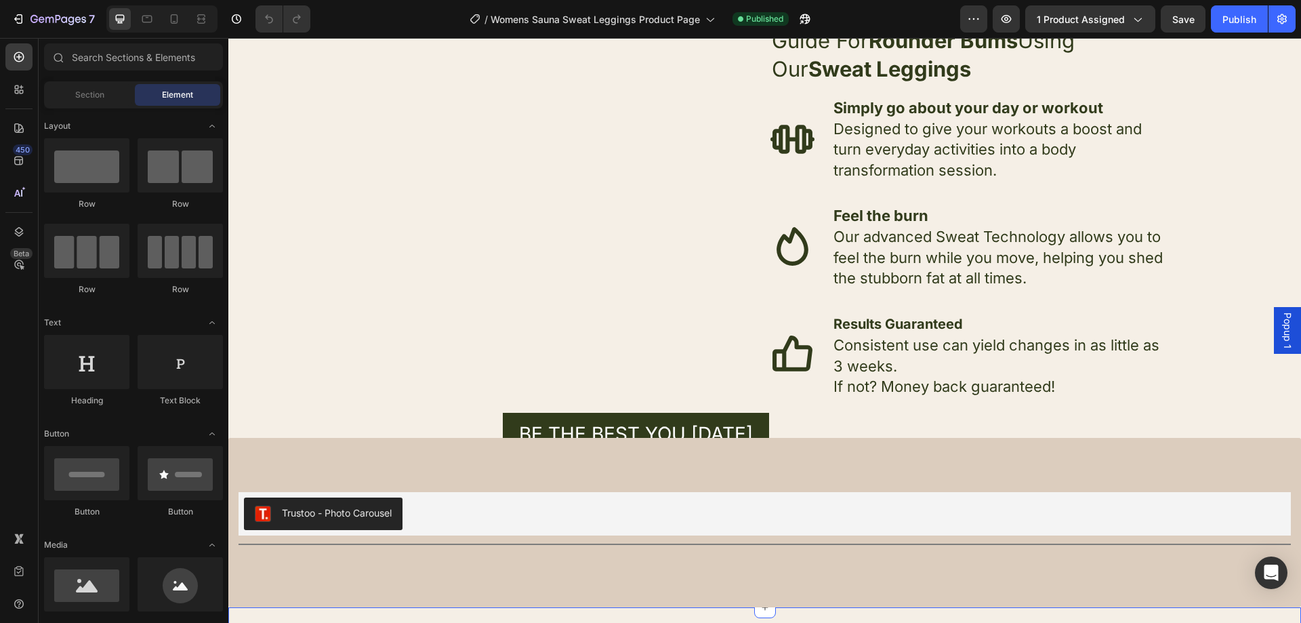
scroll to position [2797, 0]
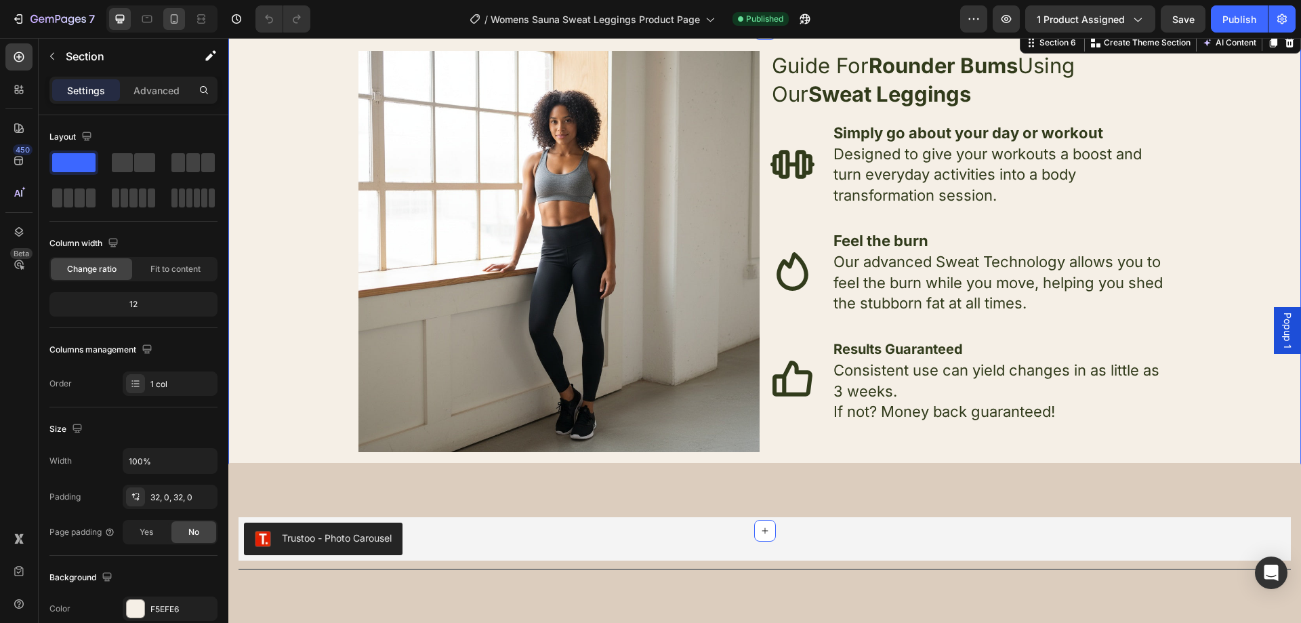
drag, startPoint x: 190, startPoint y: 22, endPoint x: 182, endPoint y: 21, distance: 8.2
click at [188, 22] on div at bounding box center [161, 18] width 111 height 27
click at [178, 21] on icon at bounding box center [174, 19] width 14 height 14
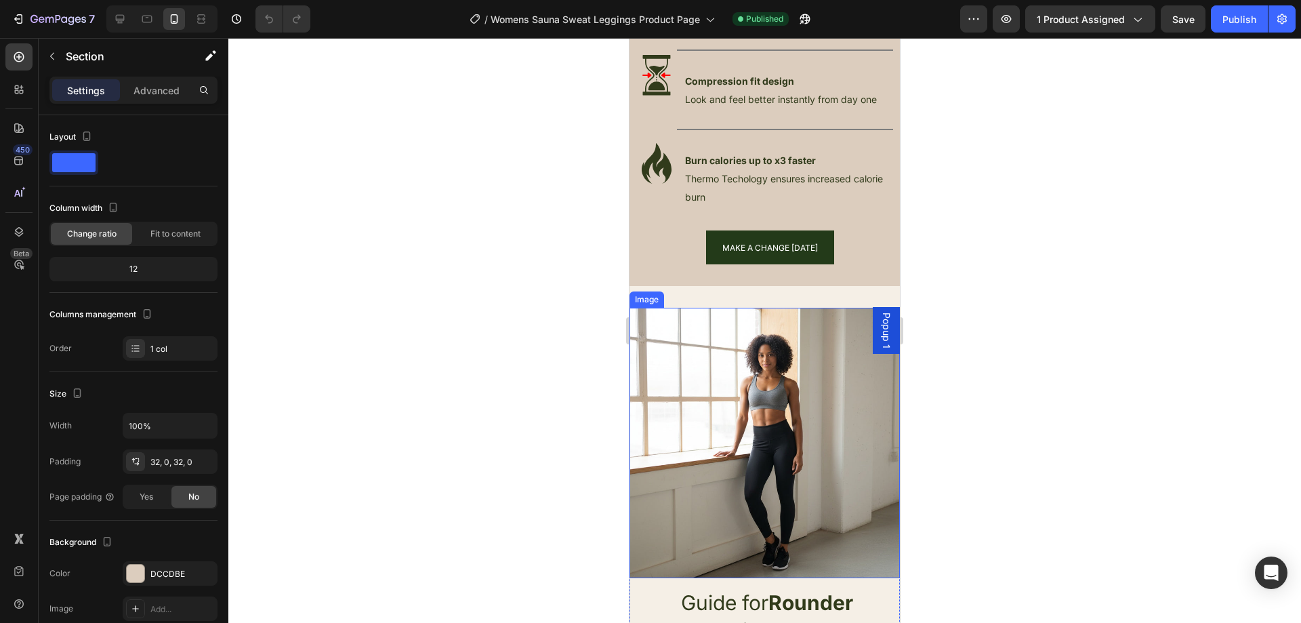
scroll to position [2190, 0]
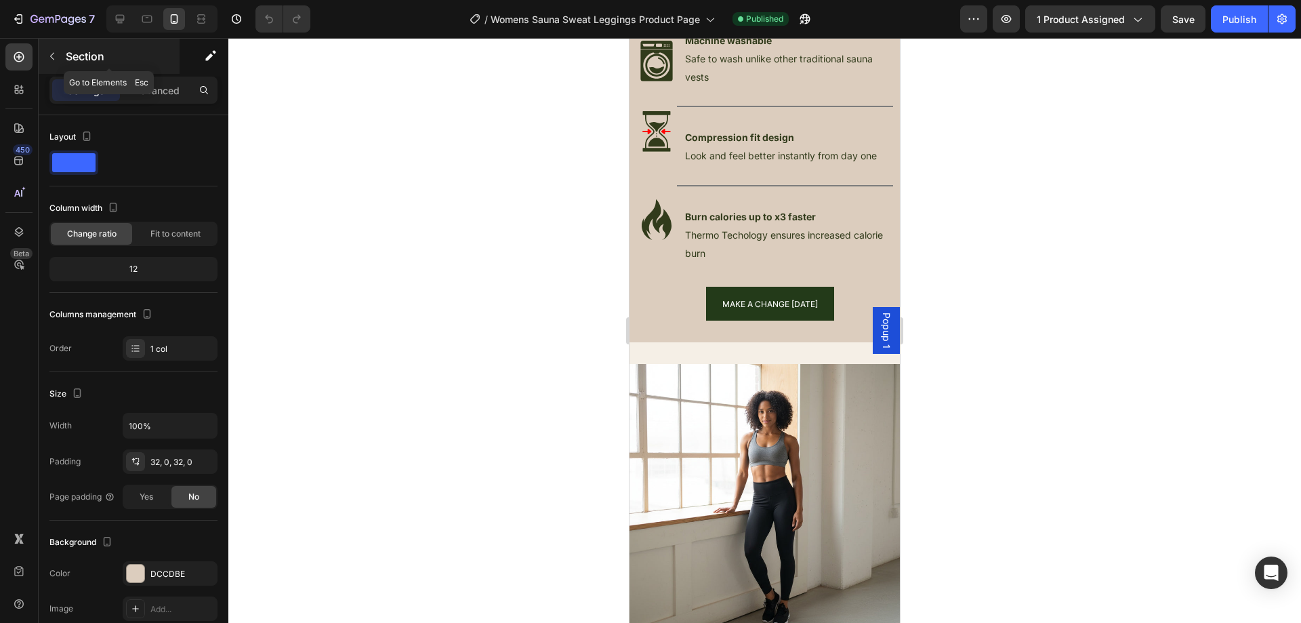
click at [58, 55] on button "button" at bounding box center [52, 56] width 22 height 22
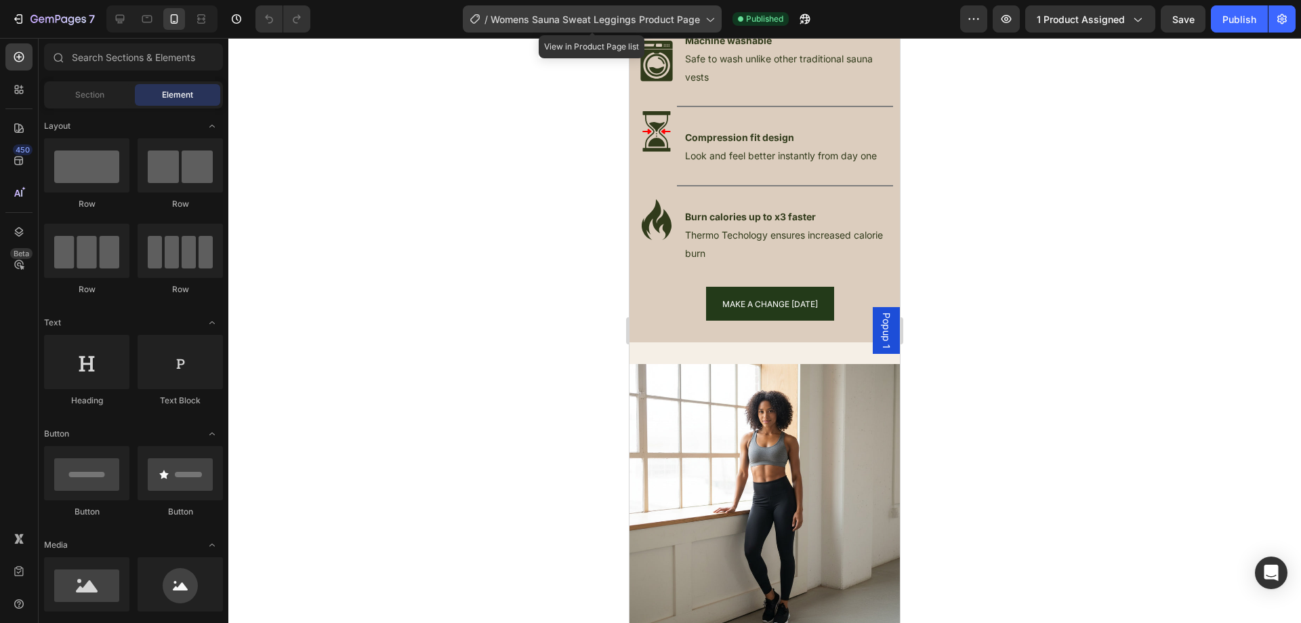
click at [564, 16] on span "Womens Sauna Sweat Leggings Product Page" at bounding box center [595, 19] width 209 height 14
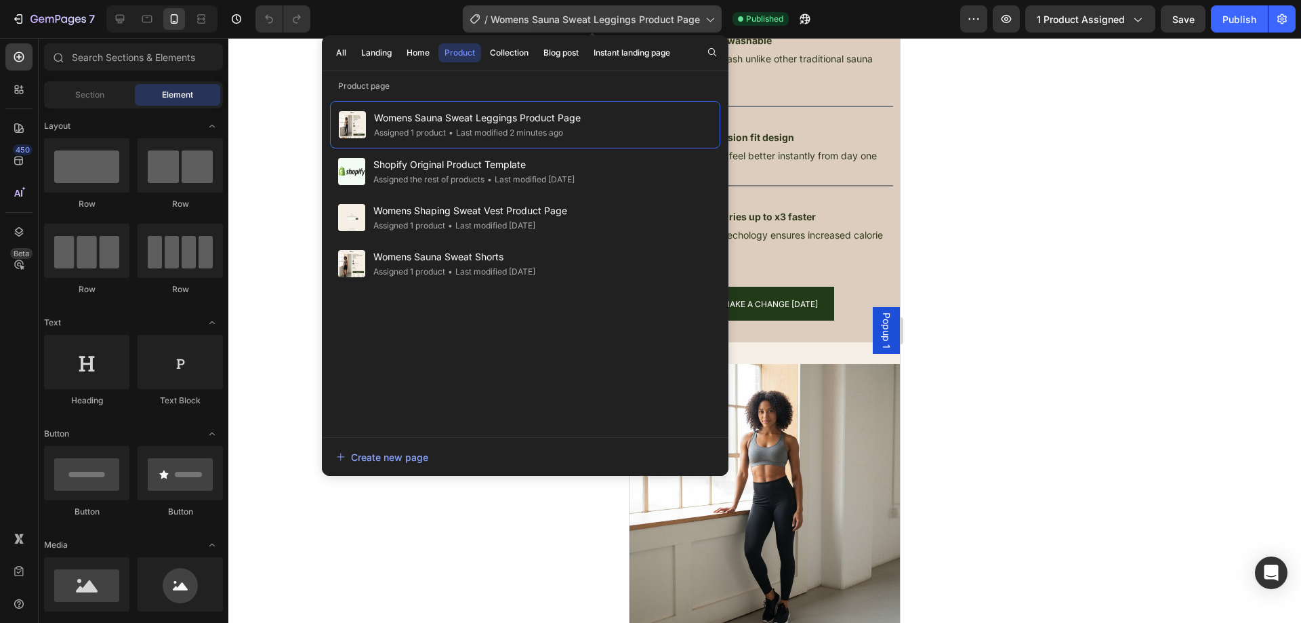
click at [566, 20] on span "Womens Sauna Sweat Leggings Product Page" at bounding box center [595, 19] width 209 height 14
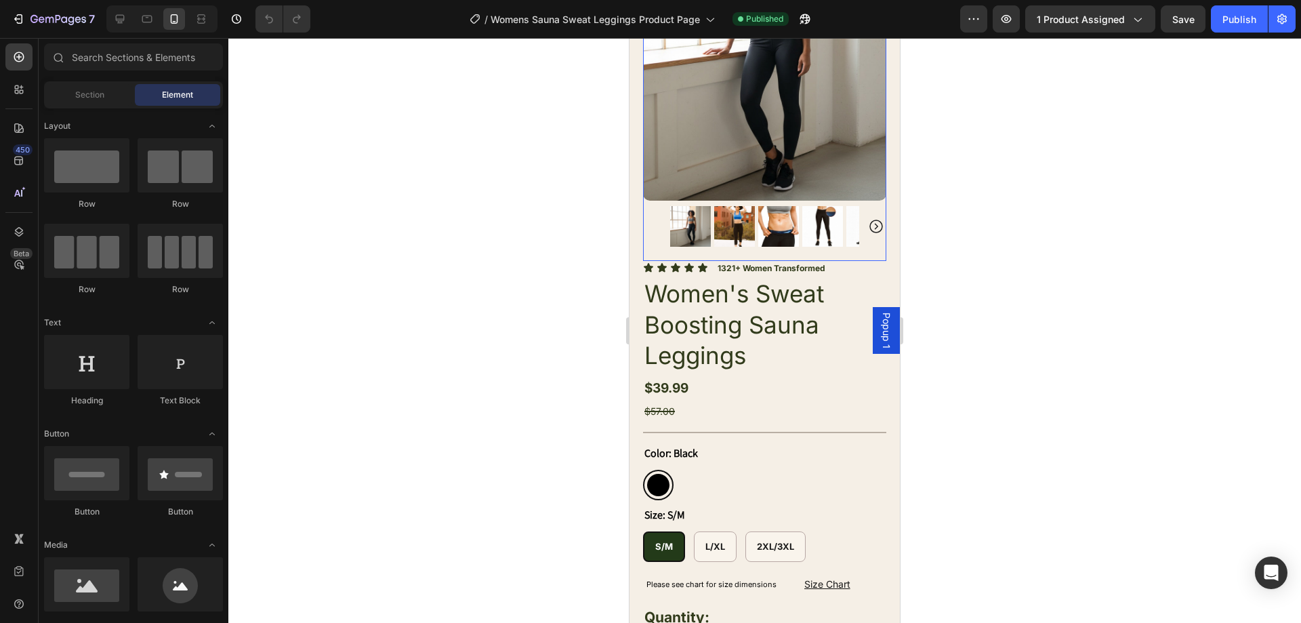
scroll to position [0, 0]
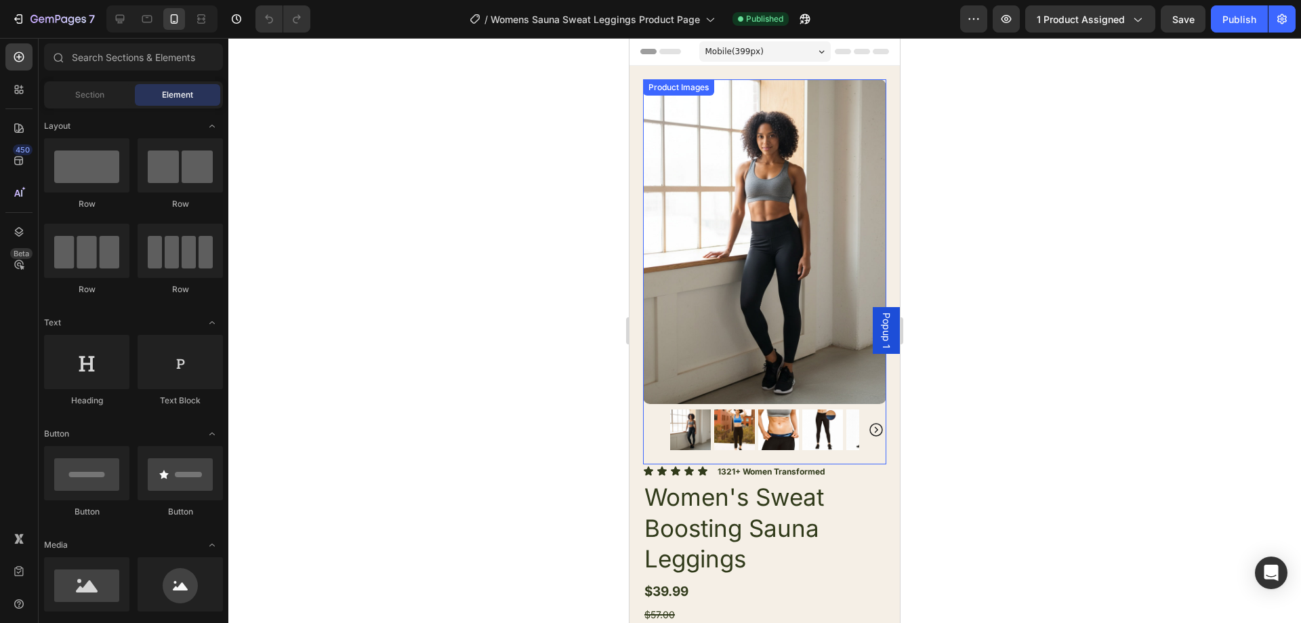
click at [733, 419] on img at bounding box center [734, 429] width 41 height 41
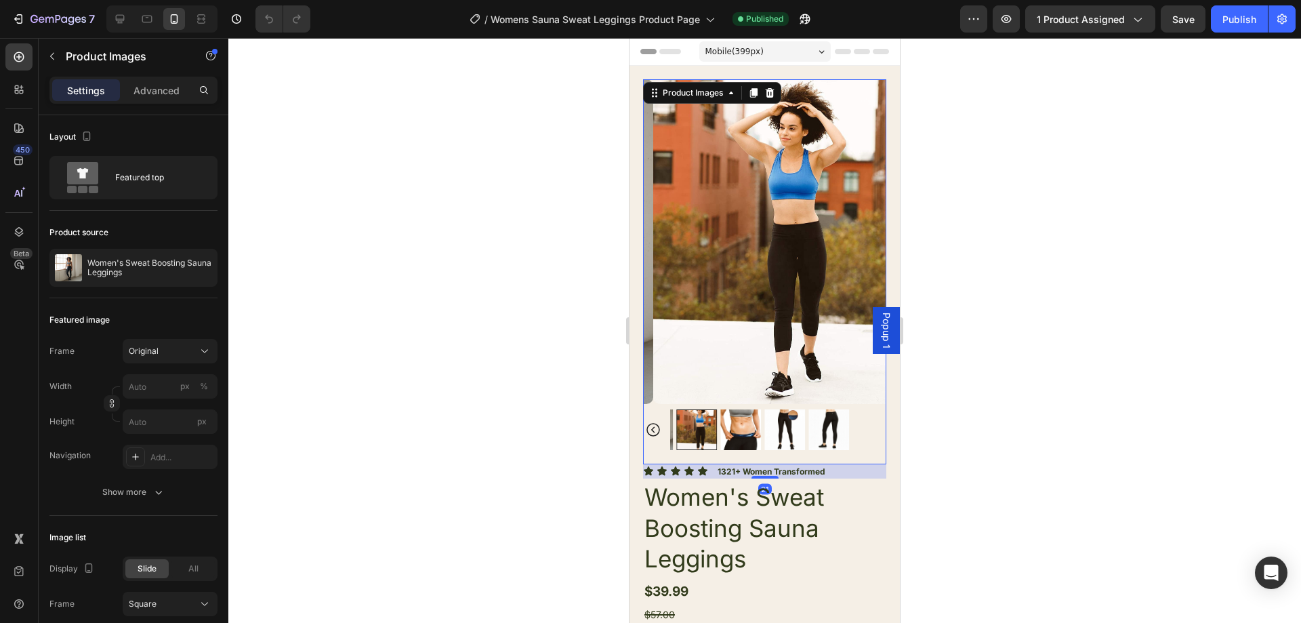
click at [769, 422] on img at bounding box center [784, 429] width 41 height 41
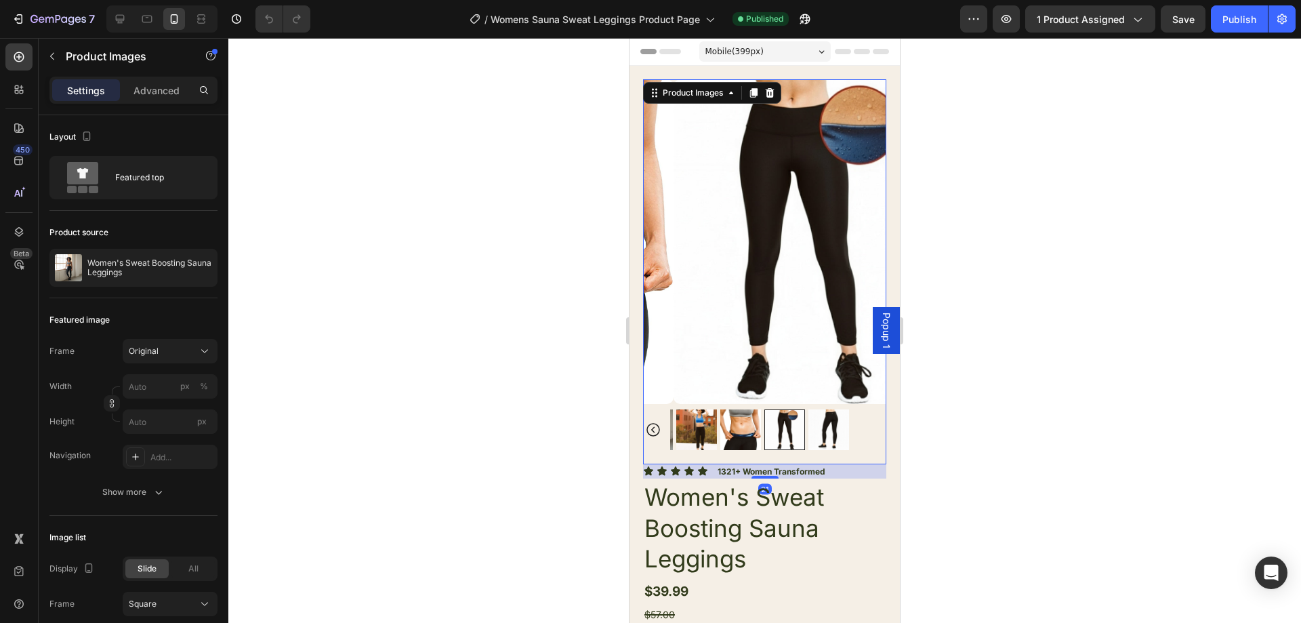
click at [754, 421] on img at bounding box center [740, 429] width 41 height 41
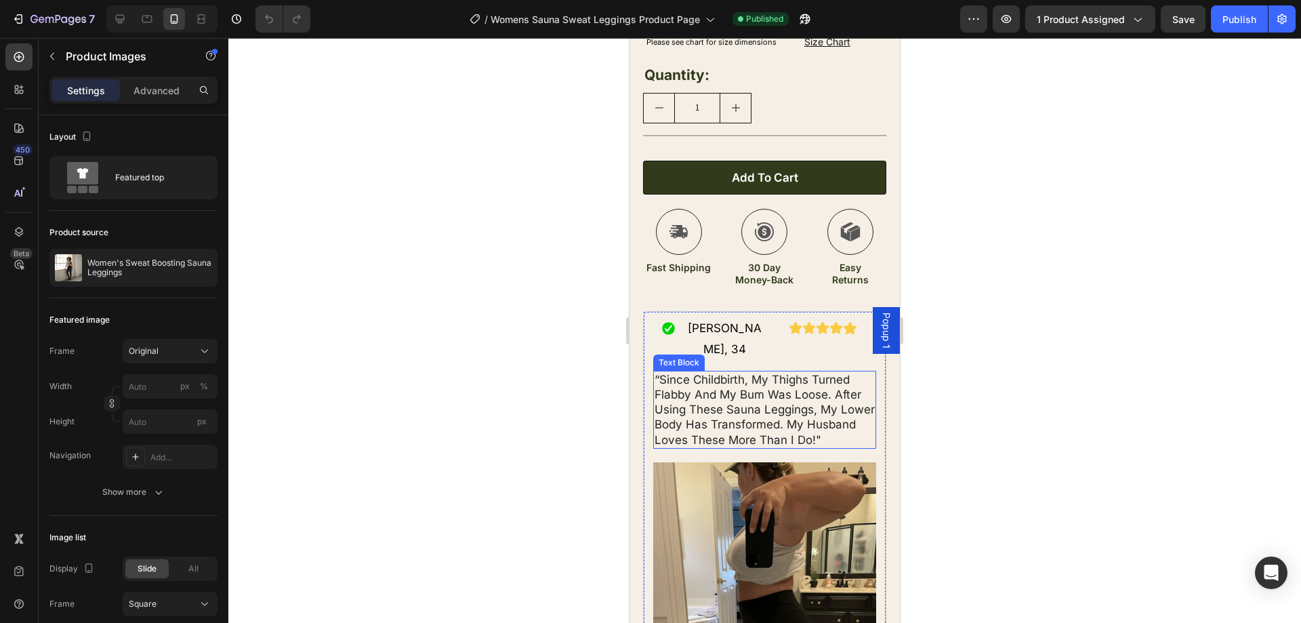
scroll to position [271, 0]
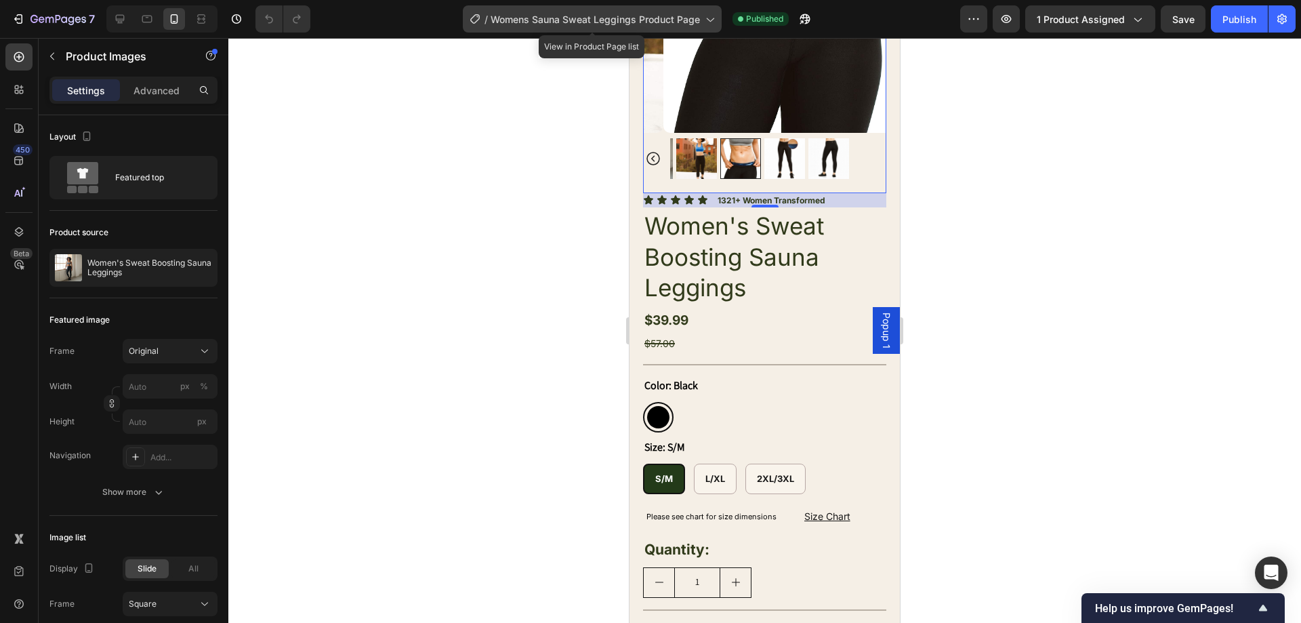
click at [651, 19] on span "Womens Sauna Sweat Leggings Product Page" at bounding box center [595, 19] width 209 height 14
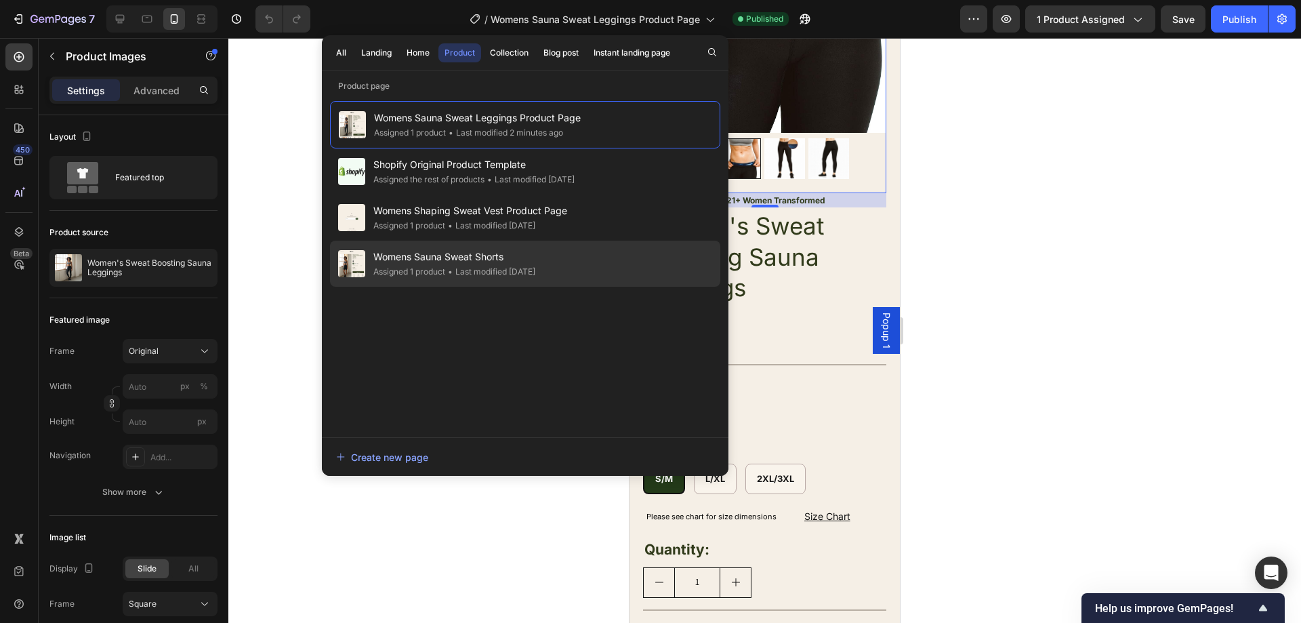
click at [566, 260] on div "Womens Sauna Sweat Shorts Assigned 1 product • Last modified 4 days ago" at bounding box center [525, 264] width 390 height 46
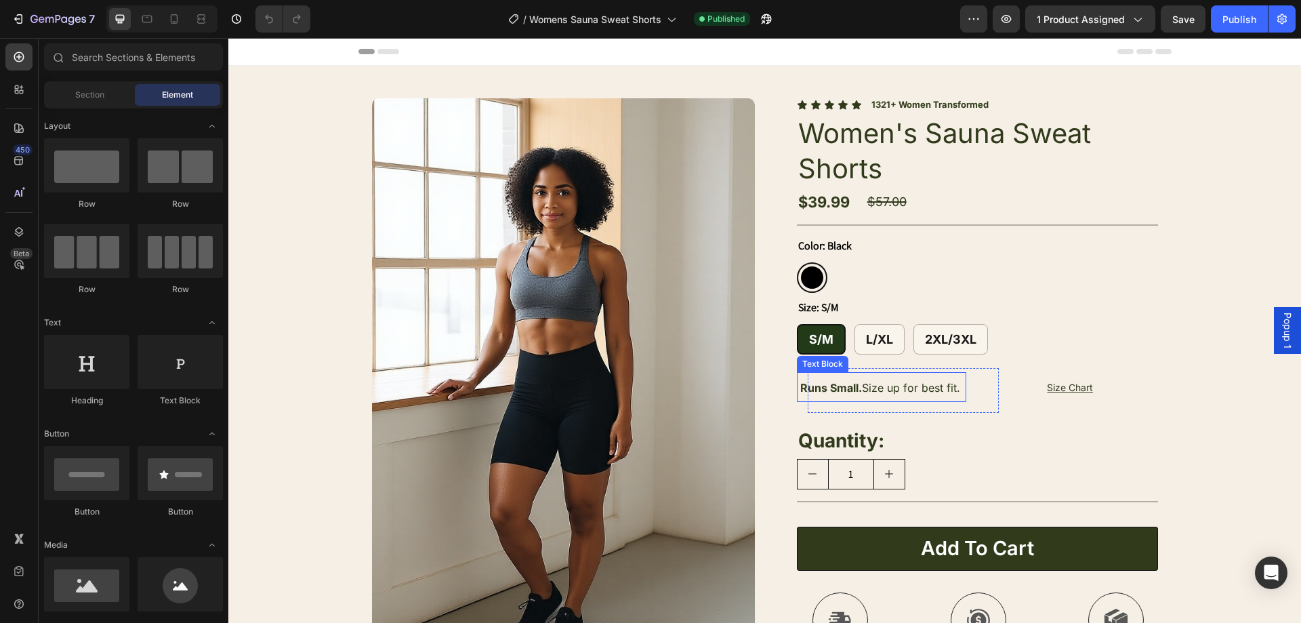
click at [944, 392] on span "Runs Small. Size up for best fit." at bounding box center [880, 388] width 160 height 14
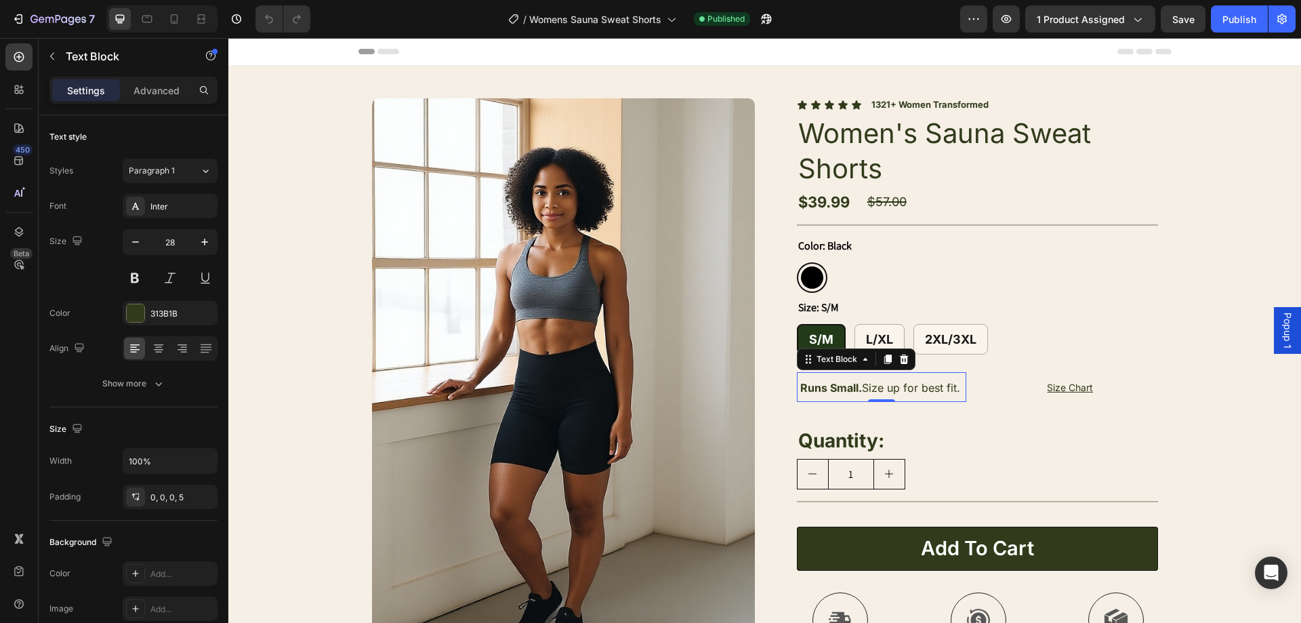
click at [957, 390] on p "Runs Small. Size up for best fit." at bounding box center [883, 386] width 167 height 29
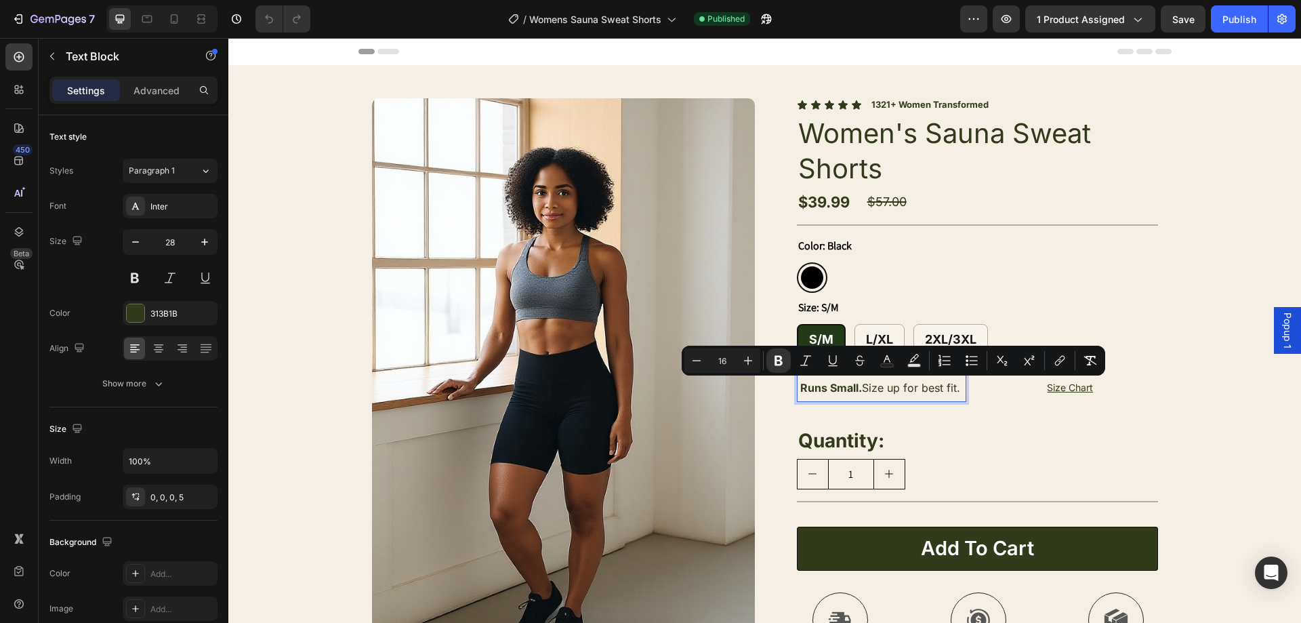
drag, startPoint x: 956, startPoint y: 390, endPoint x: 899, endPoint y: 387, distance: 57.0
click at [834, 388] on span "Runs Small. Size up for best fit." at bounding box center [880, 388] width 160 height 14
click at [952, 388] on span "Runs Small. Size up for best fit." at bounding box center [880, 388] width 160 height 14
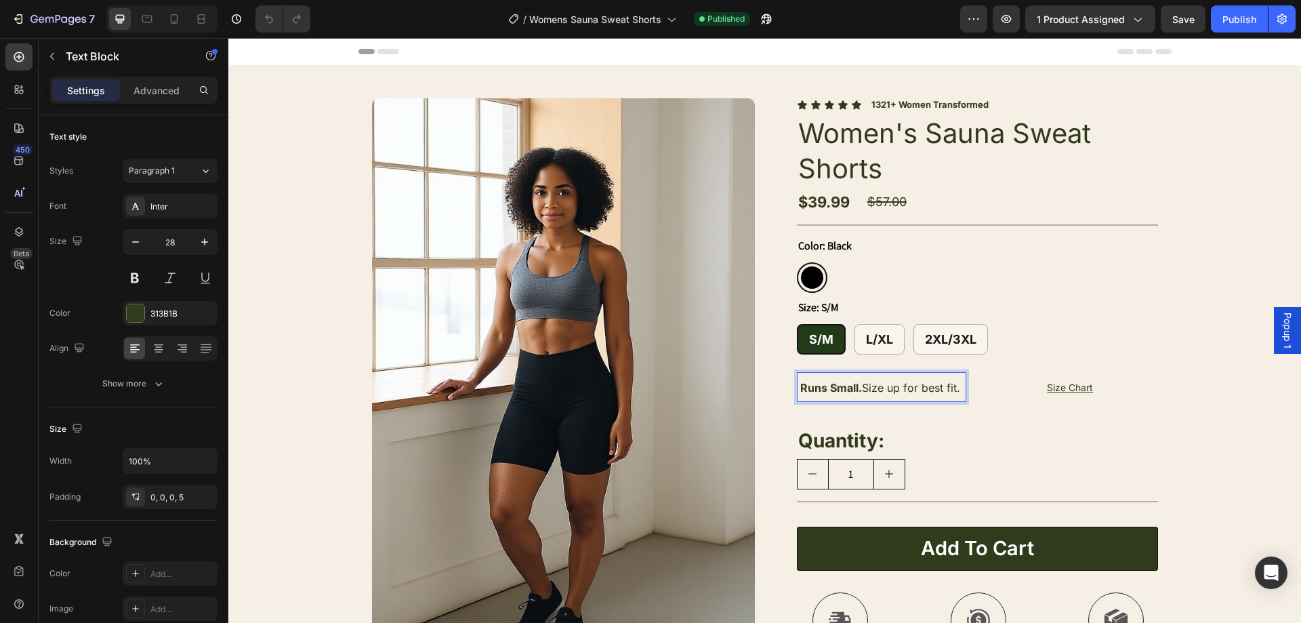
drag, startPoint x: 957, startPoint y: 390, endPoint x: 802, endPoint y: 390, distance: 154.5
click at [802, 390] on p "Runs Small. Size up for best fit." at bounding box center [883, 386] width 167 height 29
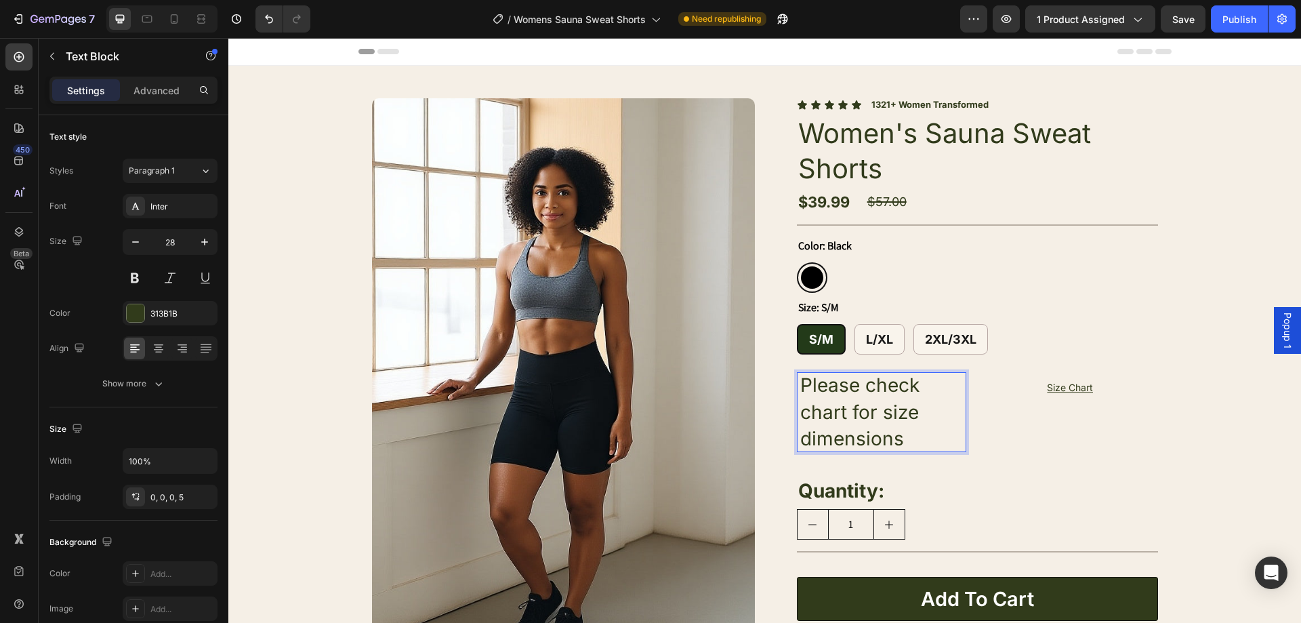
click at [918, 415] on p "Please check chart for size dimensions" at bounding box center [883, 412] width 167 height 80
drag, startPoint x: 918, startPoint y: 432, endPoint x: 837, endPoint y: 408, distance: 84.7
click at [838, 408] on p "Please check chart for size dimensions" at bounding box center [883, 412] width 167 height 80
click at [884, 412] on p "Please check chart for size dimensions" at bounding box center [883, 412] width 167 height 80
click at [868, 407] on p "Please check chart for size dimensions" at bounding box center [883, 412] width 167 height 80
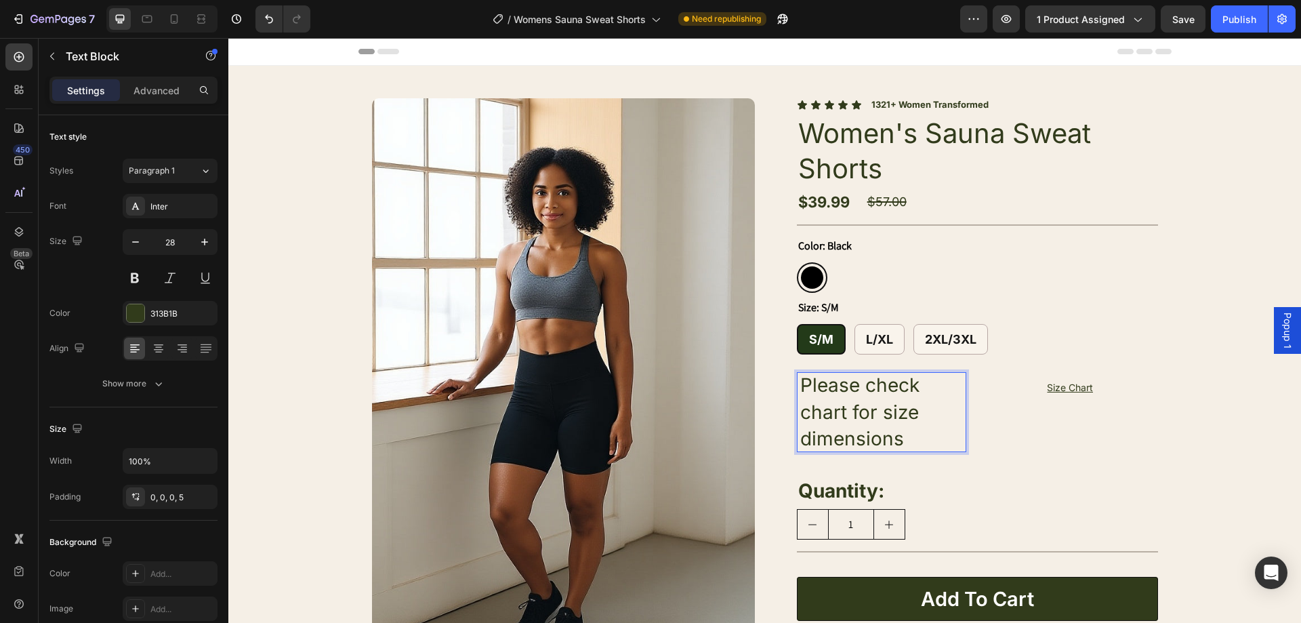
click at [876, 410] on p "Please check chart for size dimensions" at bounding box center [883, 412] width 167 height 80
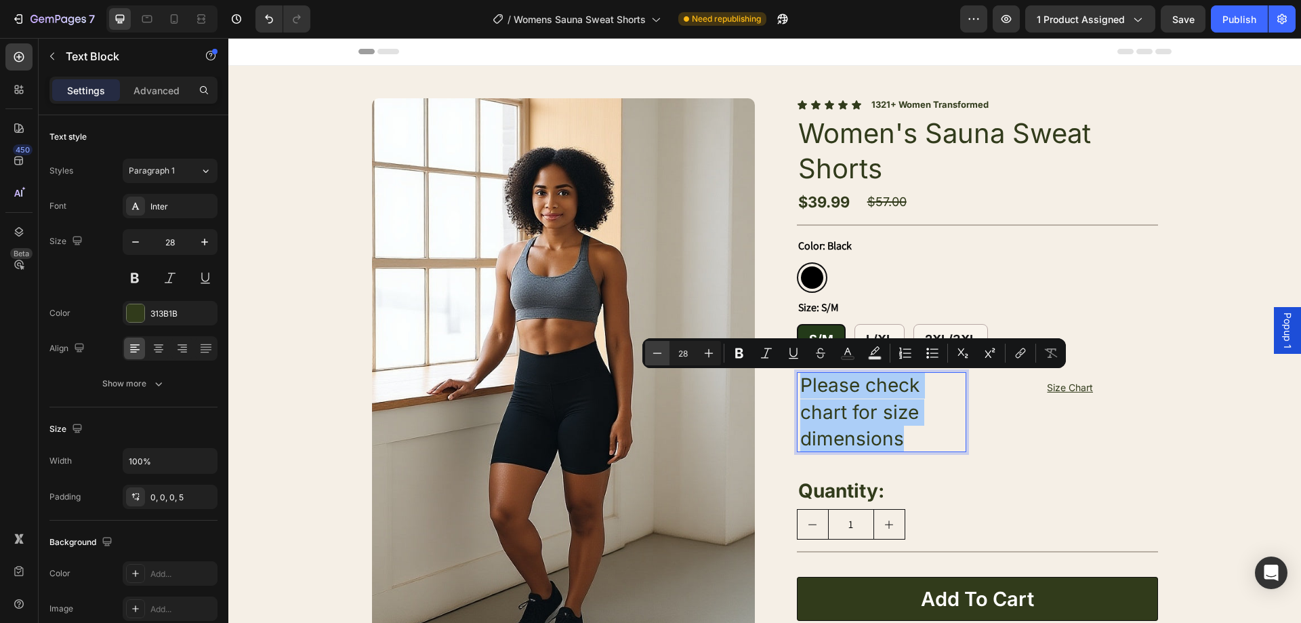
click at [653, 355] on icon "Editor contextual toolbar" at bounding box center [658, 353] width 14 height 14
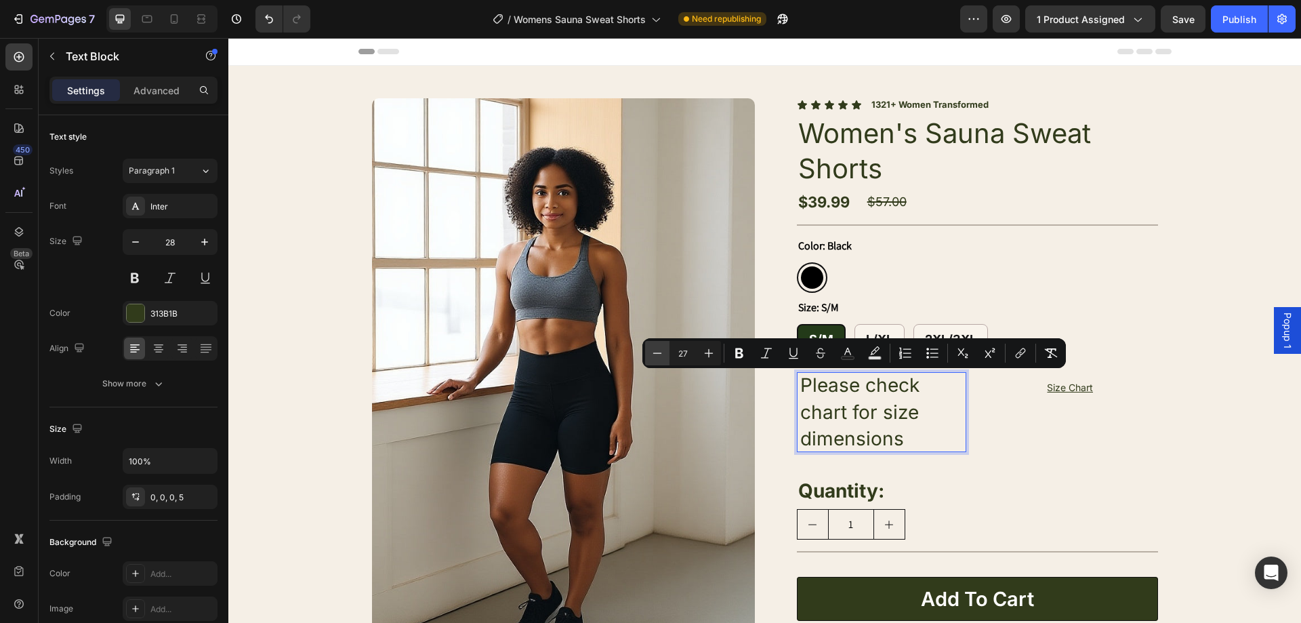
click at [653, 355] on icon "Editor contextual toolbar" at bounding box center [658, 353] width 14 height 14
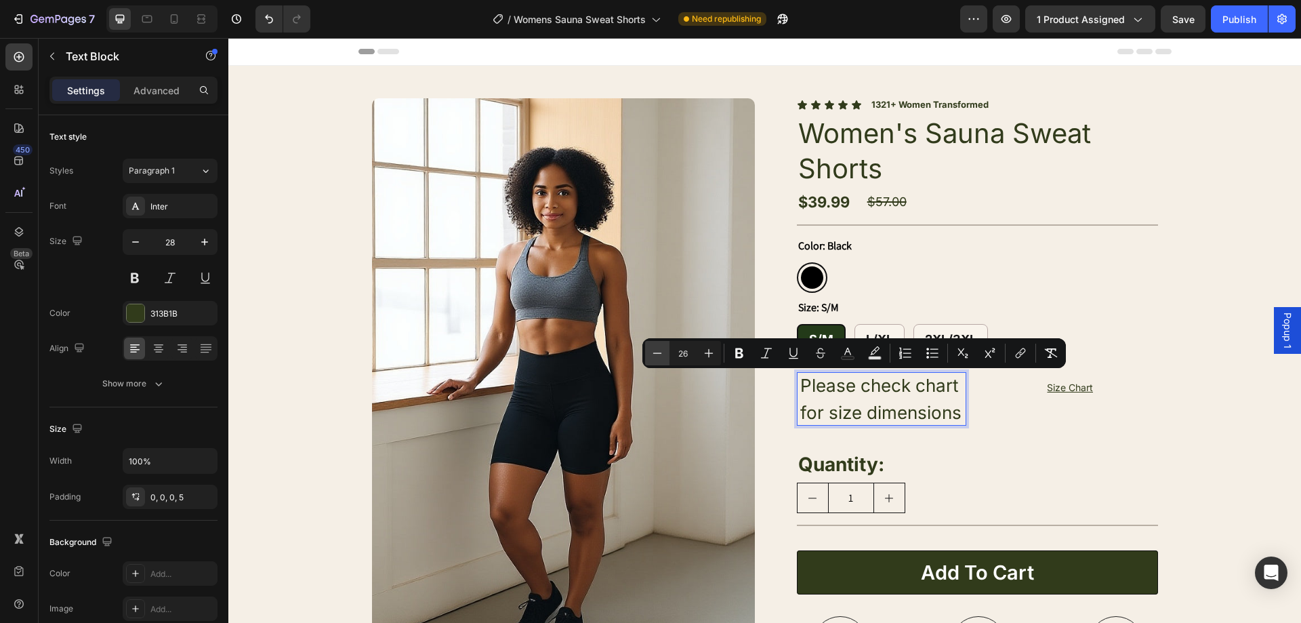
click at [653, 355] on icon "Editor contextual toolbar" at bounding box center [658, 353] width 14 height 14
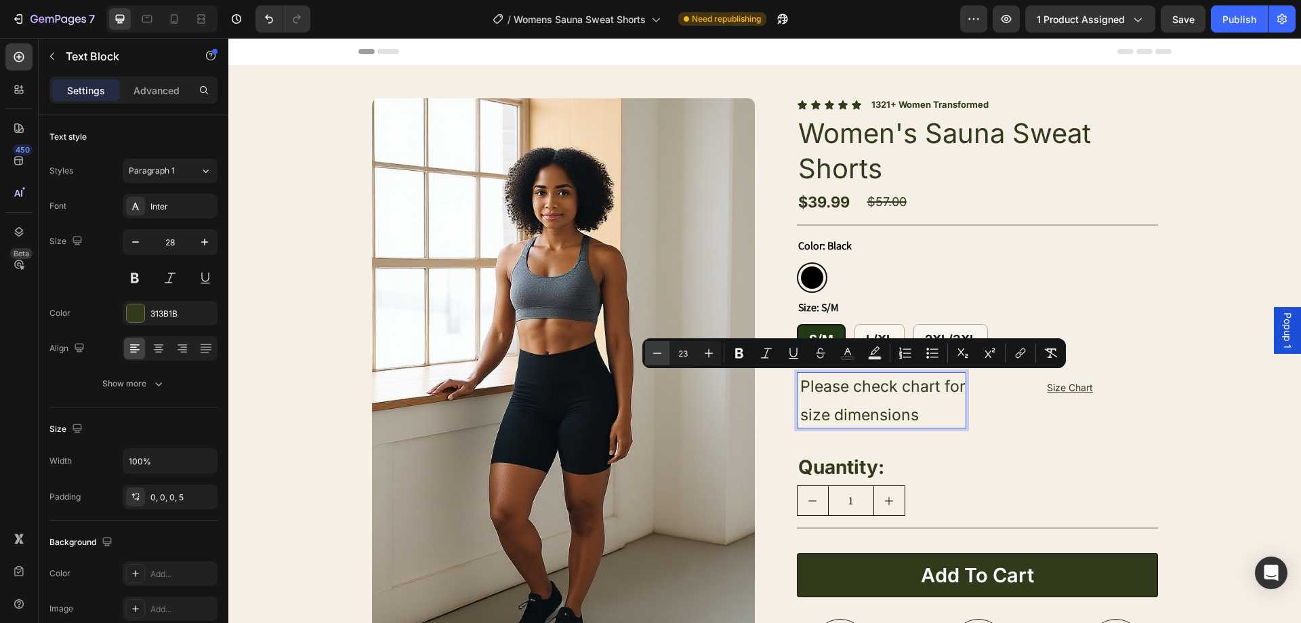
click at [653, 355] on icon "Editor contextual toolbar" at bounding box center [658, 353] width 14 height 14
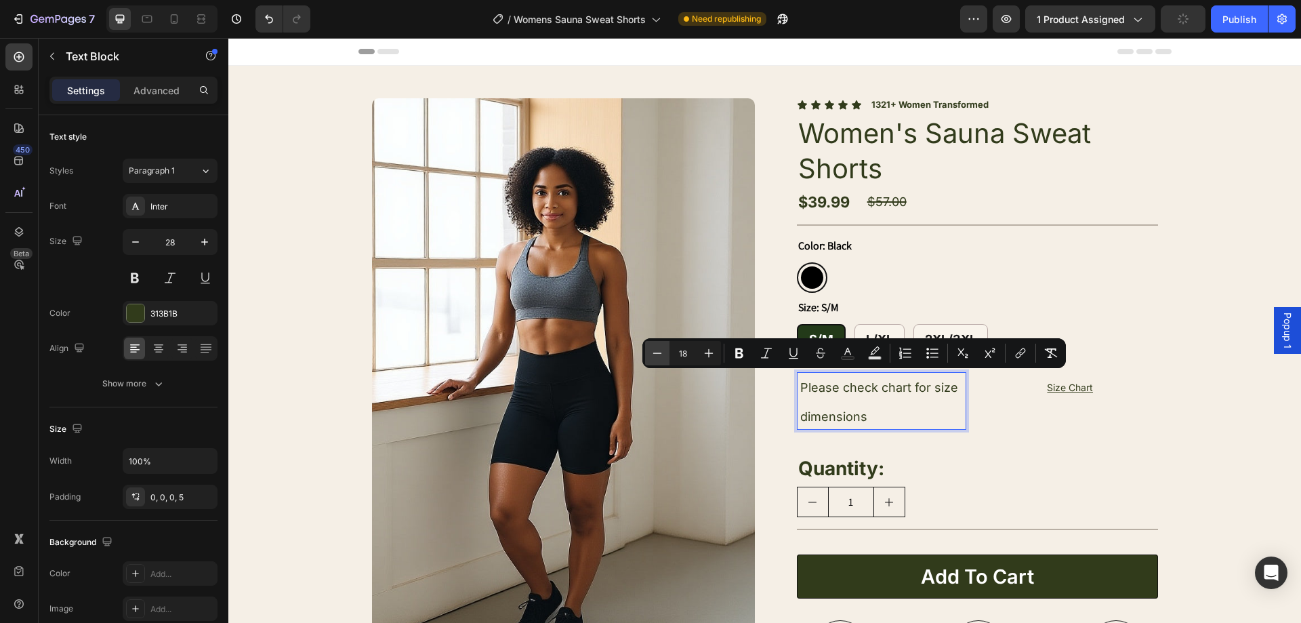
click at [653, 355] on icon "Editor contextual toolbar" at bounding box center [658, 353] width 14 height 14
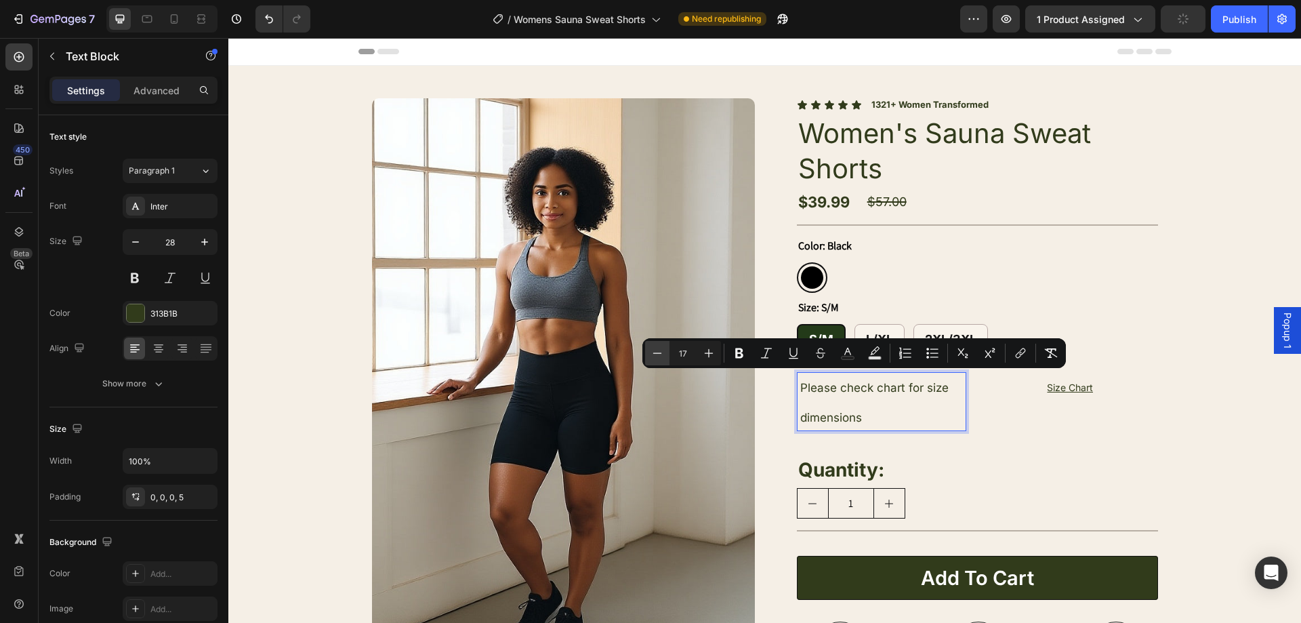
click at [653, 355] on icon "Editor contextual toolbar" at bounding box center [658, 353] width 14 height 14
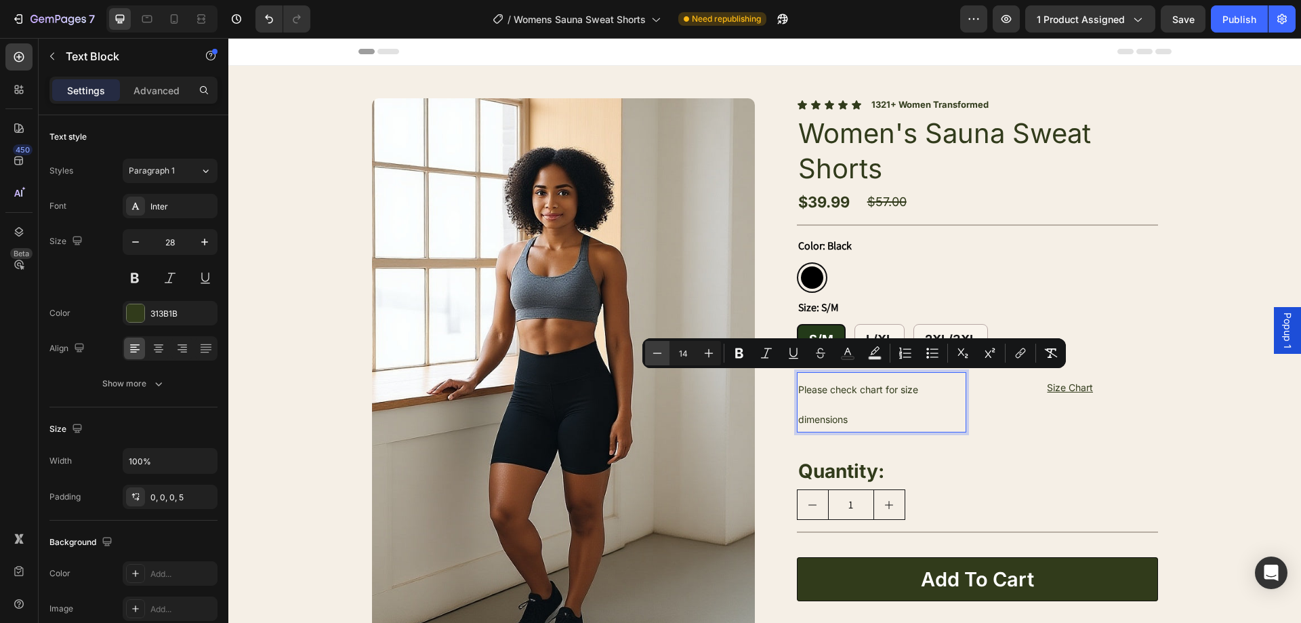
click at [653, 355] on icon "Editor contextual toolbar" at bounding box center [658, 353] width 14 height 14
type input "13"
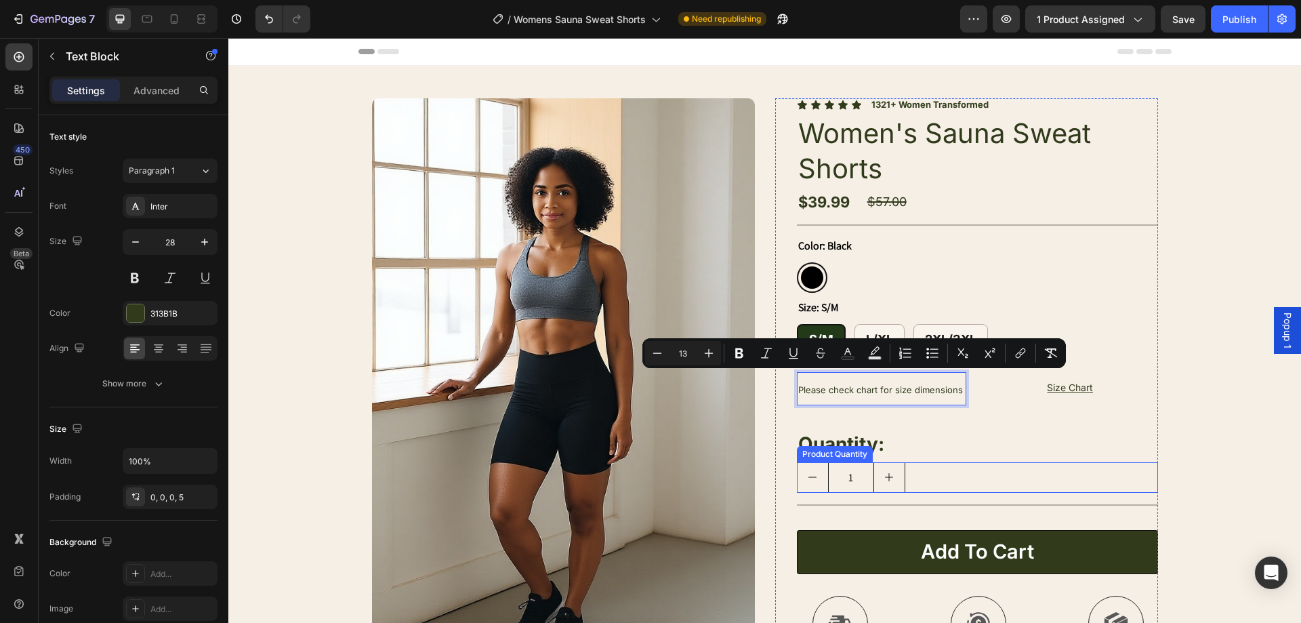
click at [1103, 486] on div "1" at bounding box center [977, 477] width 361 height 30
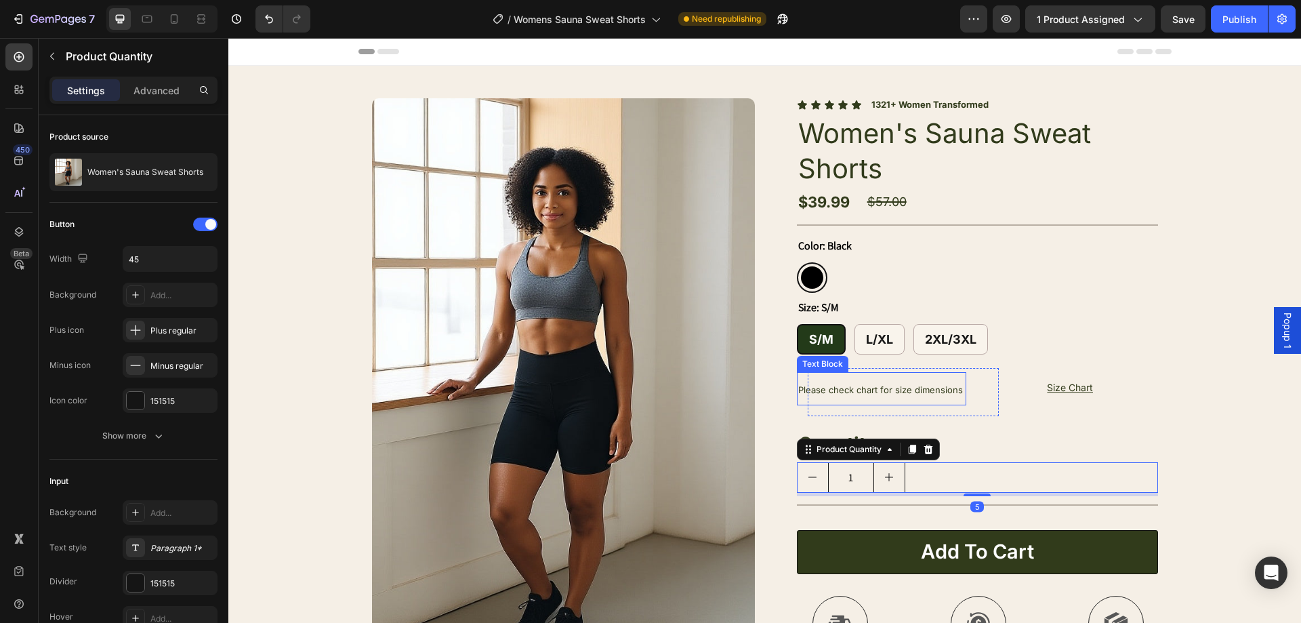
click at [962, 389] on div "Runs Small. Size up for best fit. Text Block Please check chart for size dimens…" at bounding box center [904, 392] width 170 height 26
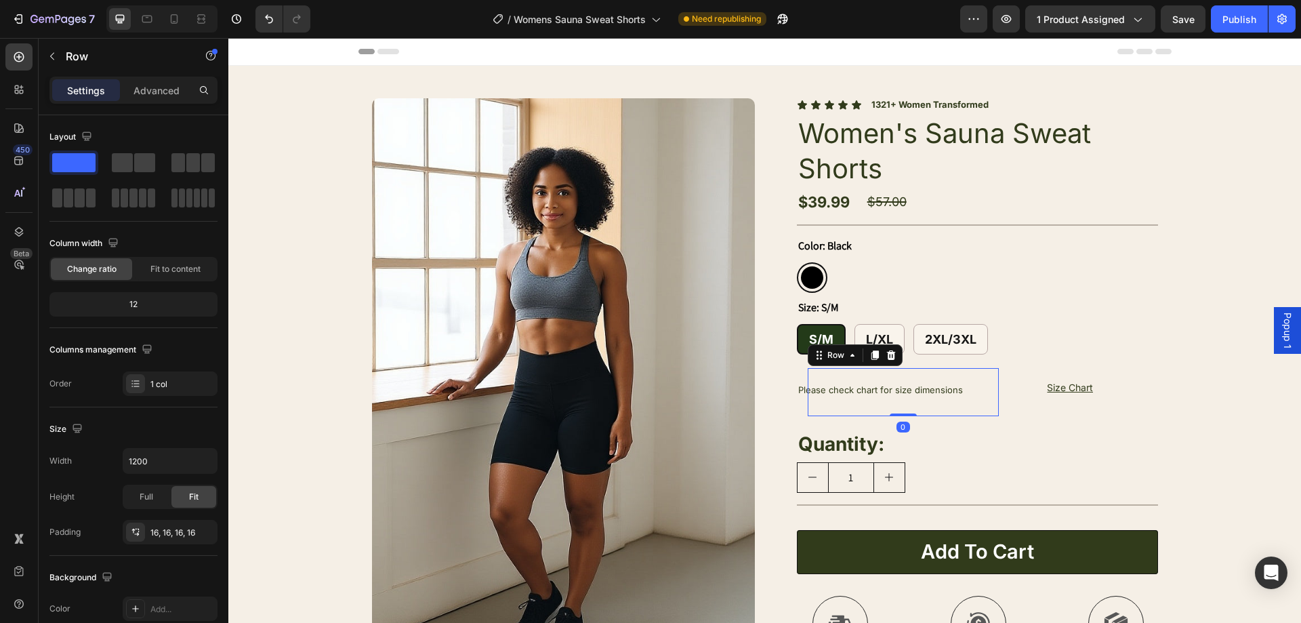
click at [1281, 329] on span "Popup 1" at bounding box center [1288, 330] width 14 height 36
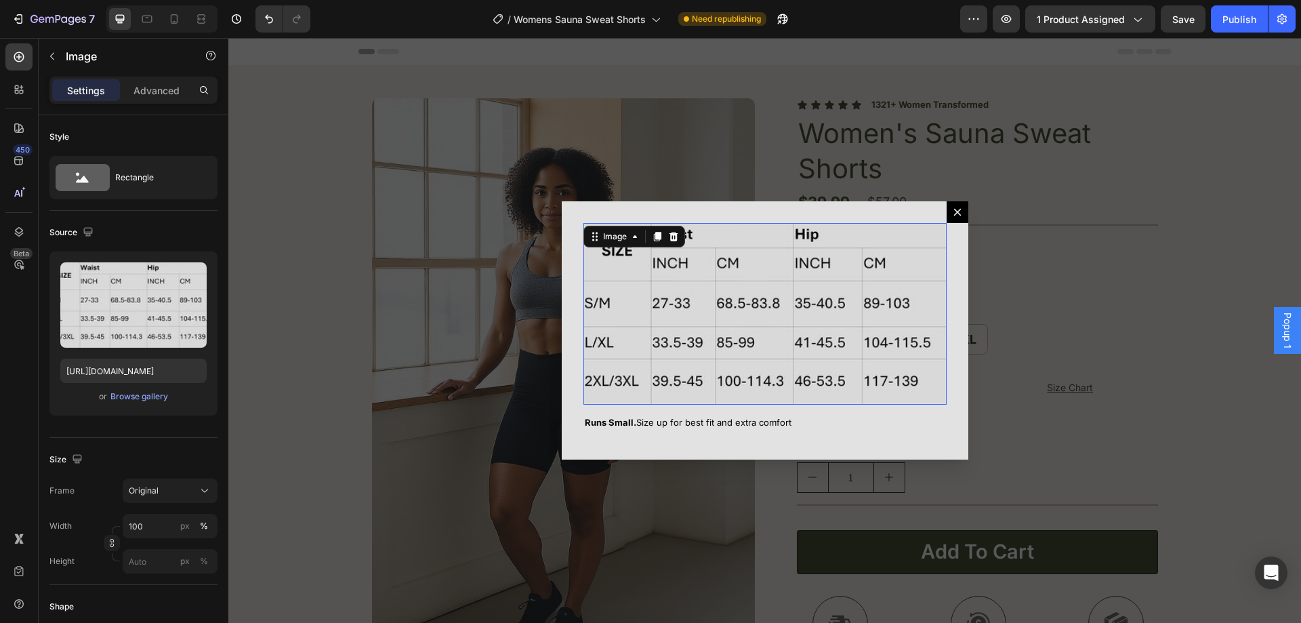
click at [859, 310] on img "Dialog body" at bounding box center [764, 314] width 363 height 182
drag, startPoint x: 667, startPoint y: 237, endPoint x: 743, endPoint y: 409, distance: 188.4
click at [668, 242] on icon "Dialog body" at bounding box center [673, 236] width 11 height 11
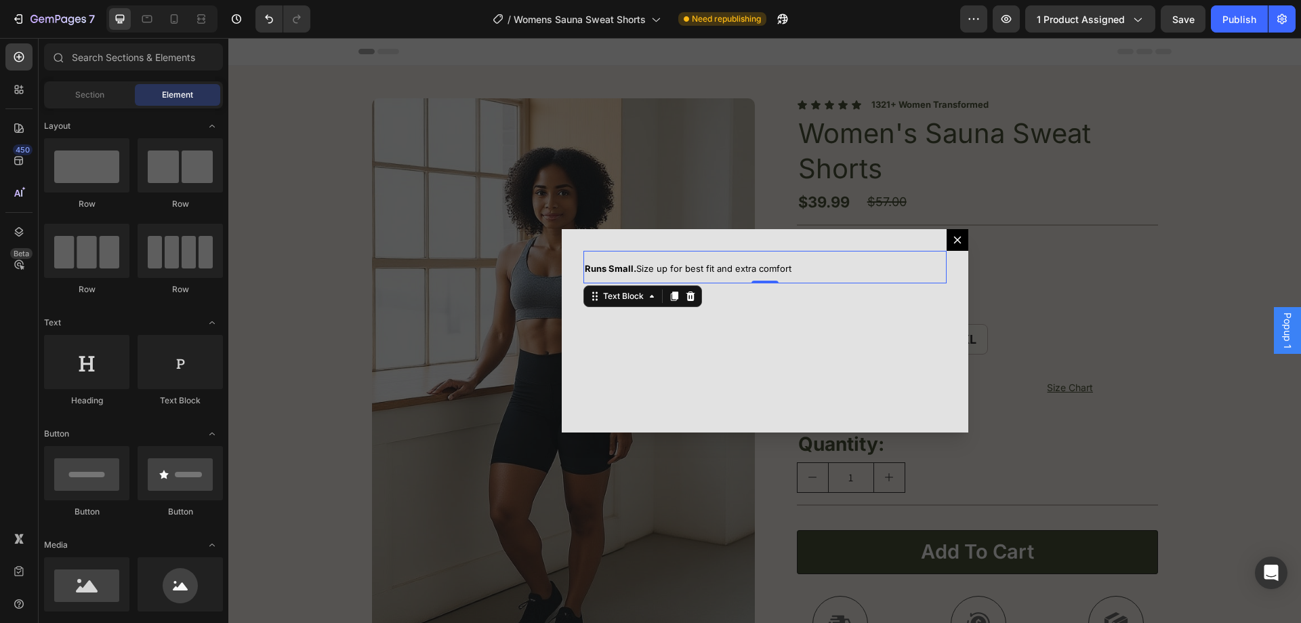
click at [726, 266] on span "Runs Small. Size up for best fit and extra comfort" at bounding box center [688, 268] width 207 height 11
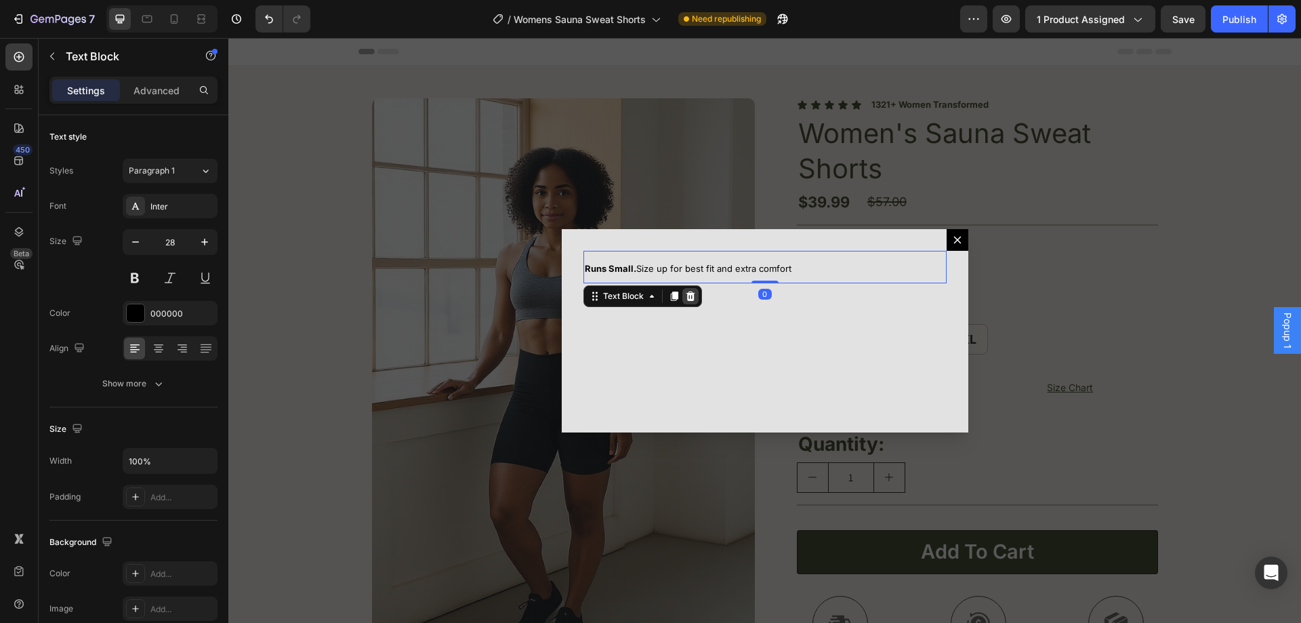
click at [685, 303] on div "Dialog body" at bounding box center [690, 296] width 16 height 16
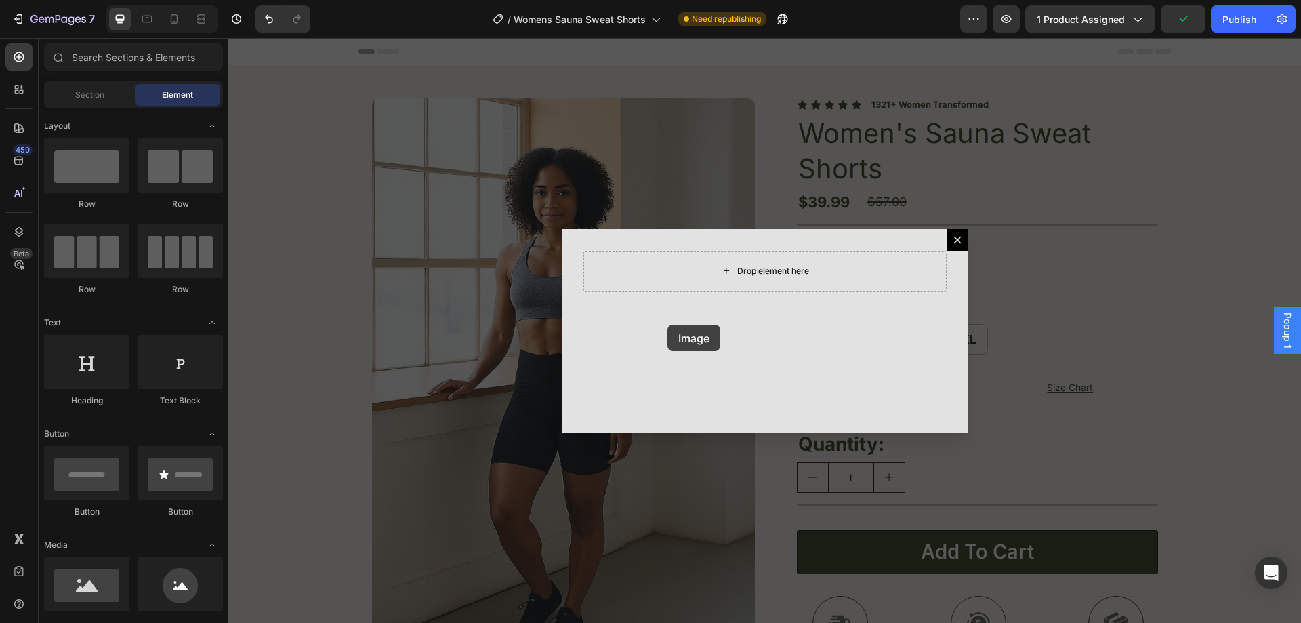
scroll to position [104, 0]
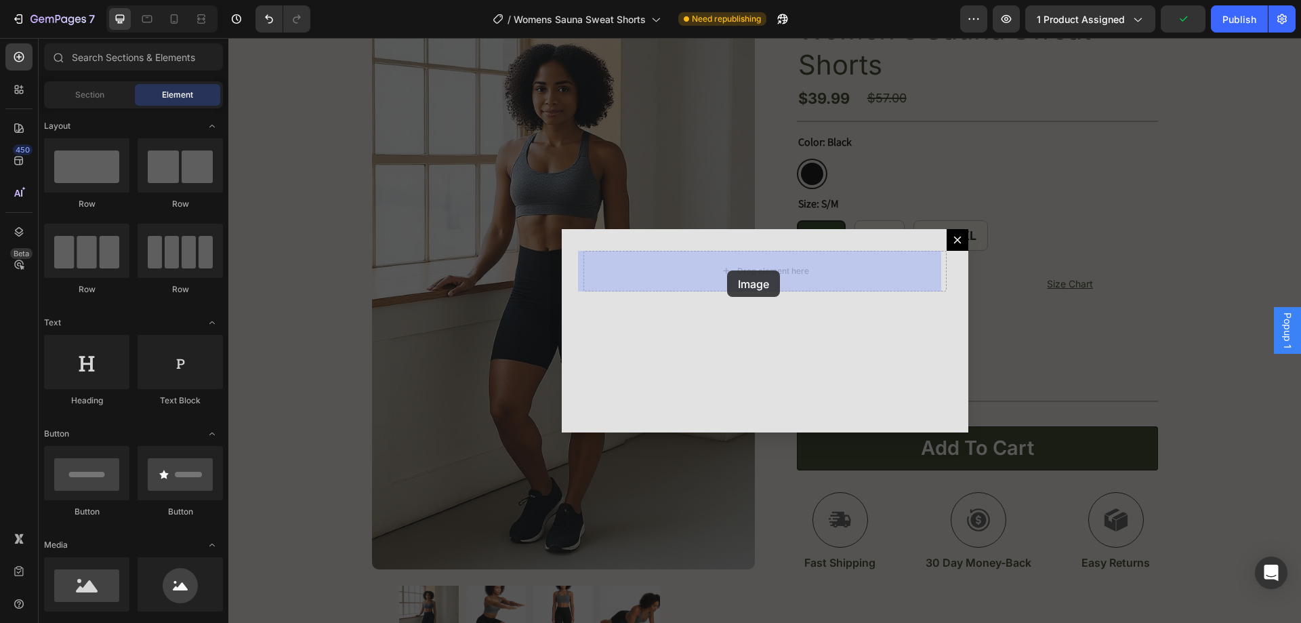
drag, startPoint x: 321, startPoint y: 615, endPoint x: 727, endPoint y: 270, distance: 532.2
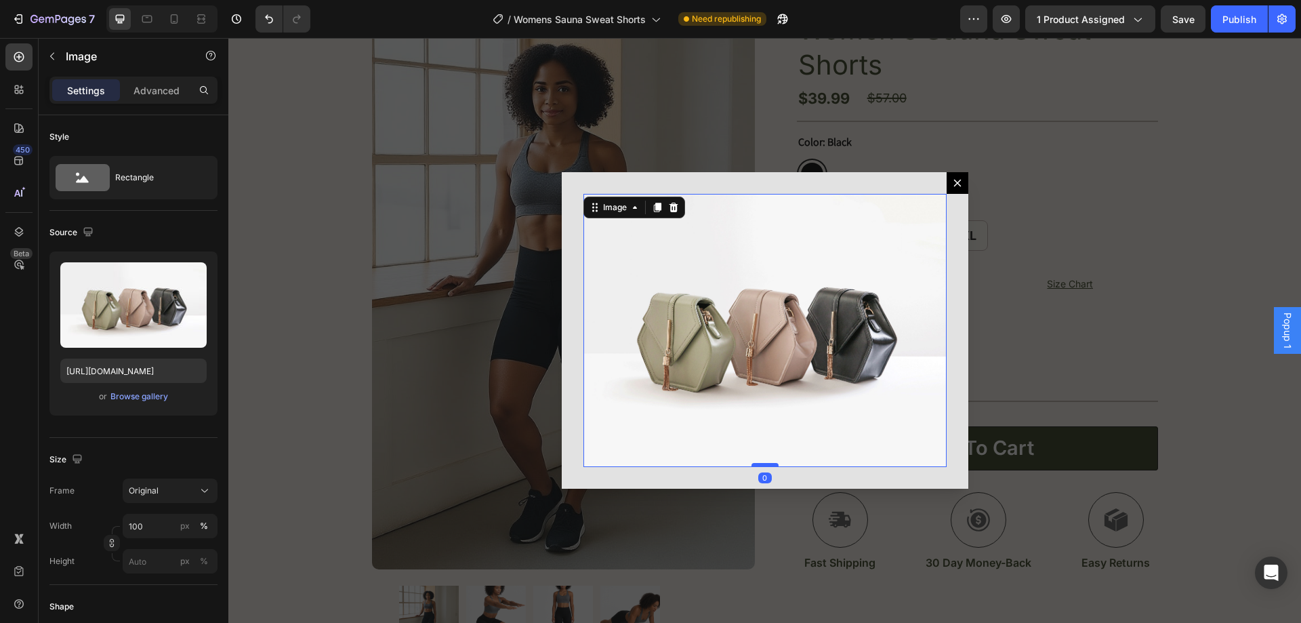
click at [752, 464] on div "Dialog body" at bounding box center [765, 465] width 27 height 4
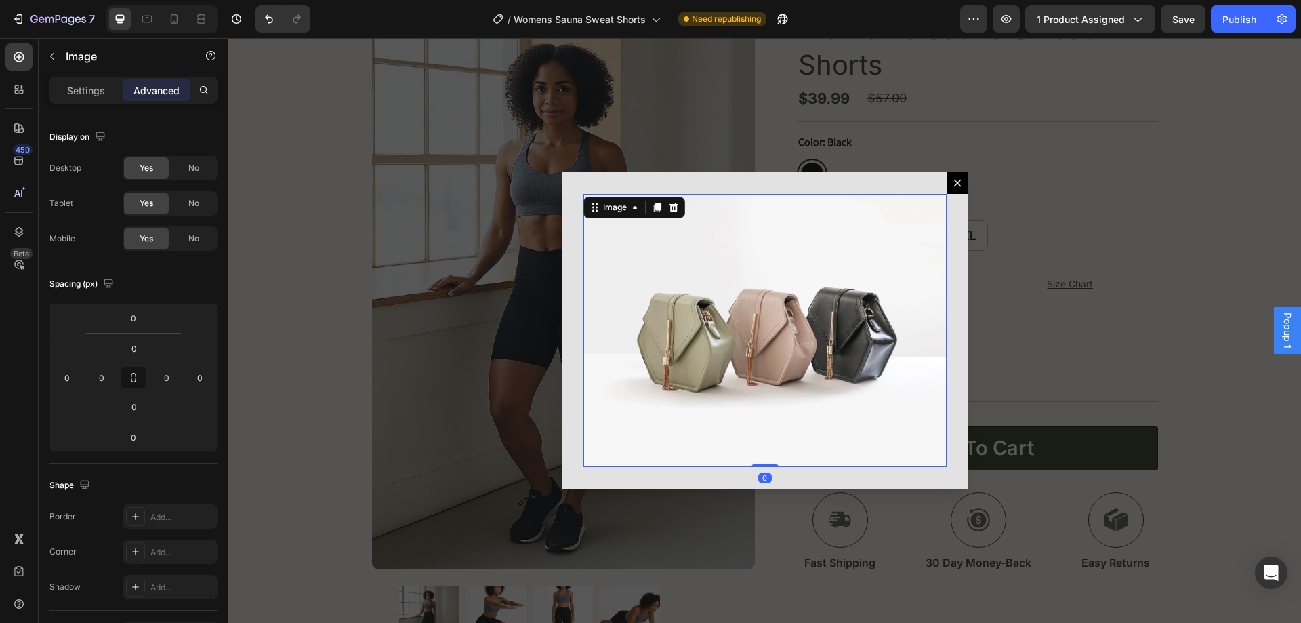
click at [776, 411] on img "Dialog body" at bounding box center [764, 330] width 363 height 272
click at [98, 87] on p "Settings" at bounding box center [86, 90] width 38 height 14
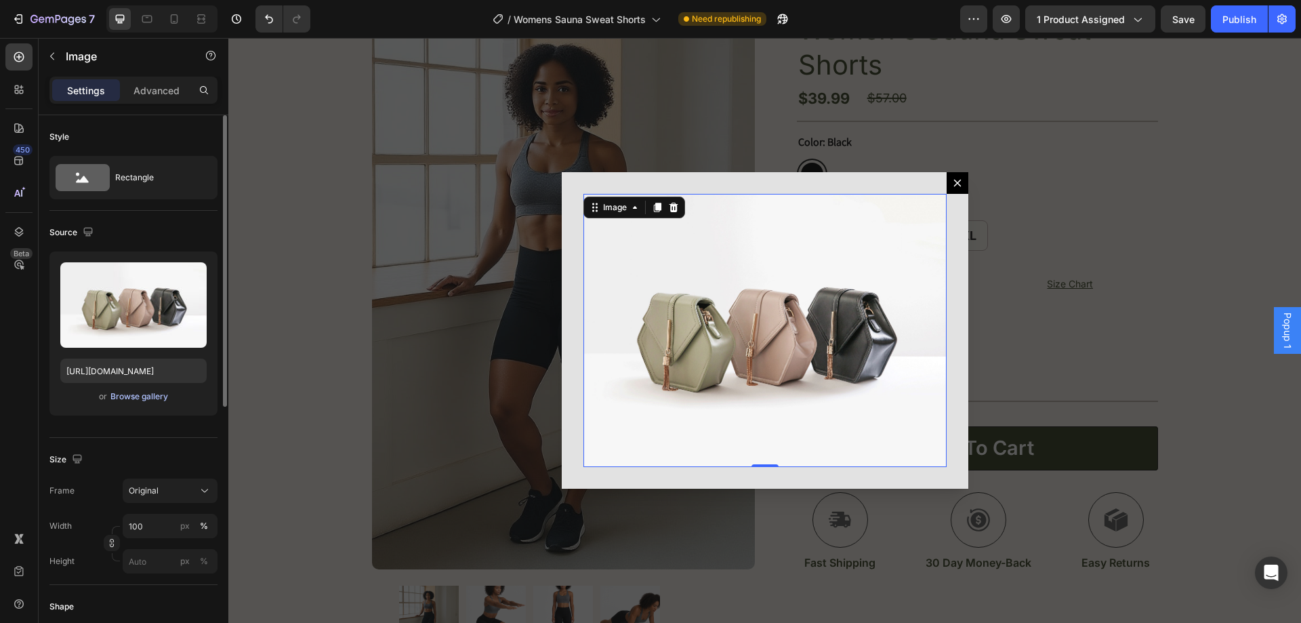
click at [160, 398] on div "Browse gallery" at bounding box center [139, 396] width 58 height 12
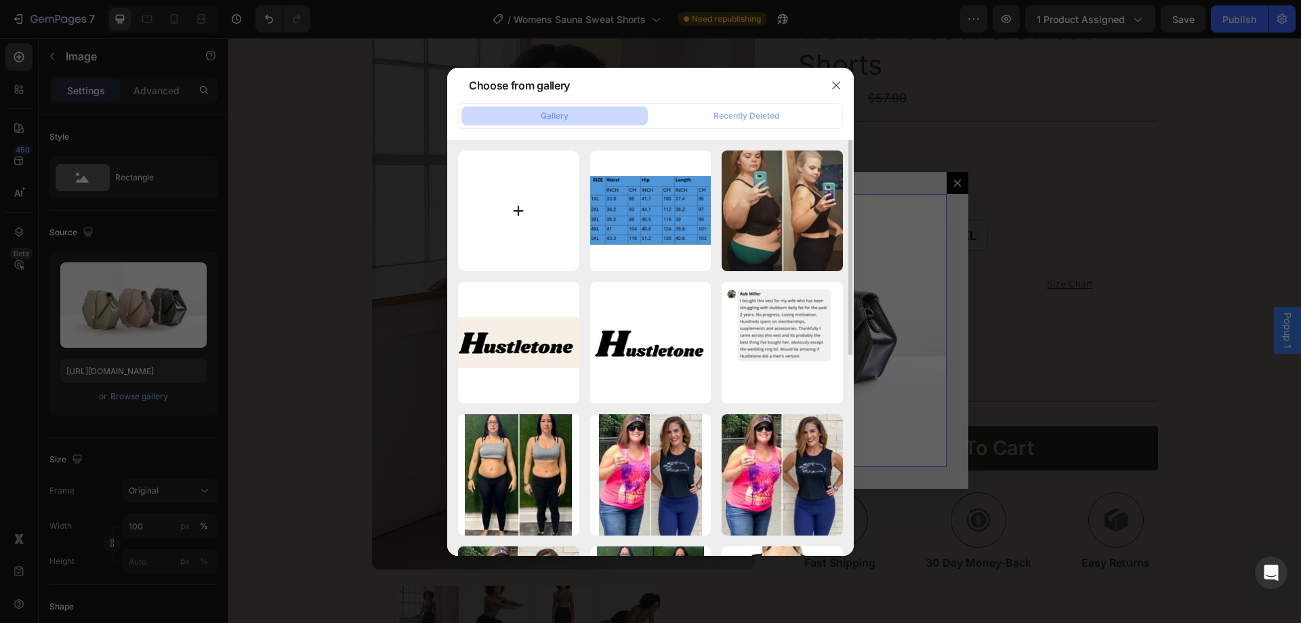
click at [524, 211] on input "file" at bounding box center [518, 210] width 121 height 121
type input "C:\fakepath\shorts guide.png"
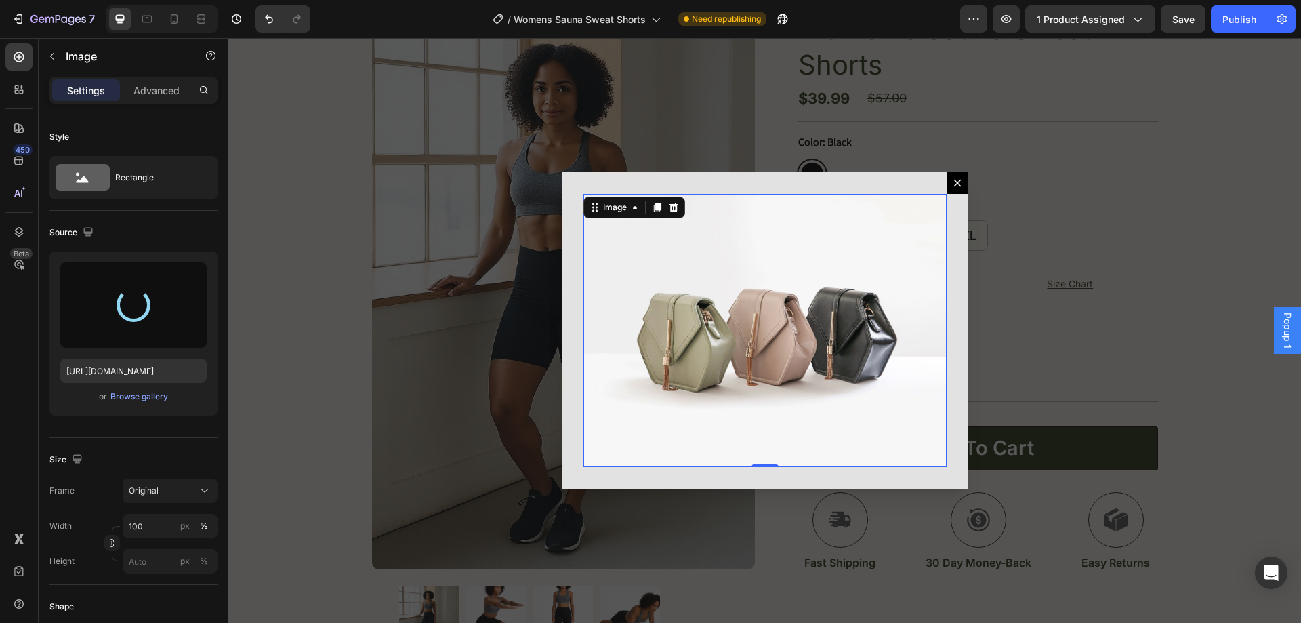
type input "[URL][DOMAIN_NAME]"
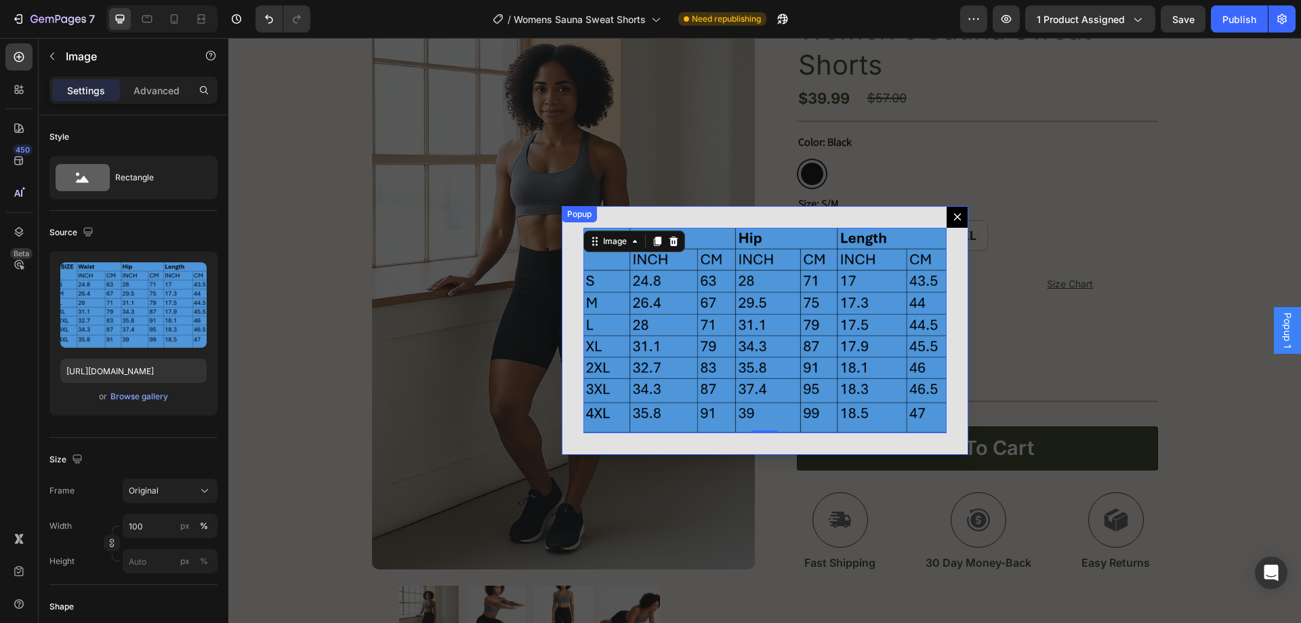
click at [952, 216] on icon "Dialog content" at bounding box center [957, 216] width 11 height 11
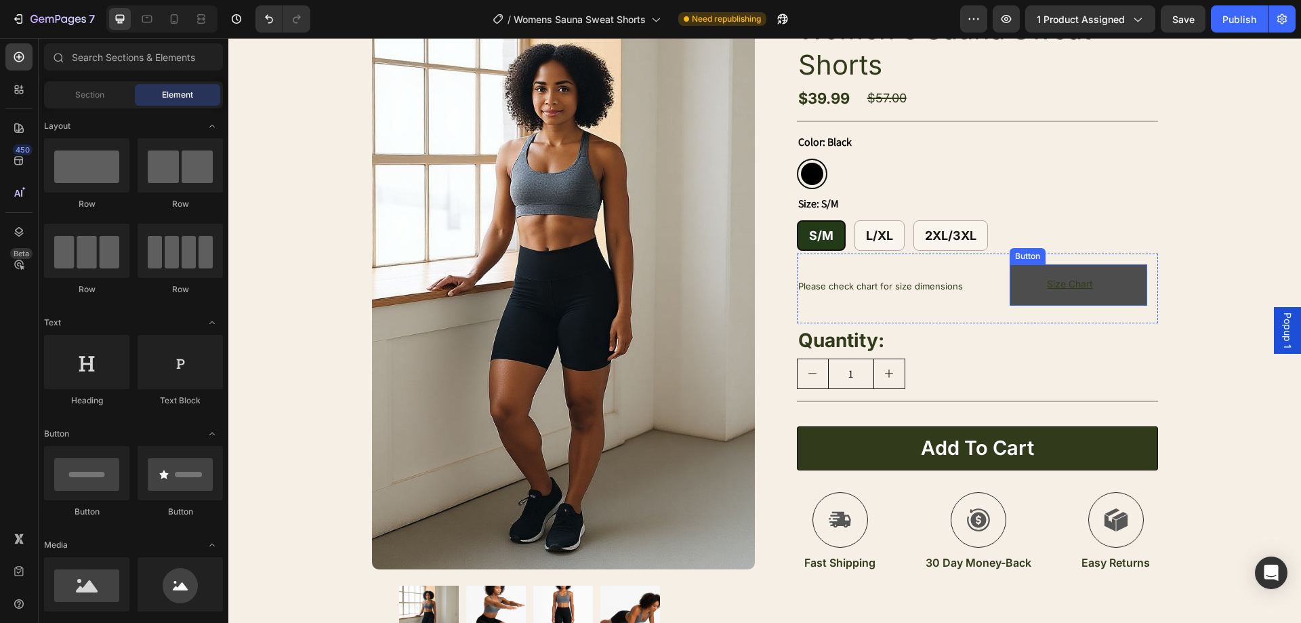
click at [1111, 286] on link "Size Chart" at bounding box center [1078, 284] width 137 height 41
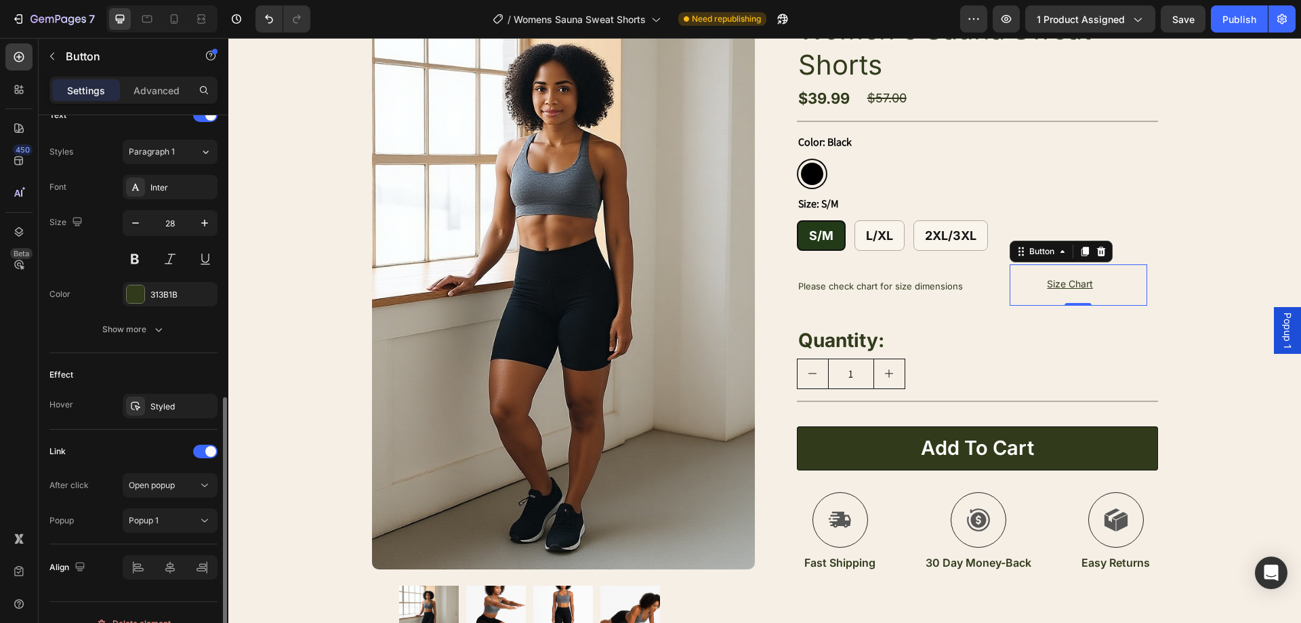
scroll to position [496, 0]
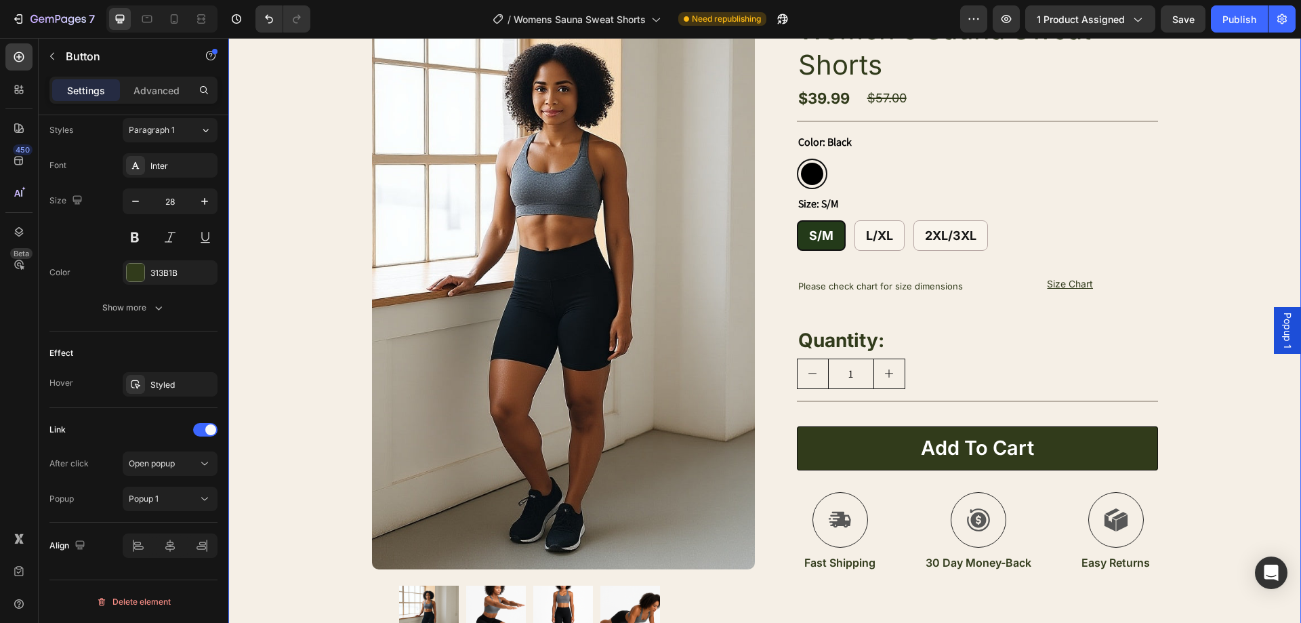
click at [1213, 247] on div "Product Images Image Icon [PERSON_NAME], 34 Text Block Row Icon Icon Icon Icon …" at bounding box center [764, 383] width 1073 height 842
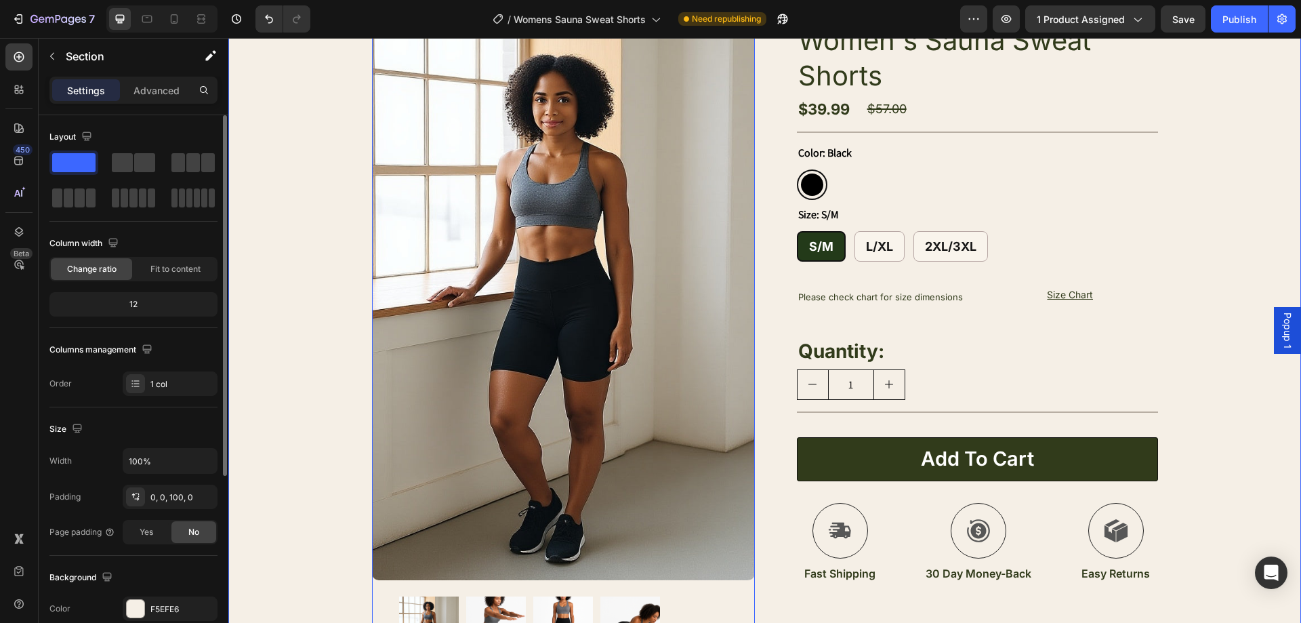
scroll to position [0, 0]
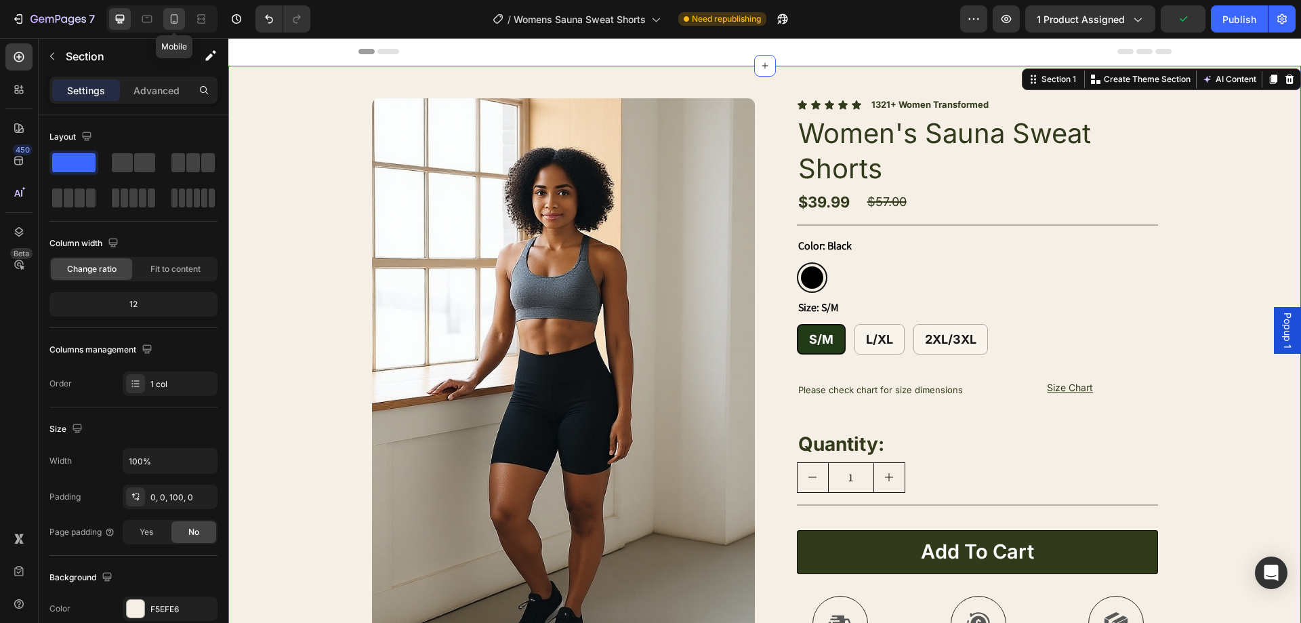
click at [173, 13] on icon at bounding box center [174, 19] width 14 height 14
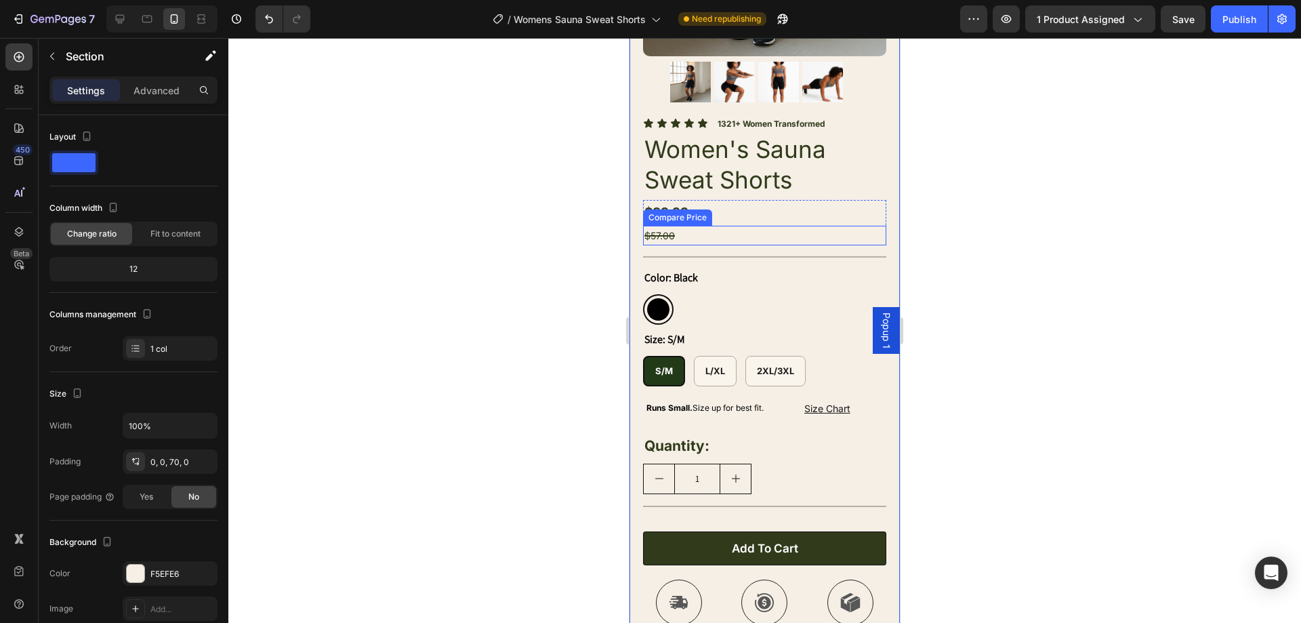
scroll to position [407, 0]
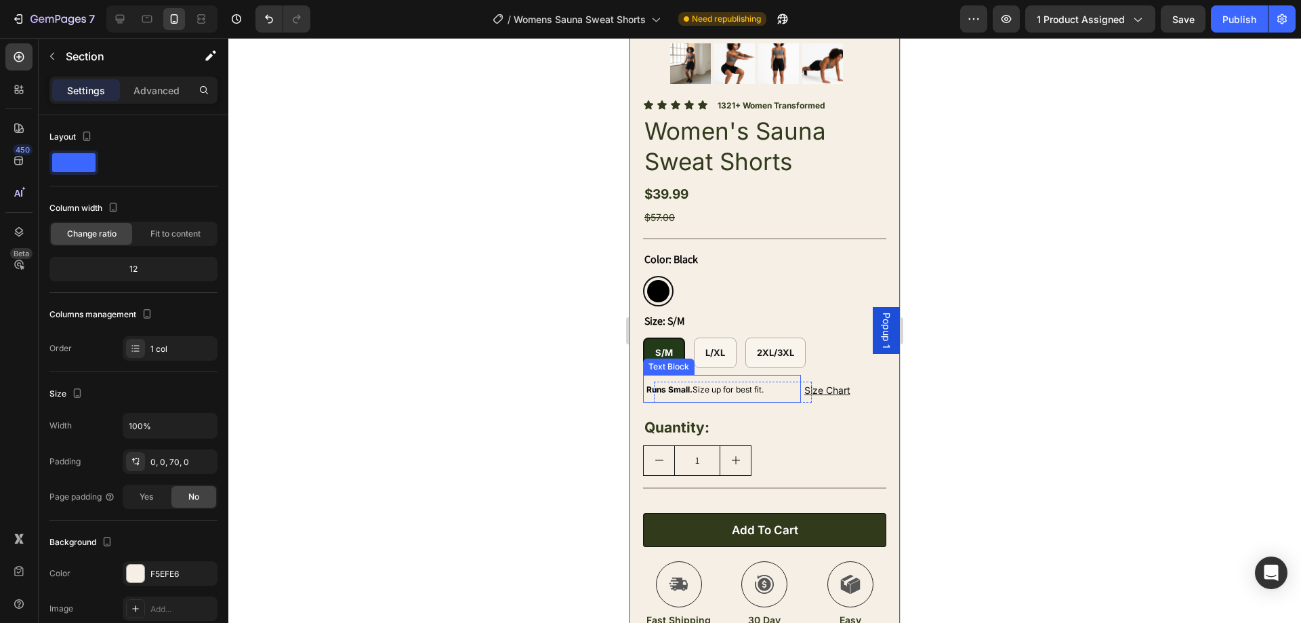
click at [773, 379] on p "Runs Small. Size up for best fit." at bounding box center [720, 389] width 148 height 28
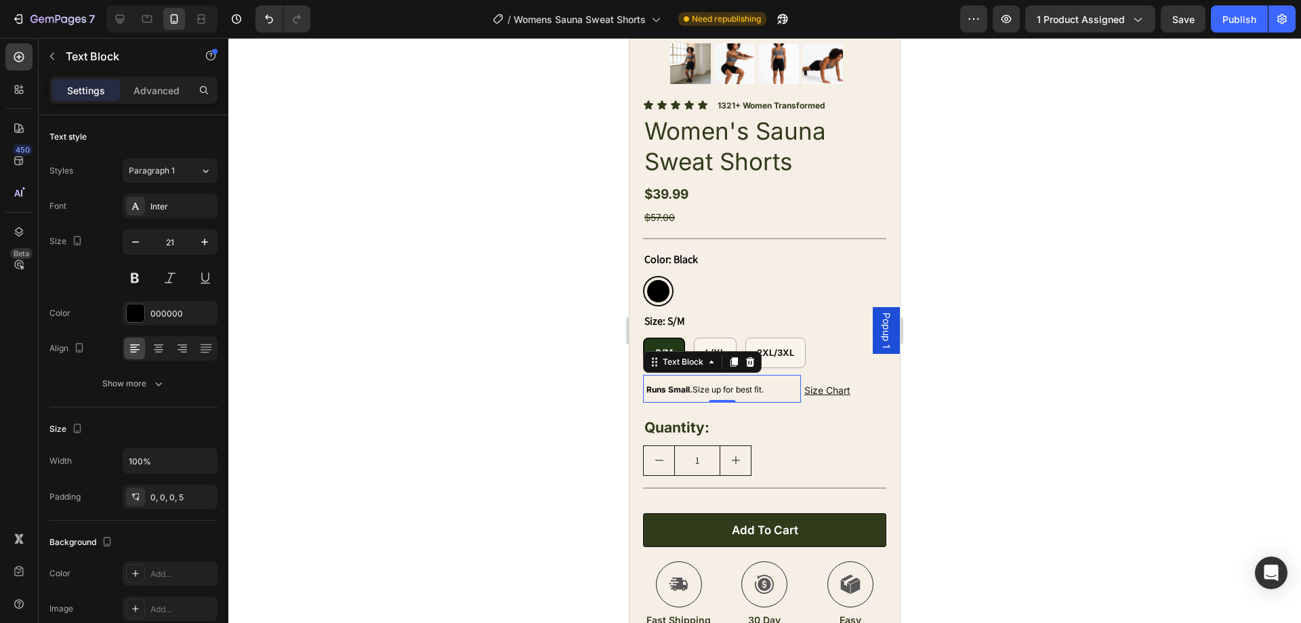
click at [764, 384] on span "Runs Small. Size up for best fit." at bounding box center [704, 389] width 117 height 10
drag, startPoint x: 770, startPoint y: 374, endPoint x: 655, endPoint y: 375, distance: 114.5
click at [655, 375] on p "Runs Small. Size up for best fit." at bounding box center [720, 389] width 148 height 28
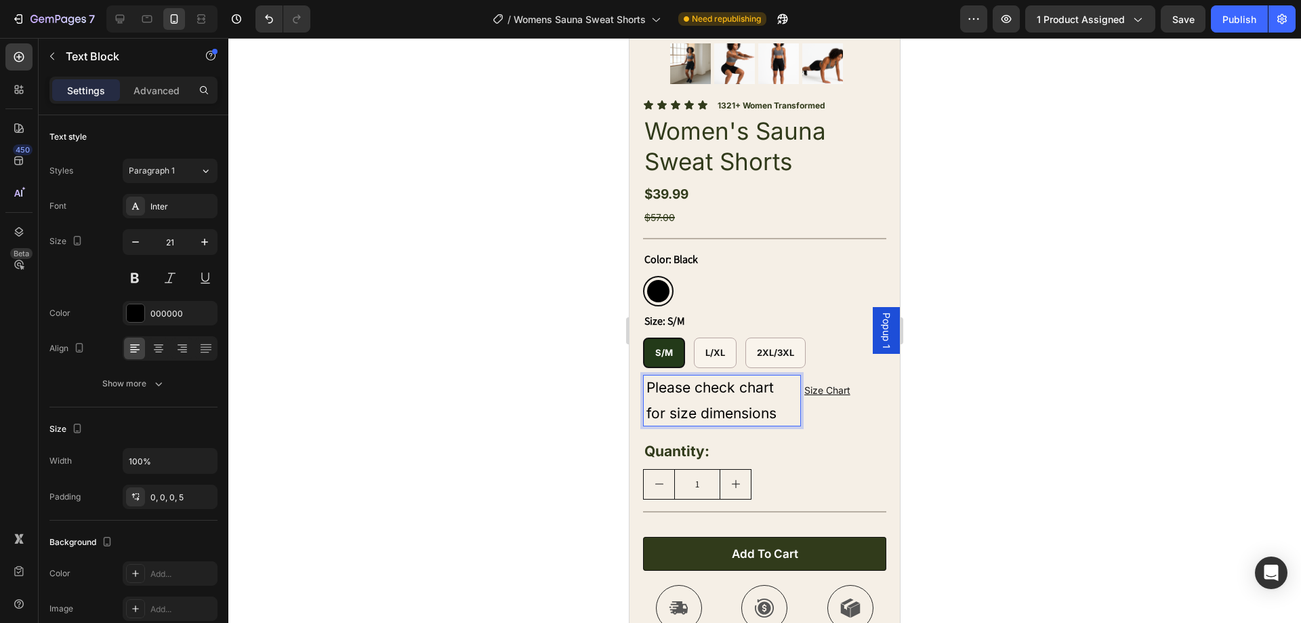
click at [786, 377] on p "Please check chart for size dimensions" at bounding box center [720, 401] width 148 height 52
click at [770, 393] on p "Please check chart for size dimensions" at bounding box center [720, 401] width 148 height 52
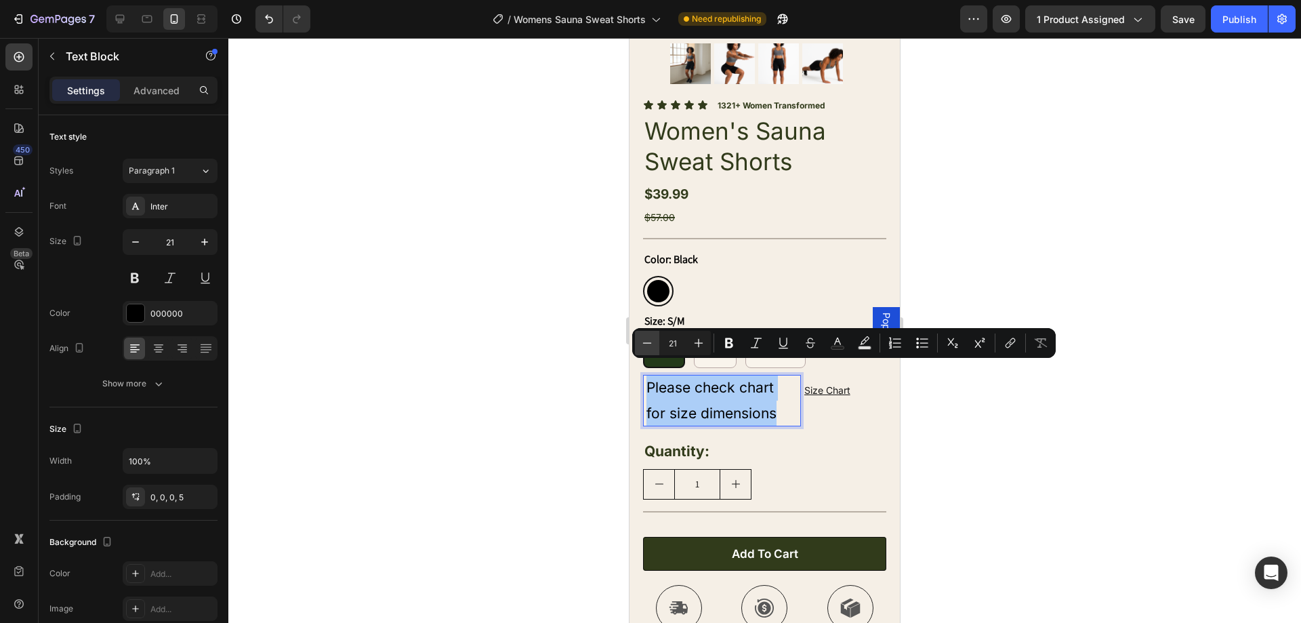
click at [652, 344] on icon "Editor contextual toolbar" at bounding box center [647, 343] width 14 height 14
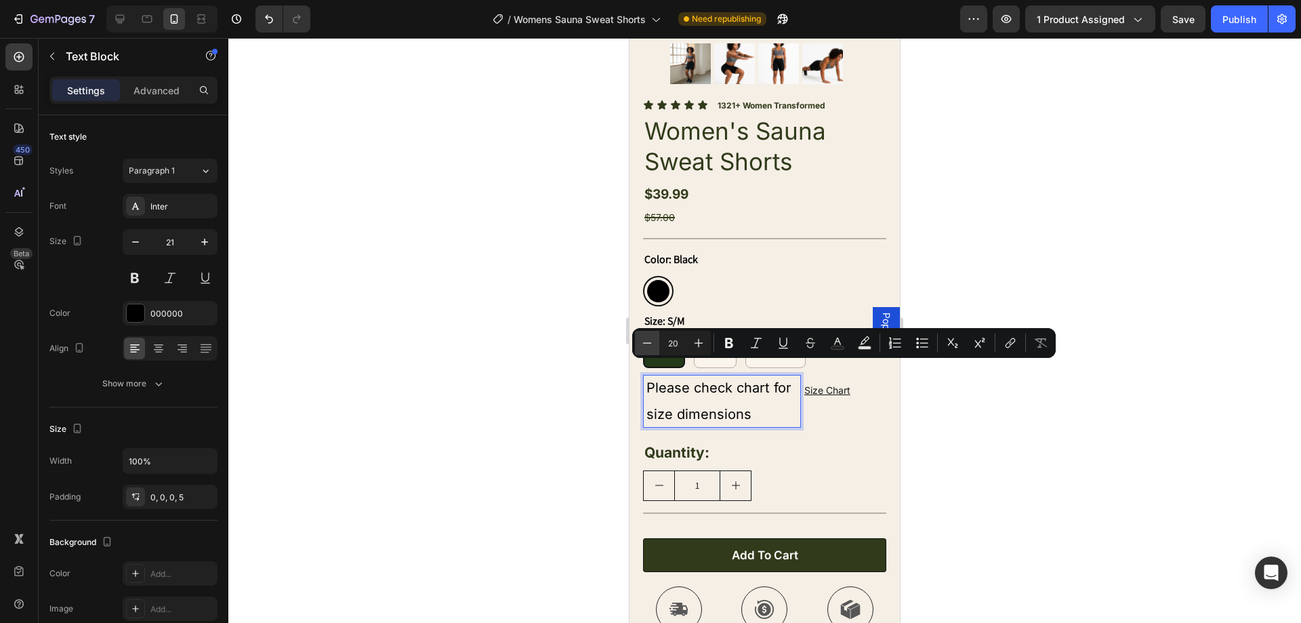
click at [652, 344] on icon "Editor contextual toolbar" at bounding box center [647, 343] width 14 height 14
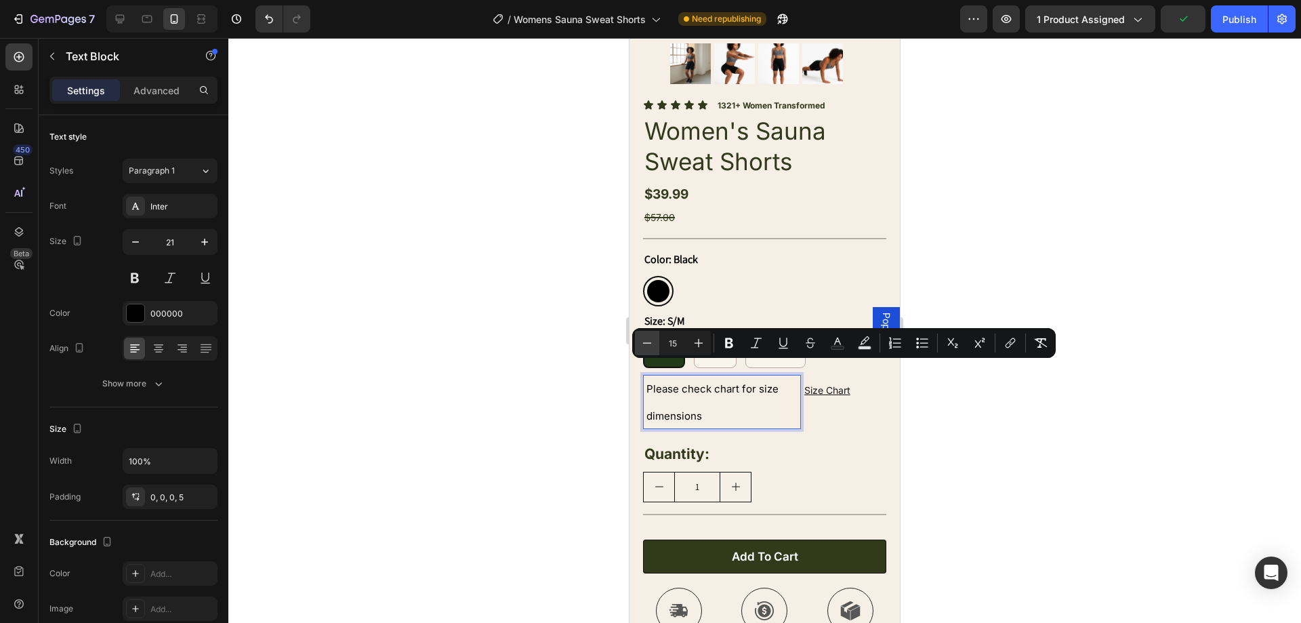
click at [652, 344] on icon "Editor contextual toolbar" at bounding box center [647, 343] width 14 height 14
type input "11"
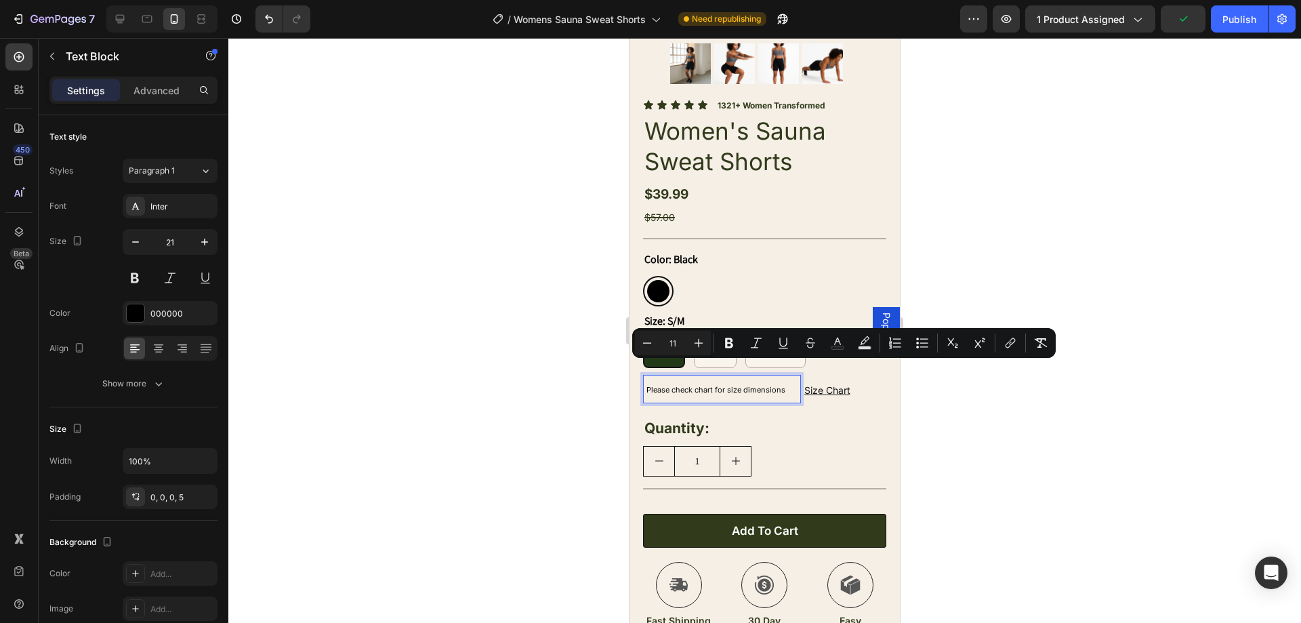
click at [1064, 480] on div at bounding box center [764, 330] width 1073 height 585
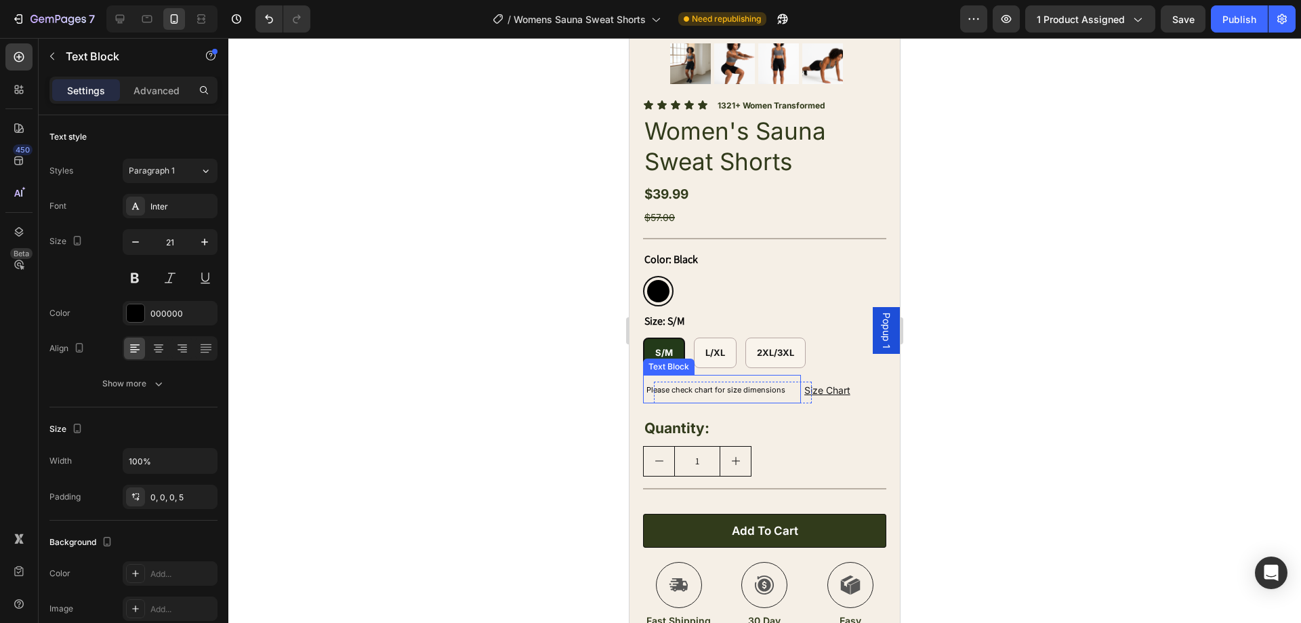
click at [784, 385] on span "Please check chart for size dimensions" at bounding box center [715, 389] width 139 height 9
click at [157, 100] on div "Advanced" at bounding box center [157, 90] width 68 height 22
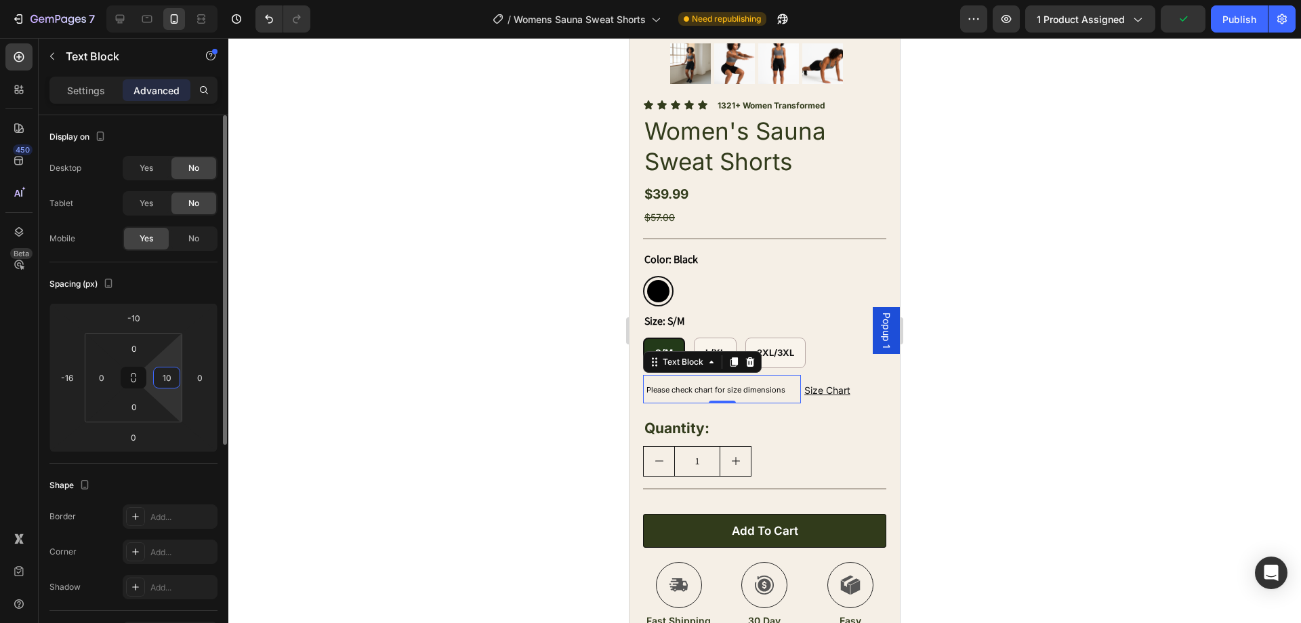
click at [172, 373] on input "10" at bounding box center [167, 377] width 20 height 20
click at [553, 361] on div at bounding box center [764, 330] width 1073 height 585
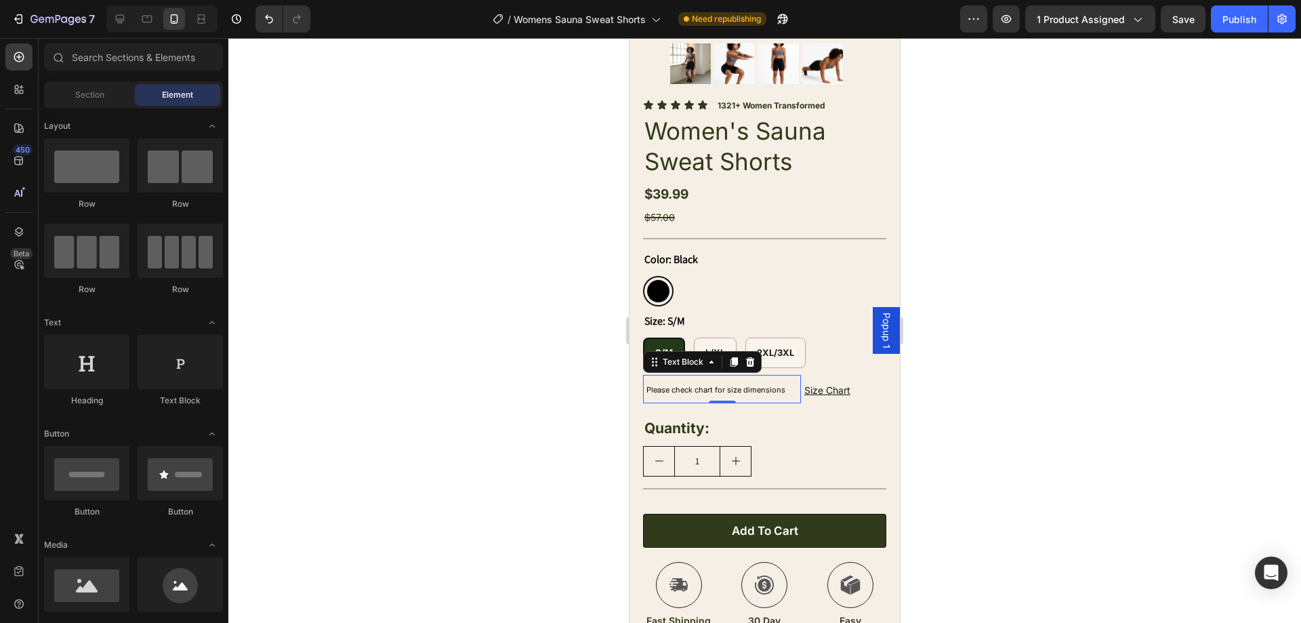
click at [768, 375] on p "Please check chart for size dimensions" at bounding box center [723, 389] width 155 height 28
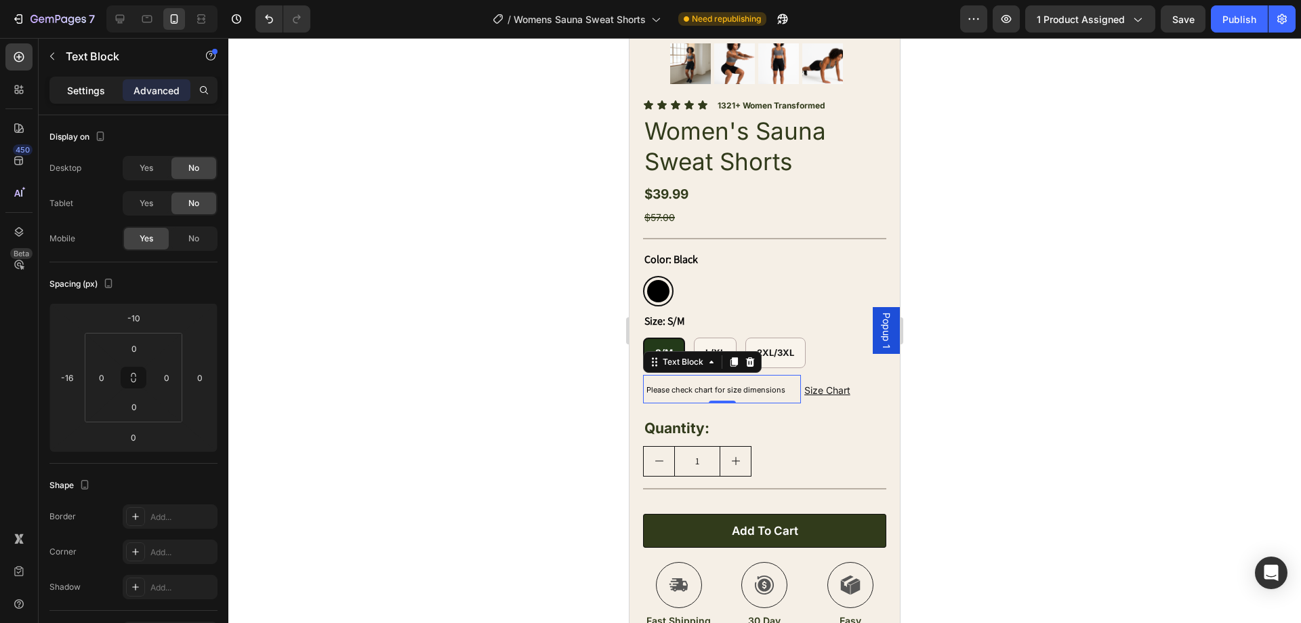
click at [81, 92] on p "Settings" at bounding box center [86, 90] width 38 height 14
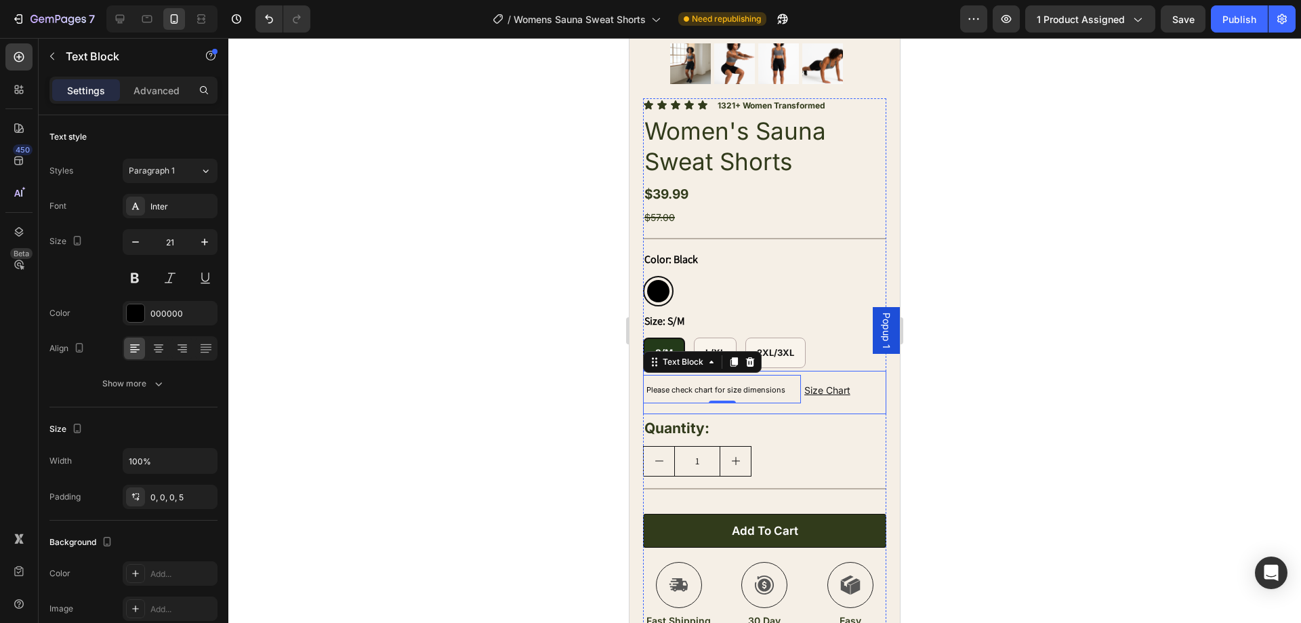
click at [852, 382] on div "Size Chart Button" at bounding box center [849, 390] width 53 height 17
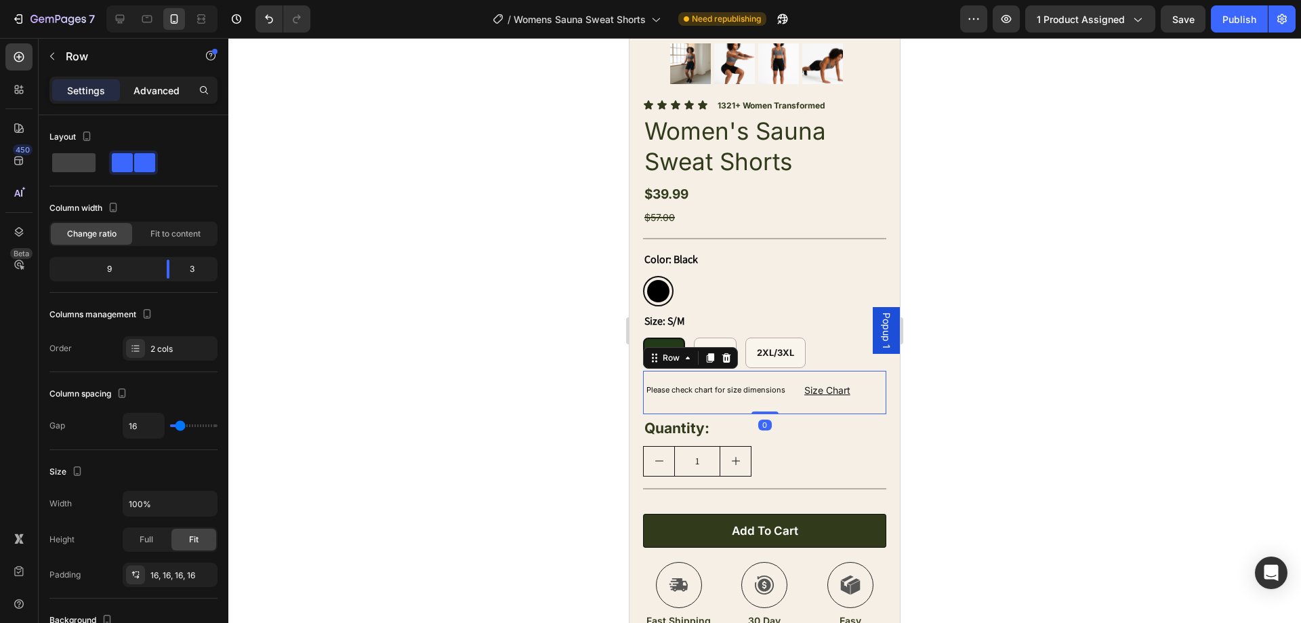
click at [158, 85] on p "Advanced" at bounding box center [156, 90] width 46 height 14
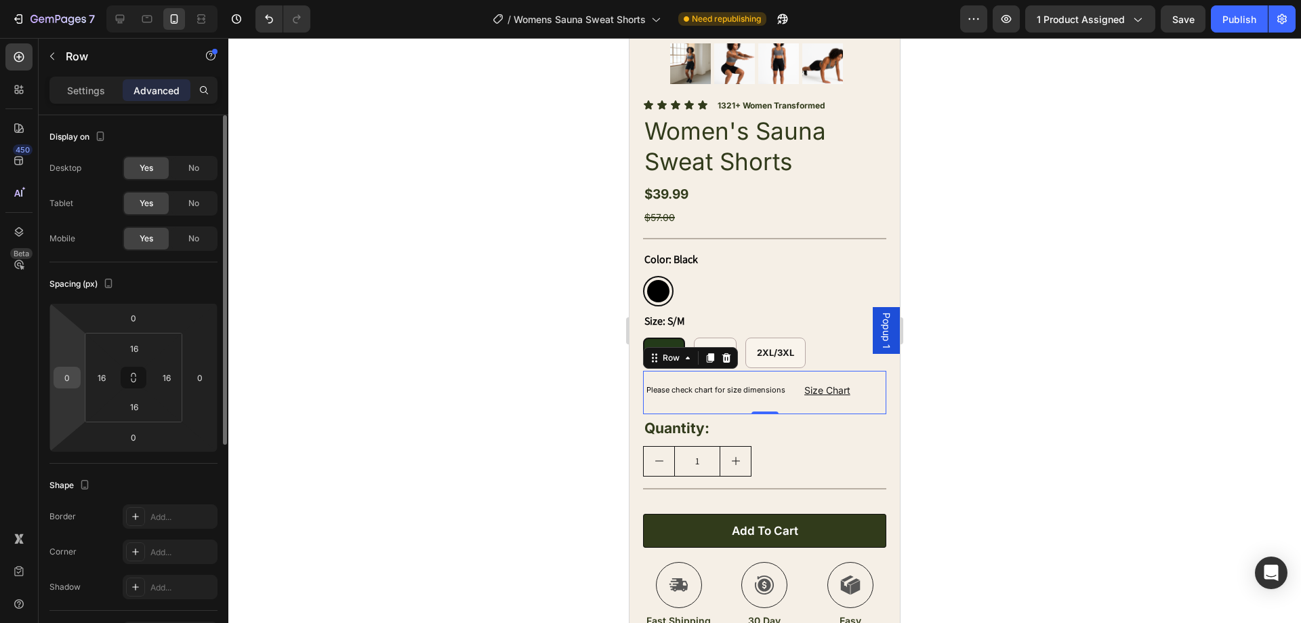
click at [75, 377] on input "0" at bounding box center [67, 377] width 20 height 20
type input "1"
click at [846, 382] on div "Size Chart Button" at bounding box center [849, 390] width 53 height 17
type input "0"
click at [43, 48] on button "button" at bounding box center [52, 56] width 22 height 22
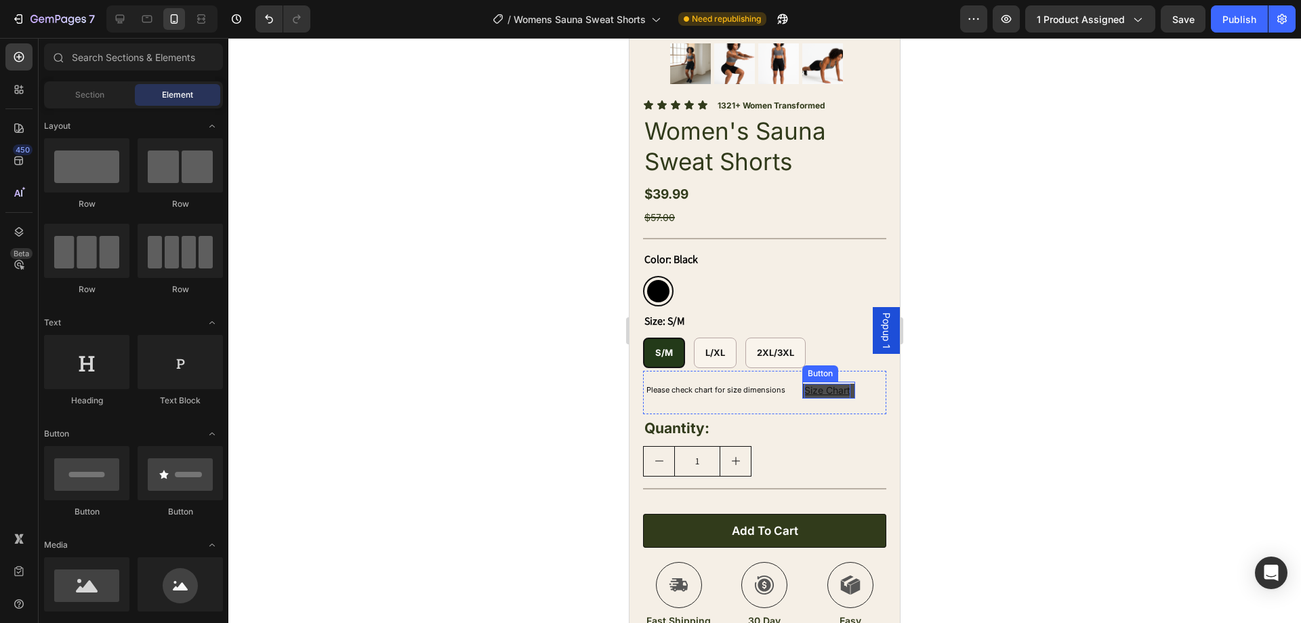
click at [836, 384] on u "Size Chart" at bounding box center [827, 390] width 46 height 12
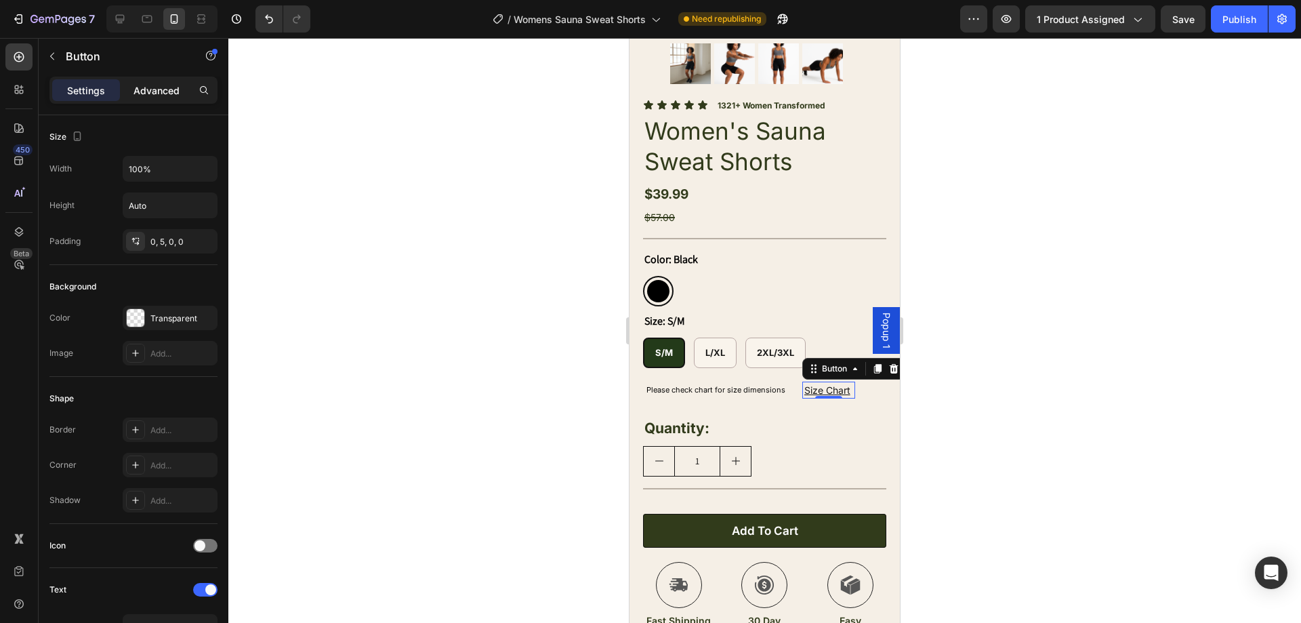
click at [165, 80] on div "Advanced" at bounding box center [157, 90] width 68 height 22
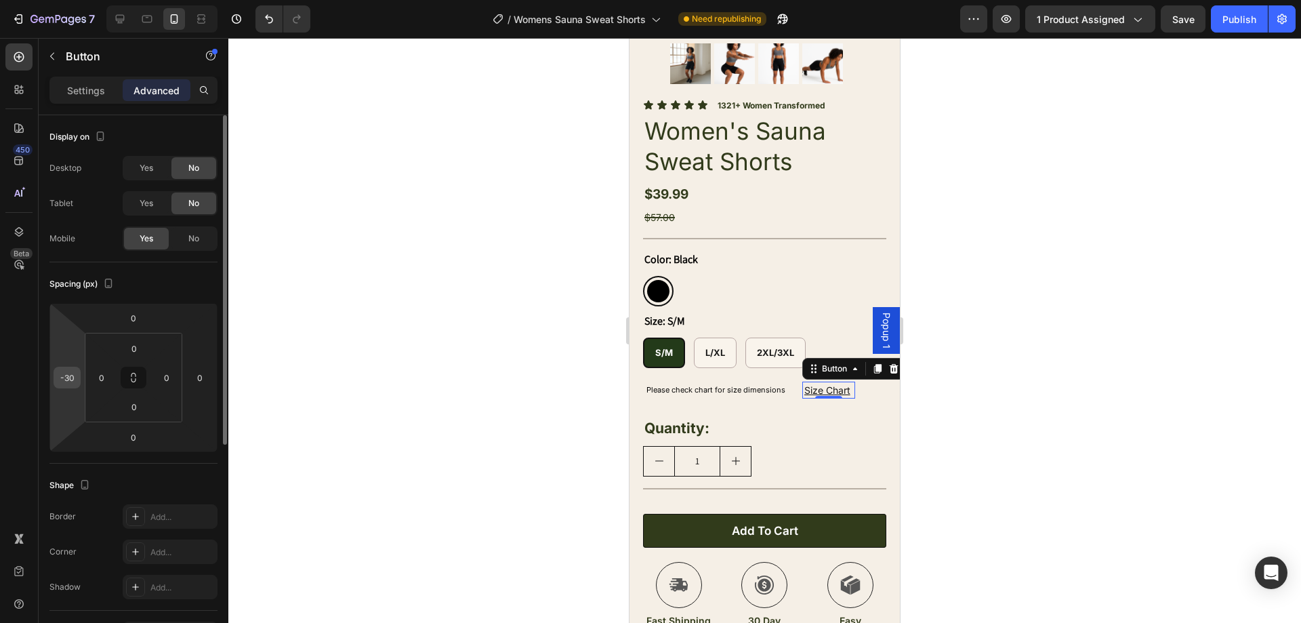
click at [79, 374] on div "-30" at bounding box center [67, 378] width 27 height 22
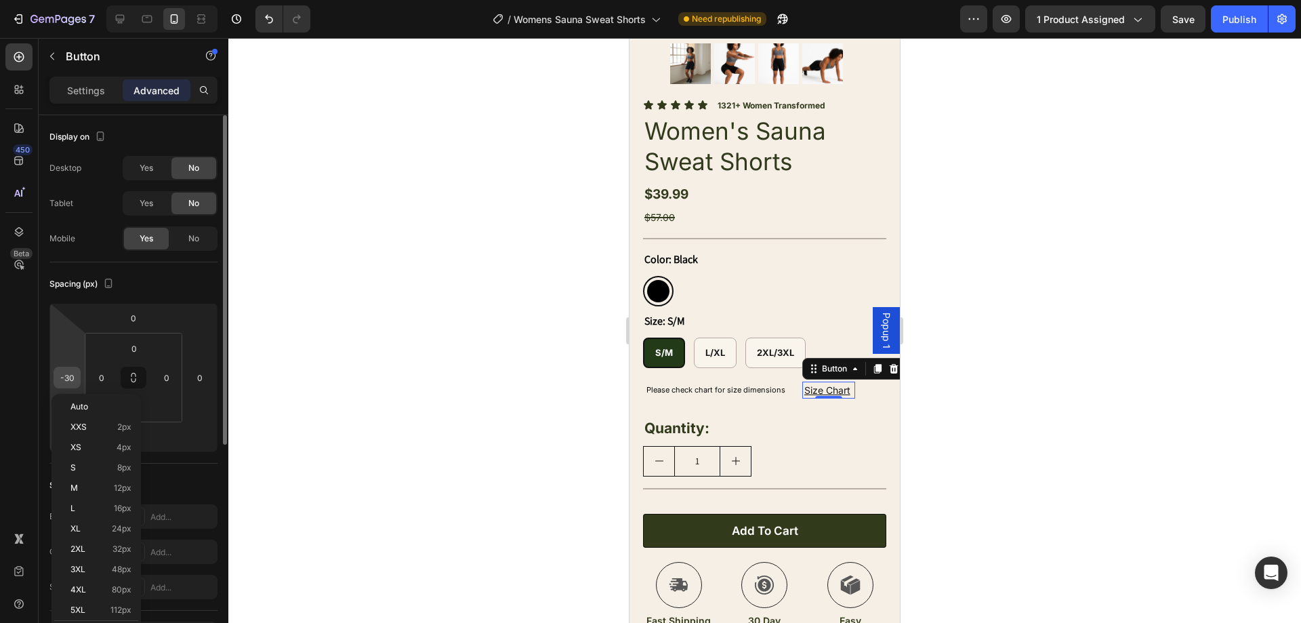
click at [73, 373] on input "-30" at bounding box center [67, 377] width 20 height 20
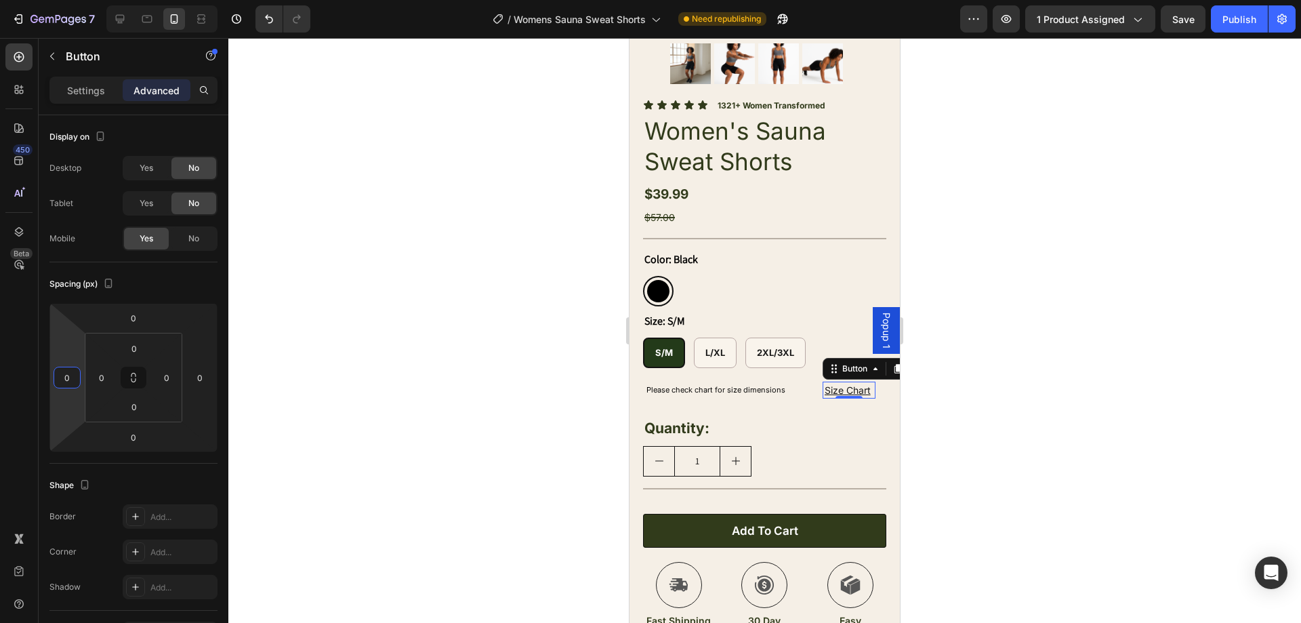
click at [556, 384] on div at bounding box center [764, 330] width 1073 height 585
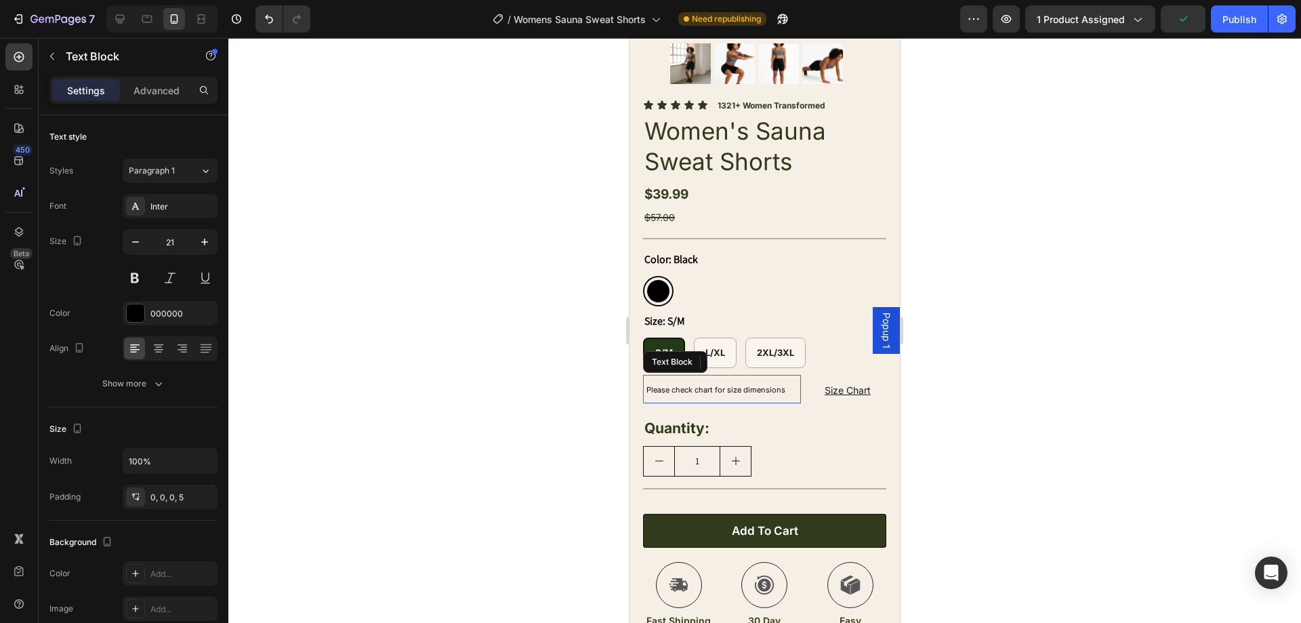
click at [790, 375] on p "Please check chart for size dimensions" at bounding box center [723, 389] width 155 height 28
click at [1022, 371] on div at bounding box center [764, 330] width 1073 height 585
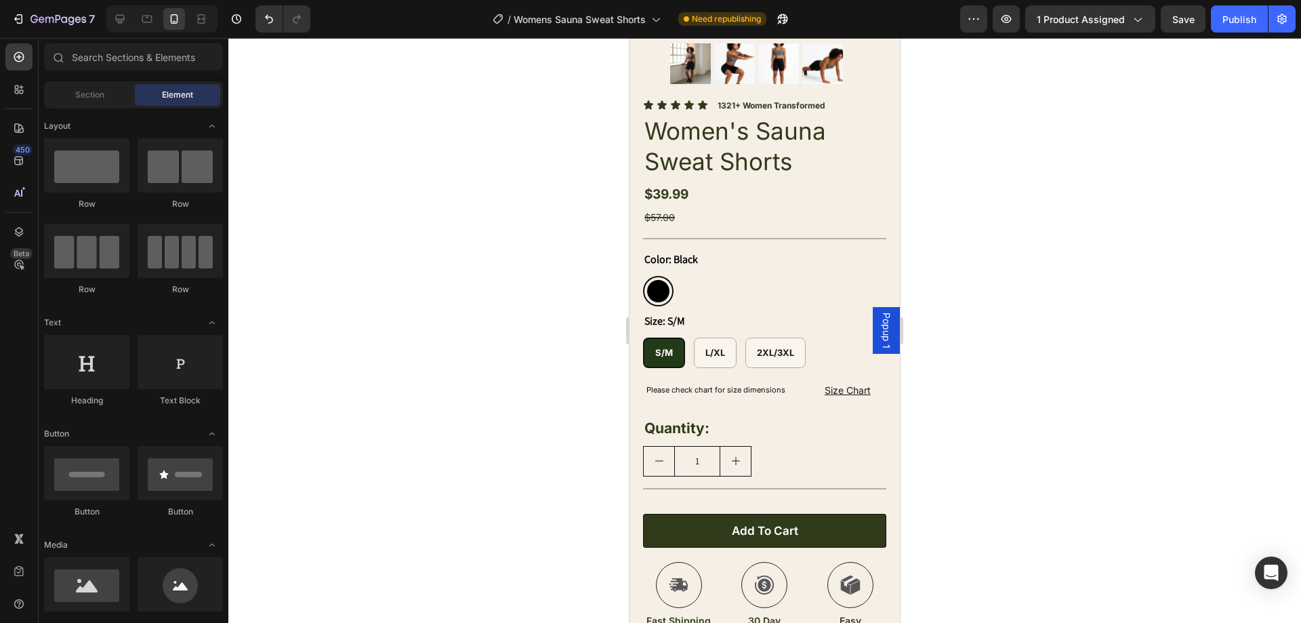
click at [880, 326] on span "Popup 1" at bounding box center [887, 330] width 14 height 36
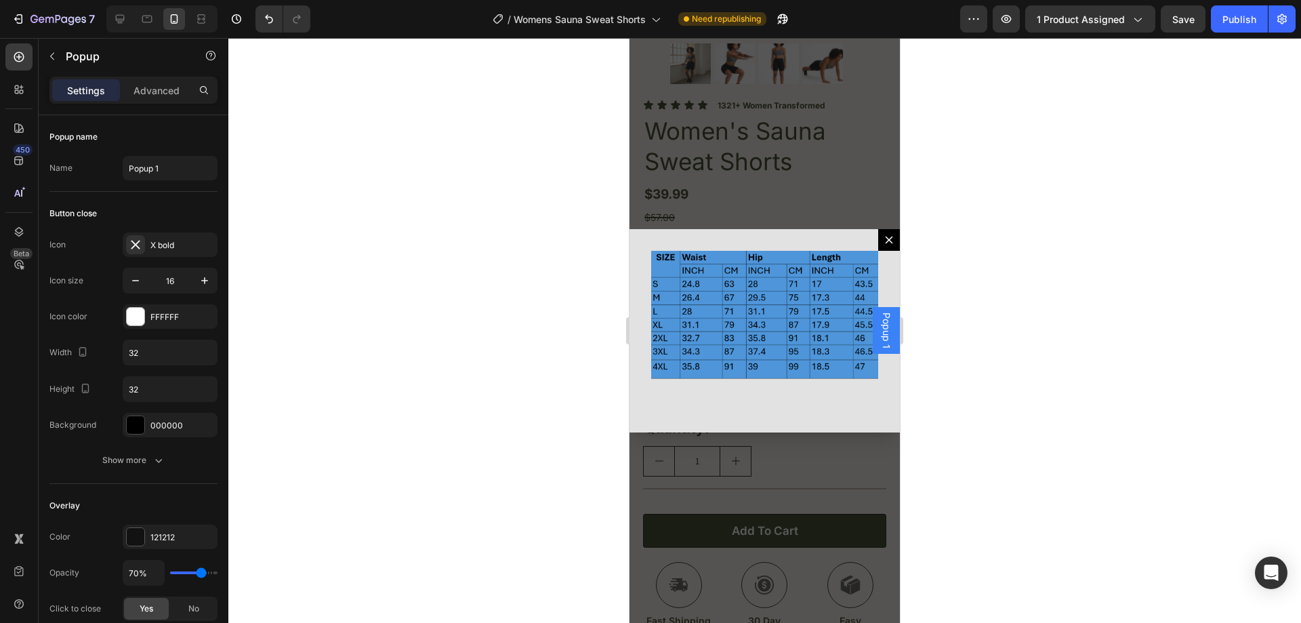
click at [979, 224] on div at bounding box center [764, 330] width 1073 height 585
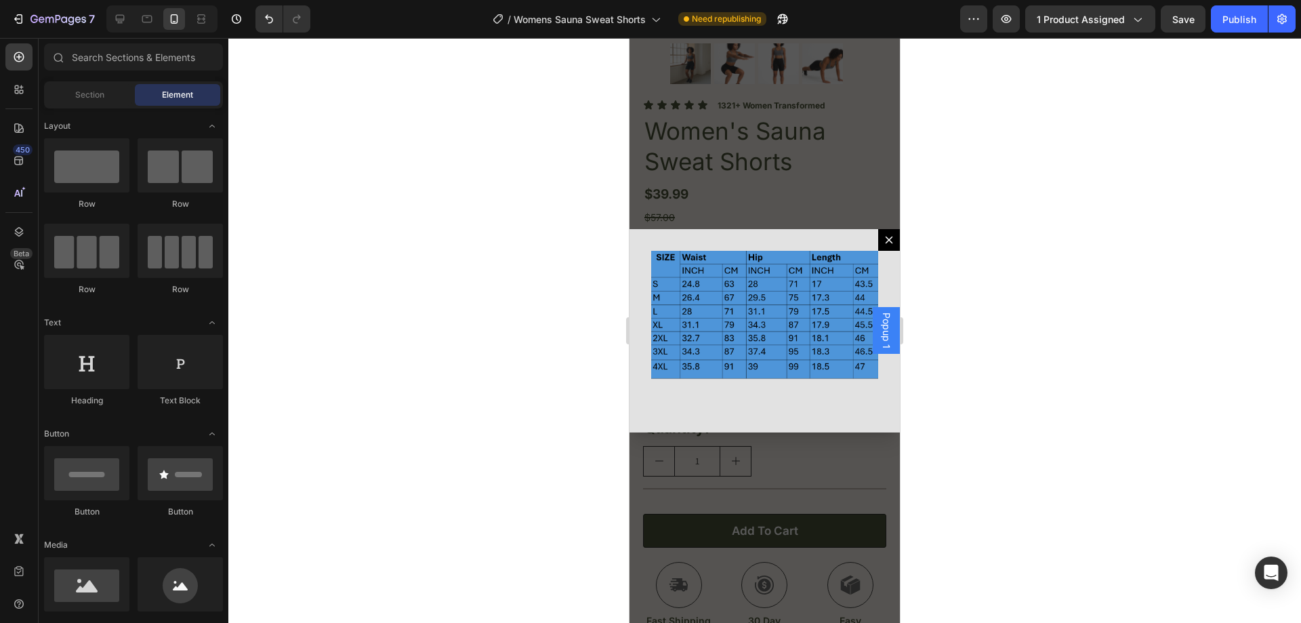
click at [779, 185] on div "Backdrop" at bounding box center [765, 330] width 270 height 585
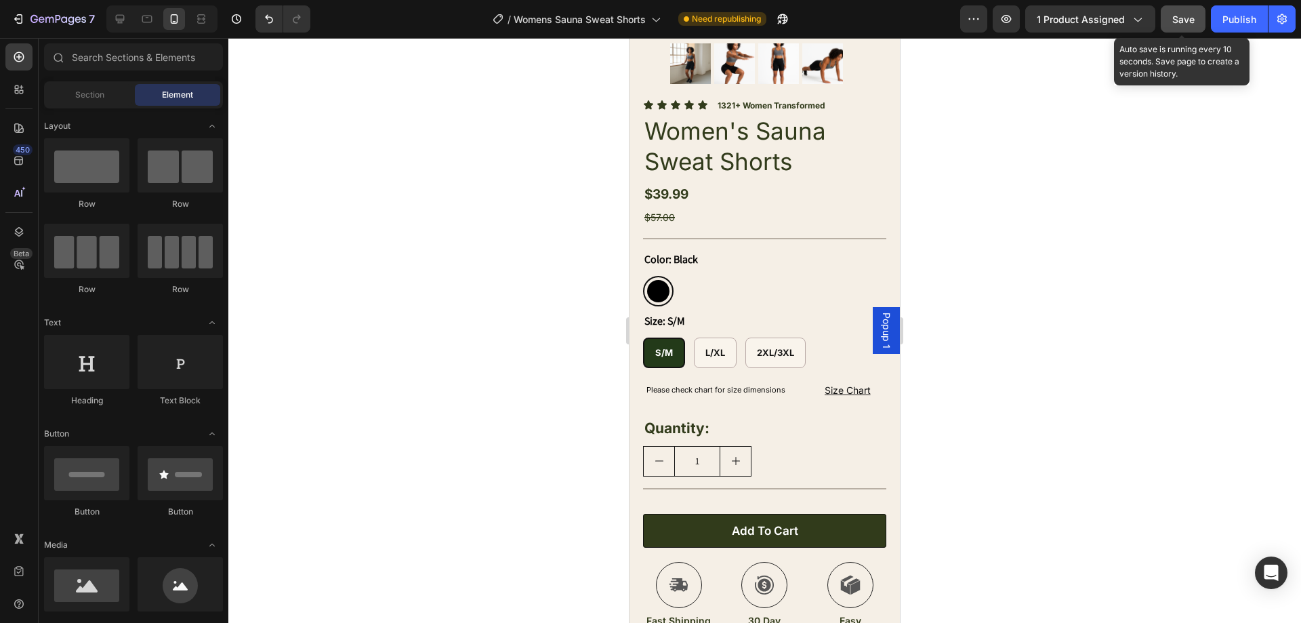
click at [1193, 16] on span "Save" at bounding box center [1183, 20] width 22 height 12
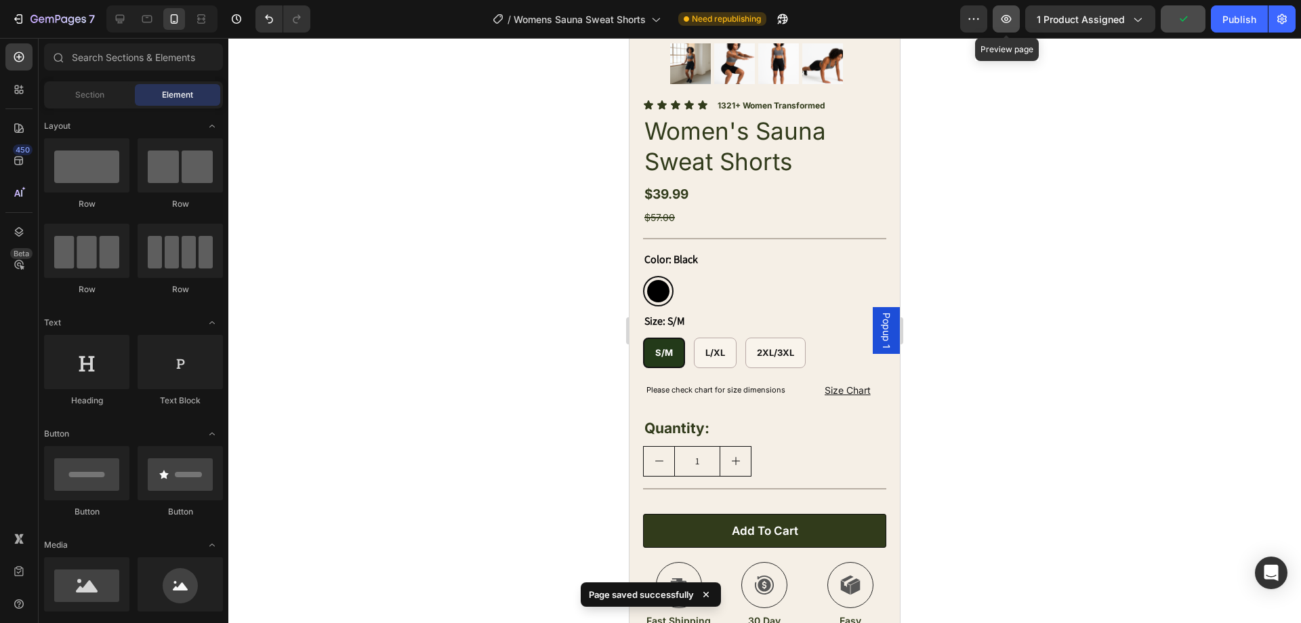
click at [1006, 21] on icon "button" at bounding box center [1007, 19] width 14 height 14
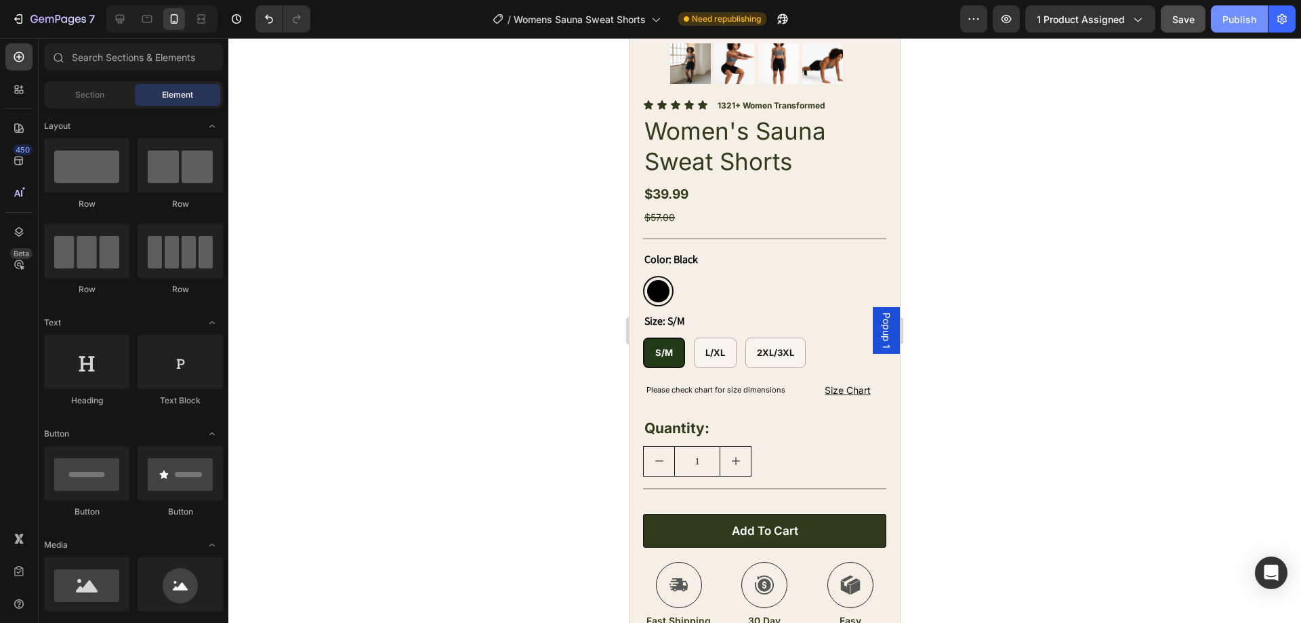
click at [1249, 21] on div "Publish" at bounding box center [1240, 19] width 34 height 14
click at [118, 18] on icon at bounding box center [120, 19] width 14 height 14
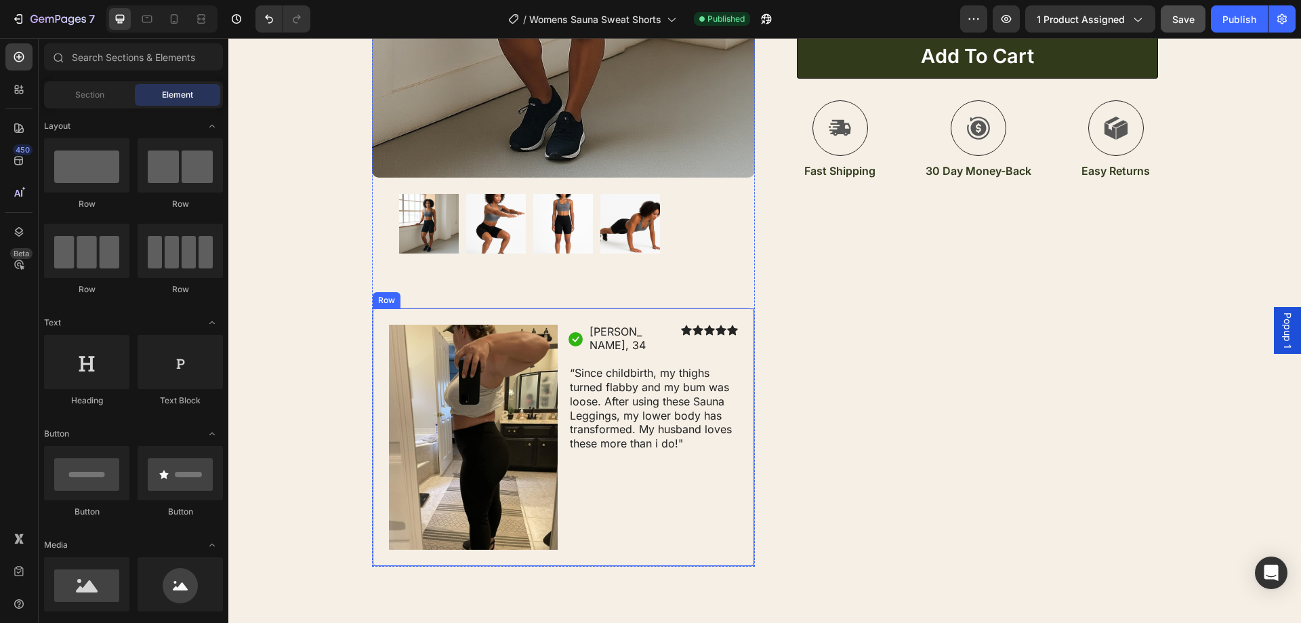
scroll to position [407, 0]
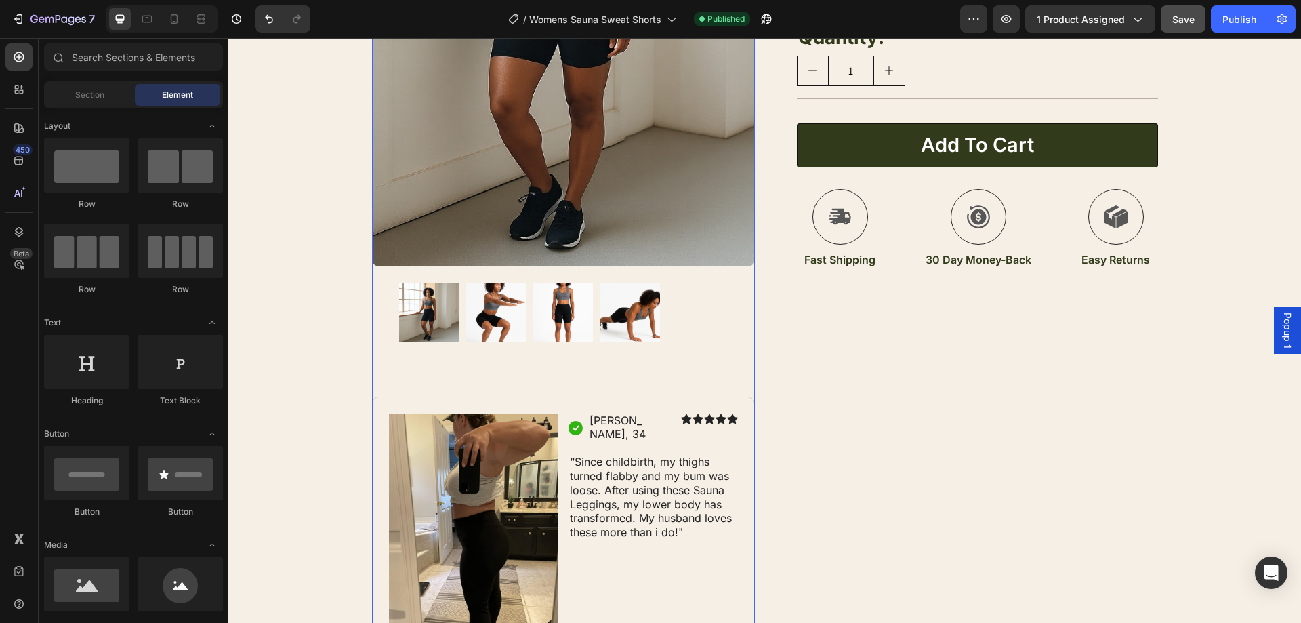
click at [495, 311] on img at bounding box center [496, 313] width 60 height 60
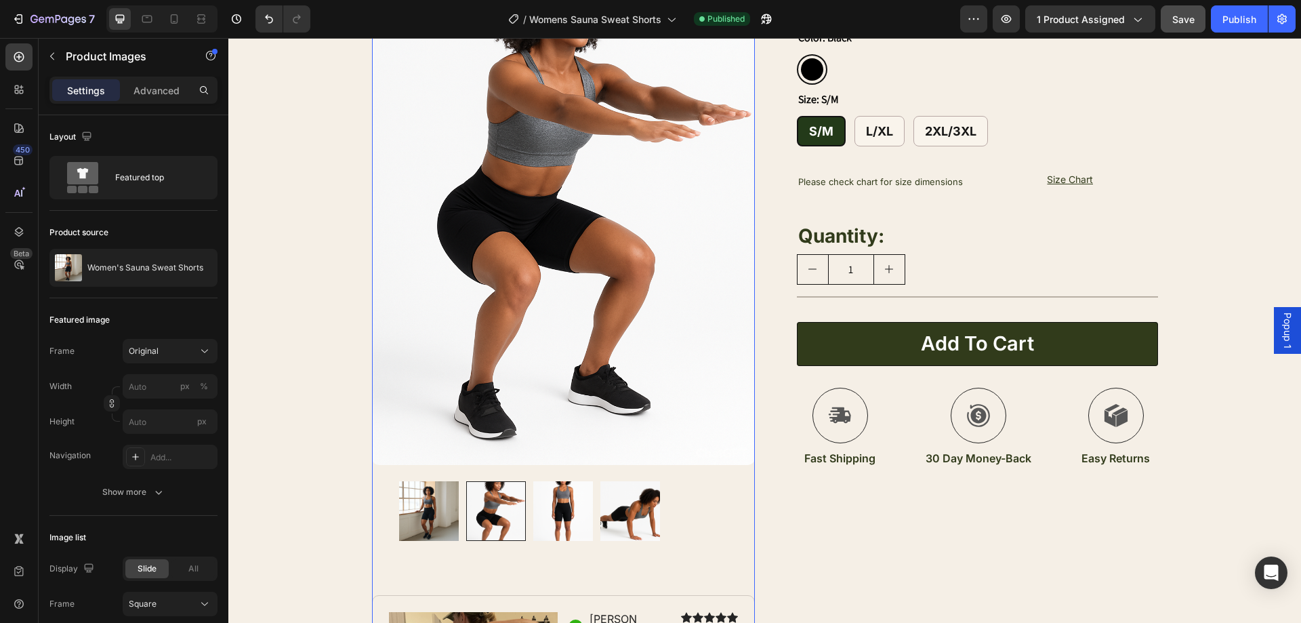
scroll to position [203, 0]
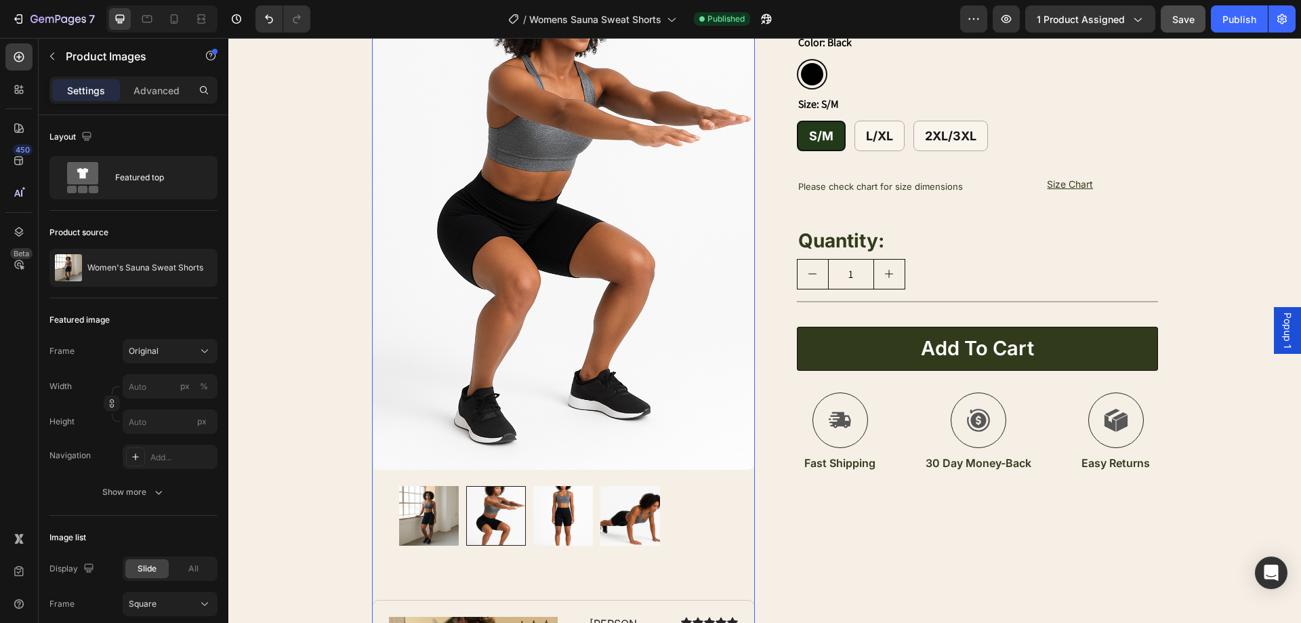
click at [560, 538] on img at bounding box center [563, 516] width 60 height 60
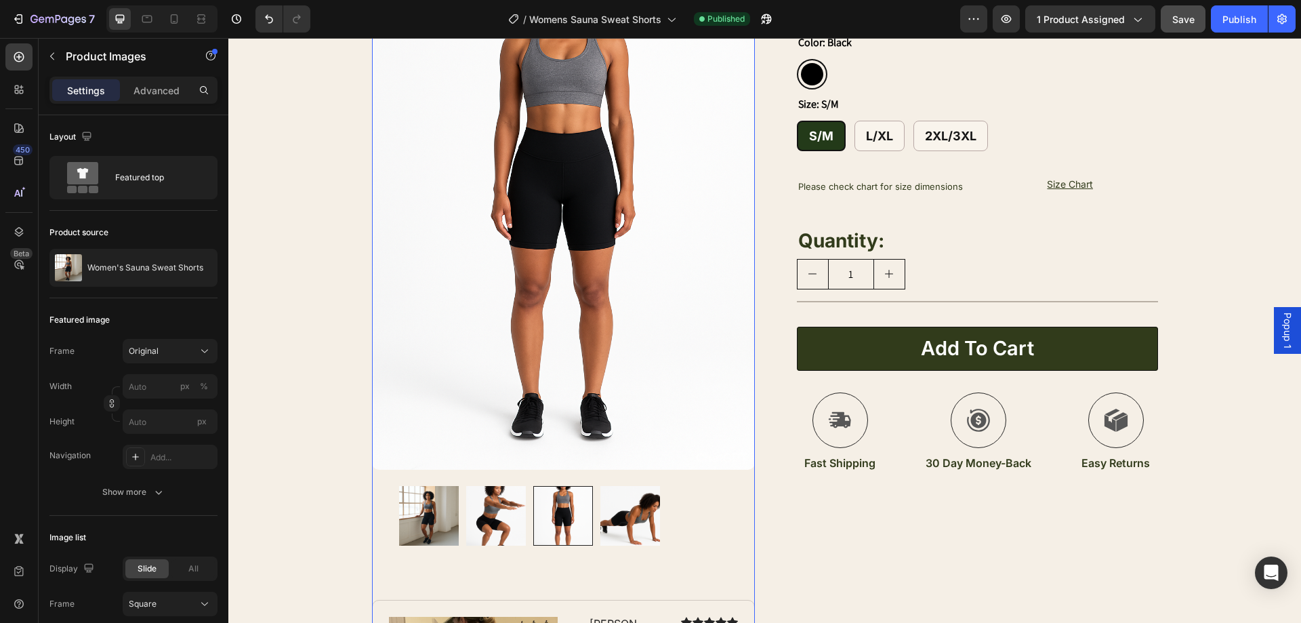
click at [630, 523] on img at bounding box center [630, 516] width 60 height 60
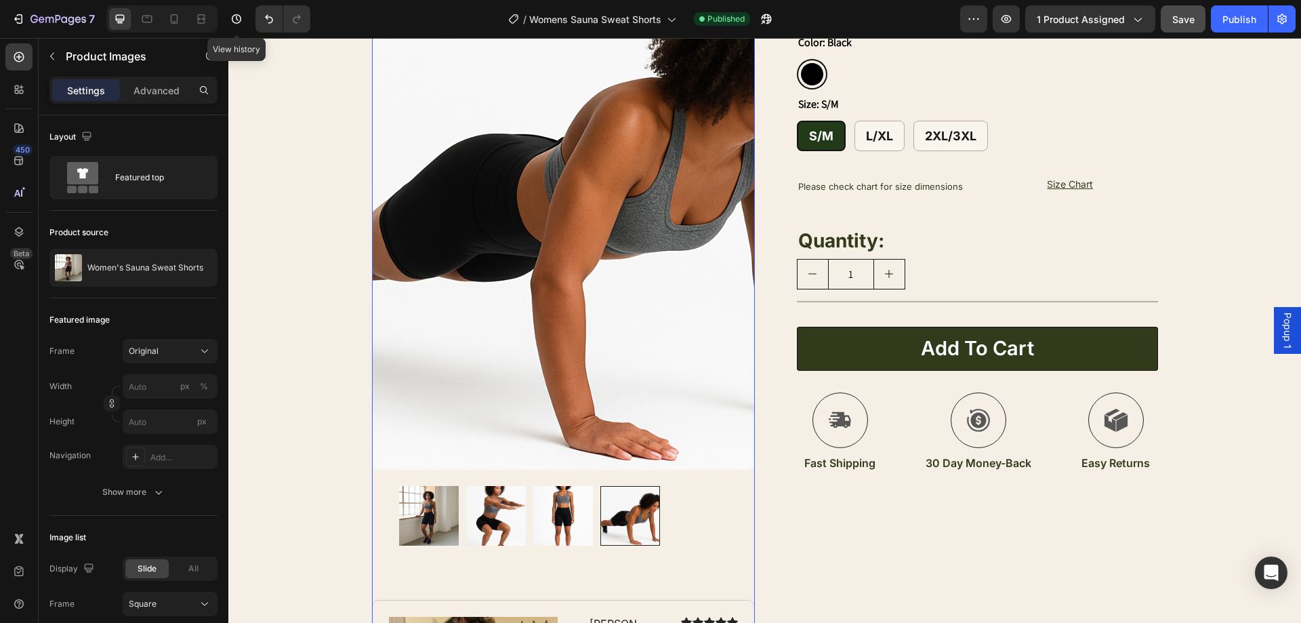
click at [552, 506] on img at bounding box center [563, 516] width 60 height 60
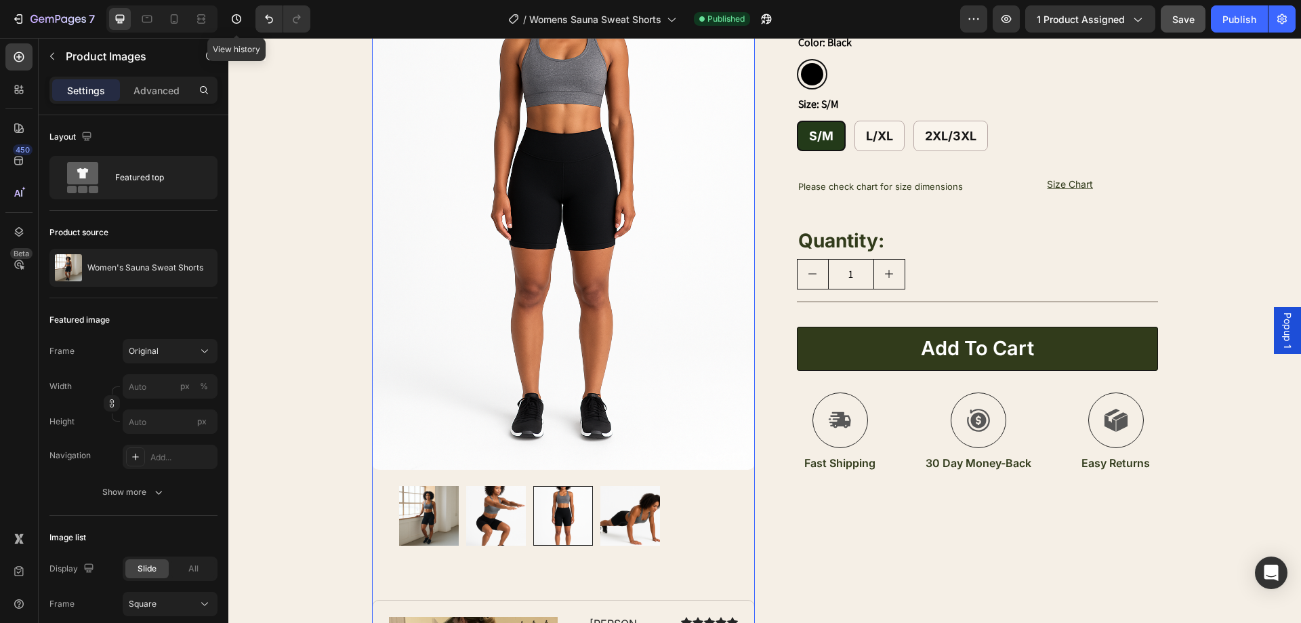
click at [504, 512] on img at bounding box center [496, 516] width 60 height 60
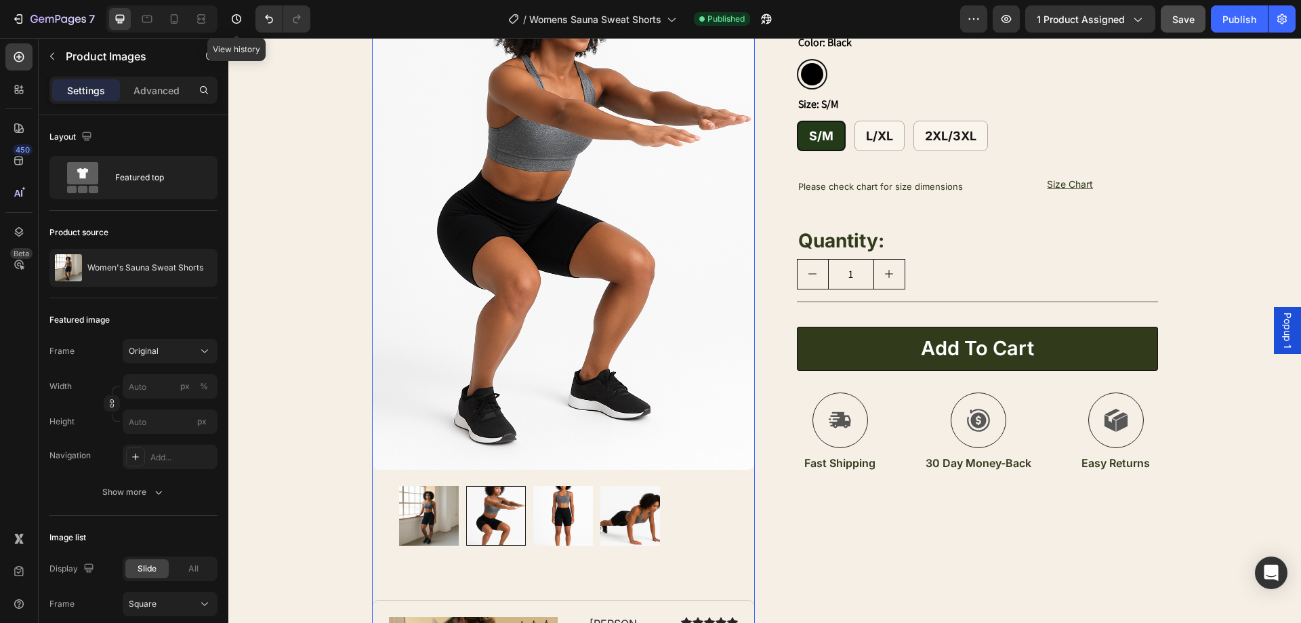
click at [432, 513] on img at bounding box center [429, 516] width 60 height 60
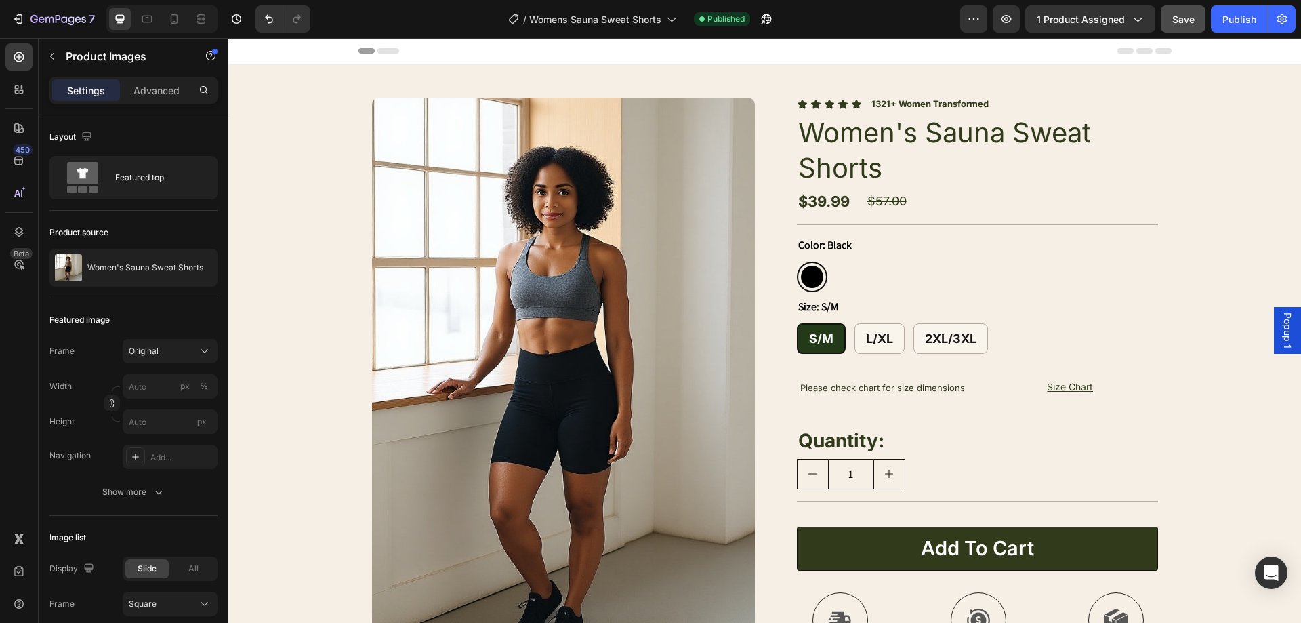
scroll to position [0, 0]
click at [664, 26] on div "/ Womens Sauna Sweat Shorts" at bounding box center [592, 18] width 182 height 27
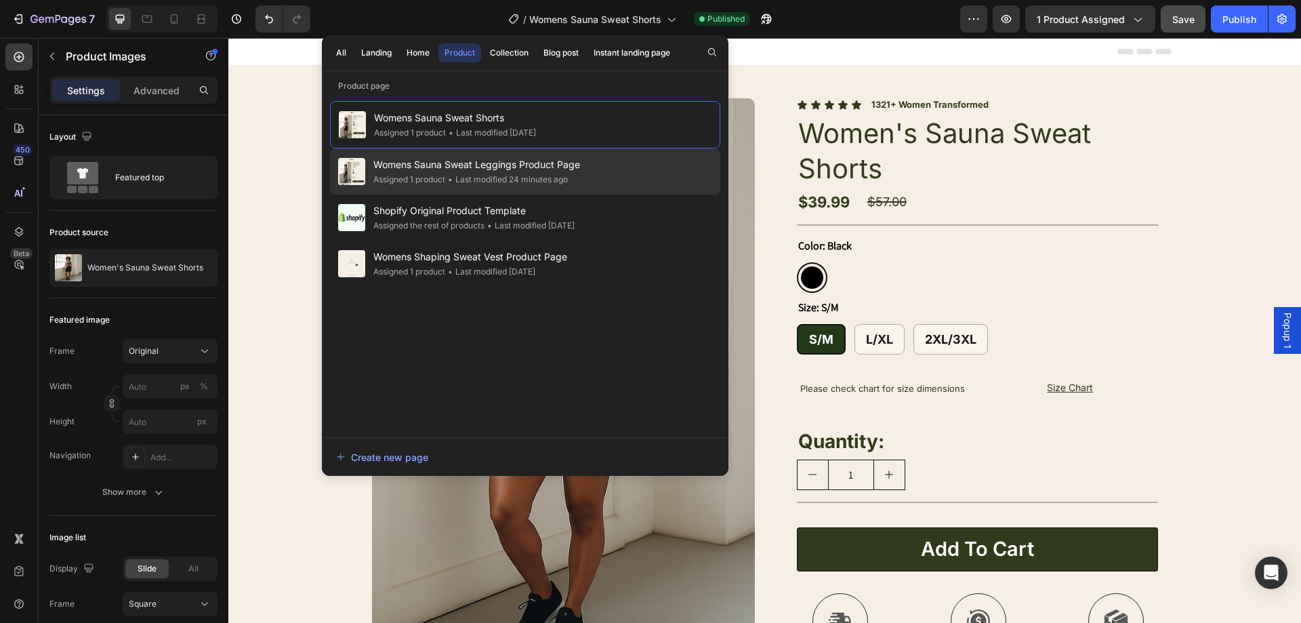
click at [535, 182] on div "• Last modified 24 minutes ago" at bounding box center [506, 180] width 123 height 14
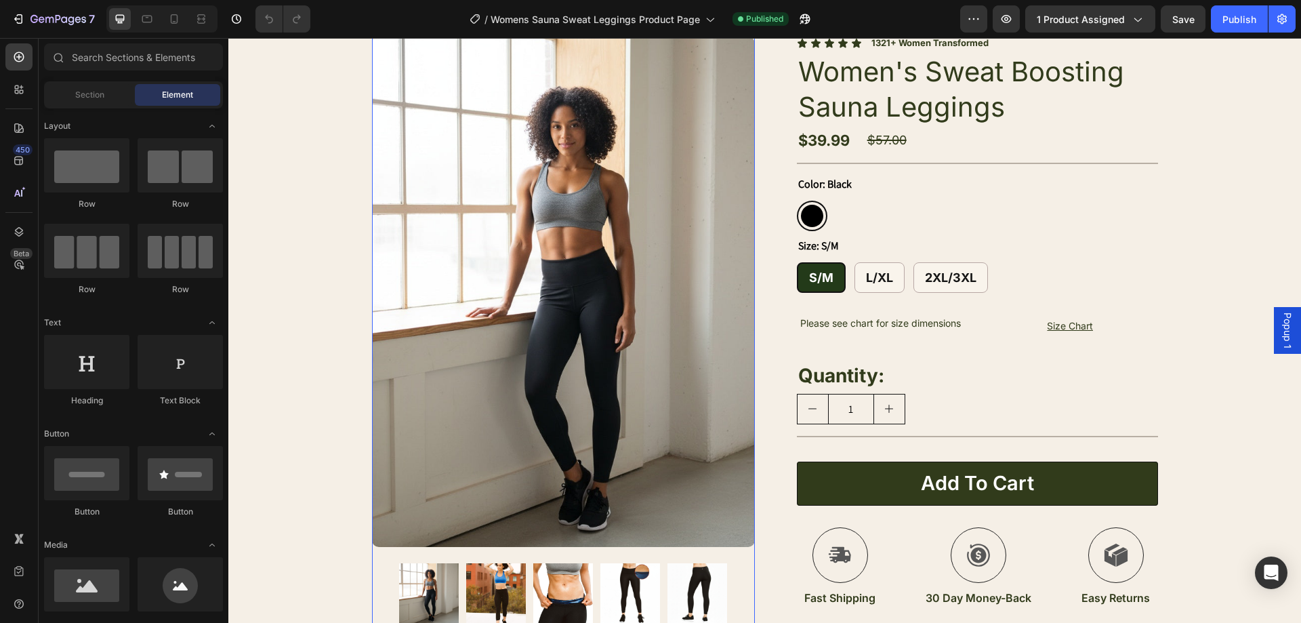
scroll to position [203, 0]
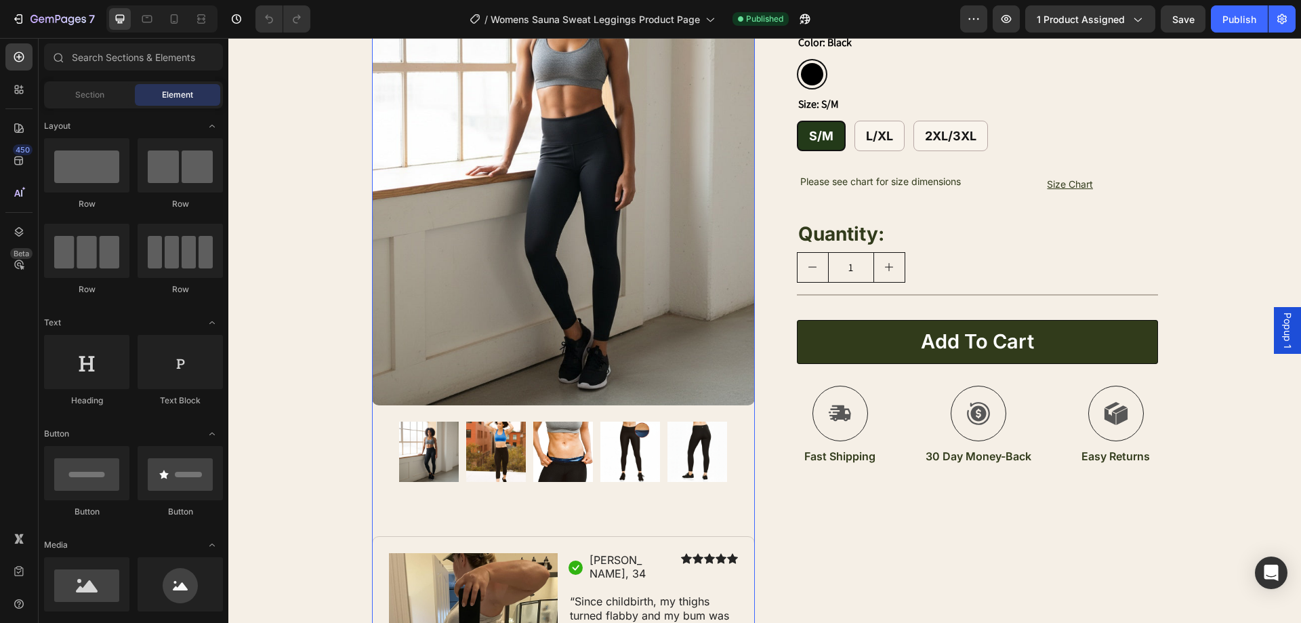
click at [505, 451] on img at bounding box center [496, 452] width 60 height 60
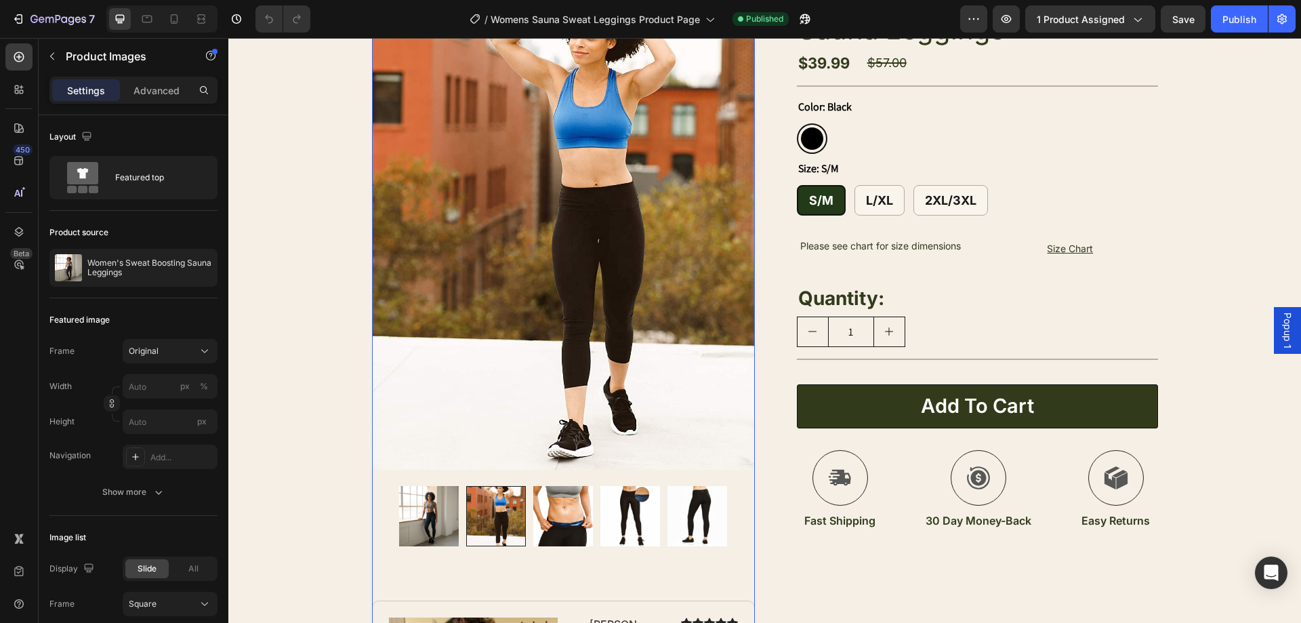
scroll to position [136, 0]
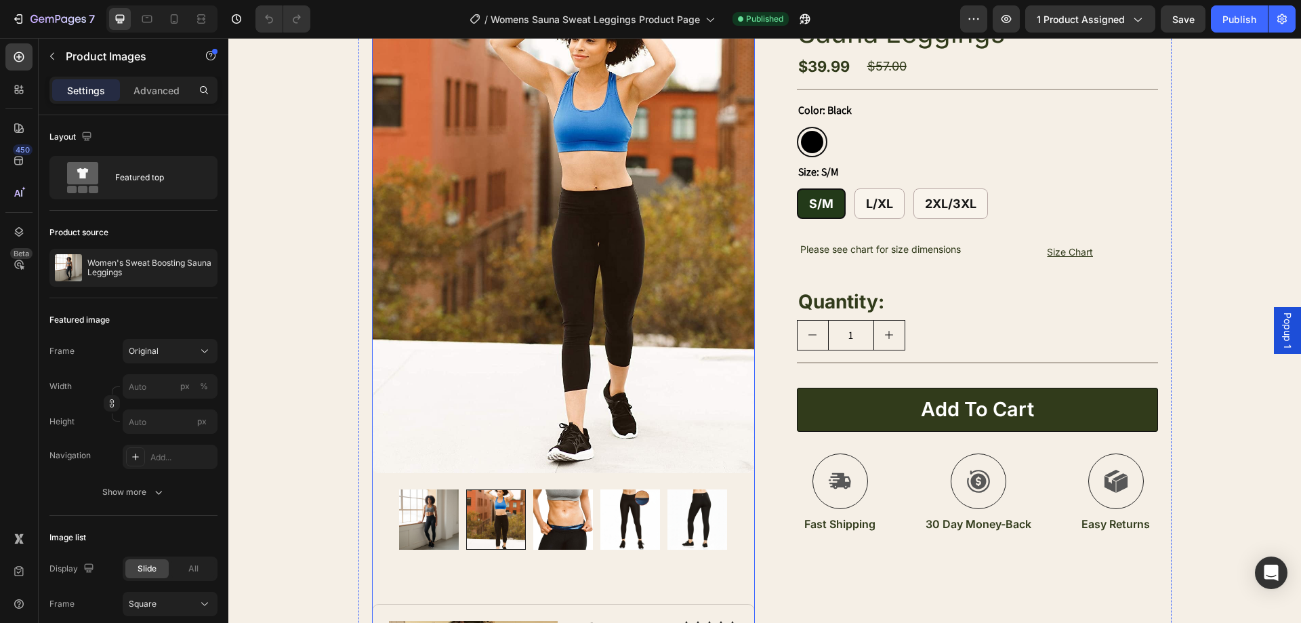
click at [555, 541] on img at bounding box center [563, 519] width 60 height 60
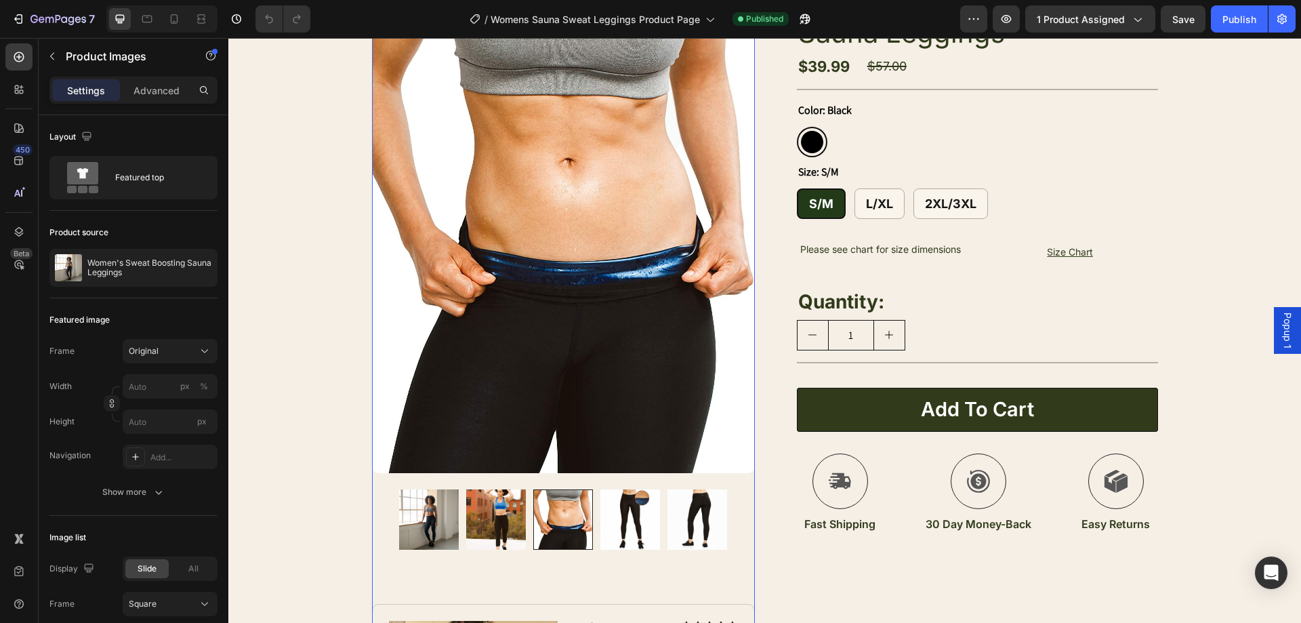
click at [630, 538] on img at bounding box center [630, 519] width 60 height 60
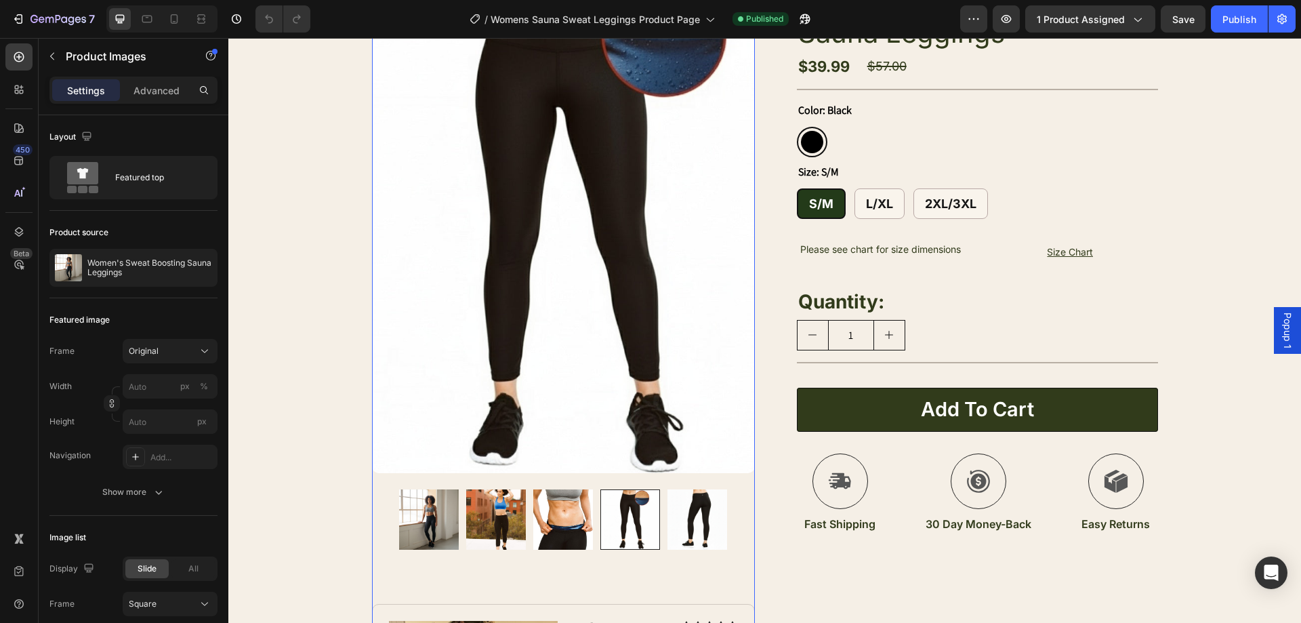
click at [676, 529] on img at bounding box center [697, 519] width 60 height 60
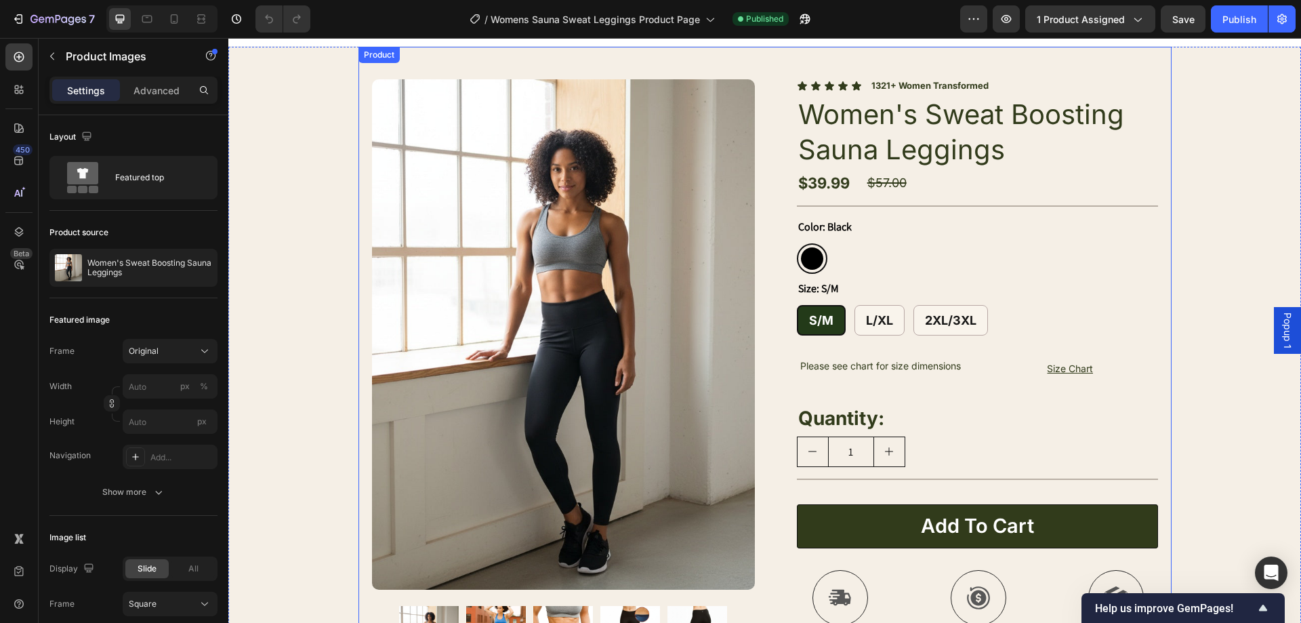
scroll to position [0, 0]
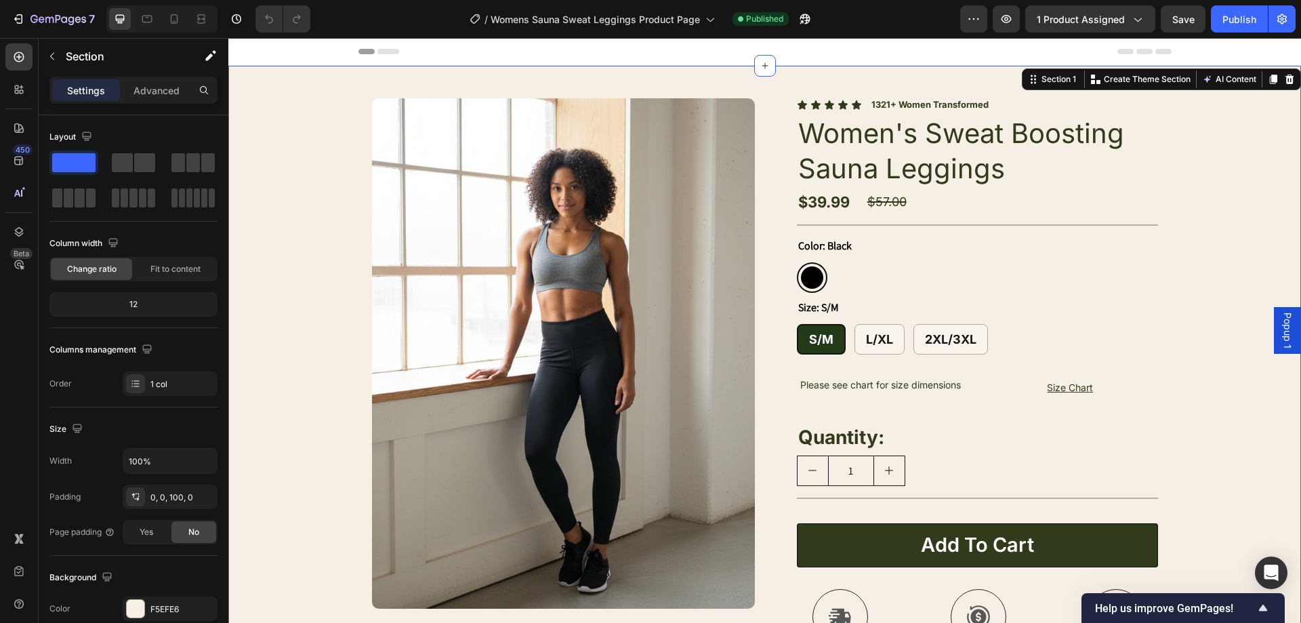
drag, startPoint x: 1221, startPoint y: 104, endPoint x: 1204, endPoint y: 39, distance: 67.2
click at [1221, 99] on div "Product Images Image Icon [PERSON_NAME], 34 Text Block Row Icon Icon Icon Icon …" at bounding box center [764, 532] width 1073 height 932
click at [325, 143] on div "Product Images Image Icon [PERSON_NAME], 34 Text Block Row Icon Icon Icon Icon …" at bounding box center [764, 532] width 1073 height 932
drag, startPoint x: 1231, startPoint y: 188, endPoint x: 1227, endPoint y: 150, distance: 38.2
click at [1231, 187] on div "Product Images Image Icon [PERSON_NAME], 34 Text Block Row Icon Icon Icon Icon …" at bounding box center [764, 532] width 1073 height 932
